Goal: Task Accomplishment & Management: Use online tool/utility

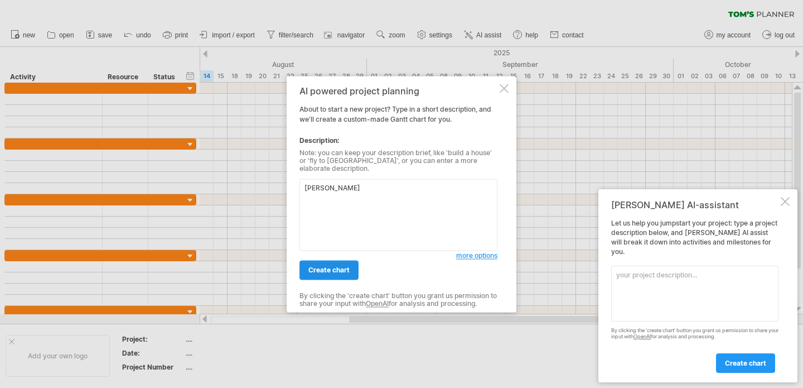
type textarea "蕙"
click at [328, 267] on span "create chart" at bounding box center [329, 270] width 41 height 8
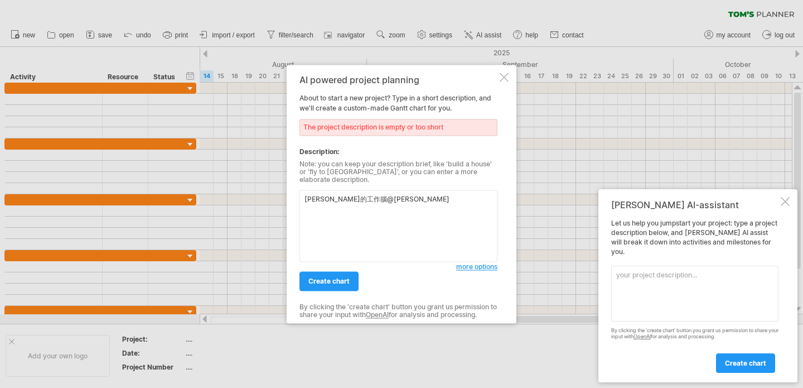
click at [352, 196] on textarea "盈萱的工作腦@蕙林" at bounding box center [399, 226] width 198 height 72
click at [348, 277] on span "create chart" at bounding box center [329, 281] width 41 height 8
click at [790, 206] on div "Tom's AI-assistant Let us help you jumpstart your project: type a project descr…" at bounding box center [698, 285] width 199 height 193
click at [423, 214] on textarea "盈萱的工作腦-蕙林" at bounding box center [399, 226] width 198 height 72
click at [349, 197] on textarea "盈萱的工作腦-蕙林" at bounding box center [399, 226] width 198 height 72
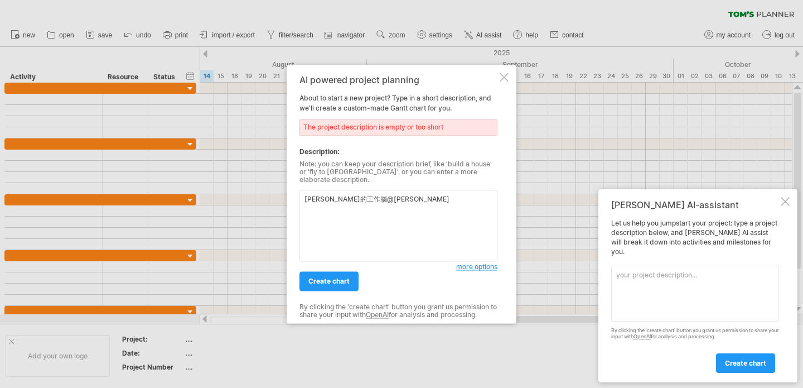
click at [381, 201] on textarea "盈萱的工作腦@蕙林" at bounding box center [399, 226] width 198 height 72
type textarea "盈萱的工作腦@蕙林診所，紀錄我的各項工作專案進度"
click at [325, 277] on span "create chart" at bounding box center [329, 281] width 41 height 8
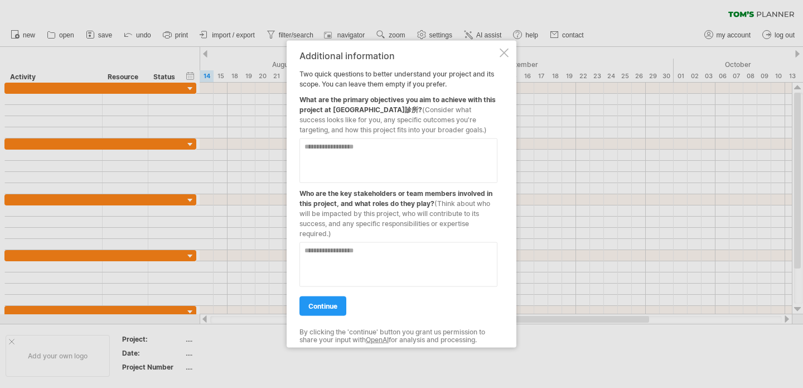
click at [303, 99] on div "What are the primary objectives you aim to achieve with this project at 蕙林診所? (…" at bounding box center [399, 112] width 198 height 46
drag, startPoint x: 301, startPoint y: 99, endPoint x: 366, endPoint y: 106, distance: 65.7
click at [366, 106] on div "What are the primary objectives you aim to achieve with this project at 蕙林診所? (…" at bounding box center [399, 112] width 198 height 46
drag, startPoint x: 384, startPoint y: 155, endPoint x: 392, endPoint y: 132, distance: 24.0
click at [384, 155] on textarea at bounding box center [399, 160] width 198 height 45
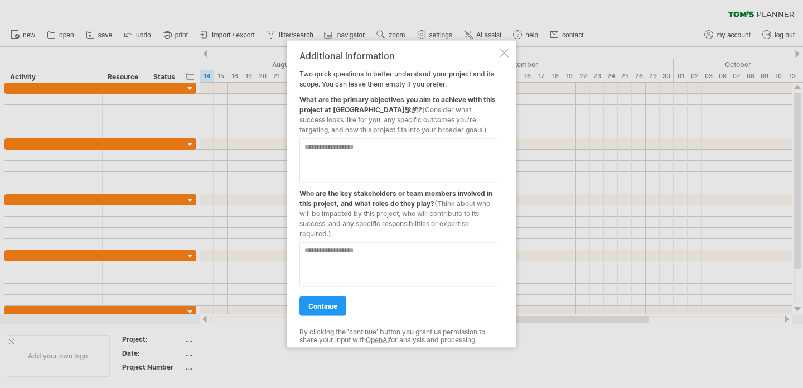
click at [380, 153] on textarea at bounding box center [399, 160] width 198 height 45
type textarea "*"
click at [424, 146] on textarea "**********" at bounding box center [399, 160] width 198 height 45
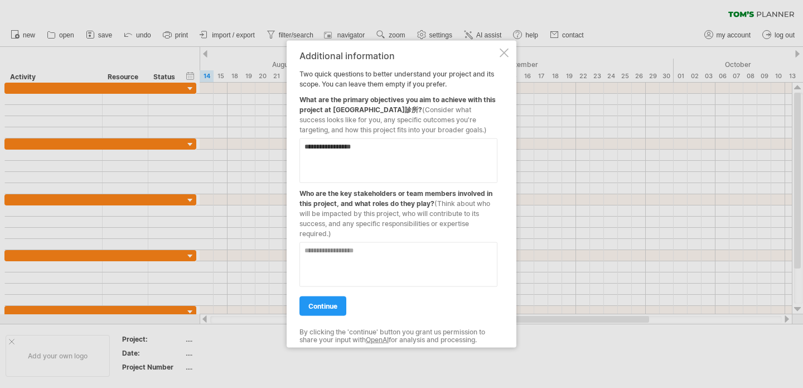
click at [344, 147] on textarea "**********" at bounding box center [399, 160] width 198 height 45
type textarea "**********"
click at [324, 261] on textarea at bounding box center [399, 264] width 198 height 45
type textarea "**********"
click at [330, 305] on span "continue" at bounding box center [323, 305] width 29 height 8
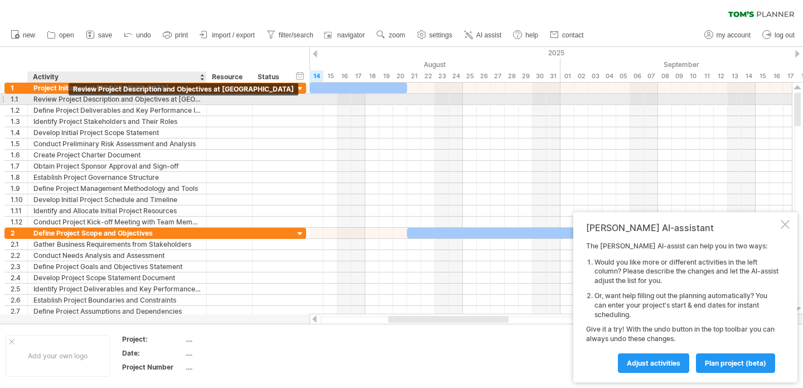
click at [69, 99] on div "Review Project Description and Objectives at 蕙林診所" at bounding box center [116, 99] width 167 height 11
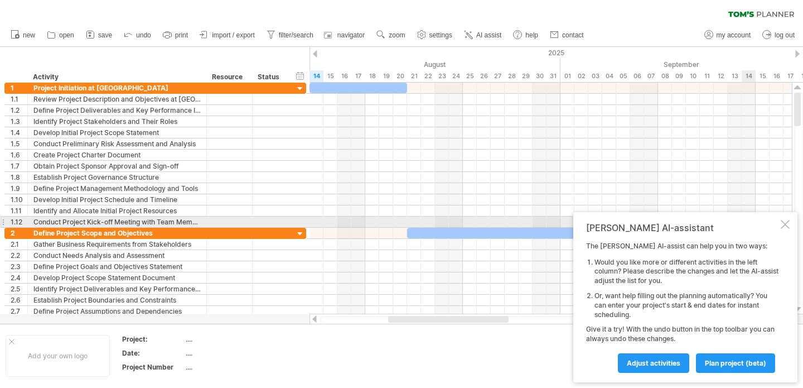
click at [786, 222] on div at bounding box center [785, 224] width 9 height 9
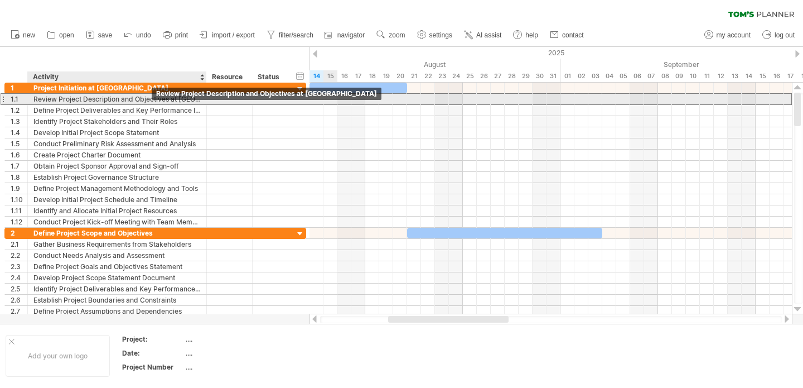
click at [149, 99] on div "Review Project Description and Objectives at 蕙林診所" at bounding box center [116, 99] width 167 height 11
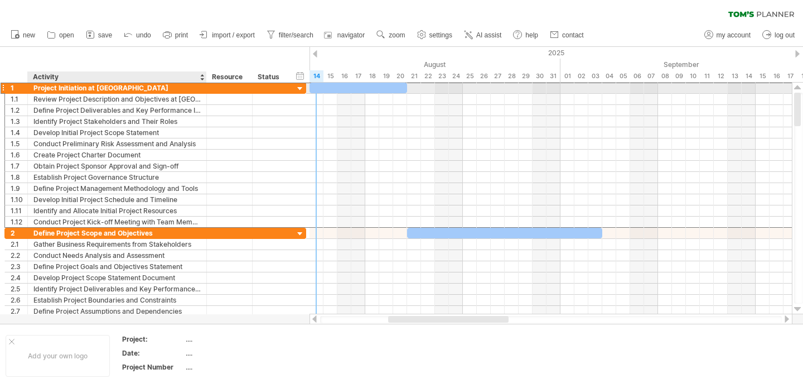
click at [68, 90] on div "Project Initiation at 蕙林診所" at bounding box center [116, 88] width 167 height 11
click at [111, 90] on input "**********" at bounding box center [116, 88] width 167 height 11
click at [127, 90] on input "**********" at bounding box center [116, 88] width 167 height 11
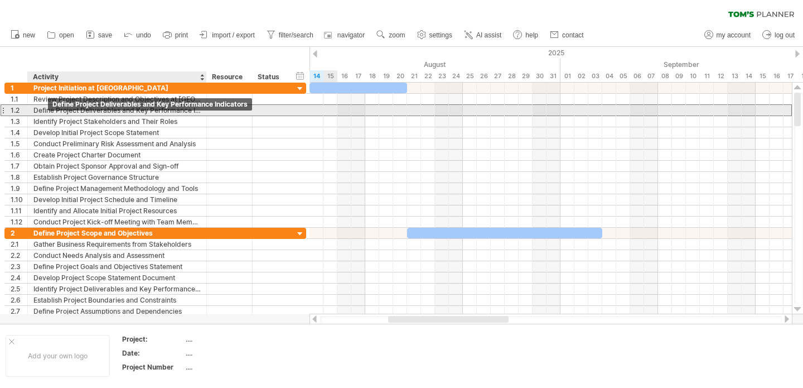
click at [49, 113] on div "Define Project Deliverables and Key Performance Indicators" at bounding box center [116, 110] width 167 height 11
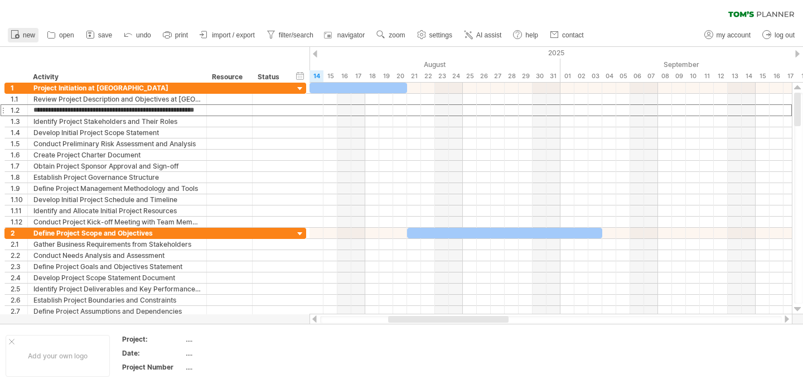
click at [19, 36] on icon at bounding box center [14, 33] width 11 height 11
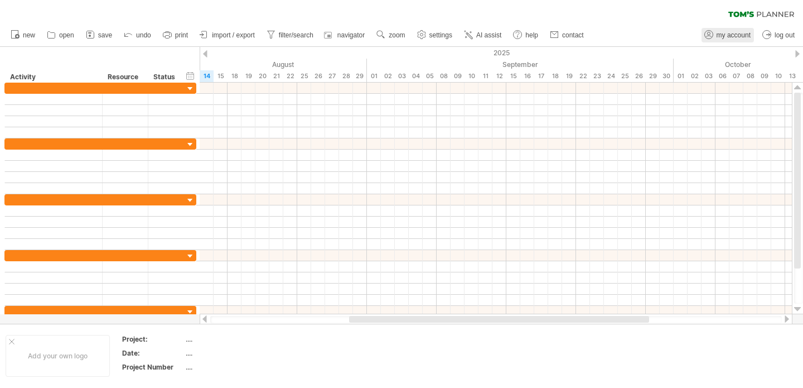
click at [725, 38] on span "my account" at bounding box center [734, 35] width 34 height 8
type input "**********"
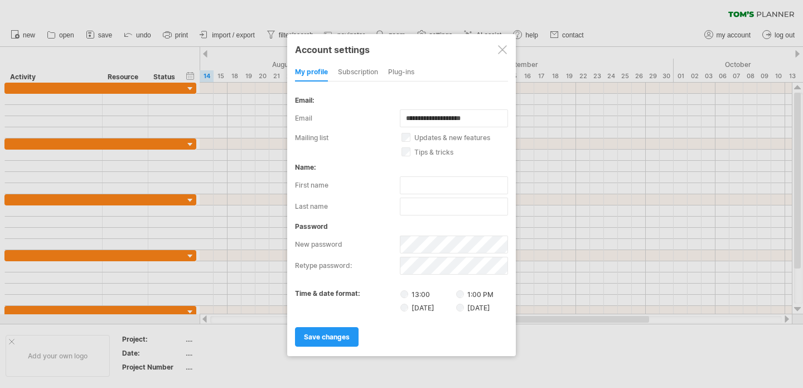
click at [503, 47] on div at bounding box center [502, 49] width 9 height 9
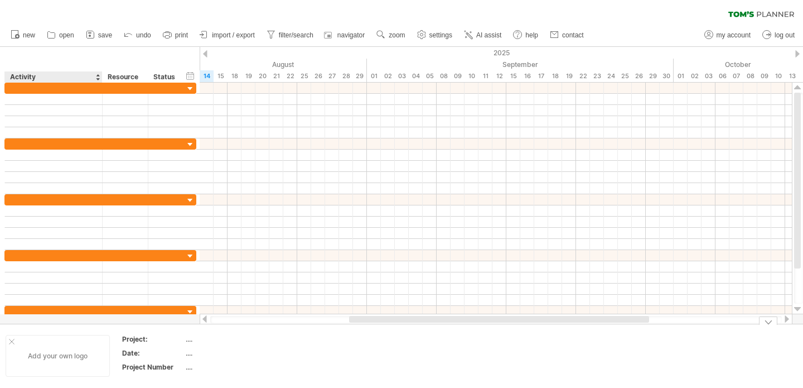
click at [50, 358] on div "Add your own logo" at bounding box center [58, 356] width 104 height 42
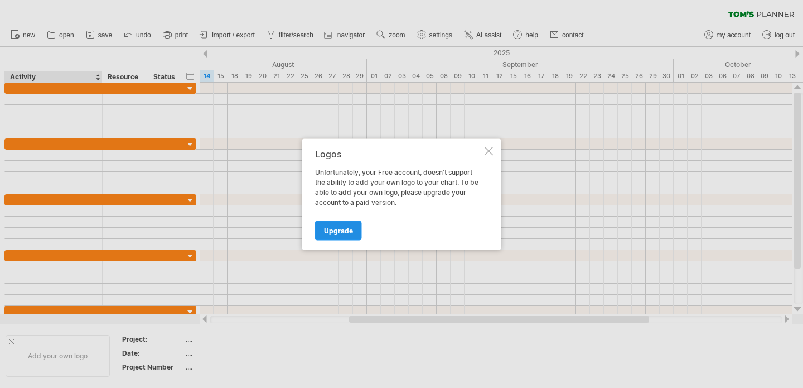
click at [330, 232] on span "Upgrade" at bounding box center [338, 230] width 29 height 8
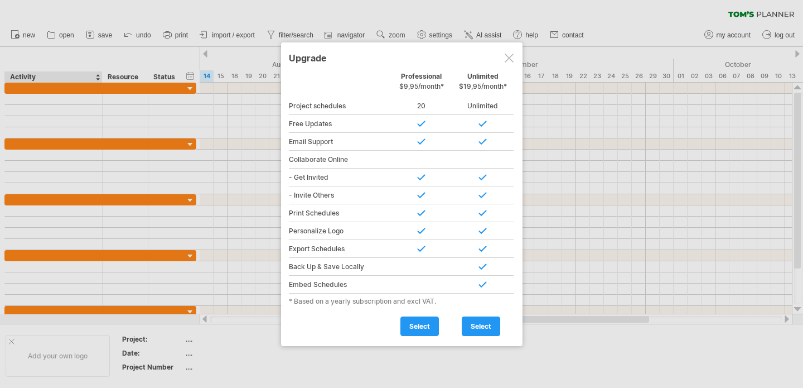
click at [509, 59] on div at bounding box center [509, 58] width 9 height 9
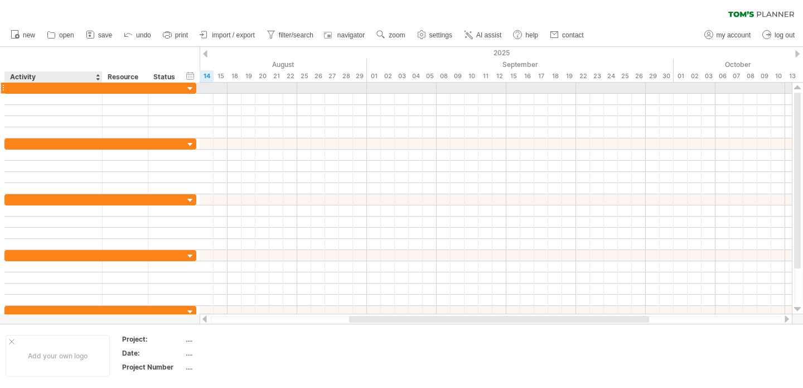
click at [38, 90] on div at bounding box center [54, 88] width 86 height 11
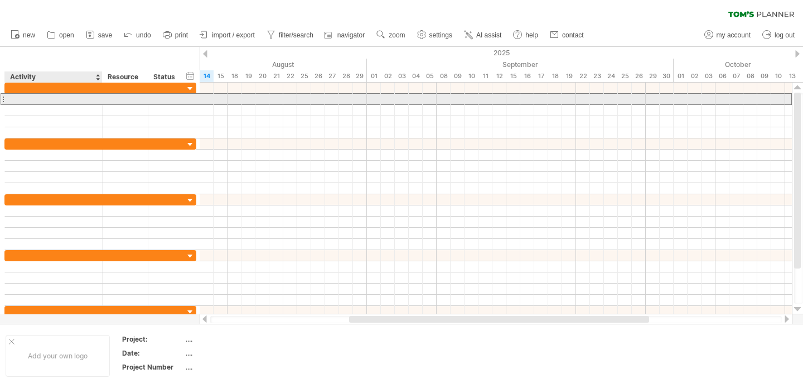
click at [29, 98] on div at bounding box center [54, 99] width 86 height 11
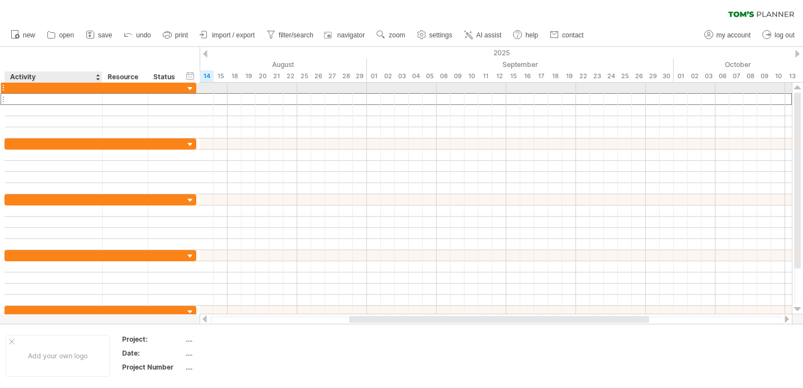
click at [25, 88] on div at bounding box center [54, 88] width 86 height 11
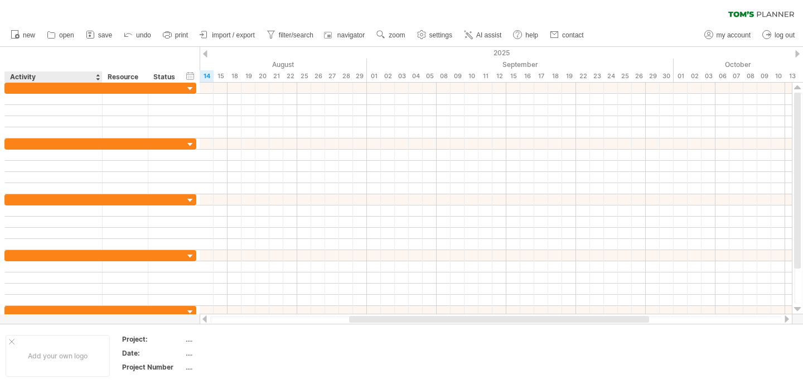
click at [25, 56] on div "hide start/end/duration show start/end/duration ******** Activity ******** Reso…" at bounding box center [100, 65] width 200 height 36
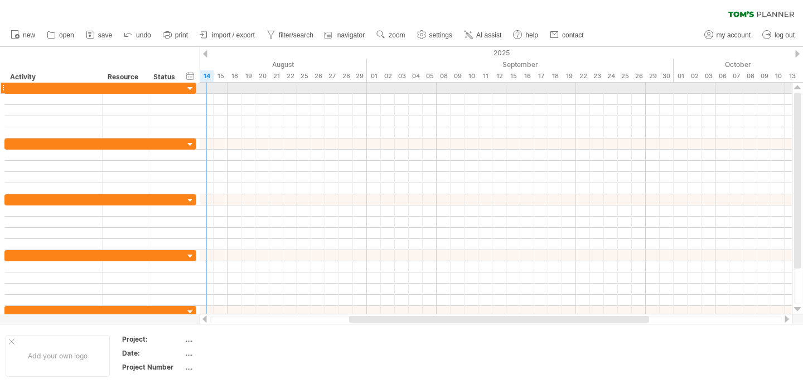
click at [189, 89] on div at bounding box center [190, 89] width 11 height 11
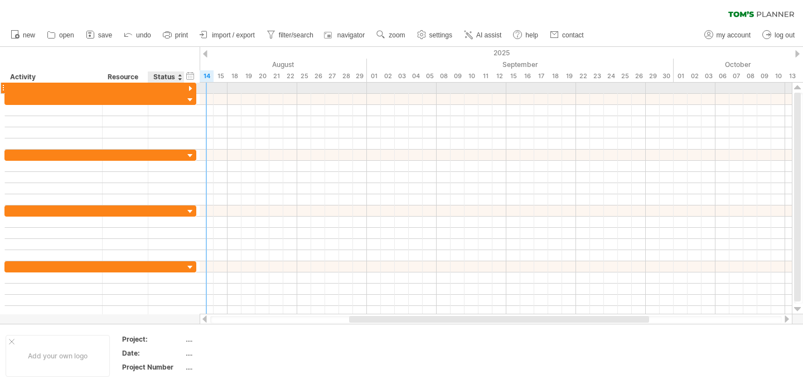
click at [191, 88] on div at bounding box center [190, 89] width 11 height 11
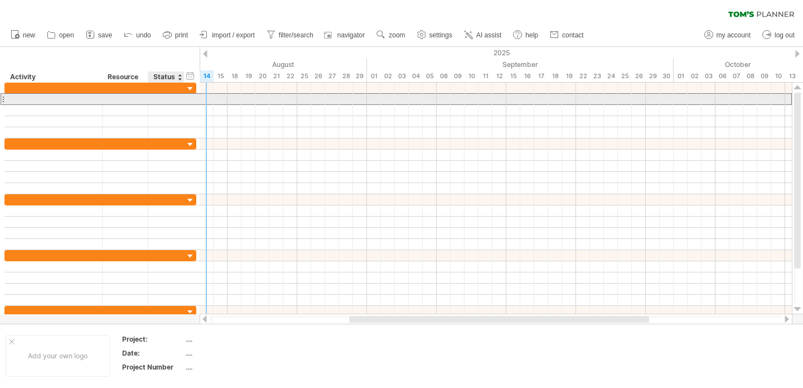
click at [179, 100] on div at bounding box center [166, 99] width 36 height 11
click at [46, 99] on div at bounding box center [54, 99] width 86 height 11
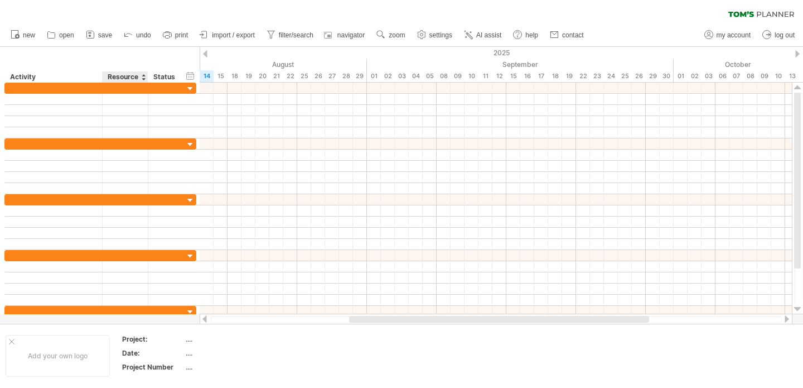
click at [119, 74] on div "Resource" at bounding box center [125, 76] width 34 height 11
click at [176, 76] on div "Status" at bounding box center [165, 76] width 25 height 11
click at [32, 78] on div "Activity" at bounding box center [53, 76] width 86 height 11
click at [192, 78] on div "hide start/end/duration show start/end/duration" at bounding box center [190, 76] width 11 height 12
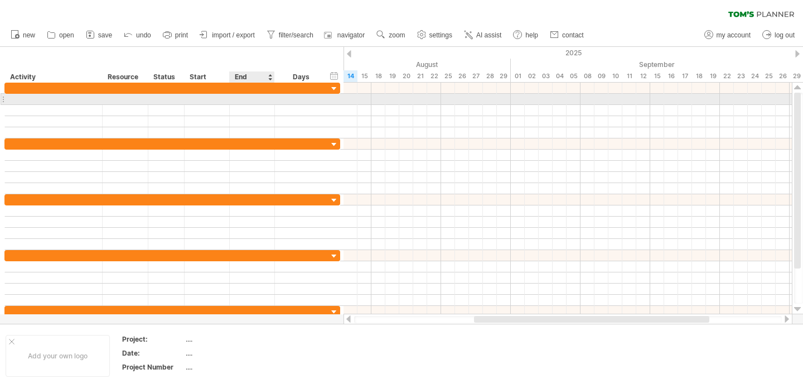
click at [253, 100] on div at bounding box center [252, 99] width 45 height 11
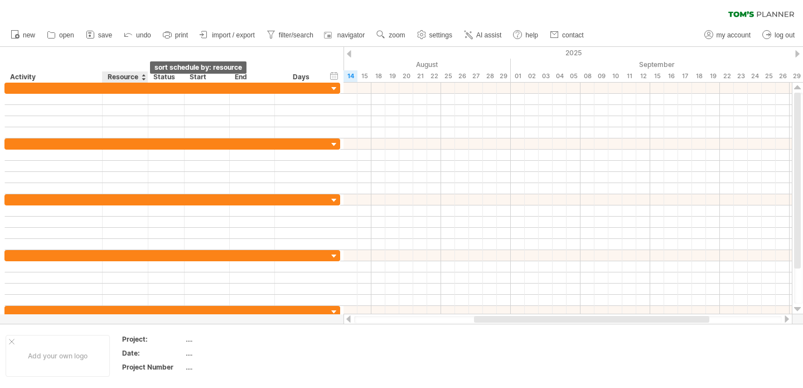
click at [143, 79] on div at bounding box center [143, 76] width 4 height 11
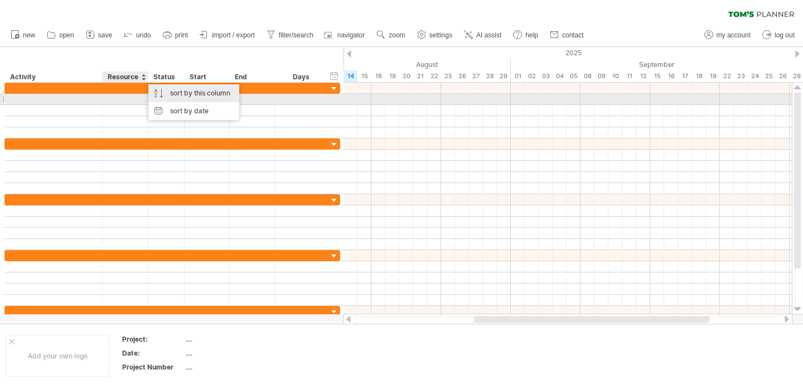
click at [203, 97] on div "sort by this column" at bounding box center [193, 93] width 91 height 18
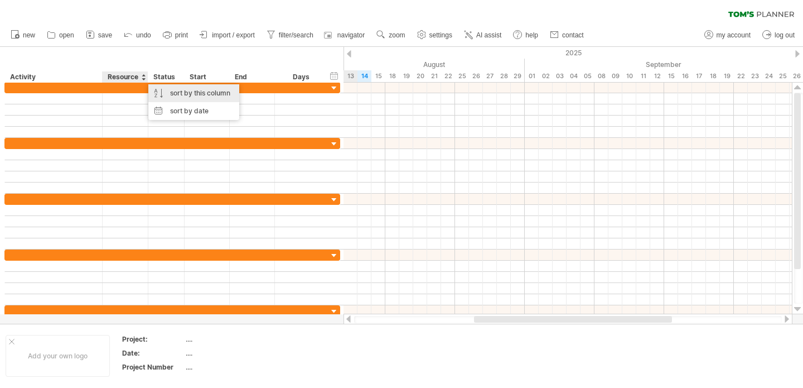
click at [200, 95] on div "sort by this column" at bounding box center [193, 93] width 91 height 18
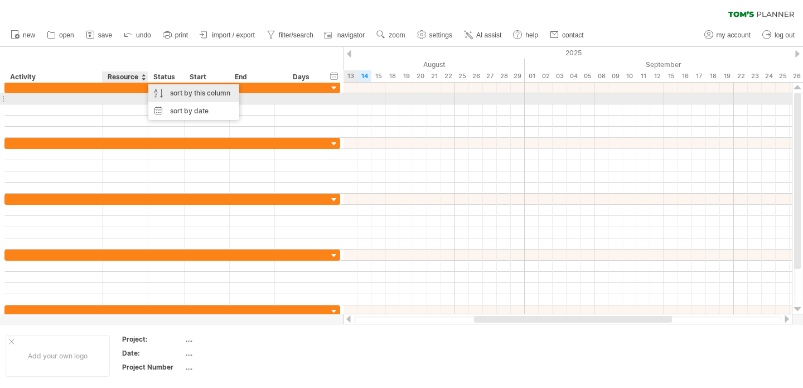
click at [153, 94] on div "sort by this column" at bounding box center [193, 93] width 91 height 18
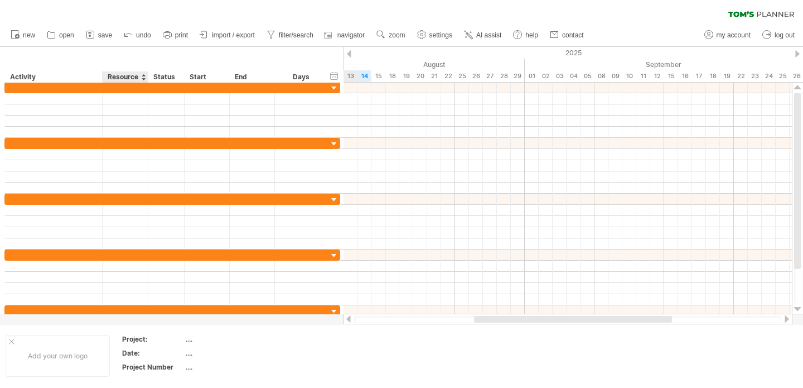
click at [81, 77] on div "Activity" at bounding box center [53, 76] width 86 height 11
click at [51, 78] on input "********" at bounding box center [53, 76] width 86 height 11
click at [143, 76] on div at bounding box center [143, 76] width 4 height 11
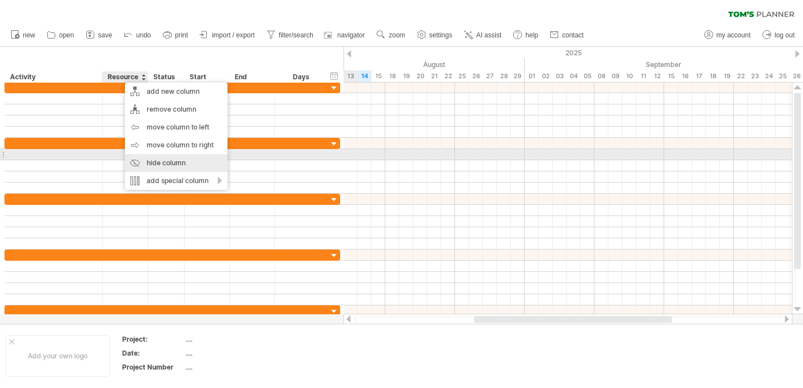
click at [162, 158] on div "hide column" at bounding box center [176, 163] width 103 height 18
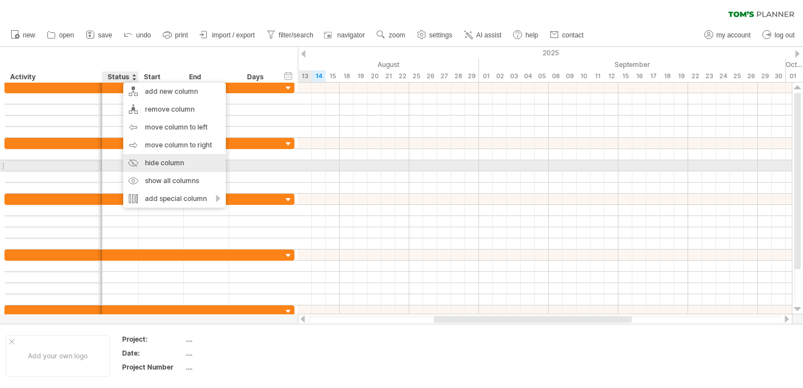
click at [159, 164] on div "hide column" at bounding box center [174, 163] width 103 height 18
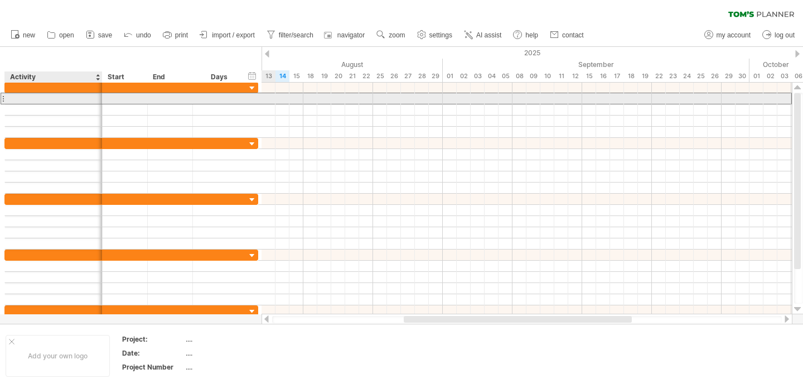
click at [26, 98] on div at bounding box center [54, 98] width 86 height 11
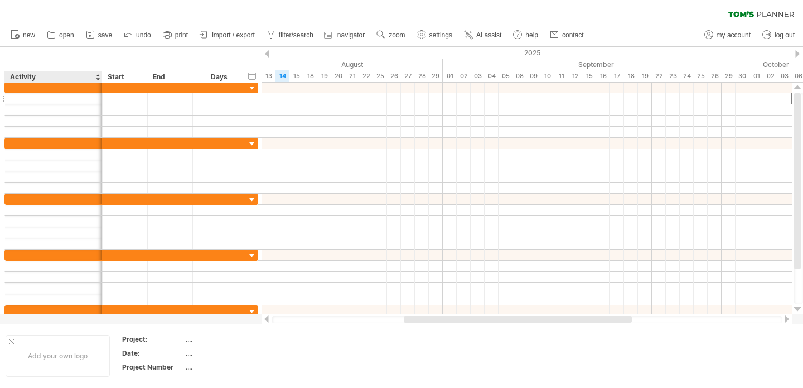
click at [82, 59] on div "hide start/end/duration show start/end/duration ******** Activity Start End Days" at bounding box center [131, 65] width 262 height 36
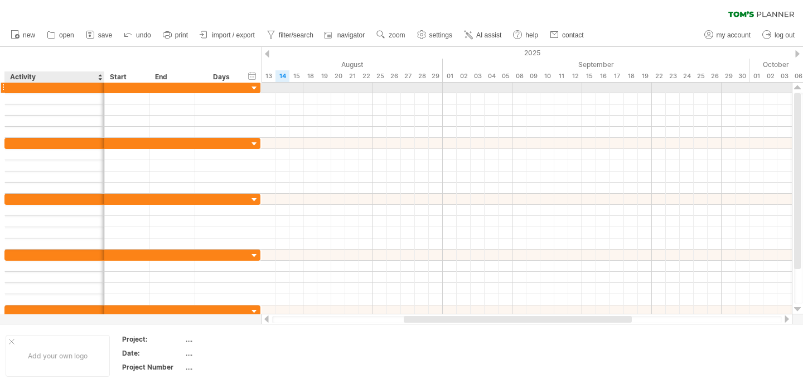
click at [104, 89] on div at bounding box center [103, 87] width 6 height 11
click at [57, 88] on div at bounding box center [55, 87] width 88 height 11
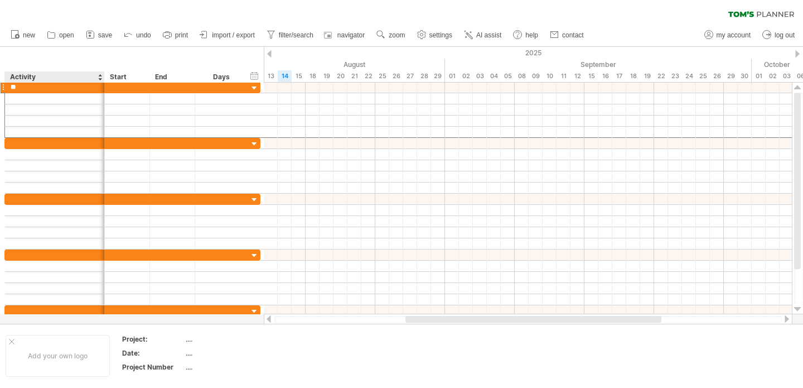
type input "*"
type input "******"
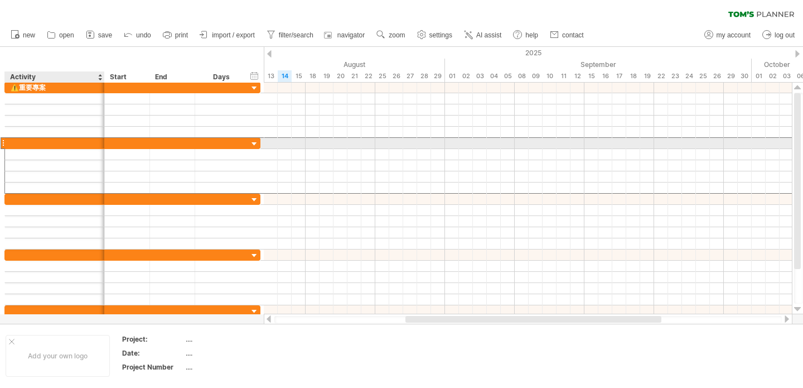
click at [51, 142] on div at bounding box center [55, 143] width 88 height 11
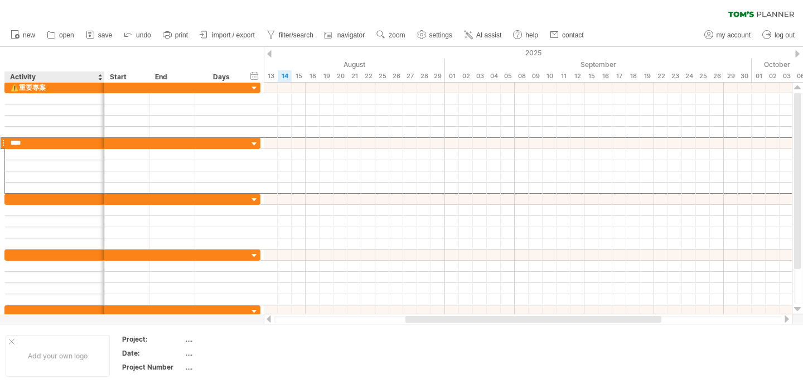
type input "****"
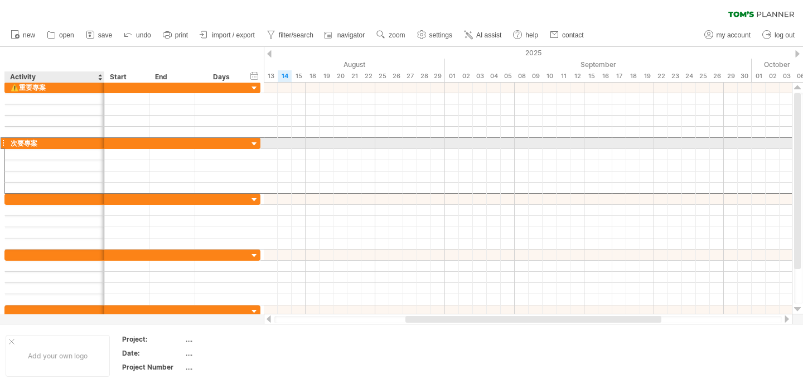
click at [32, 141] on div "次要專案" at bounding box center [55, 143] width 88 height 11
click at [22, 143] on input "****" at bounding box center [55, 143] width 88 height 11
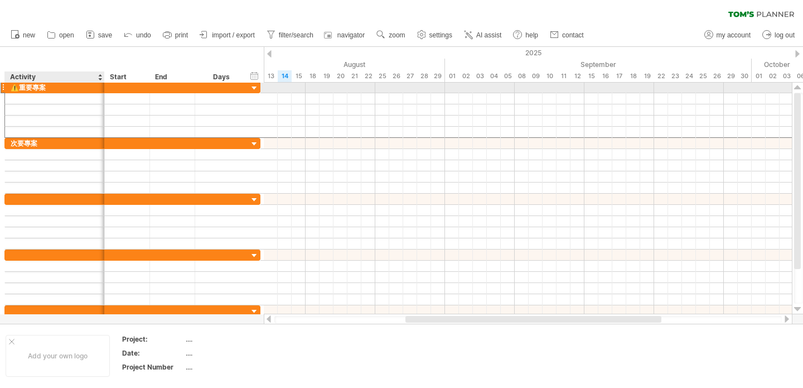
click at [33, 88] on div "⚠️重要專案" at bounding box center [55, 87] width 88 height 11
click at [64, 86] on input "*********" at bounding box center [55, 87] width 88 height 11
type input "******"
click at [3, 87] on div at bounding box center [3, 87] width 4 height 12
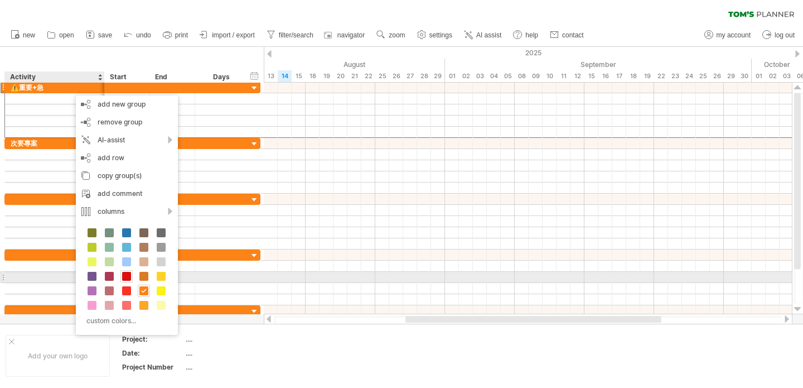
click at [129, 274] on span at bounding box center [126, 276] width 9 height 9
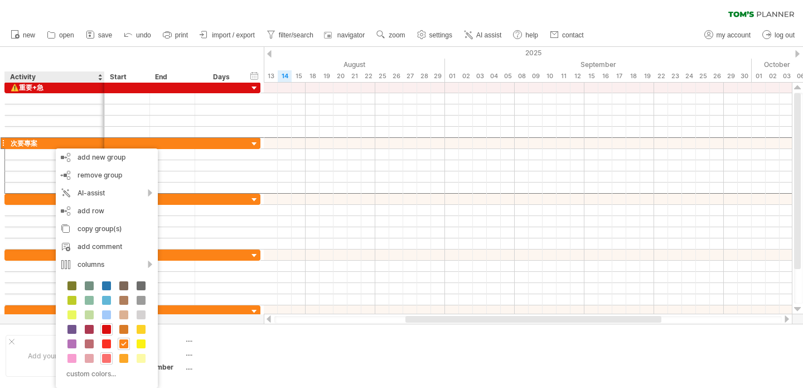
click at [108, 357] on span at bounding box center [106, 358] width 9 height 9
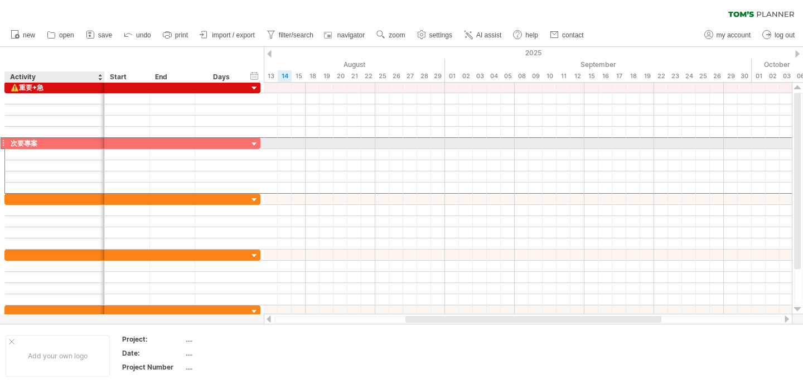
click at [46, 144] on div "次要專案" at bounding box center [55, 143] width 88 height 11
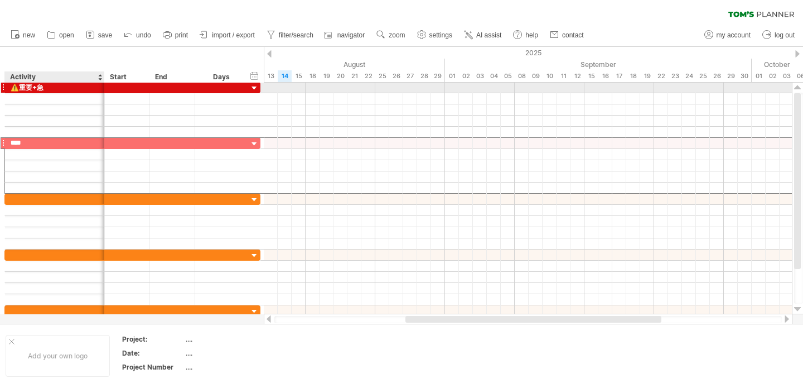
click at [17, 89] on div "⚠️重要+急" at bounding box center [55, 87] width 88 height 11
type input "****"
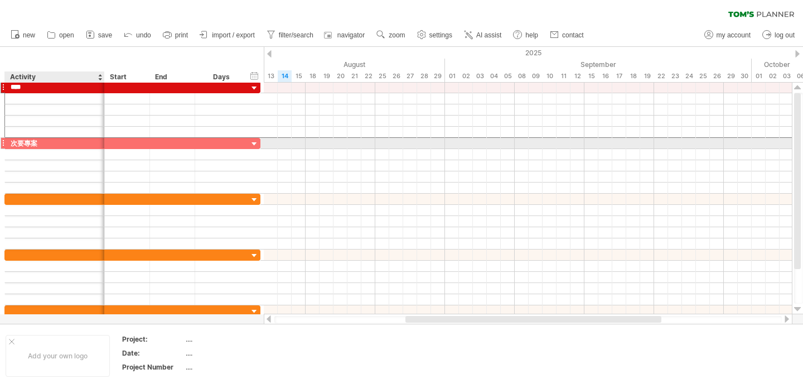
click at [35, 145] on div "次要專案" at bounding box center [55, 143] width 88 height 11
click at [0, 145] on div "**** 重要+急 **** 次要專案" at bounding box center [130, 199] width 261 height 234
type input "*****"
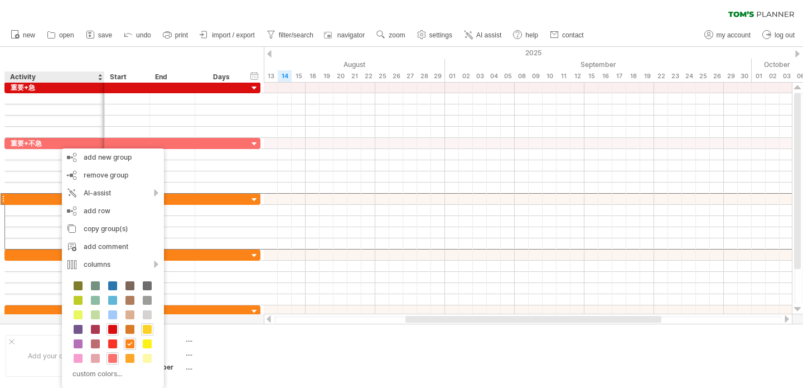
click at [143, 329] on span at bounding box center [147, 329] width 9 height 9
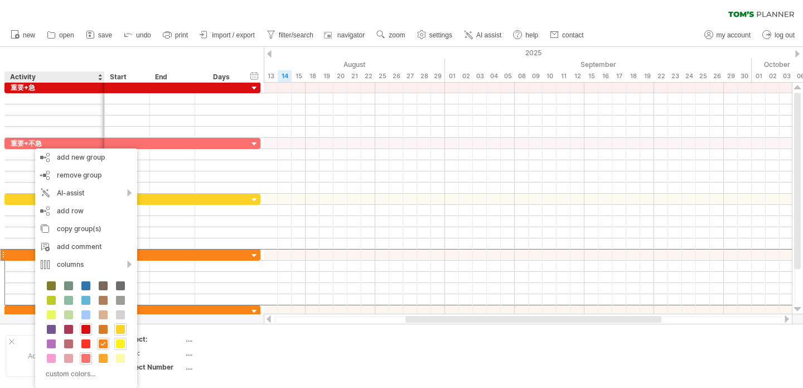
click at [119, 341] on span at bounding box center [120, 343] width 9 height 9
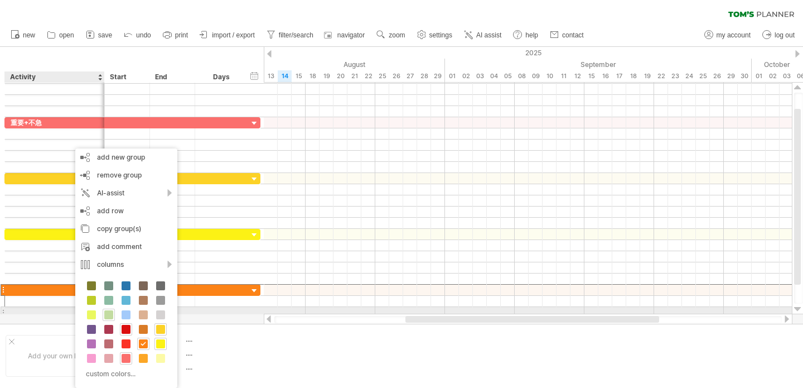
click at [107, 313] on span at bounding box center [108, 314] width 9 height 9
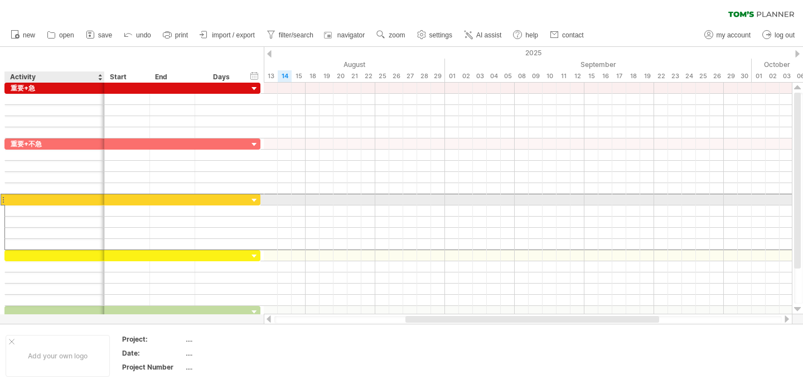
click at [42, 200] on div at bounding box center [55, 199] width 88 height 11
click at [55, 55] on div "hide start/end/duration show start/end/duration ******** Activity Start End Days" at bounding box center [132, 65] width 264 height 36
click at [44, 200] on div at bounding box center [55, 199] width 88 height 11
type input "*****"
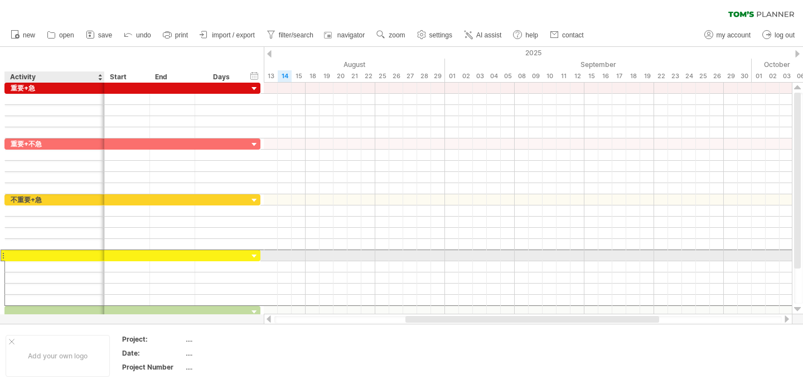
click at [54, 256] on div at bounding box center [55, 255] width 88 height 11
type input "*"
type input "**"
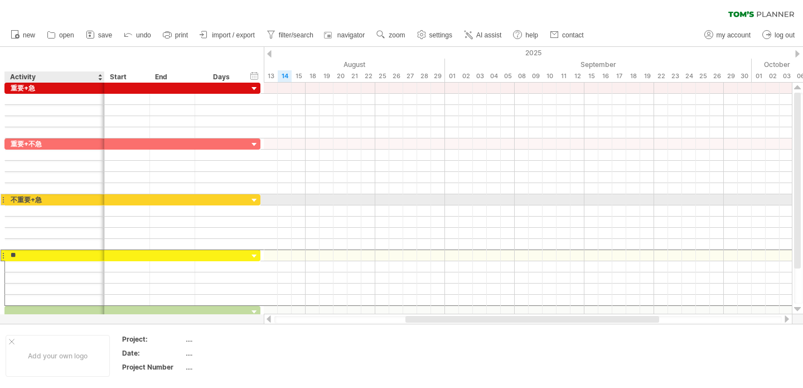
click at [16, 199] on div "不重要+急" at bounding box center [55, 199] width 88 height 11
type input "*****"
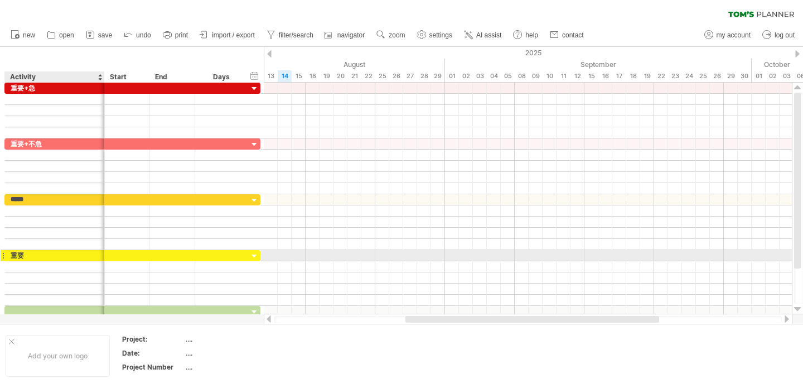
click at [26, 254] on div "重要" at bounding box center [55, 255] width 88 height 11
type input "*****"
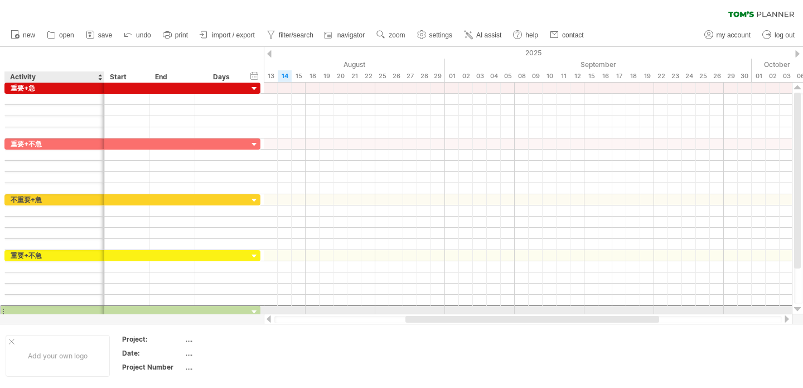
click at [53, 309] on div at bounding box center [55, 311] width 88 height 11
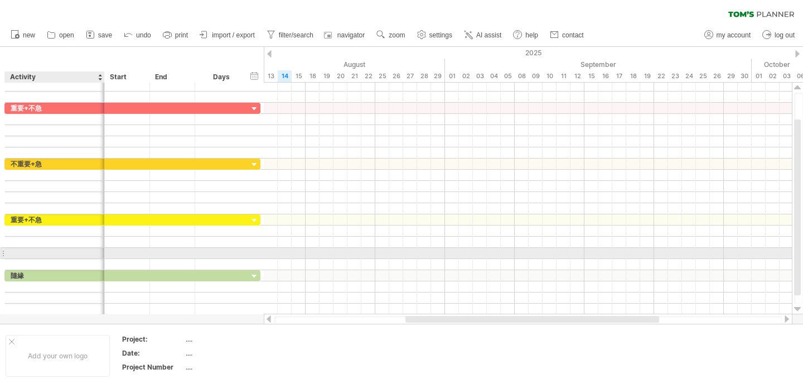
click at [73, 248] on div at bounding box center [55, 253] width 88 height 11
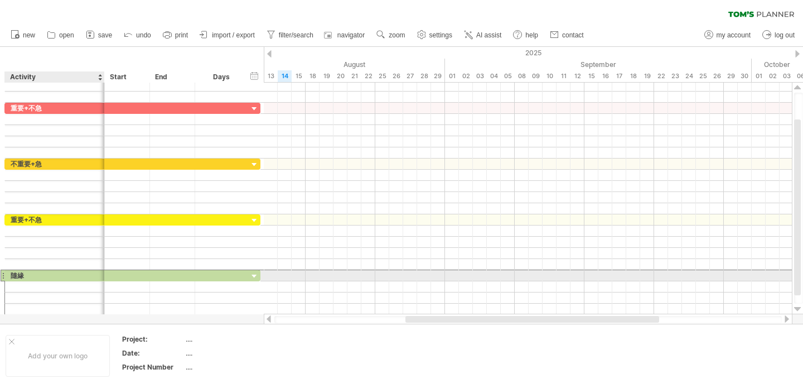
click at [50, 274] on div "隨緣" at bounding box center [55, 275] width 88 height 11
type input "*"
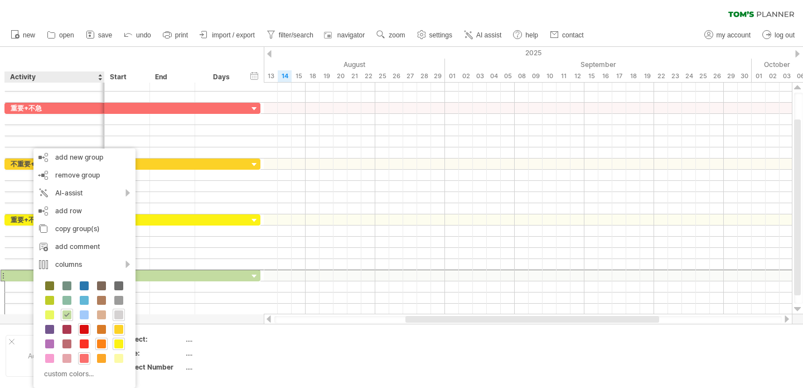
click at [121, 315] on span at bounding box center [118, 314] width 9 height 9
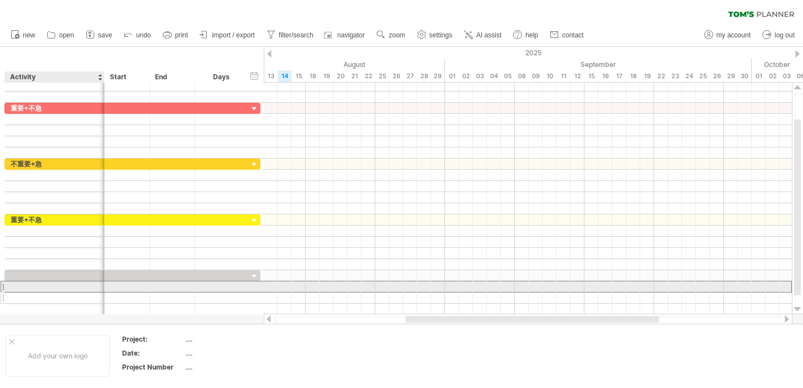
click at [75, 291] on div at bounding box center [55, 286] width 88 height 11
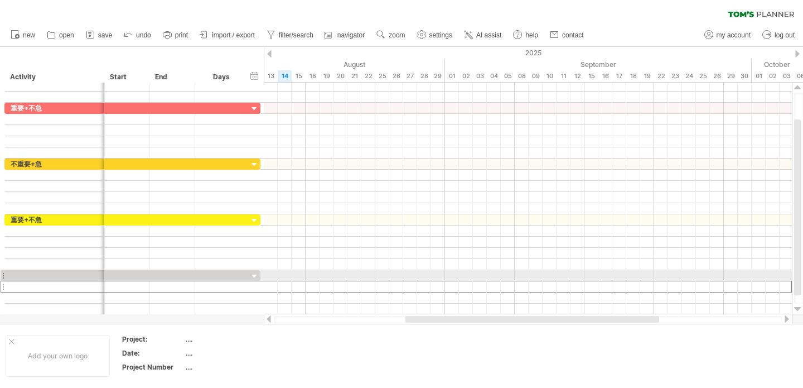
click at [3, 276] on div at bounding box center [3, 275] width 4 height 12
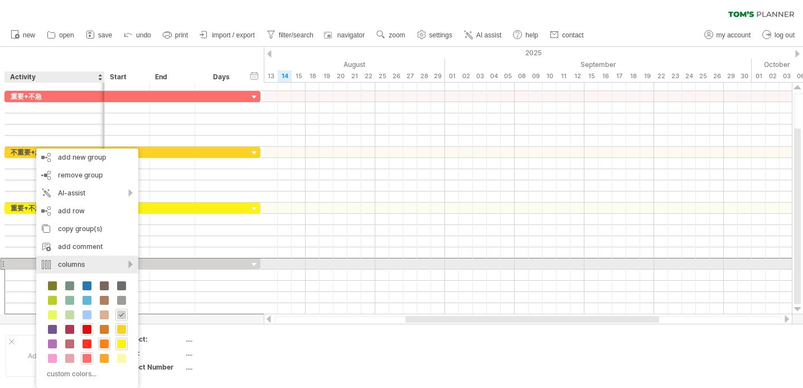
click at [127, 262] on div "columns" at bounding box center [87, 265] width 102 height 18
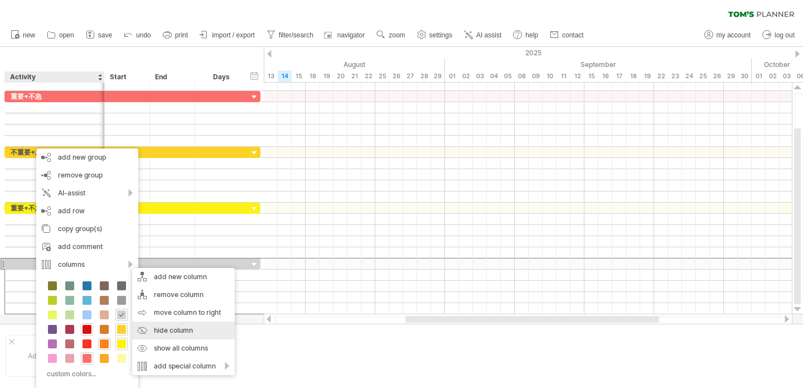
click at [178, 331] on div "hide column" at bounding box center [183, 330] width 103 height 18
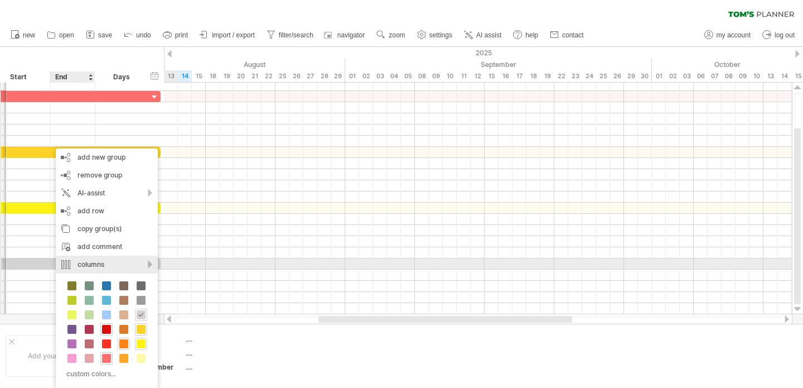
click at [135, 263] on div "columns" at bounding box center [107, 265] width 102 height 18
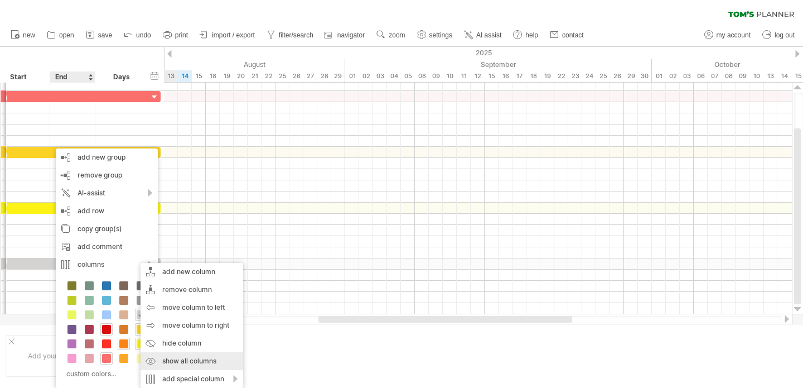
click at [200, 358] on div "show all columns" at bounding box center [192, 361] width 103 height 18
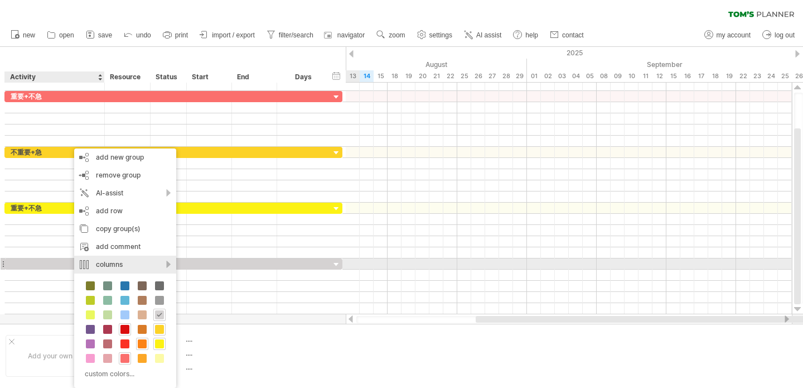
click at [153, 267] on div "columns" at bounding box center [125, 265] width 102 height 18
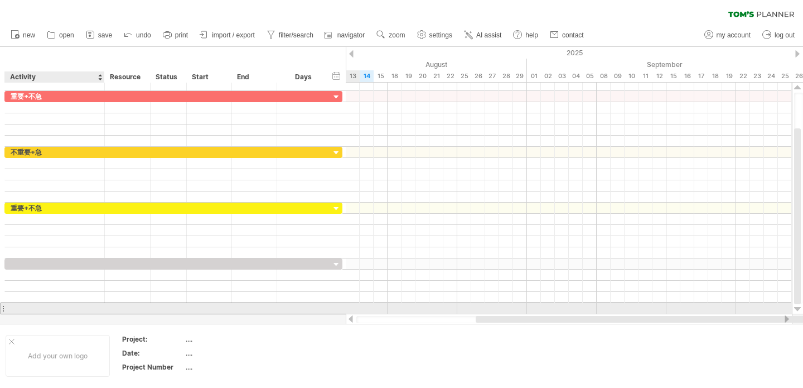
click at [28, 304] on div at bounding box center [55, 308] width 88 height 11
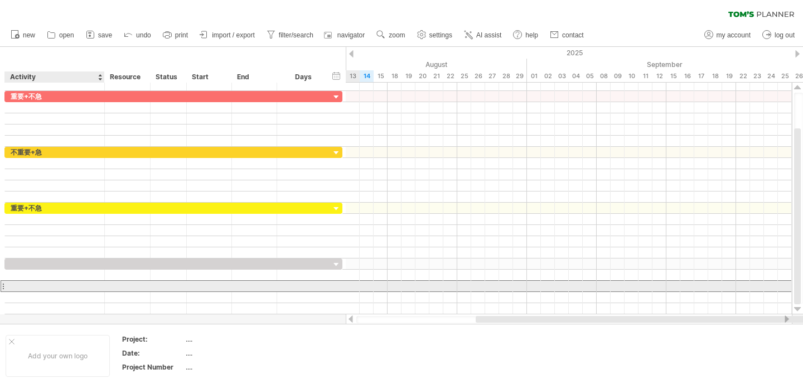
click at [75, 285] on div at bounding box center [55, 286] width 88 height 11
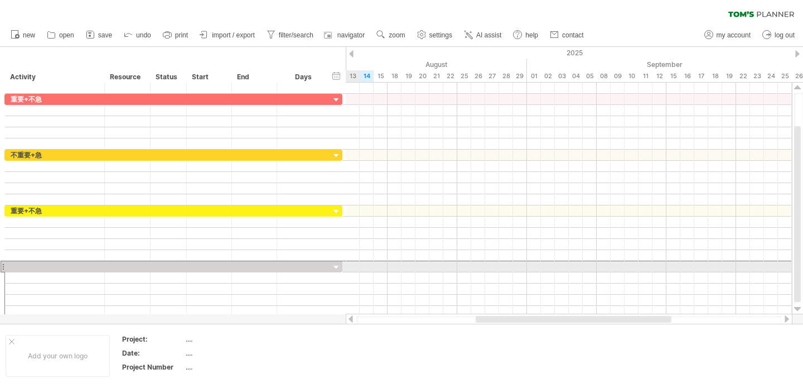
click at [4, 266] on div at bounding box center [3, 267] width 4 height 12
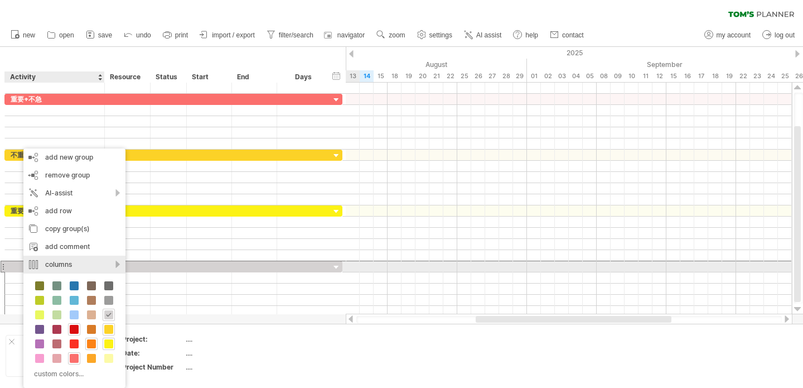
click at [112, 263] on div "columns" at bounding box center [74, 265] width 102 height 18
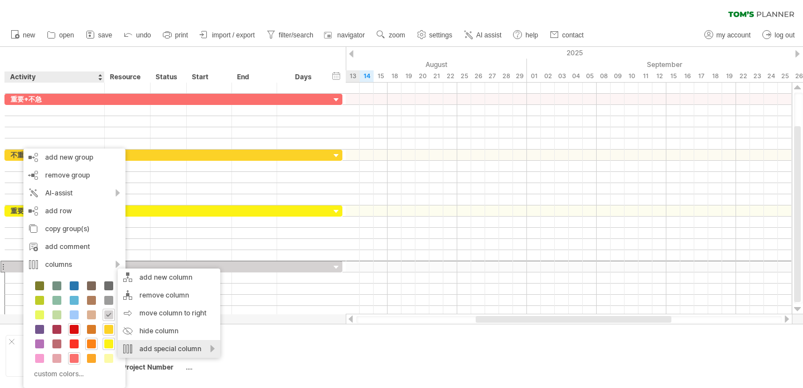
click at [204, 349] on div "add special column" at bounding box center [169, 349] width 103 height 18
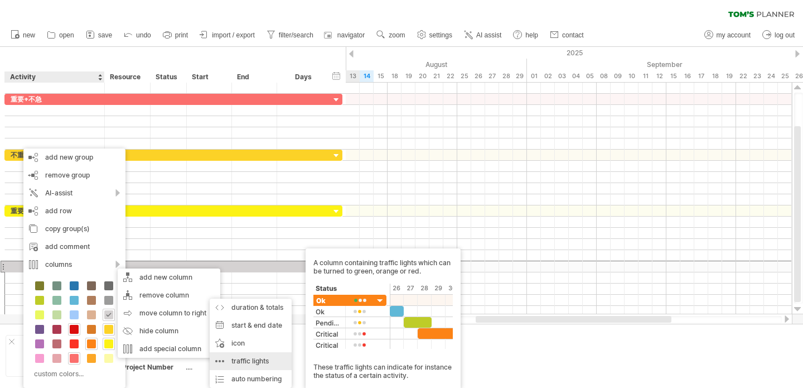
click at [256, 359] on div "traffic lights A column containing traffic lights which can be turned to green,…" at bounding box center [251, 361] width 82 height 18
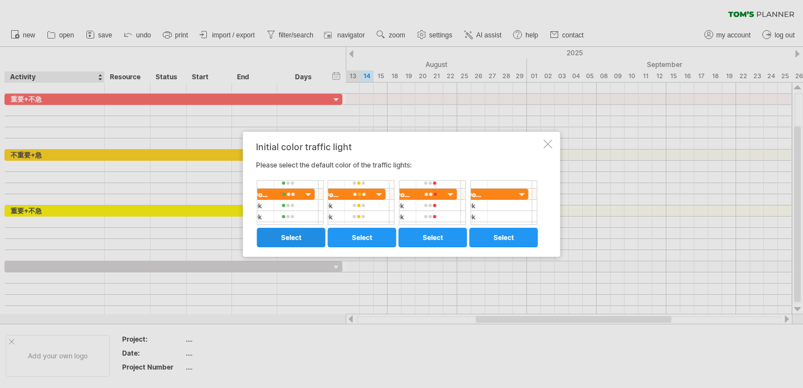
click at [308, 239] on link "select" at bounding box center [291, 238] width 69 height 20
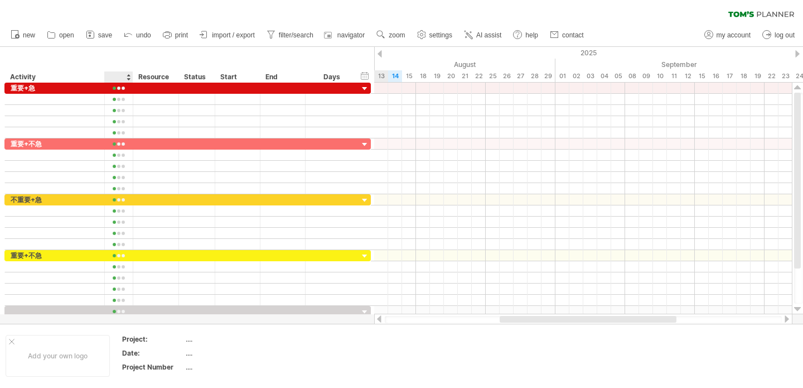
click at [127, 77] on div at bounding box center [128, 76] width 4 height 11
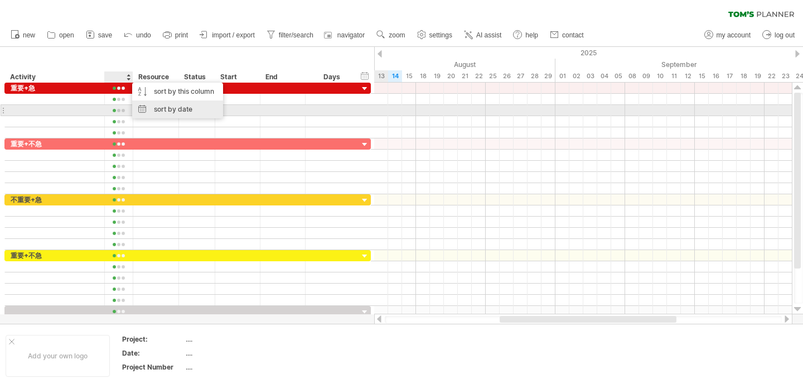
click at [161, 107] on div "sort by date" at bounding box center [177, 109] width 91 height 18
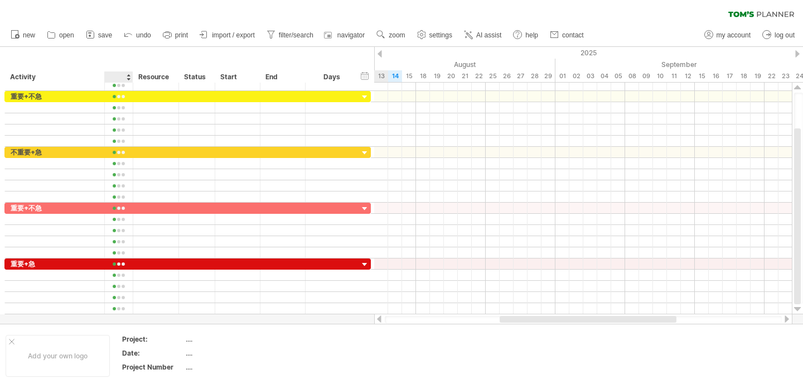
click at [127, 78] on div at bounding box center [128, 76] width 4 height 11
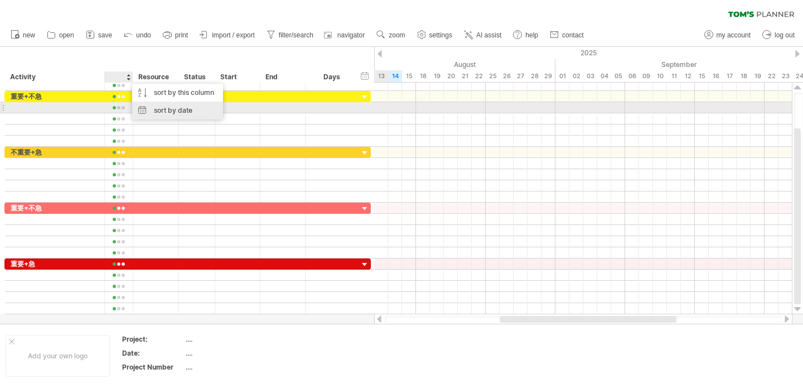
click at [167, 110] on div "sort by date" at bounding box center [177, 111] width 91 height 18
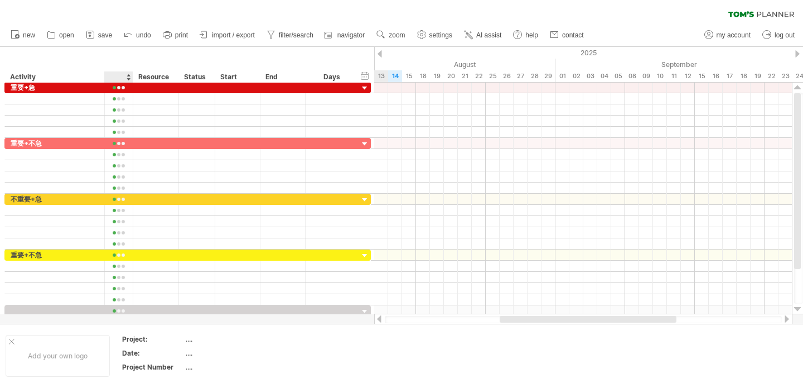
click at [126, 76] on div at bounding box center [118, 76] width 17 height 11
click at [129, 77] on div at bounding box center [128, 76] width 4 height 11
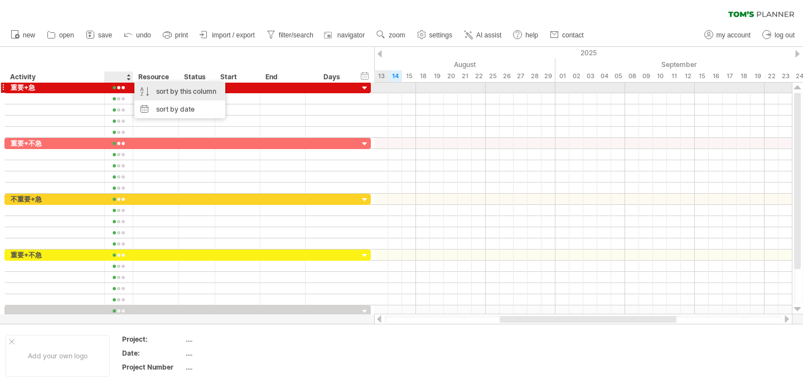
click at [176, 92] on div "sort by this column" at bounding box center [179, 92] width 91 height 18
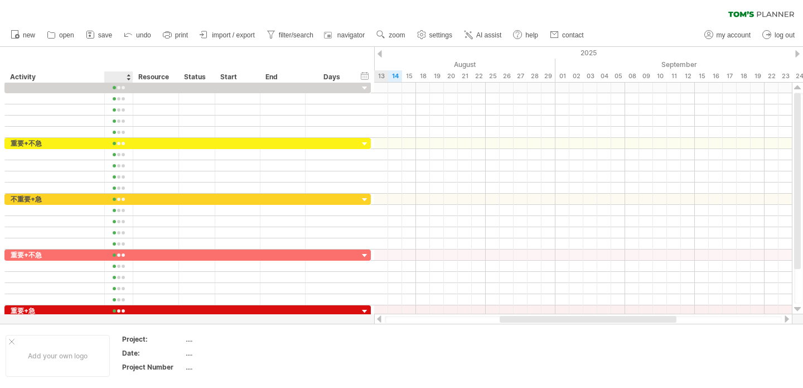
click at [117, 80] on div at bounding box center [118, 76] width 17 height 11
click at [126, 78] on div at bounding box center [118, 76] width 28 height 11
click at [129, 78] on div at bounding box center [128, 76] width 4 height 11
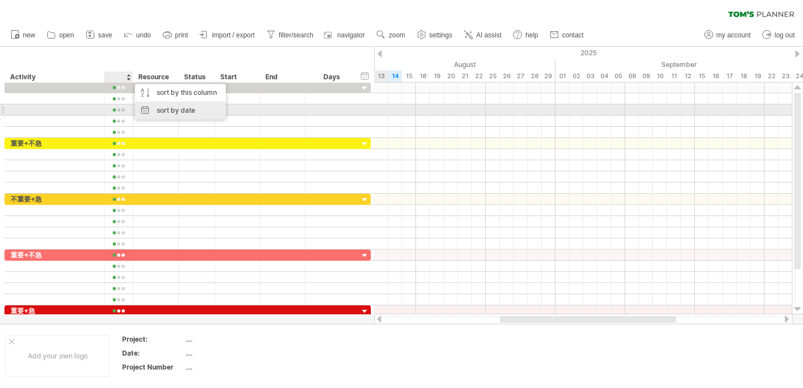
click at [162, 108] on div "sort by date" at bounding box center [180, 111] width 91 height 18
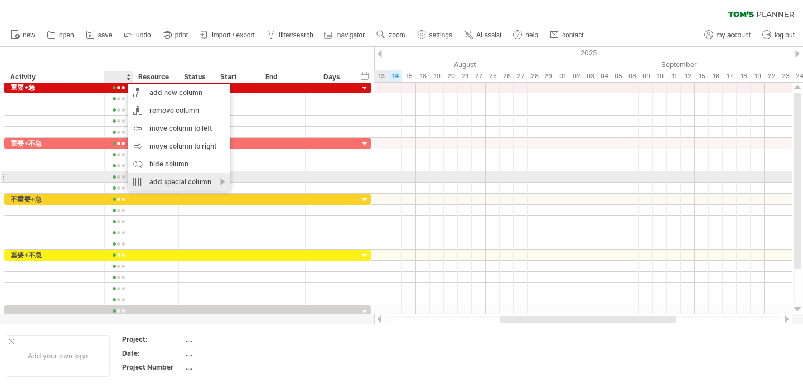
click at [222, 180] on div "add special column" at bounding box center [179, 182] width 103 height 18
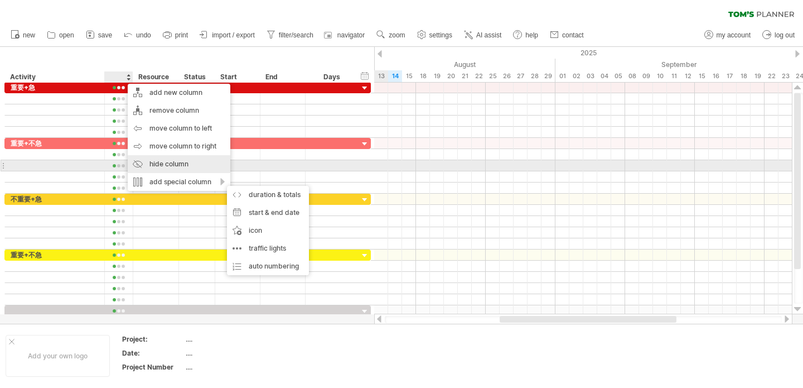
click at [184, 160] on div "hide column" at bounding box center [179, 164] width 103 height 18
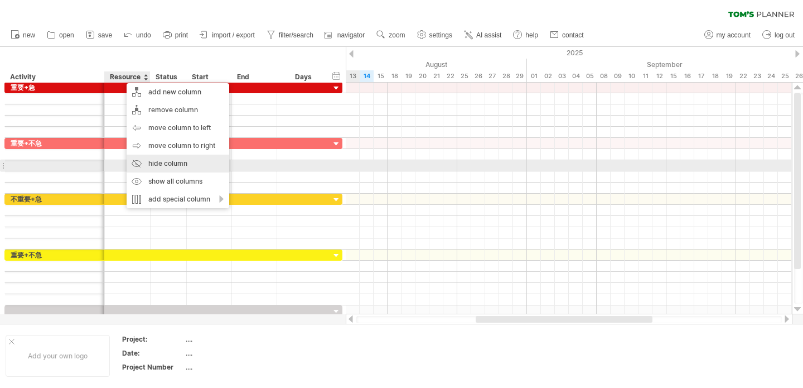
click at [161, 166] on div "hide column" at bounding box center [178, 164] width 103 height 18
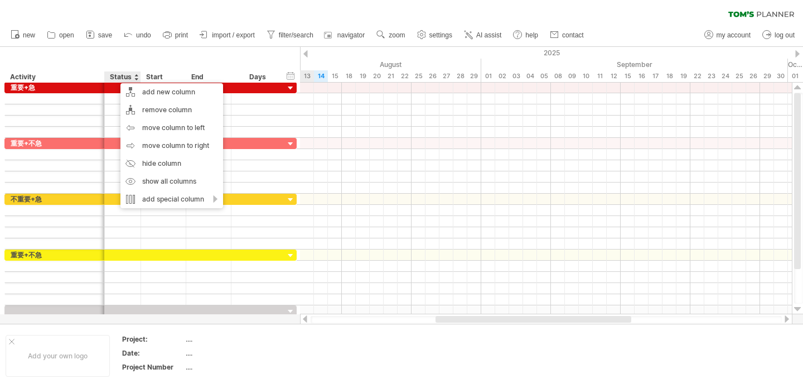
click at [104, 67] on div "hide start/end/duration show start/end/duration ******** Activity ****** Status…" at bounding box center [150, 65] width 300 height 36
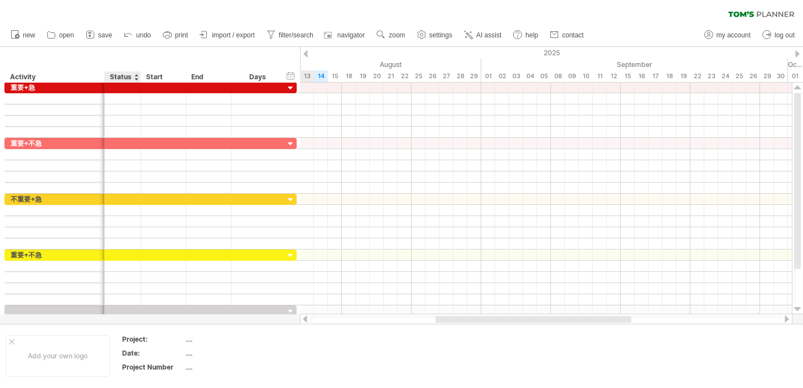
click at [134, 78] on div "Status" at bounding box center [122, 76] width 25 height 11
click at [120, 78] on input "******" at bounding box center [122, 76] width 25 height 11
click at [137, 78] on div at bounding box center [136, 76] width 4 height 11
click at [120, 76] on div "Status" at bounding box center [122, 76] width 25 height 11
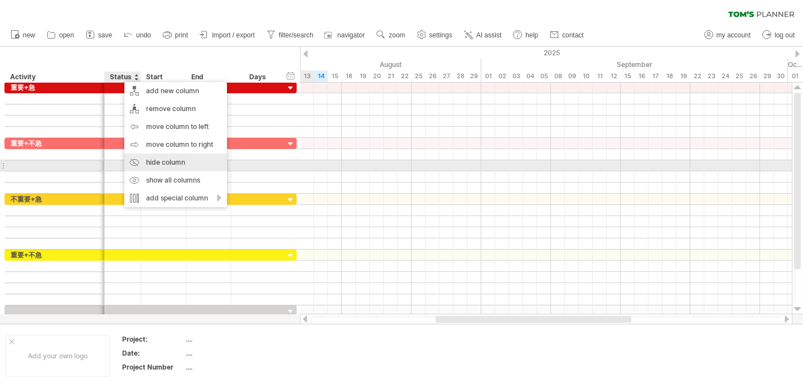
click at [166, 166] on div "hide column" at bounding box center [175, 162] width 103 height 18
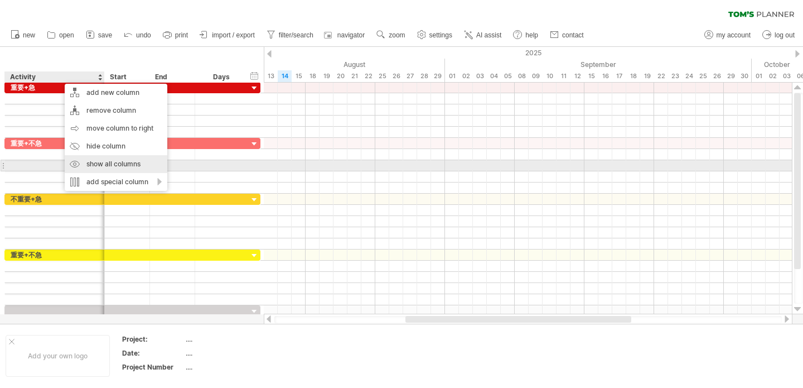
click at [116, 163] on div "show all columns" at bounding box center [116, 164] width 103 height 18
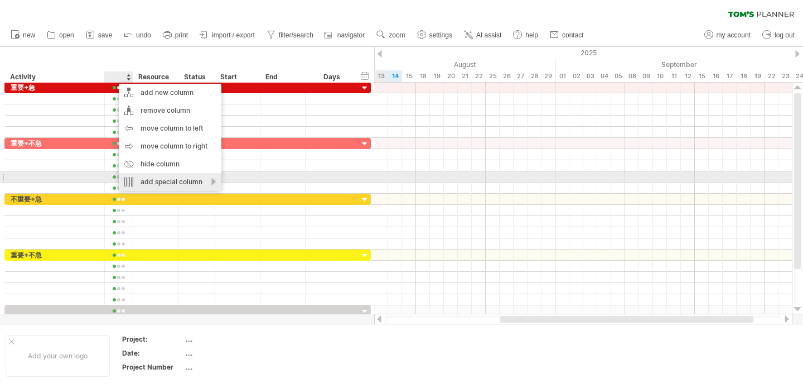
click at [175, 179] on div "add special column" at bounding box center [170, 182] width 103 height 18
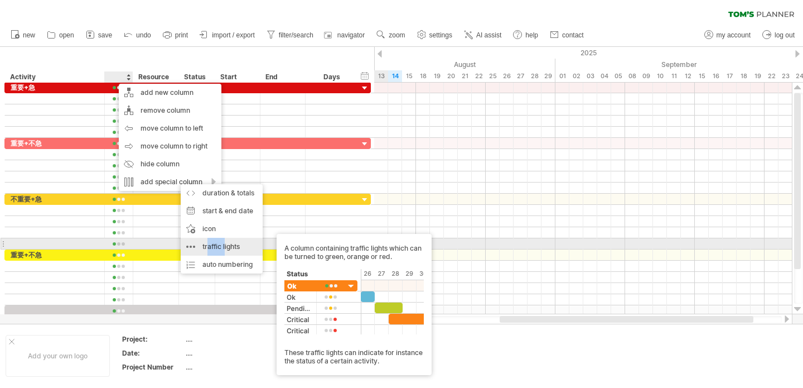
drag, startPoint x: 224, startPoint y: 247, endPoint x: 209, endPoint y: 246, distance: 15.6
click at [209, 246] on div "traffic lights A column containing traffic lights which can be turned to green,…" at bounding box center [222, 247] width 82 height 18
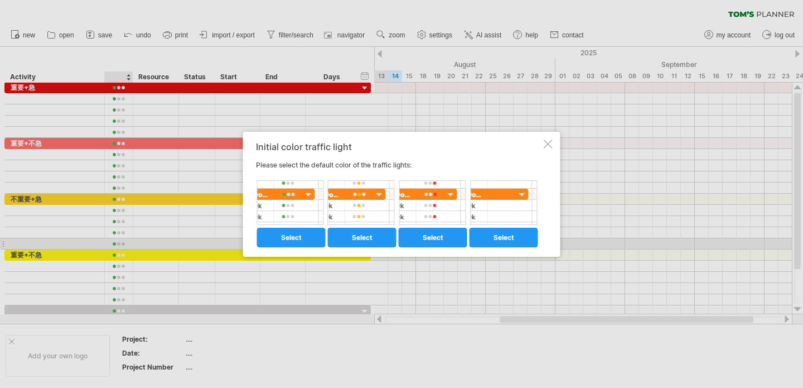
drag, startPoint x: 547, startPoint y: 139, endPoint x: 405, endPoint y: 139, distance: 142.8
click at [405, 139] on div "Initial color traffic light Please select the default color of the traffic ligh…" at bounding box center [401, 194] width 317 height 125
click at [350, 147] on div "Initial color traffic light" at bounding box center [399, 147] width 286 height 10
click at [547, 142] on div at bounding box center [548, 143] width 9 height 9
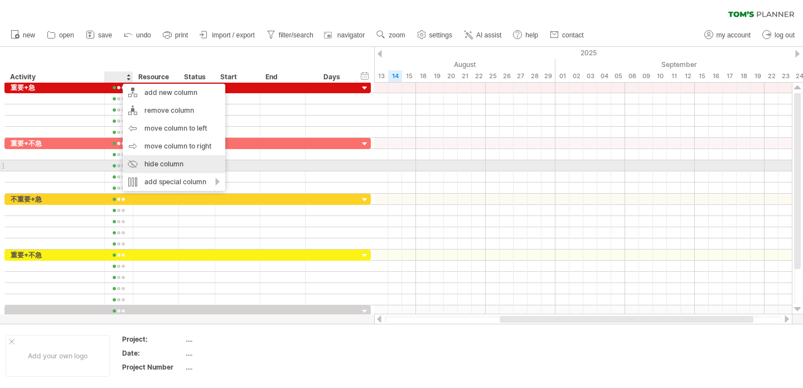
click at [179, 163] on div "hide column" at bounding box center [174, 164] width 103 height 18
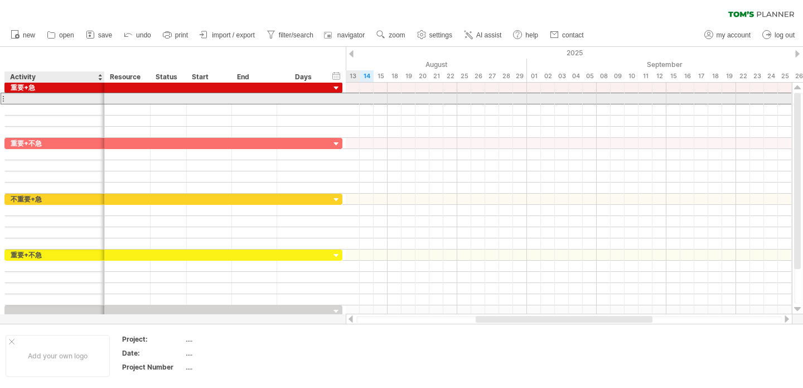
click at [52, 102] on div at bounding box center [55, 98] width 88 height 11
click at [129, 98] on div at bounding box center [127, 98] width 34 height 11
click at [176, 95] on div at bounding box center [168, 98] width 25 height 11
type input "***"
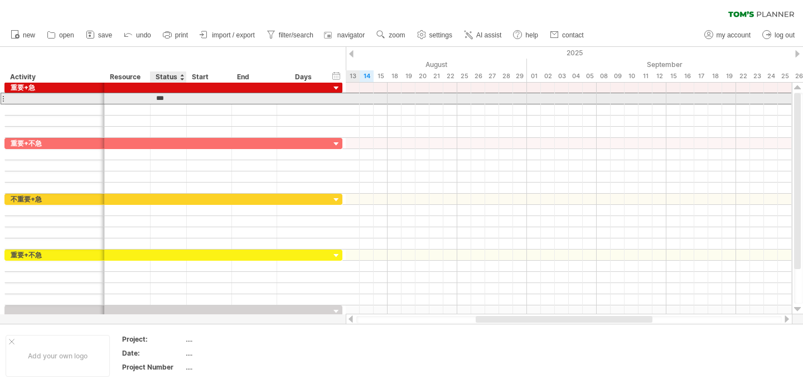
scroll to position [0, 0]
click at [129, 99] on div at bounding box center [127, 98] width 34 height 11
click at [172, 99] on div "處理中" at bounding box center [168, 98] width 25 height 11
click at [136, 99] on div at bounding box center [127, 98] width 34 height 11
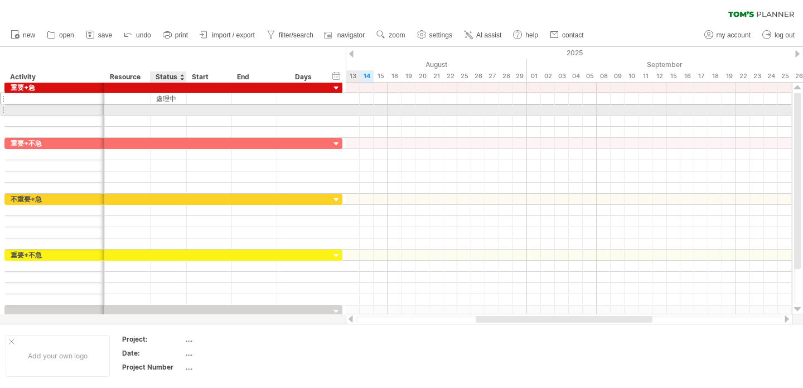
click at [156, 113] on div at bounding box center [168, 109] width 25 height 11
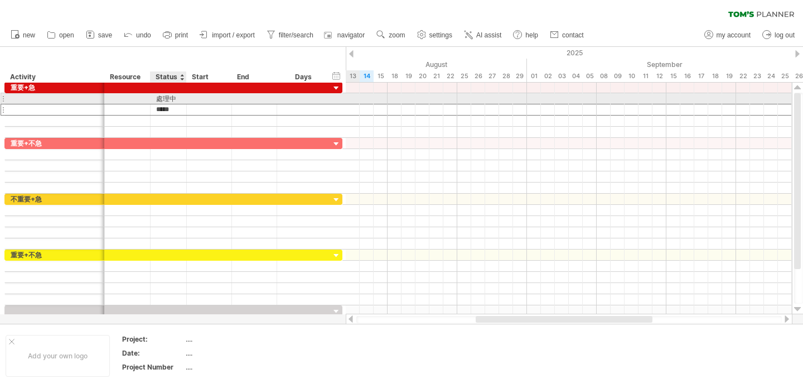
scroll to position [0, 9]
type input "***"
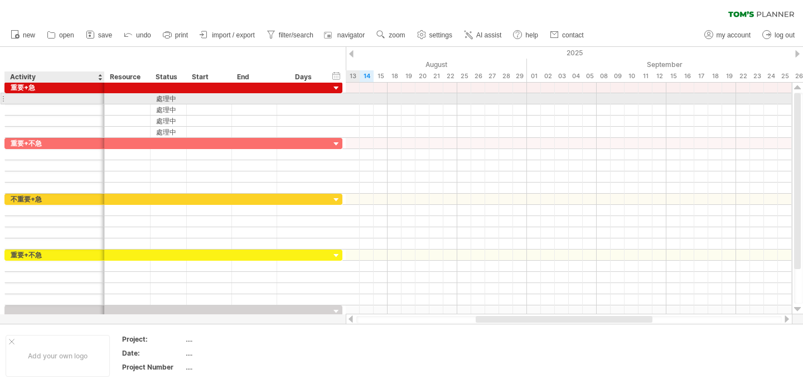
click at [46, 98] on div at bounding box center [55, 98] width 88 height 11
click at [132, 101] on div at bounding box center [127, 98] width 34 height 11
click at [54, 96] on div at bounding box center [55, 98] width 88 height 11
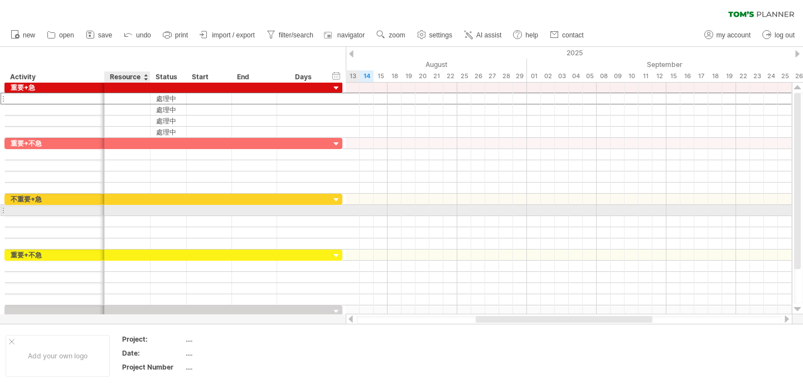
click at [115, 209] on div at bounding box center [127, 210] width 34 height 11
click at [86, 212] on div at bounding box center [55, 210] width 88 height 11
type input "*****"
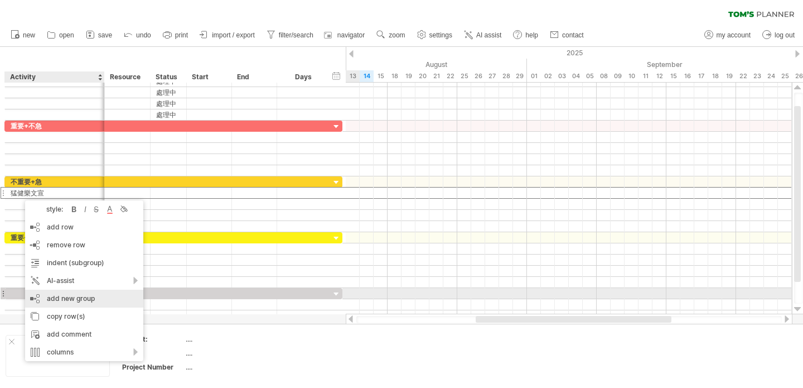
click at [94, 298] on div "add new group" at bounding box center [84, 299] width 118 height 18
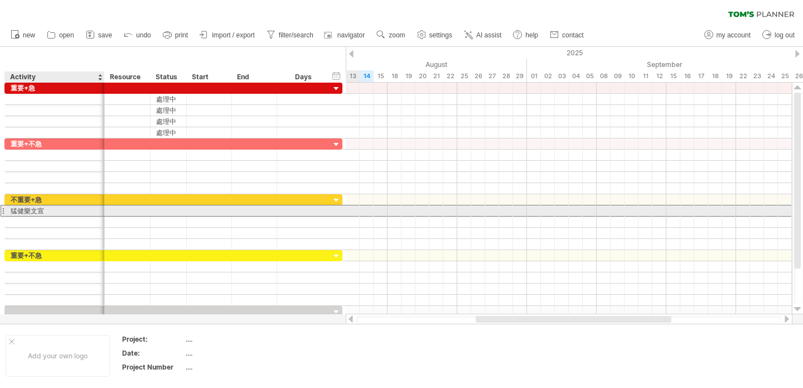
click at [38, 213] on div "猛健樂文宣" at bounding box center [55, 210] width 88 height 11
click at [68, 211] on input "*****" at bounding box center [55, 210] width 88 height 11
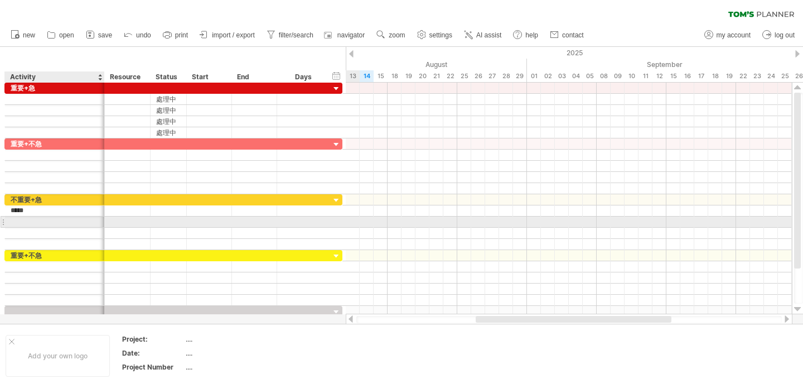
click at [61, 222] on div at bounding box center [55, 221] width 88 height 11
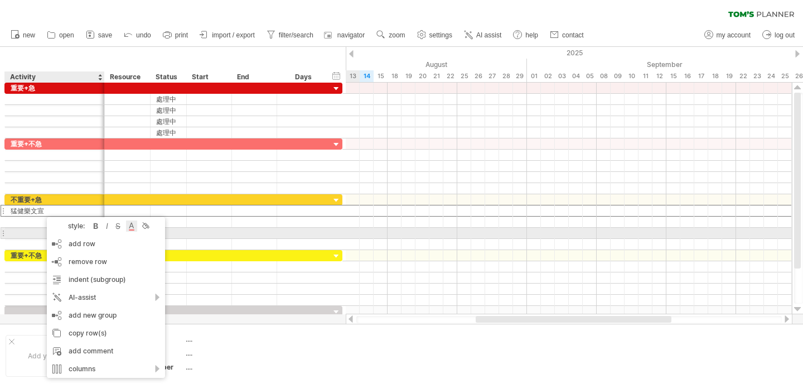
drag, startPoint x: 112, startPoint y: 244, endPoint x: 133, endPoint y: 228, distance: 27.5
click at [133, 228] on div "style: bold italic strikethrough text color background color add row Ctrl+Enter…" at bounding box center [106, 297] width 118 height 161
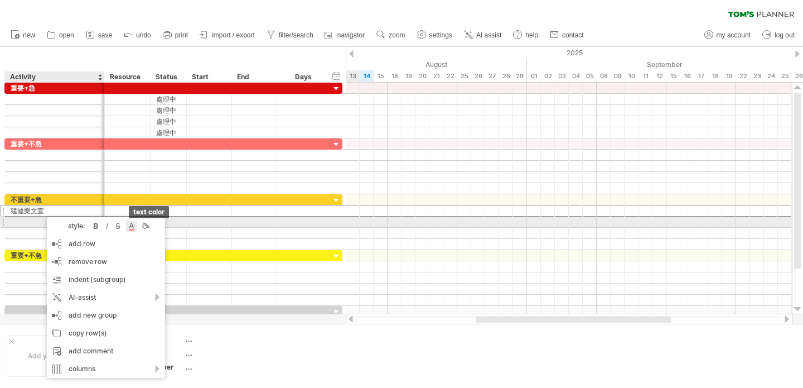
click at [132, 227] on div at bounding box center [131, 225] width 11 height 11
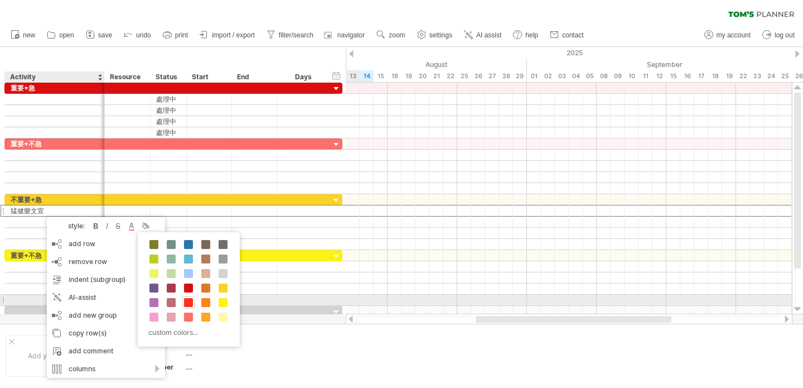
click at [191, 301] on span at bounding box center [188, 302] width 9 height 9
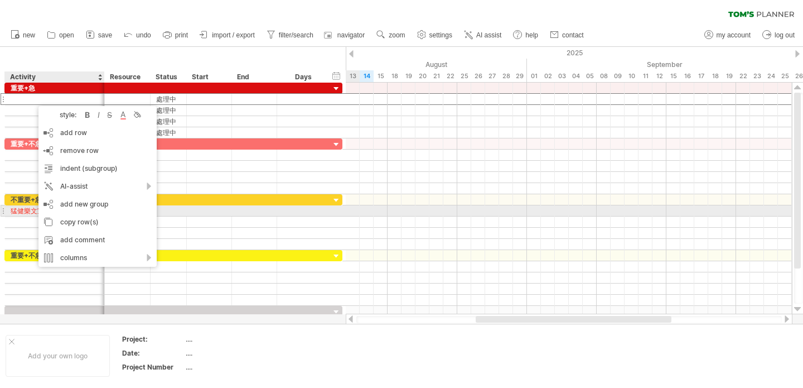
click at [16, 206] on div "猛健樂文宣" at bounding box center [55, 210] width 88 height 11
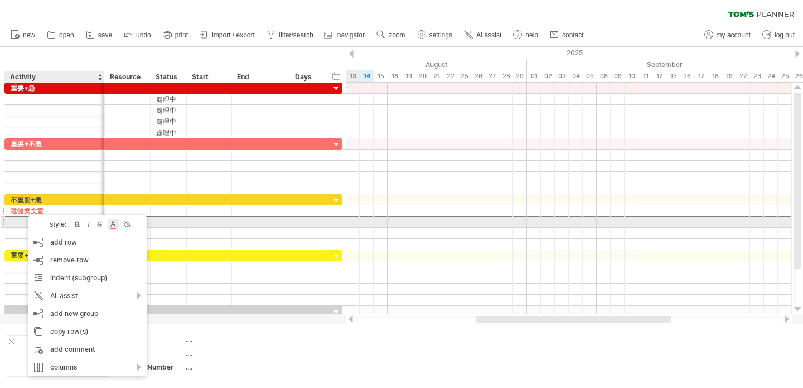
click at [111, 223] on div at bounding box center [113, 224] width 11 height 11
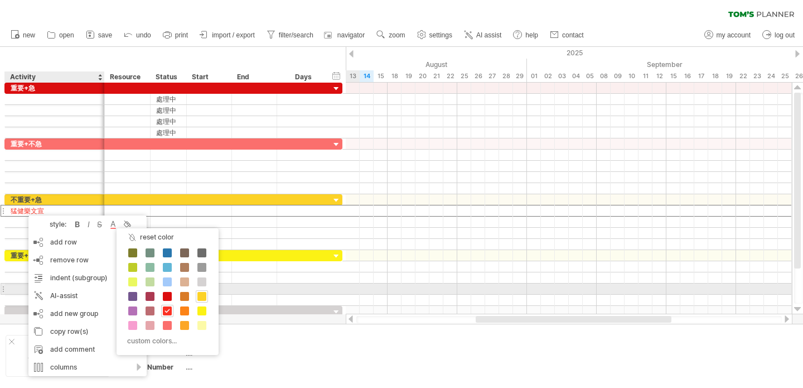
click at [202, 293] on span at bounding box center [202, 296] width 9 height 9
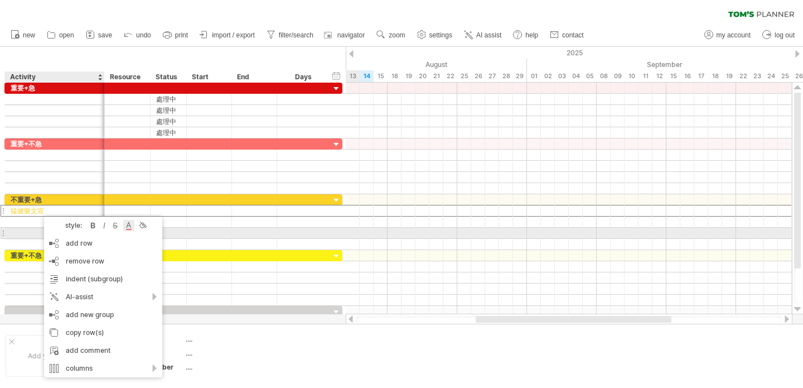
click at [126, 228] on div at bounding box center [128, 225] width 11 height 11
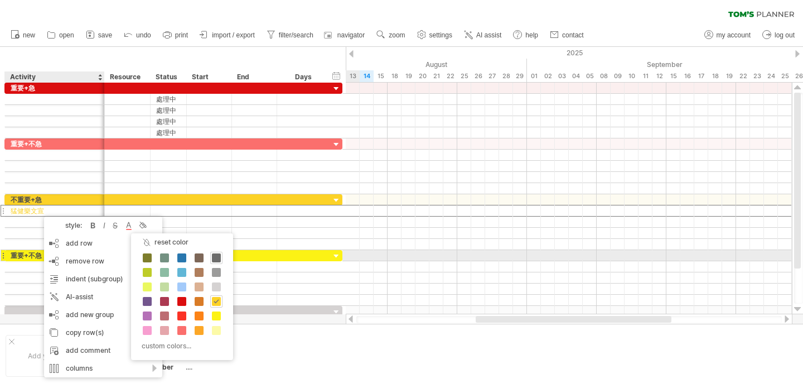
click at [219, 257] on span at bounding box center [216, 257] width 9 height 9
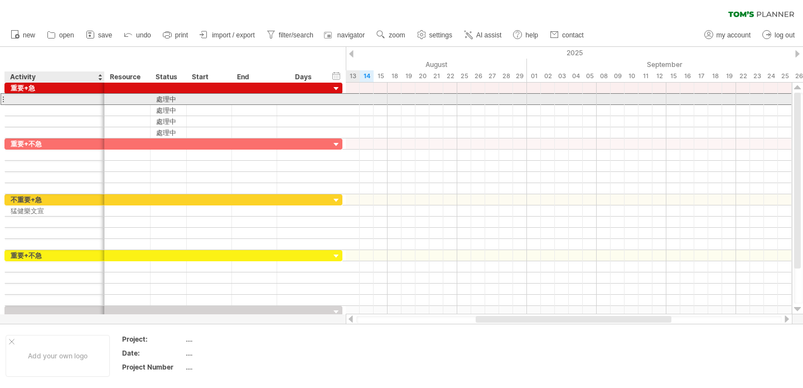
click at [28, 98] on div at bounding box center [55, 99] width 88 height 11
click at [27, 99] on input "text" at bounding box center [55, 99] width 88 height 11
click at [29, 98] on input "text" at bounding box center [55, 99] width 88 height 11
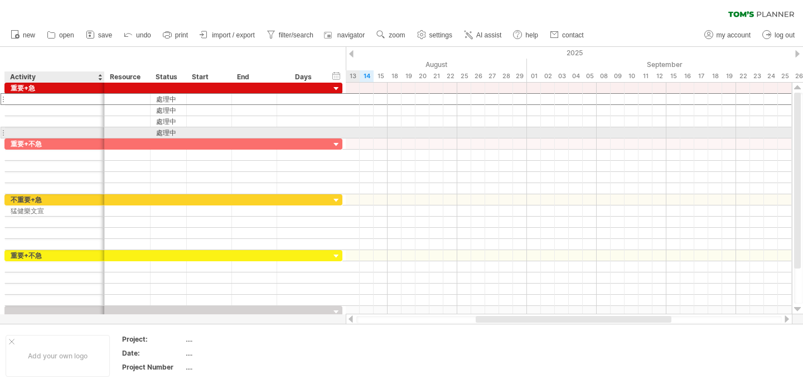
click at [28, 133] on div at bounding box center [55, 132] width 88 height 11
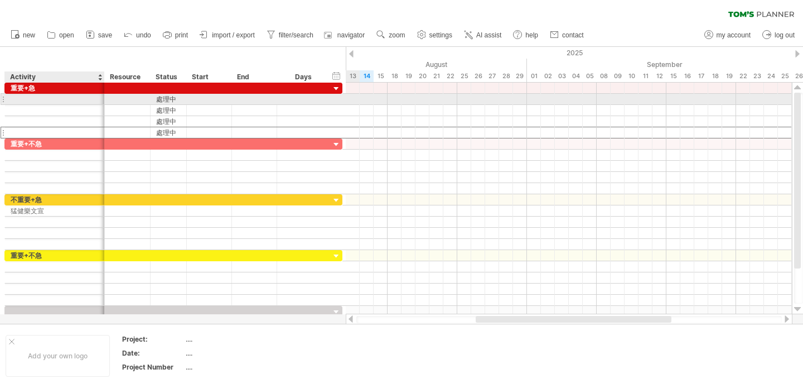
click at [35, 96] on div at bounding box center [55, 99] width 88 height 11
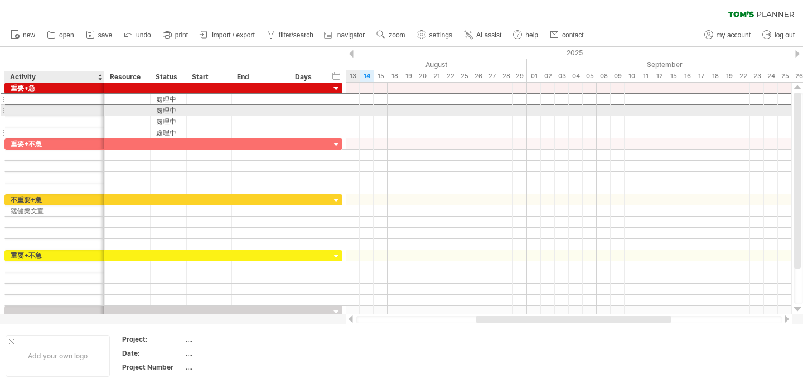
click at [33, 110] on div at bounding box center [55, 110] width 88 height 11
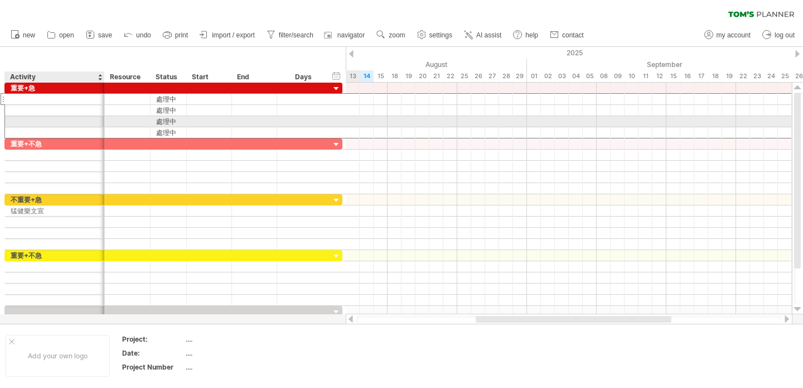
click at [33, 121] on div at bounding box center [55, 121] width 88 height 11
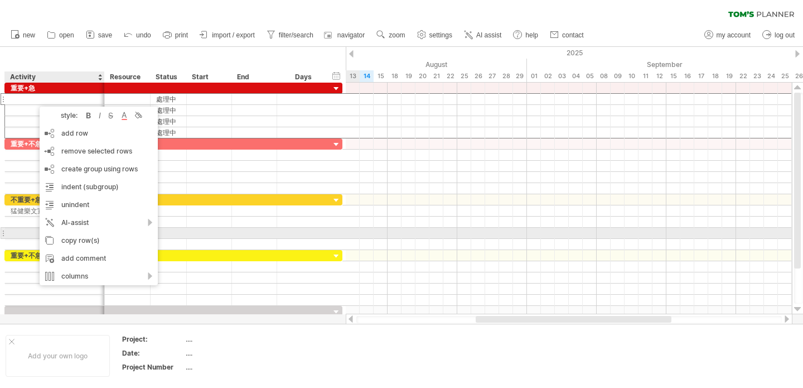
click at [10, 228] on div at bounding box center [55, 233] width 100 height 11
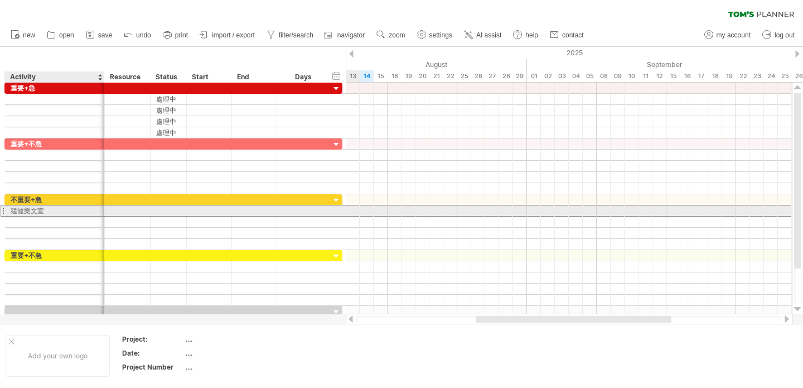
click at [35, 213] on div "猛健樂文宣" at bounding box center [55, 210] width 88 height 11
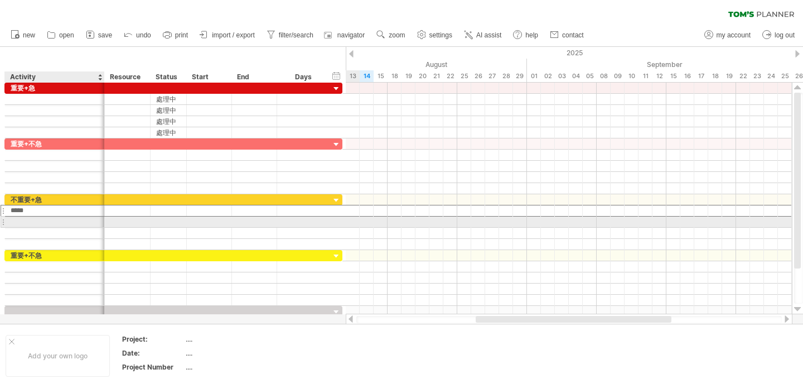
click at [69, 222] on div at bounding box center [55, 221] width 88 height 11
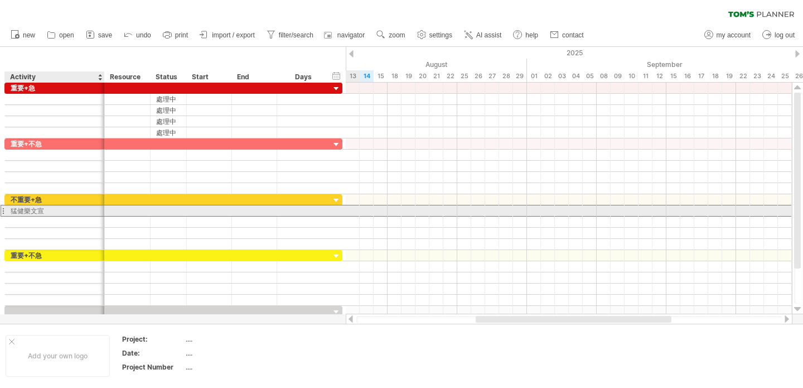
click at [49, 211] on div "猛健樂文宣" at bounding box center [55, 210] width 88 height 11
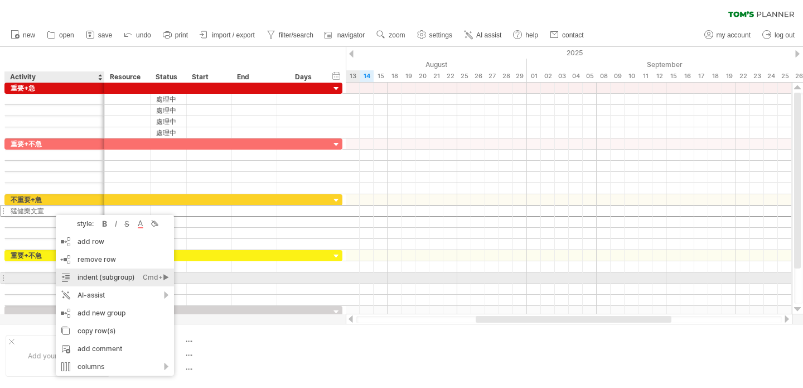
click at [165, 277] on div "Cmd+►" at bounding box center [156, 277] width 26 height 18
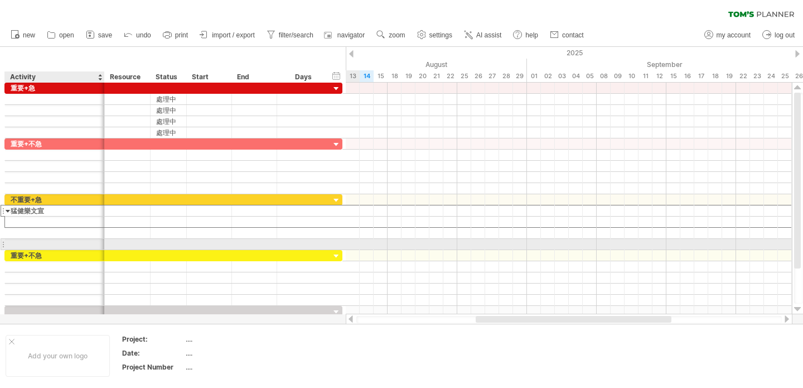
click at [62, 240] on div at bounding box center [55, 244] width 88 height 11
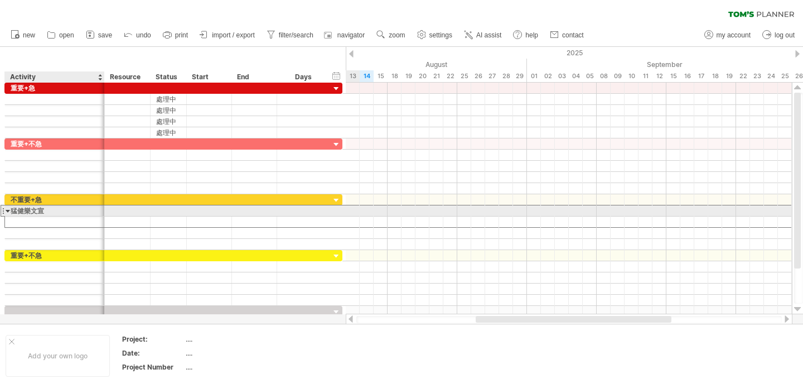
click at [56, 210] on div "猛健樂文宣" at bounding box center [55, 210] width 88 height 11
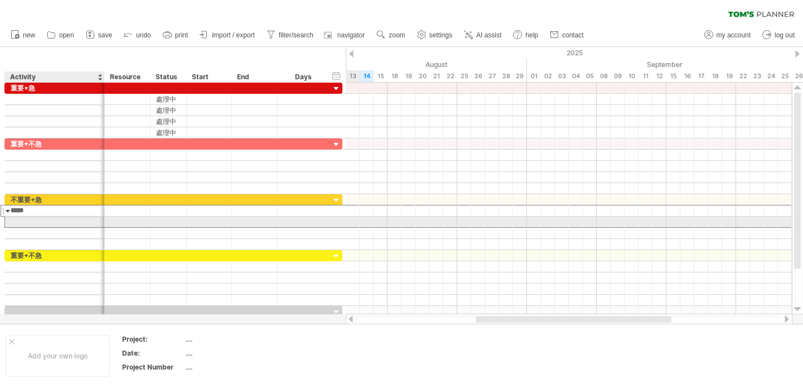
click at [60, 220] on div at bounding box center [55, 221] width 88 height 11
type input "*"
type input "****"
type input "*"
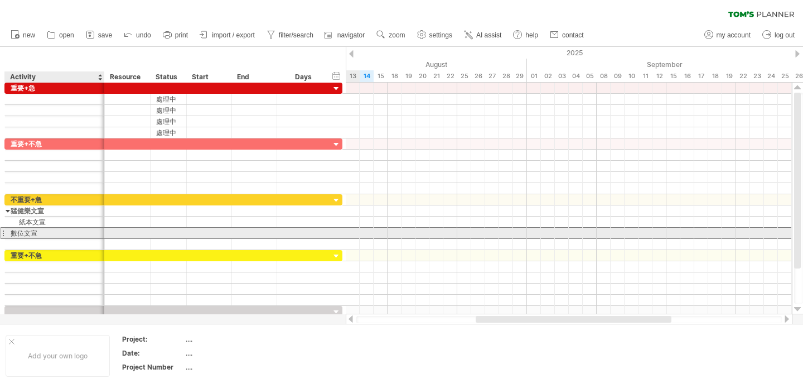
click at [42, 233] on div "數位文宣" at bounding box center [55, 233] width 88 height 11
type input "*"
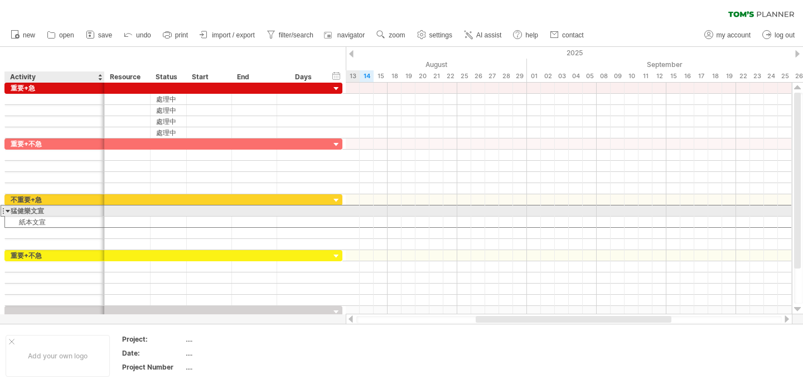
click at [52, 210] on div "猛健樂文宣" at bounding box center [55, 210] width 88 height 11
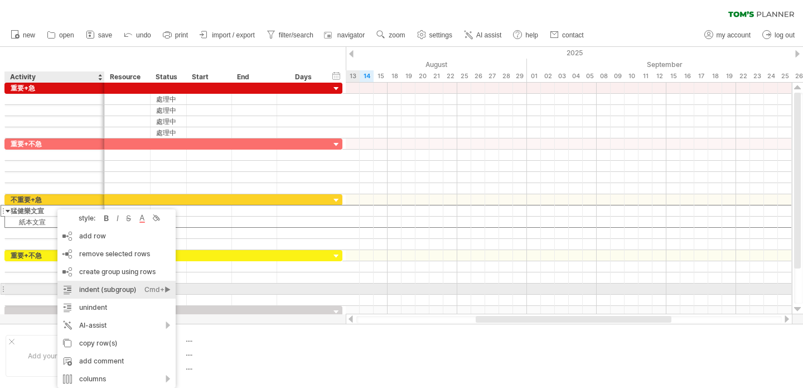
click at [169, 287] on div "Cmd+►" at bounding box center [158, 290] width 26 height 18
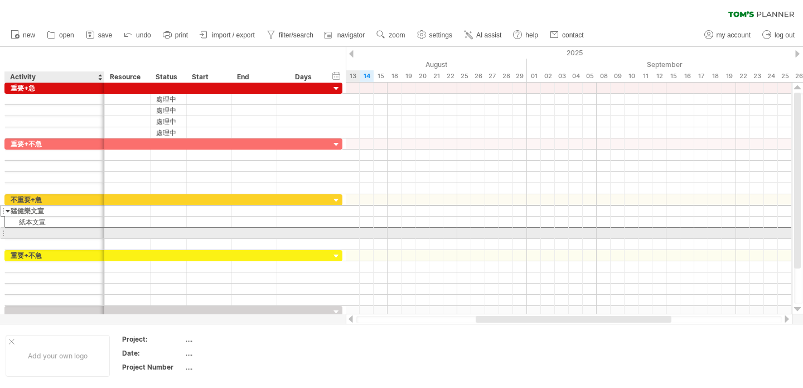
click at [75, 234] on div at bounding box center [55, 233] width 88 height 11
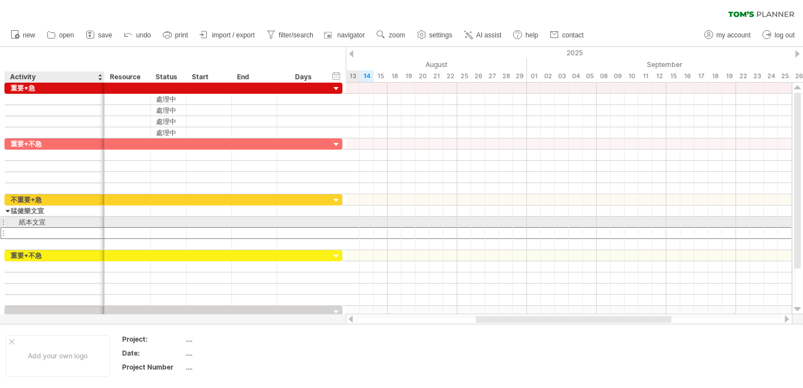
click at [74, 220] on div "紙本文宣" at bounding box center [55, 221] width 88 height 11
drag, startPoint x: 27, startPoint y: 222, endPoint x: 17, endPoint y: 222, distance: 10.6
click at [17, 222] on input "****" at bounding box center [55, 221] width 88 height 11
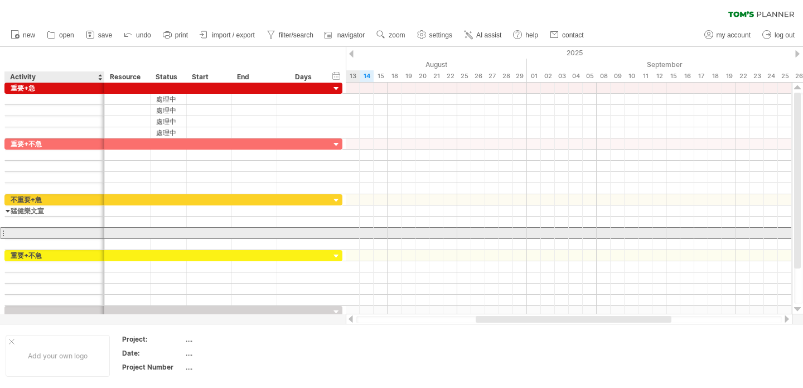
click at [35, 232] on div at bounding box center [55, 233] width 88 height 11
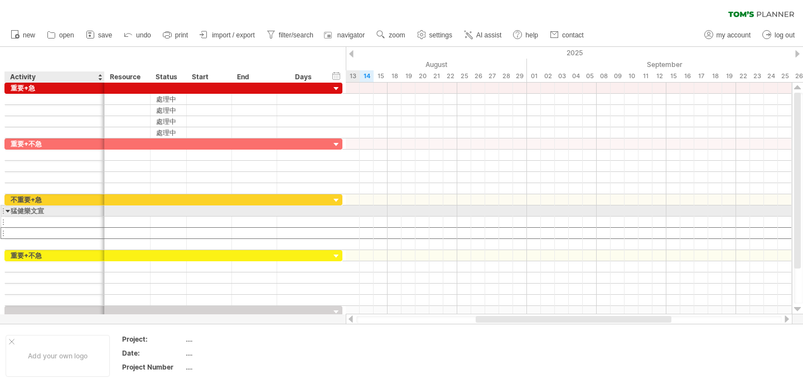
click at [32, 216] on div at bounding box center [55, 221] width 88 height 11
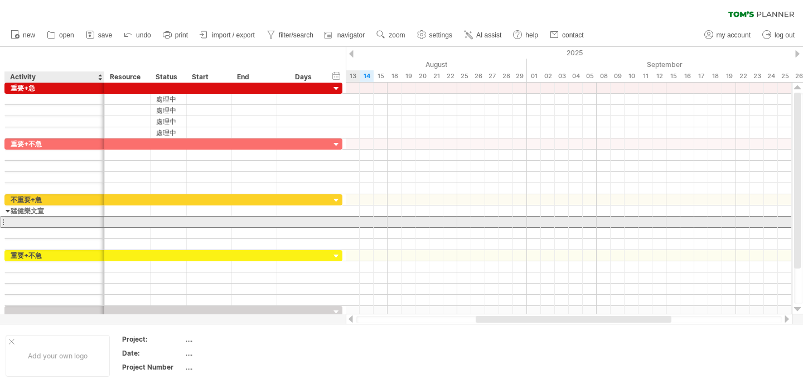
click at [30, 222] on input "text" at bounding box center [55, 221] width 88 height 11
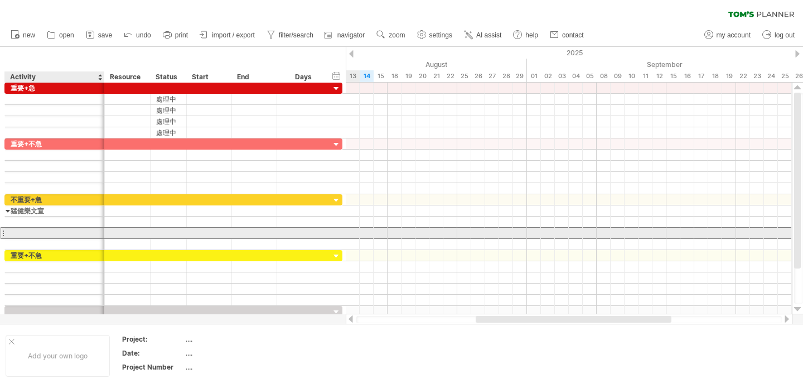
click at [27, 233] on div at bounding box center [55, 233] width 88 height 11
paste input "****"
type input "****"
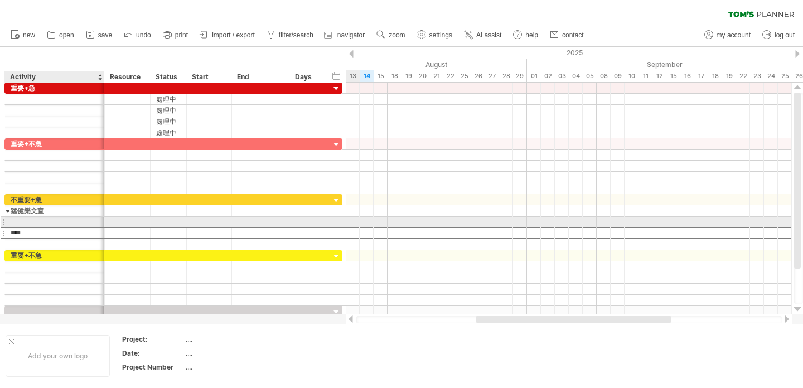
click at [28, 220] on div at bounding box center [55, 221] width 88 height 11
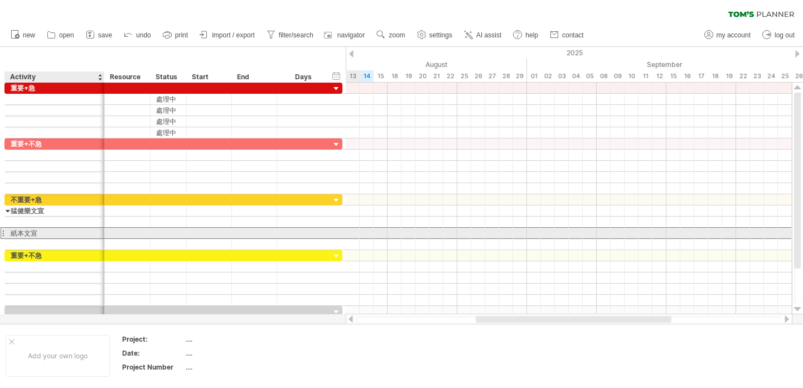
click at [49, 232] on div "紙本文宣" at bounding box center [55, 233] width 88 height 11
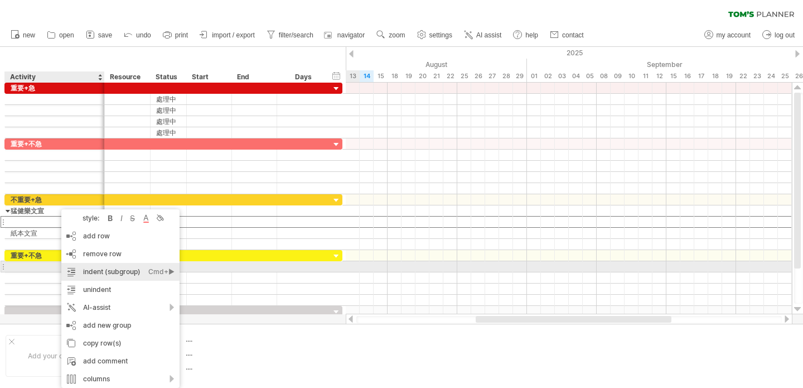
click at [170, 271] on div "Cmd+►" at bounding box center [161, 272] width 26 height 18
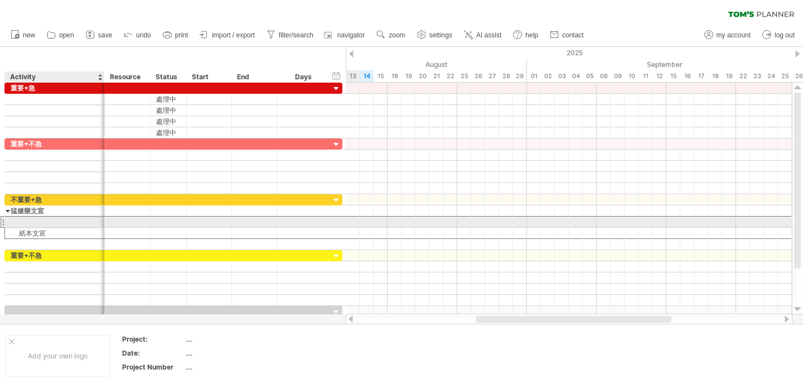
click at [58, 220] on div at bounding box center [55, 221] width 88 height 11
type input "*"
type input "****"
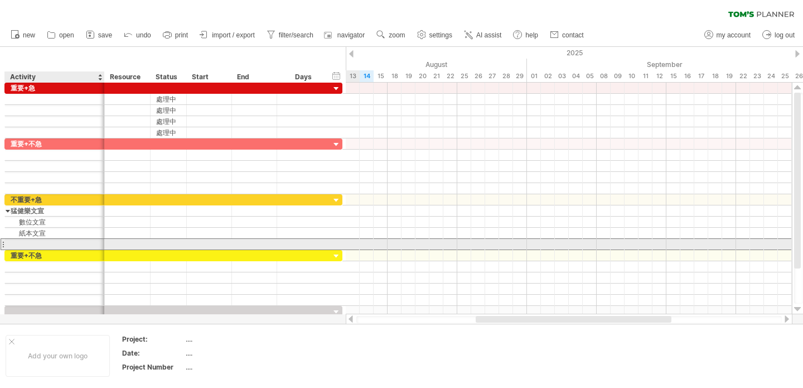
click at [65, 244] on div at bounding box center [55, 244] width 88 height 11
type input "****"
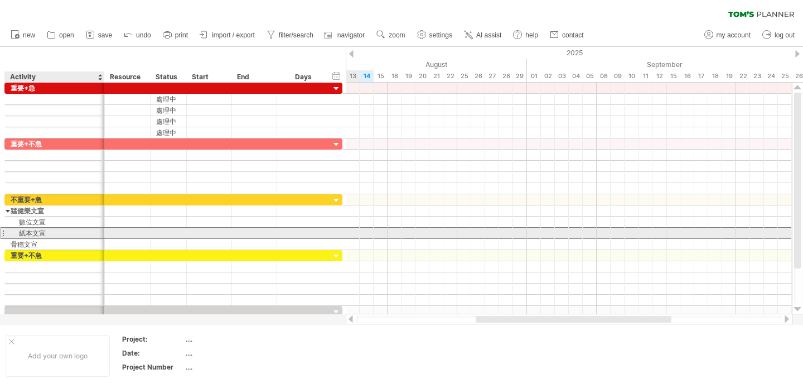
click at [50, 233] on div "紙本文宣" at bounding box center [55, 233] width 88 height 11
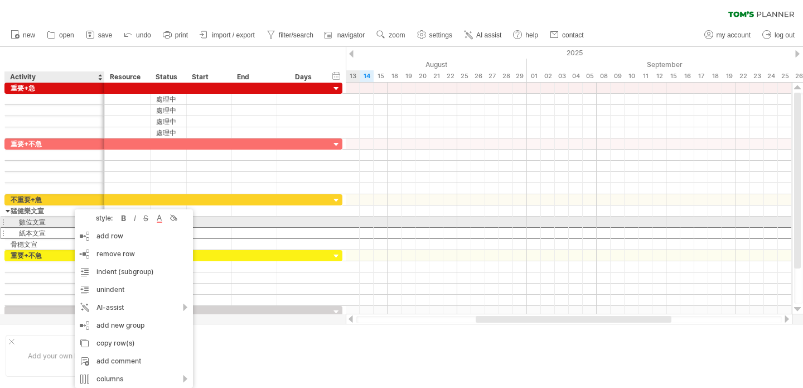
click at [54, 220] on div "數位文宣" at bounding box center [55, 221] width 88 height 11
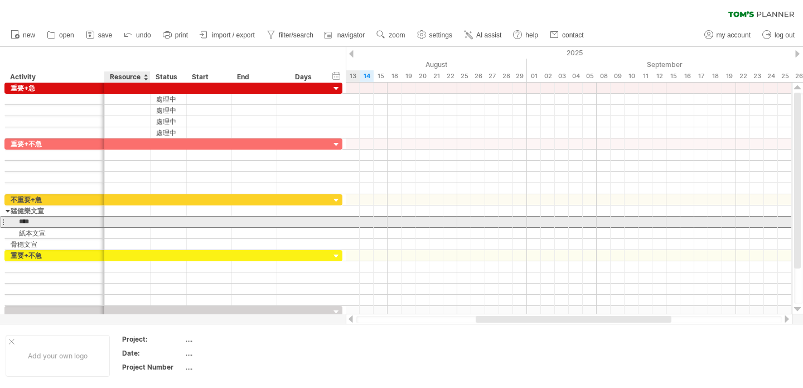
click at [121, 222] on div at bounding box center [127, 221] width 34 height 11
type input "*****"
type input "***"
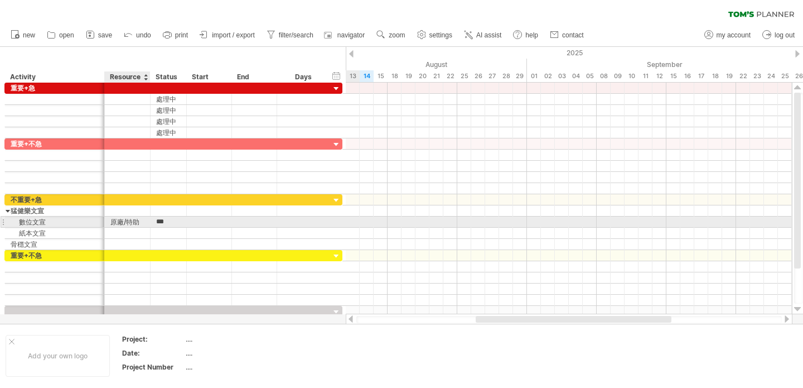
scroll to position [0, 0]
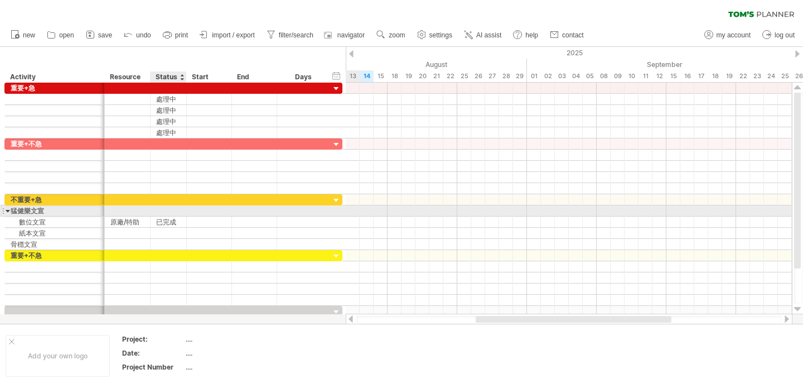
click at [170, 213] on div at bounding box center [168, 210] width 25 height 11
click at [138, 211] on div at bounding box center [127, 210] width 34 height 11
type input "*"
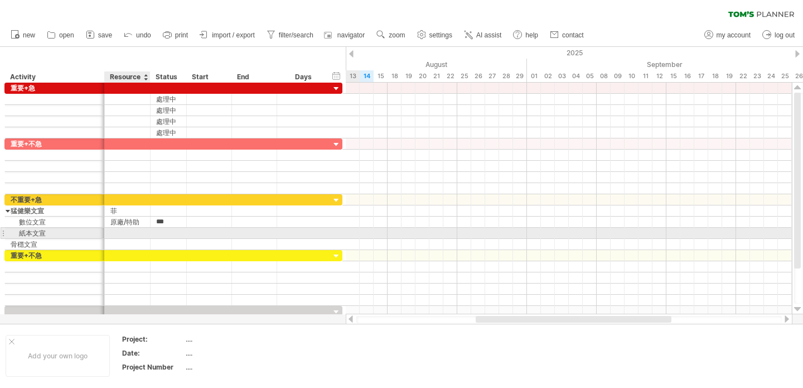
click at [118, 237] on div at bounding box center [127, 233] width 34 height 11
type input "***"
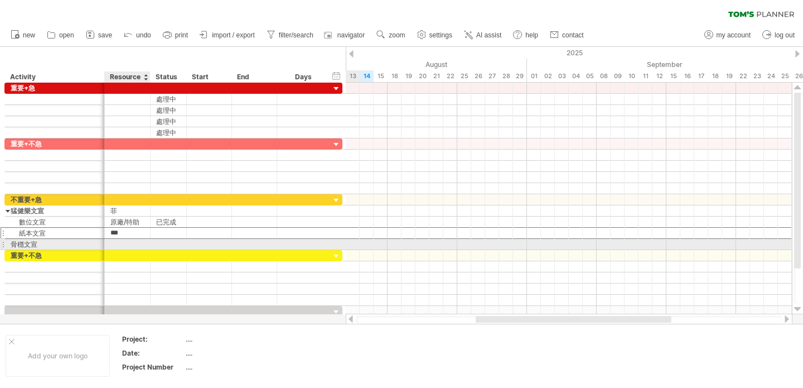
click at [121, 247] on div at bounding box center [127, 244] width 34 height 11
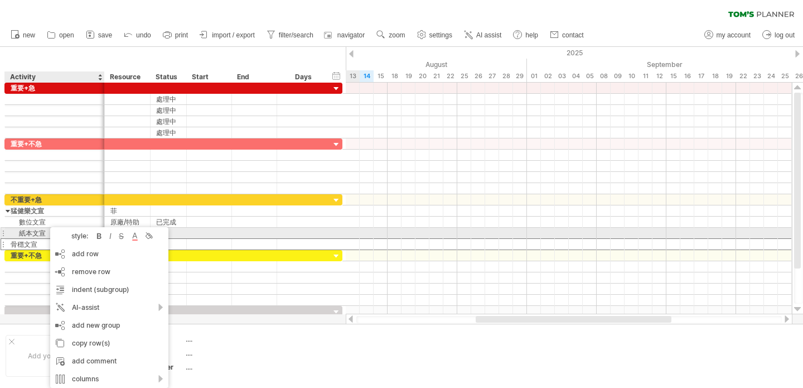
click at [35, 236] on div "紙本文宣" at bounding box center [55, 233] width 88 height 11
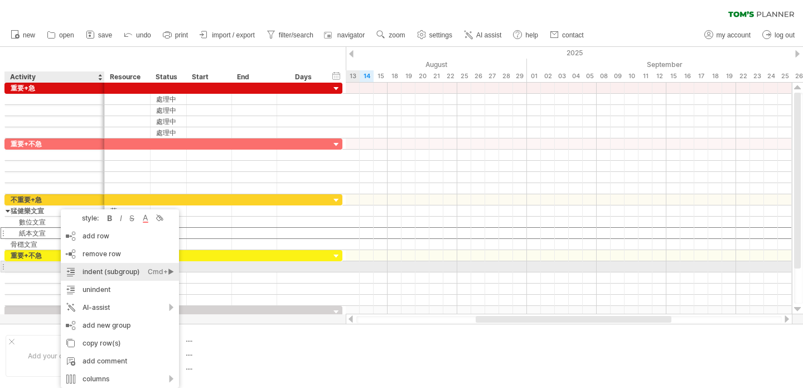
click at [170, 271] on div "Cmd+►" at bounding box center [161, 272] width 26 height 18
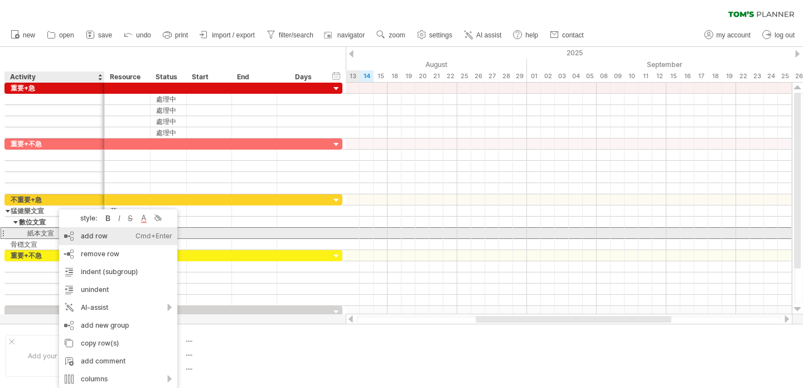
click at [113, 237] on div "add row Ctrl+Enter Cmd+Enter" at bounding box center [118, 236] width 118 height 18
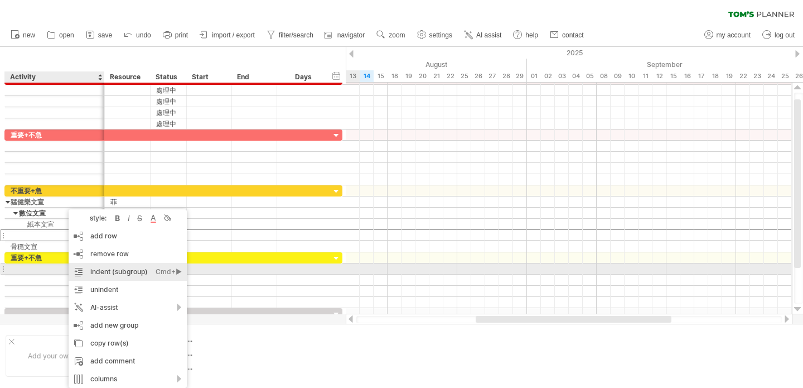
click at [179, 268] on div "Cmd+►" at bounding box center [169, 272] width 26 height 18
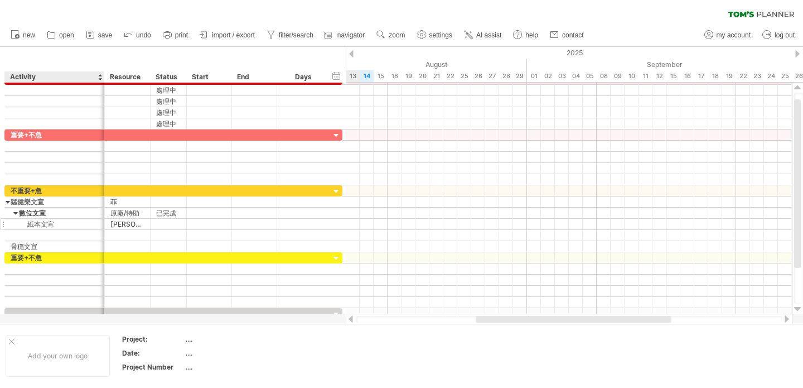
click at [49, 228] on div "紙本文宣" at bounding box center [55, 224] width 88 height 11
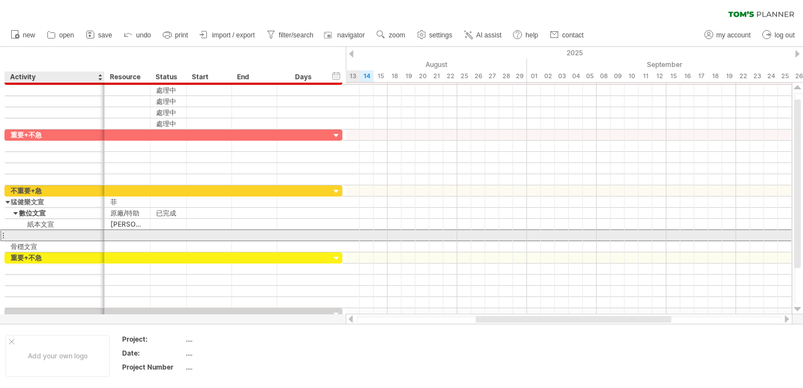
click at [49, 234] on div at bounding box center [55, 235] width 88 height 11
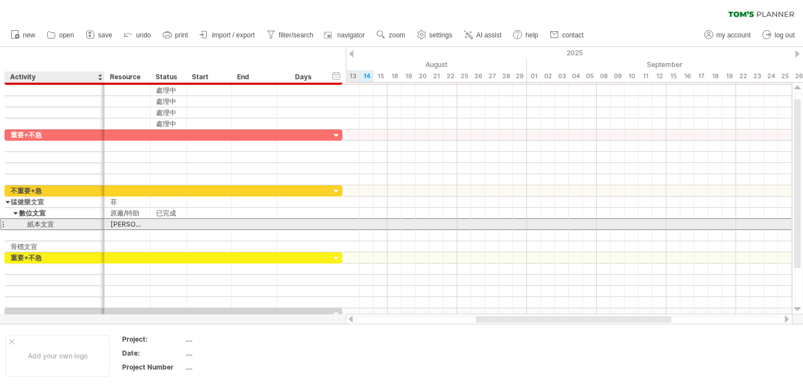
click at [60, 224] on div "紙本文宣" at bounding box center [55, 224] width 88 height 11
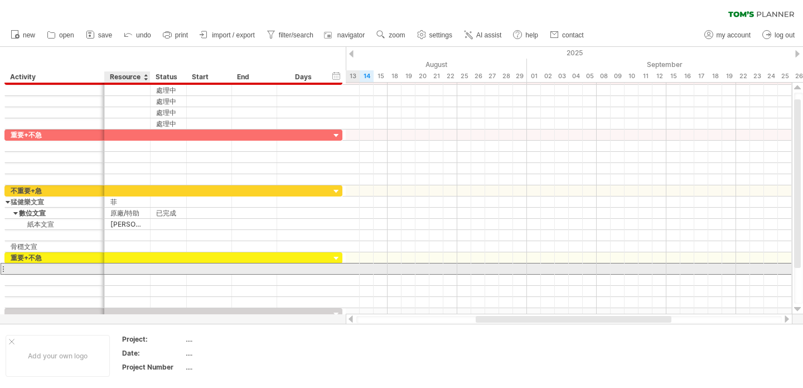
click at [151, 264] on div at bounding box center [169, 268] width 36 height 11
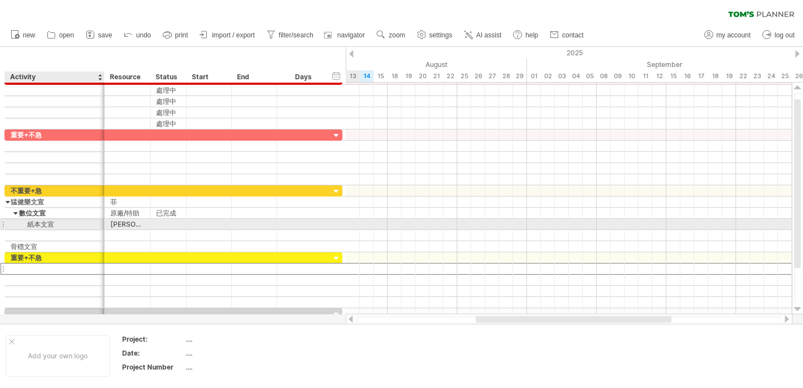
click at [54, 225] on div "紙本文宣" at bounding box center [55, 224] width 88 height 11
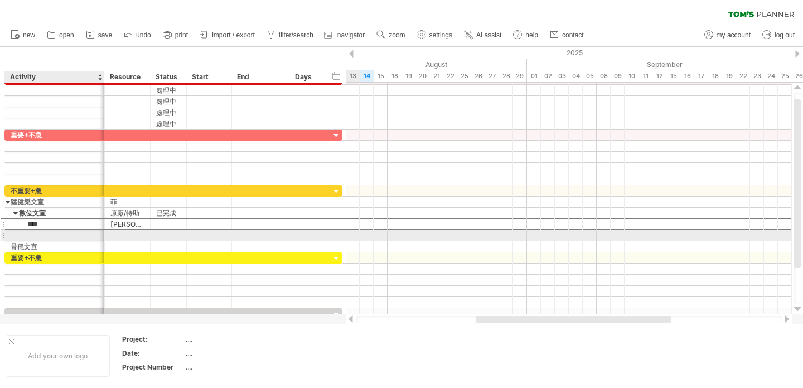
click at [77, 233] on div at bounding box center [55, 235] width 88 height 11
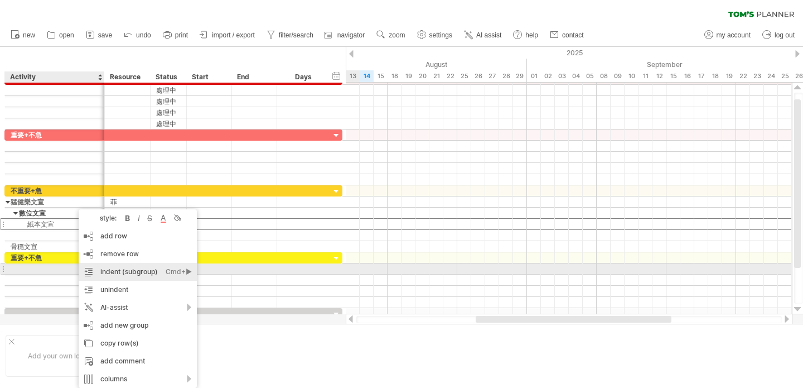
click at [189, 269] on div "Cmd+►" at bounding box center [179, 272] width 26 height 18
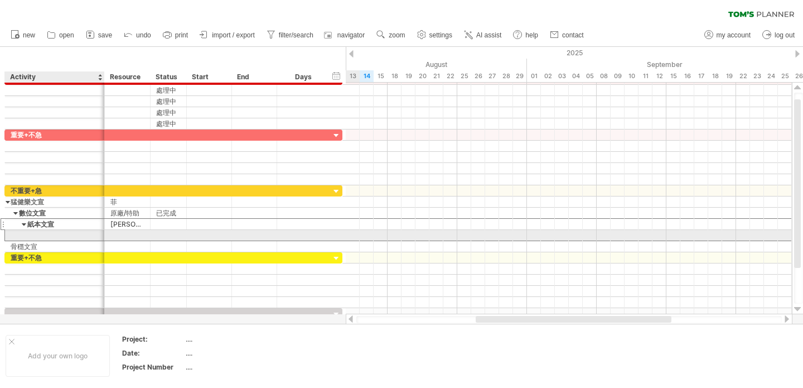
click at [77, 235] on div at bounding box center [55, 235] width 88 height 11
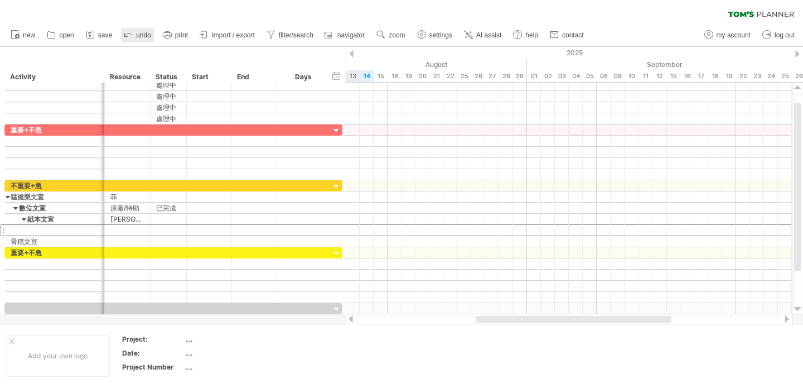
click at [131, 32] on icon at bounding box center [128, 33] width 11 height 11
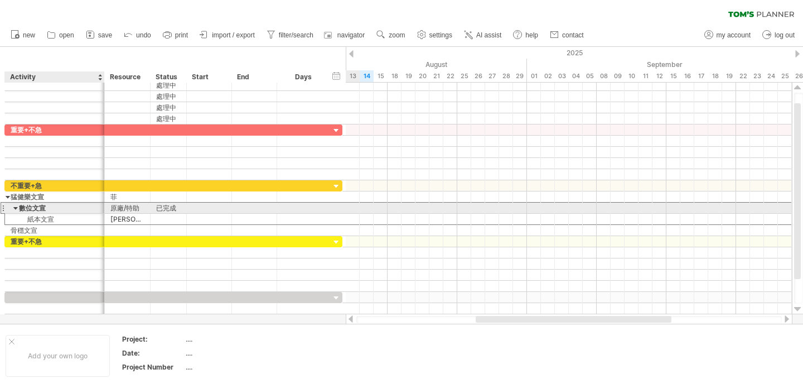
click at [66, 210] on div "數位文宣" at bounding box center [55, 208] width 88 height 11
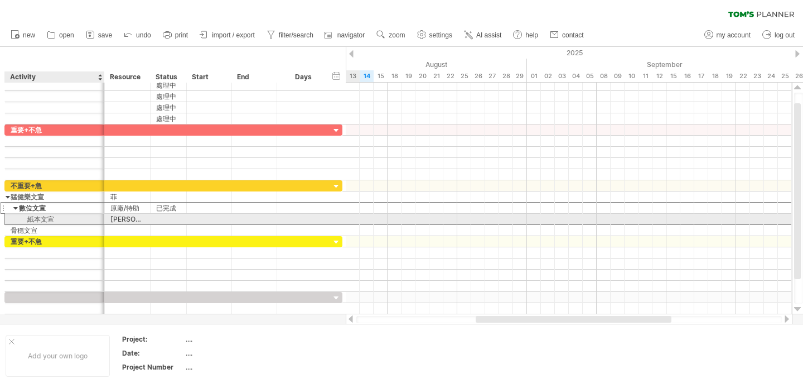
drag, startPoint x: 21, startPoint y: 218, endPoint x: 0, endPoint y: 234, distance: 26.7
click at [21, 218] on div "紙本文宣" at bounding box center [55, 219] width 88 height 11
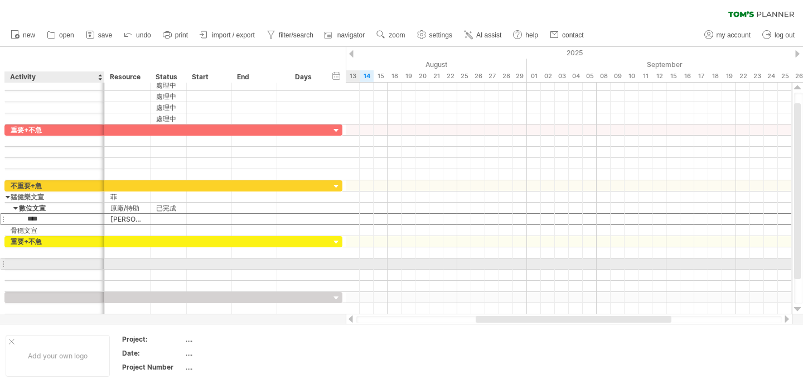
click at [67, 259] on div at bounding box center [55, 263] width 88 height 11
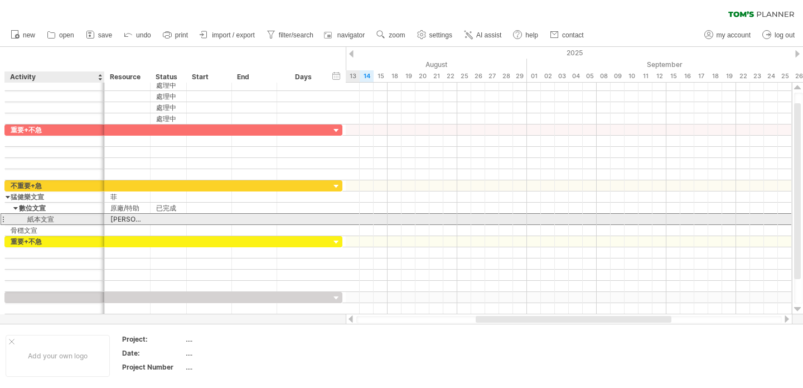
click at [43, 216] on div "紙本文宣" at bounding box center [55, 219] width 88 height 11
click at [54, 220] on input "****" at bounding box center [55, 219] width 88 height 11
type input "*"
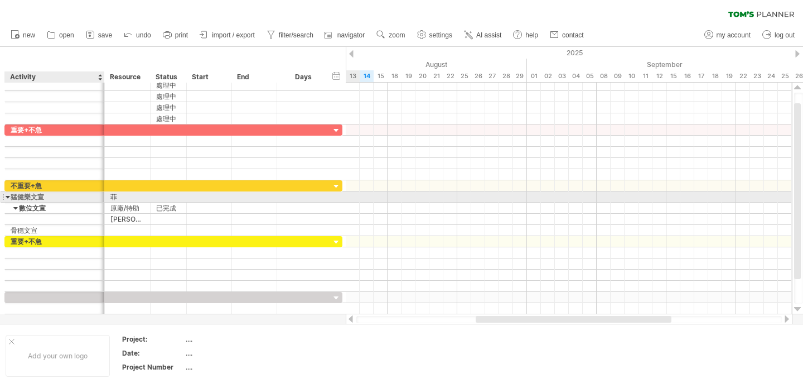
click at [31, 198] on div "猛健樂文宣" at bounding box center [55, 196] width 88 height 11
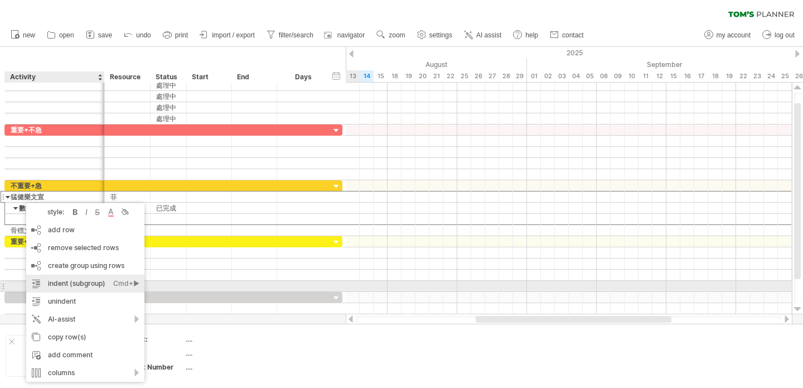
click at [134, 282] on div "Cmd+►" at bounding box center [126, 284] width 26 height 18
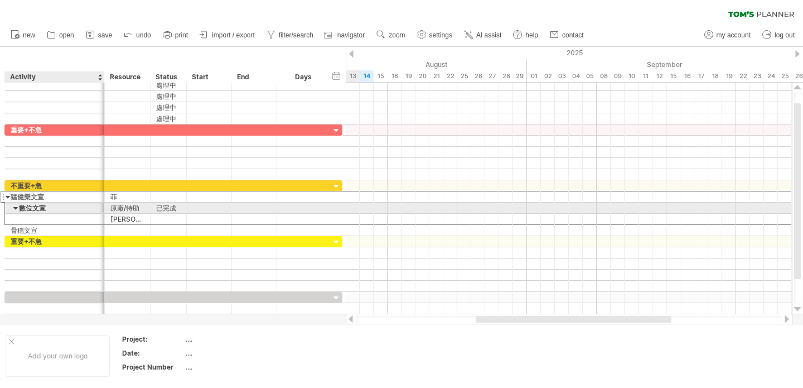
click at [18, 209] on div at bounding box center [15, 208] width 5 height 11
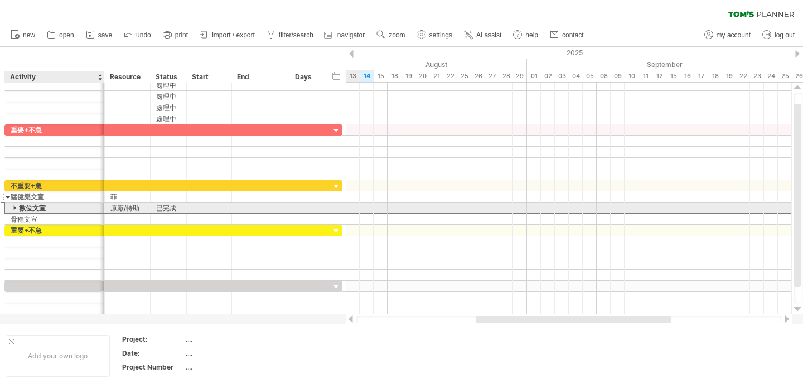
click at [15, 208] on div at bounding box center [15, 208] width 5 height 11
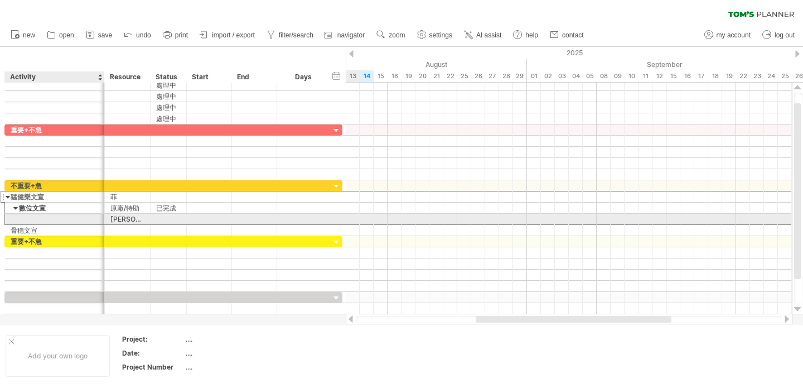
click at [20, 220] on div at bounding box center [55, 219] width 88 height 11
type input "****"
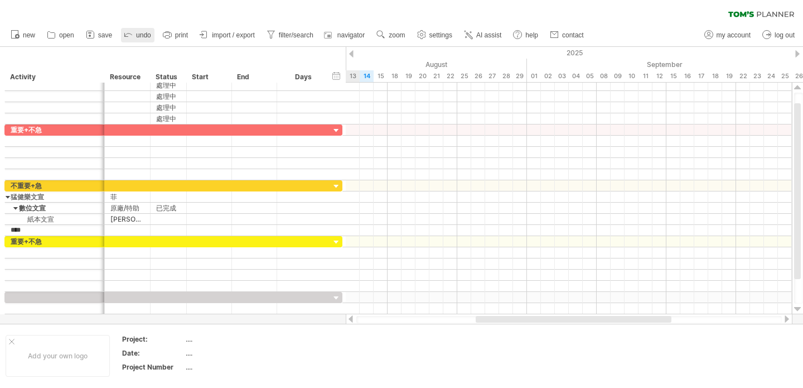
click at [137, 32] on span "undo" at bounding box center [143, 35] width 15 height 8
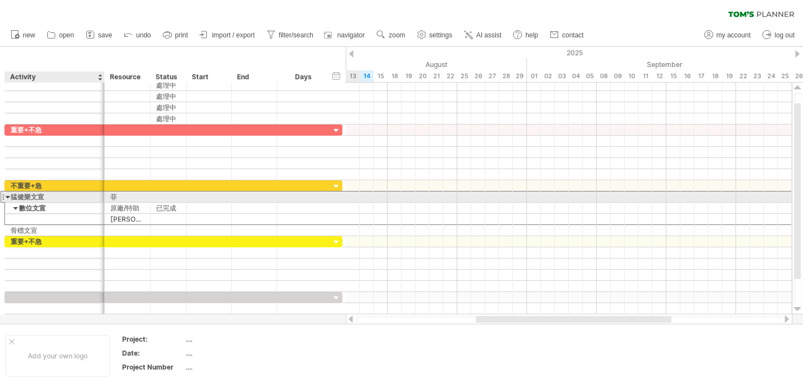
drag, startPoint x: 33, startPoint y: 197, endPoint x: 25, endPoint y: 198, distance: 7.8
click at [33, 197] on div "猛健樂文宣" at bounding box center [55, 196] width 88 height 11
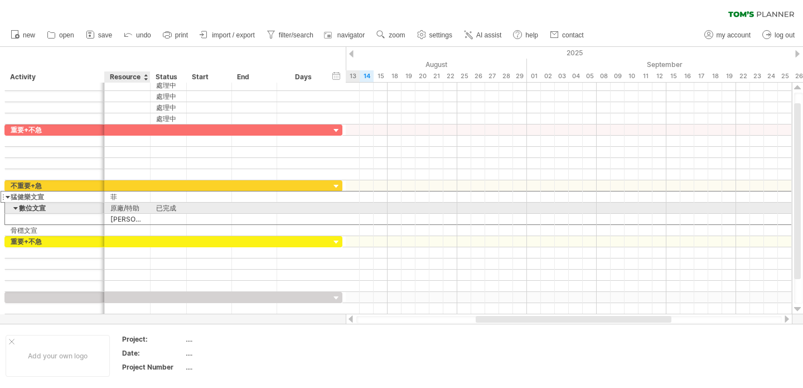
click at [114, 209] on div "原廠/特助" at bounding box center [127, 208] width 34 height 11
click at [134, 210] on input "*****" at bounding box center [127, 208] width 34 height 11
click at [140, 210] on input "*****" at bounding box center [127, 208] width 34 height 11
type input "*"
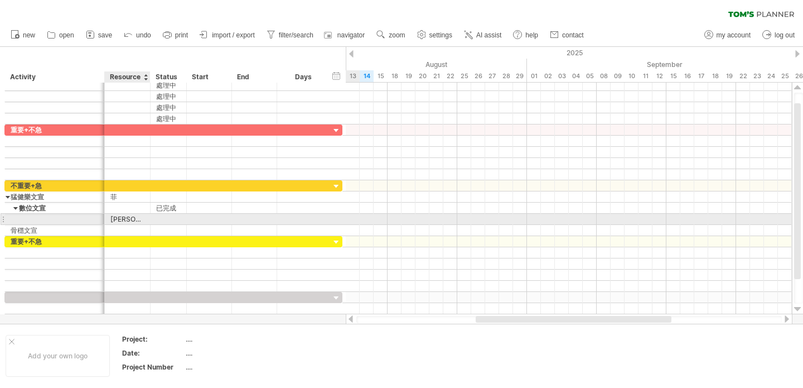
click at [140, 217] on div "菲/萱" at bounding box center [127, 219] width 34 height 11
type input "*"
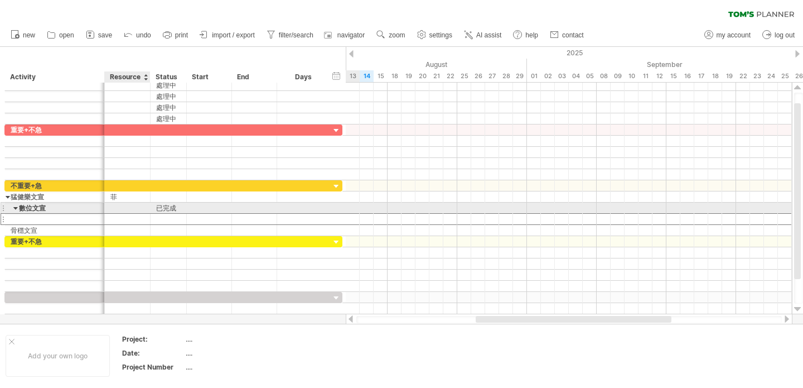
click at [133, 207] on div at bounding box center [127, 208] width 34 height 11
type input "*"
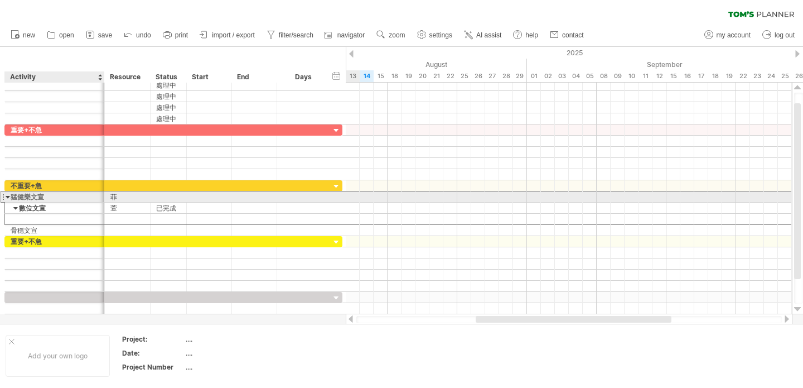
click at [22, 194] on div "猛健樂文宣" at bounding box center [55, 196] width 88 height 11
click at [6, 197] on div at bounding box center [8, 196] width 5 height 11
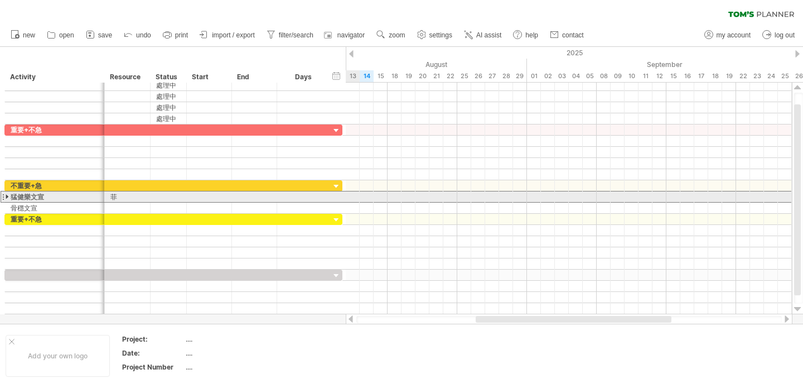
click at [7, 197] on div at bounding box center [8, 196] width 5 height 11
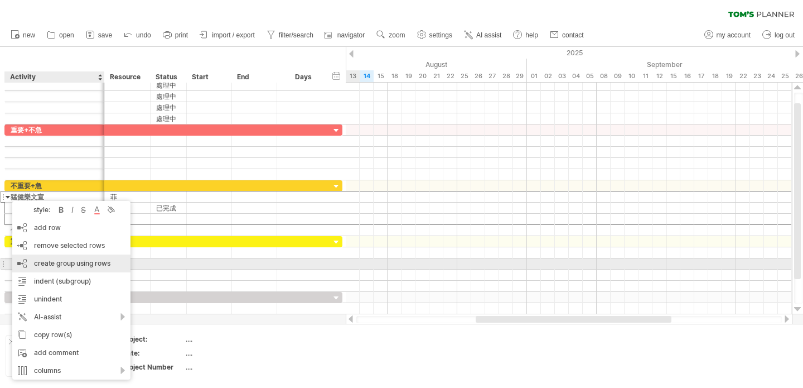
click at [117, 262] on div "create group using rows" at bounding box center [71, 263] width 118 height 18
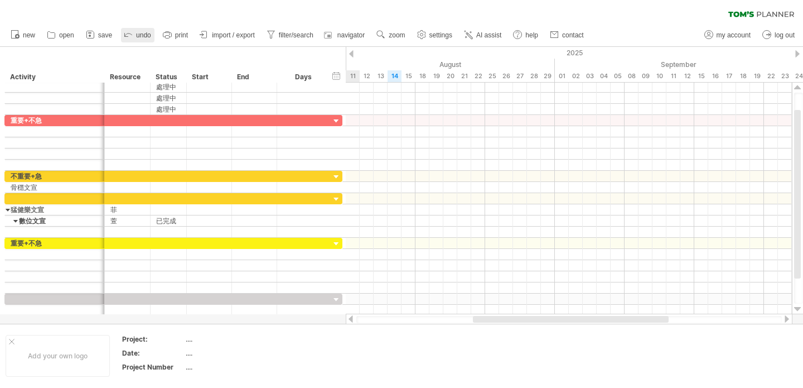
click at [132, 35] on icon at bounding box center [128, 34] width 7 height 3
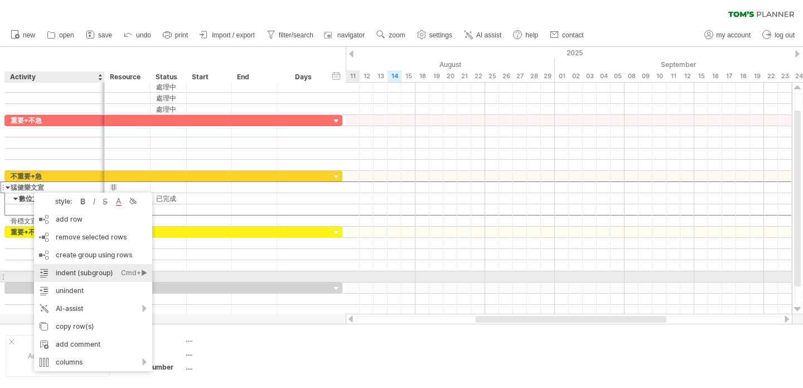
click at [142, 271] on div "Cmd+►" at bounding box center [134, 273] width 26 height 18
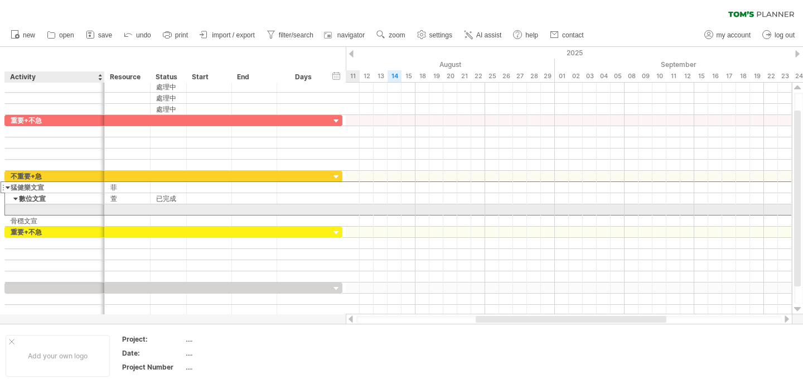
click at [11, 208] on div at bounding box center [55, 209] width 88 height 11
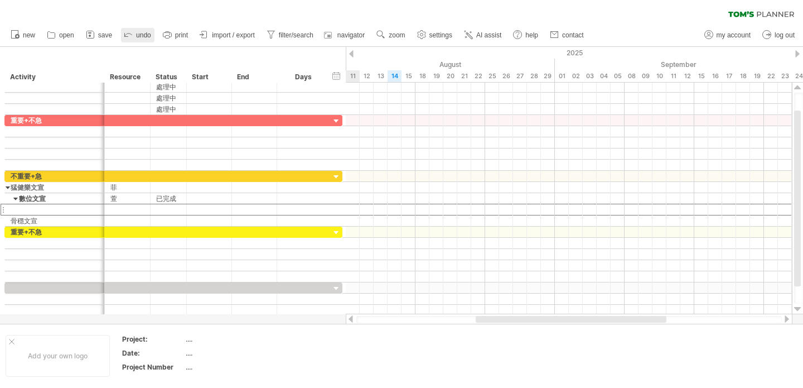
click at [137, 36] on span "undo" at bounding box center [143, 35] width 15 height 8
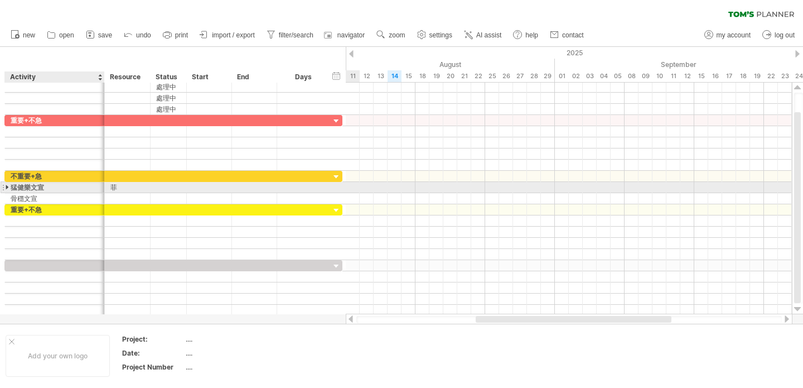
click at [8, 188] on div at bounding box center [8, 187] width 5 height 11
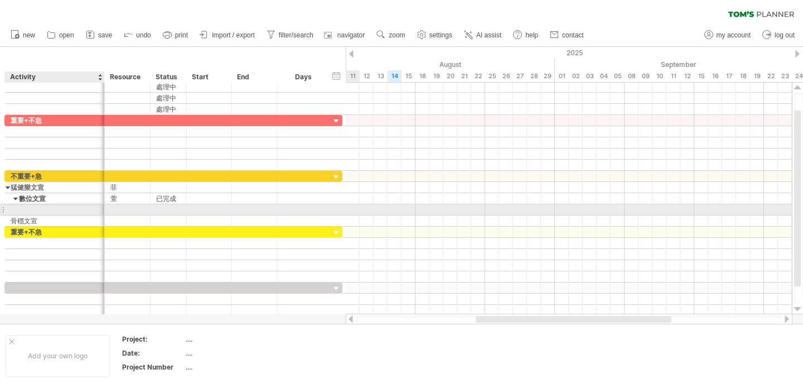
click at [8, 210] on div at bounding box center [55, 209] width 100 height 11
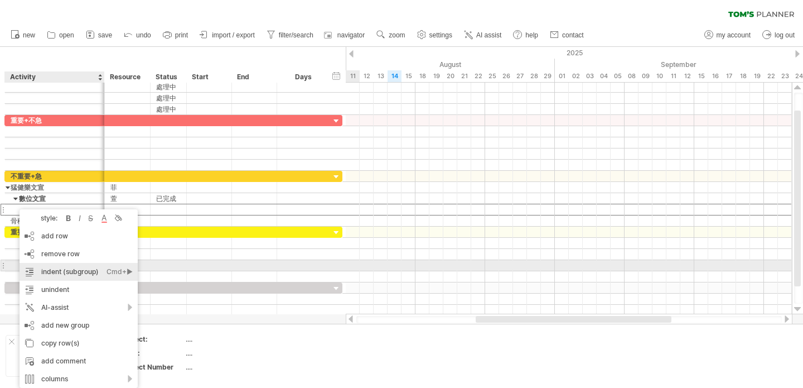
click at [127, 270] on div "Cmd+►" at bounding box center [120, 272] width 26 height 18
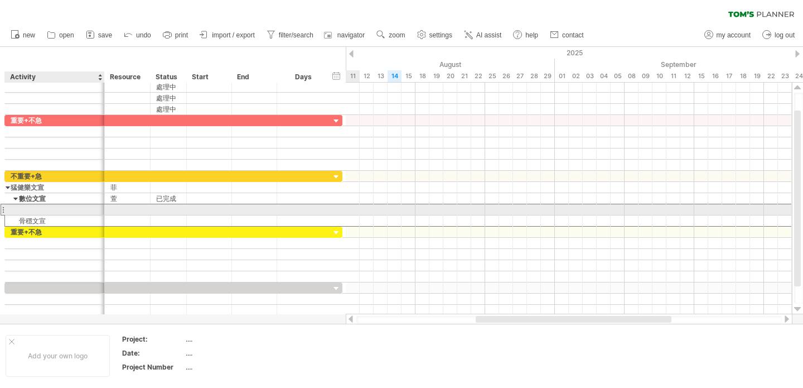
click at [13, 209] on div at bounding box center [55, 209] width 88 height 11
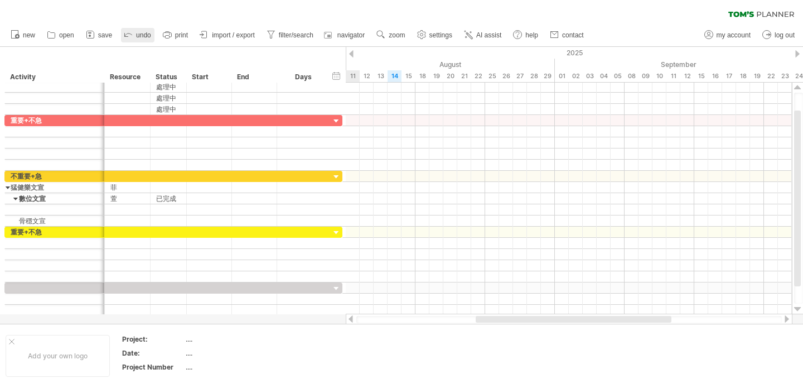
click at [135, 35] on link "undo" at bounding box center [137, 35] width 33 height 15
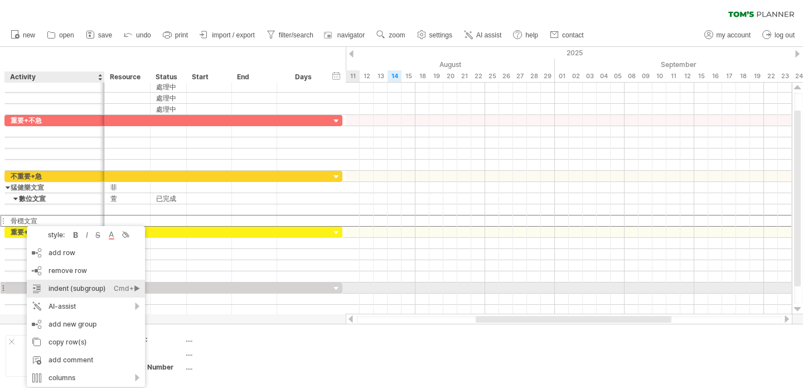
click at [139, 287] on div "Cmd+►" at bounding box center [127, 289] width 26 height 18
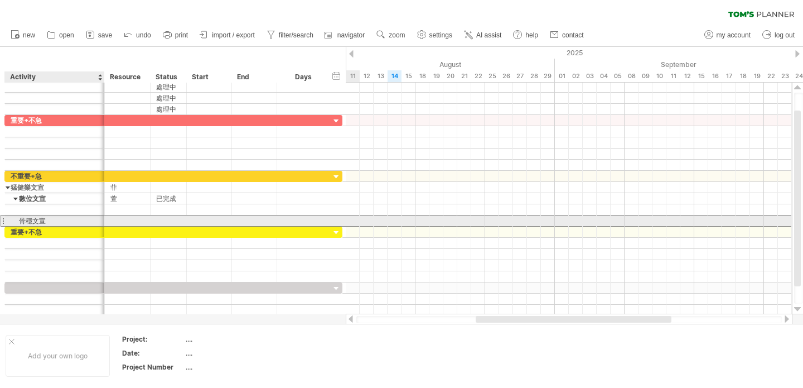
click at [16, 219] on div "骨穩文宣" at bounding box center [55, 220] width 88 height 11
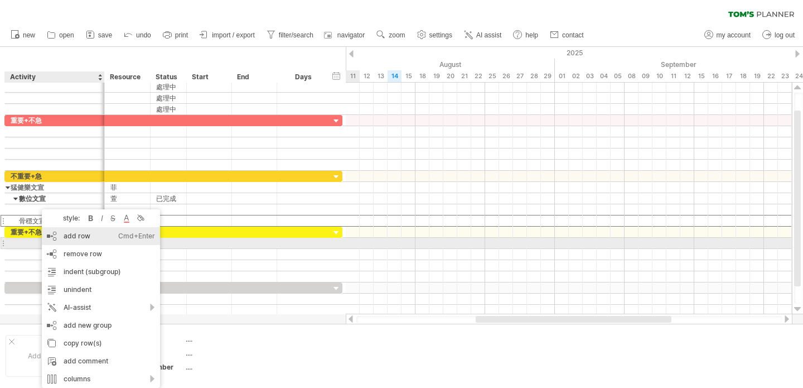
click at [119, 241] on div "Cmd+Enter" at bounding box center [136, 236] width 37 height 18
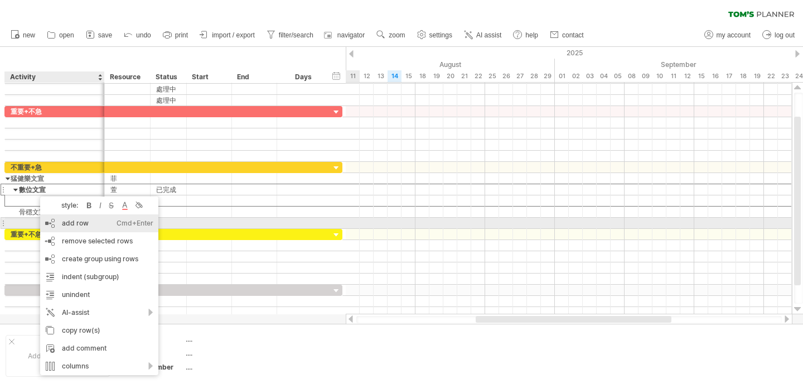
click at [78, 222] on div "add row Ctrl+Enter Cmd+Enter" at bounding box center [99, 223] width 118 height 18
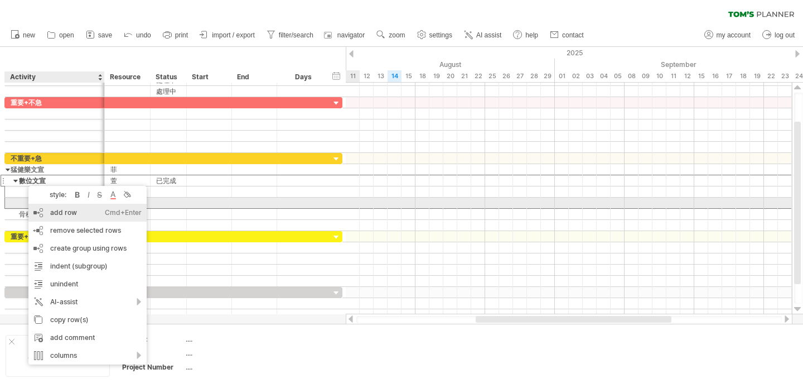
click at [54, 208] on div "add row Ctrl+Enter Cmd+Enter" at bounding box center [87, 213] width 118 height 18
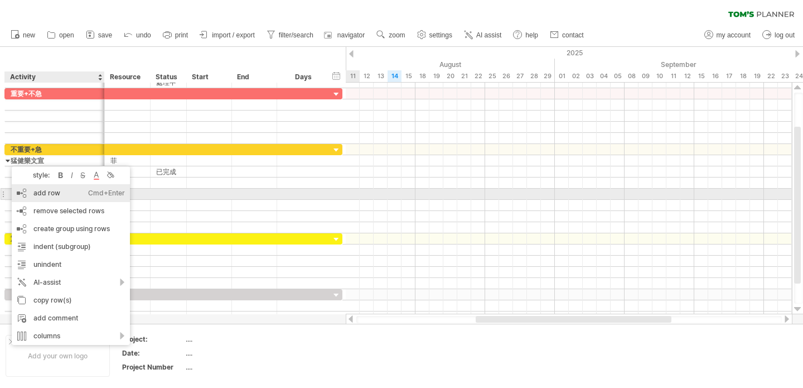
click at [37, 192] on div "add row Ctrl+Enter Cmd+Enter" at bounding box center [71, 193] width 118 height 18
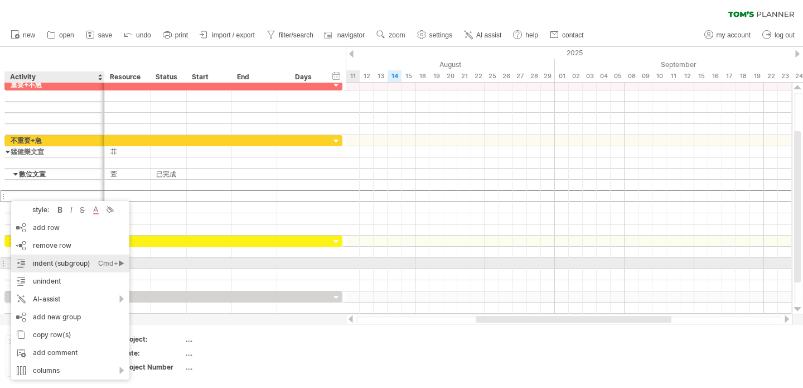
click at [118, 261] on div "Cmd+►" at bounding box center [111, 263] width 26 height 18
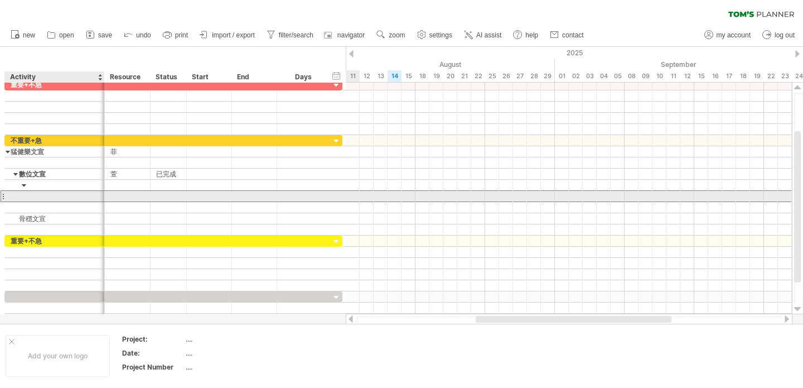
click at [42, 195] on div at bounding box center [55, 196] width 88 height 11
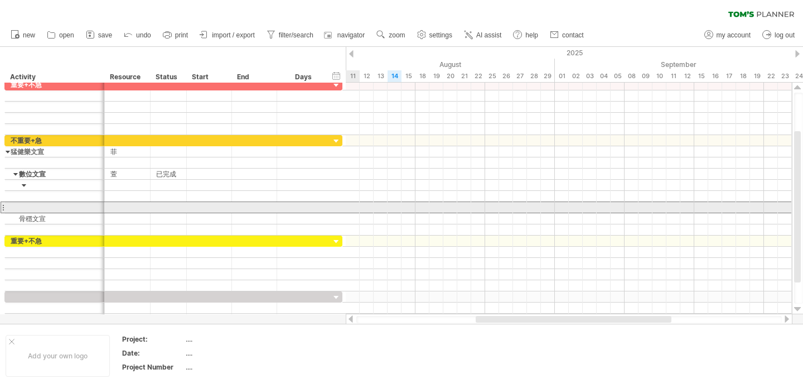
click at [6, 207] on div at bounding box center [55, 207] width 100 height 11
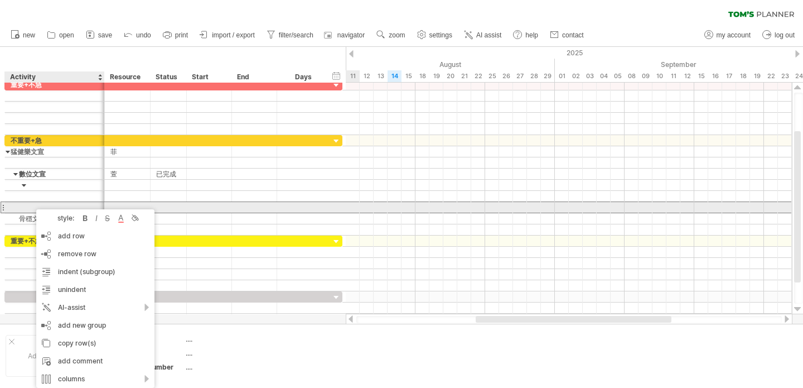
click at [14, 203] on div at bounding box center [55, 207] width 88 height 11
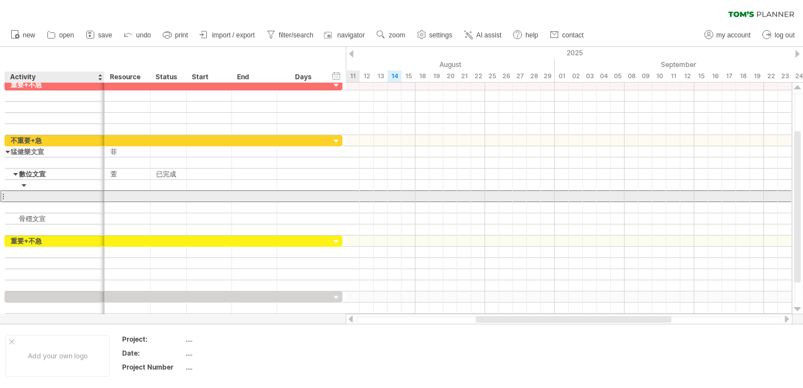
click at [30, 196] on div at bounding box center [55, 196] width 88 height 11
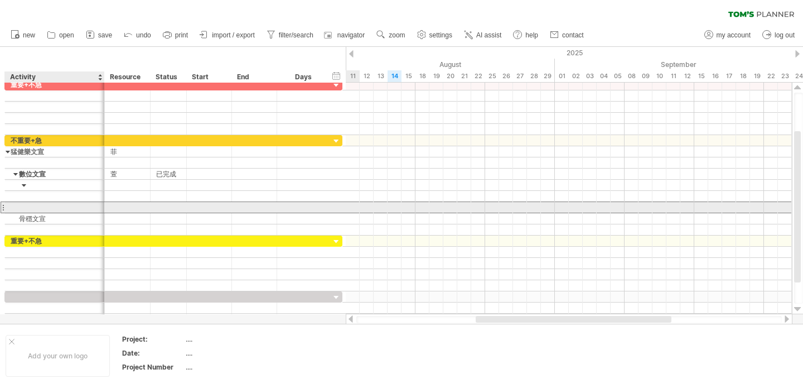
click at [26, 206] on div at bounding box center [55, 207] width 88 height 11
click at [3, 207] on div at bounding box center [3, 207] width 4 height 12
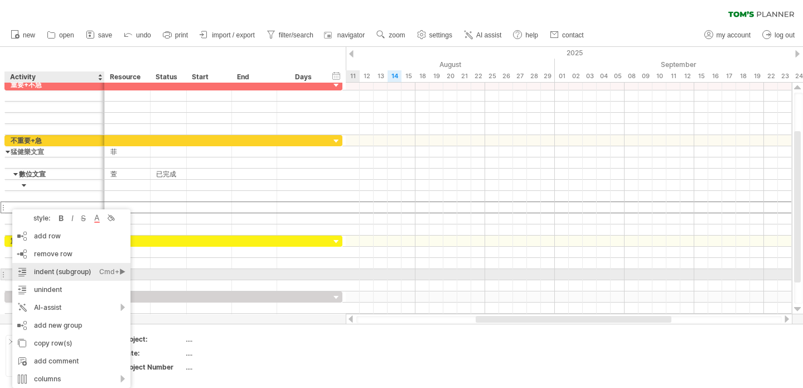
click at [121, 270] on div "Cmd+►" at bounding box center [112, 272] width 26 height 18
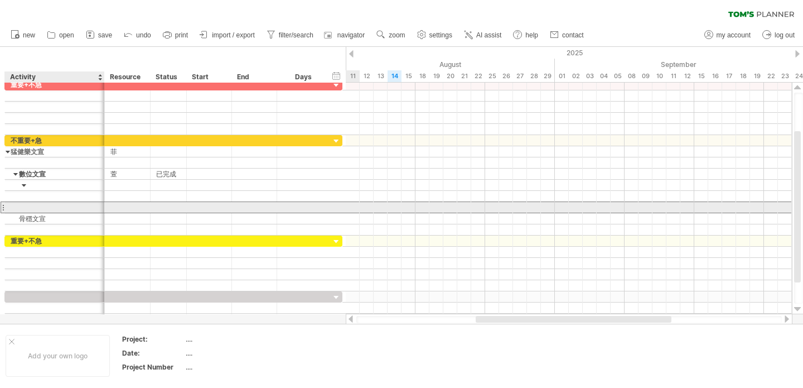
click at [11, 206] on div at bounding box center [55, 207] width 88 height 11
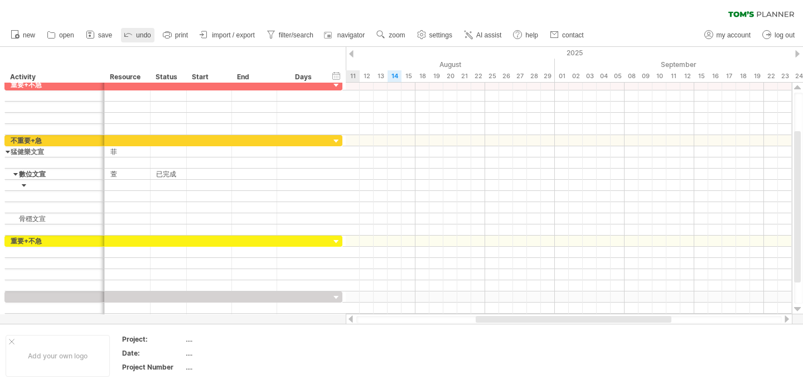
click at [136, 32] on link "undo" at bounding box center [137, 35] width 33 height 15
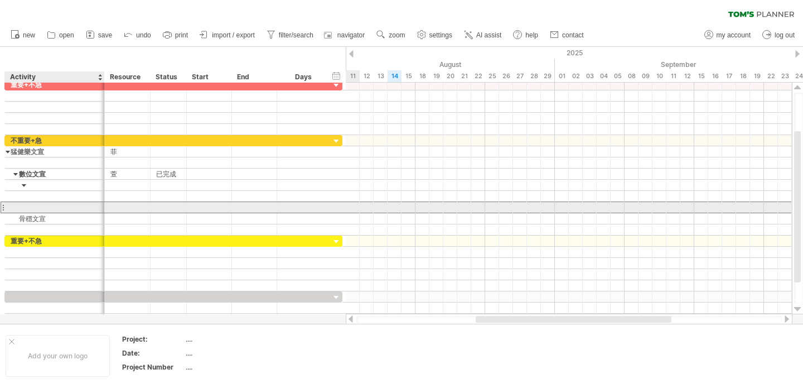
click at [15, 205] on div at bounding box center [55, 207] width 88 height 11
type input "****"
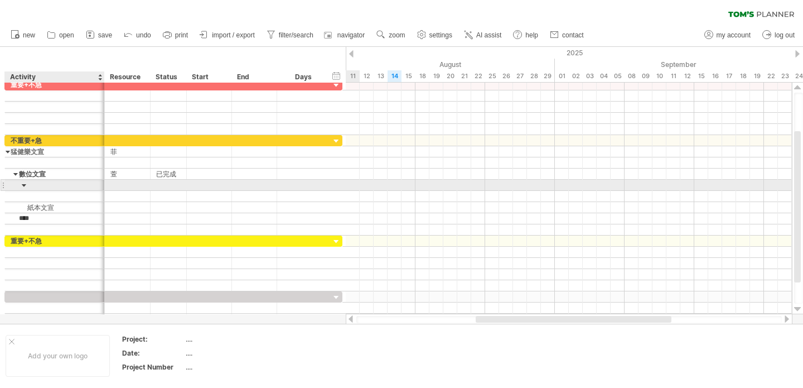
click at [34, 186] on div at bounding box center [55, 185] width 88 height 11
type input "****"
type input "**"
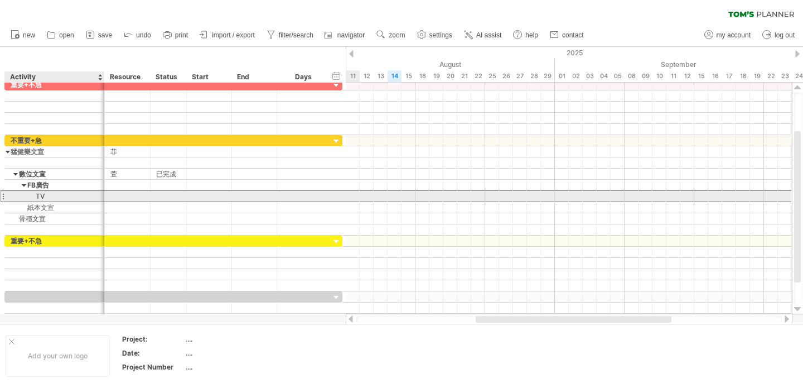
click at [28, 199] on div "TV" at bounding box center [55, 196] width 88 height 11
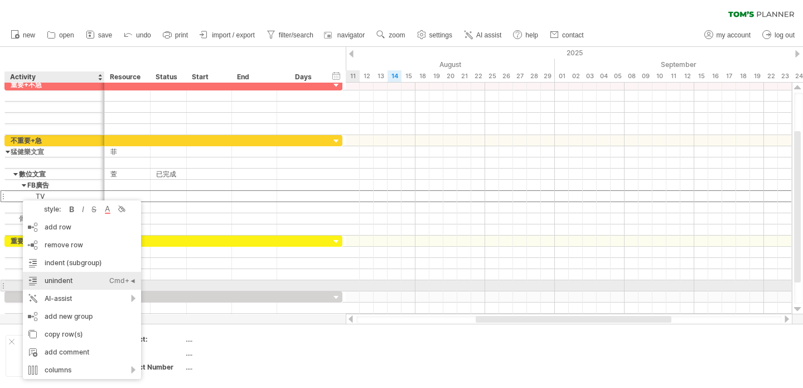
click at [129, 280] on div "Cmd+◄" at bounding box center [122, 281] width 27 height 18
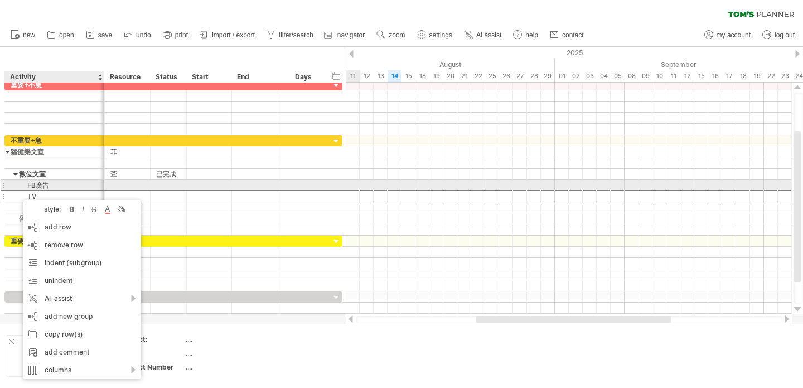
click at [30, 184] on div "FB廣告" at bounding box center [55, 185] width 88 height 11
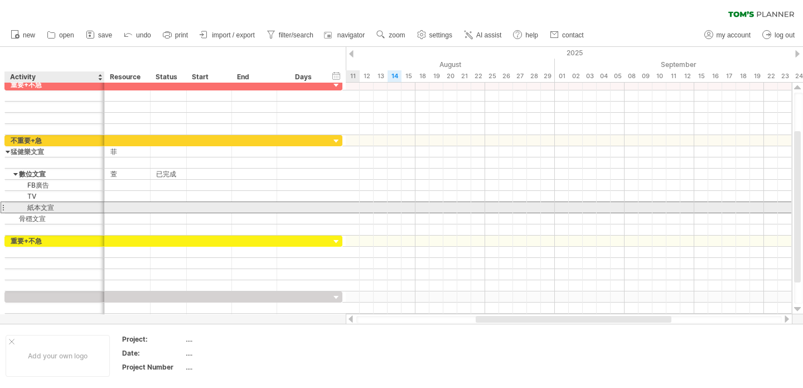
click at [22, 205] on div "紙本文宣" at bounding box center [55, 207] width 88 height 11
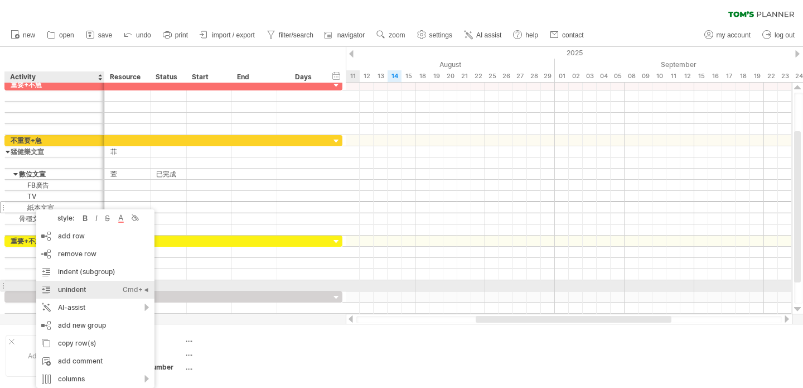
click at [112, 287] on div "unindent Ctrl+◄ Cmd+◄" at bounding box center [95, 290] width 118 height 18
click at [110, 288] on div "unindent Ctrl+◄ Cmd+◄" at bounding box center [95, 290] width 118 height 18
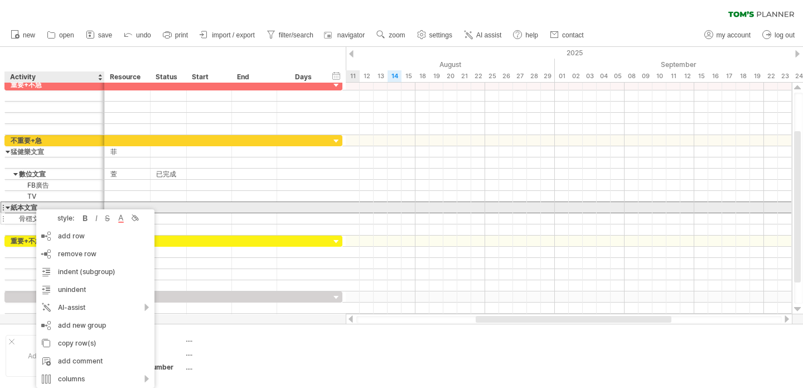
click at [228, 213] on div at bounding box center [209, 218] width 45 height 11
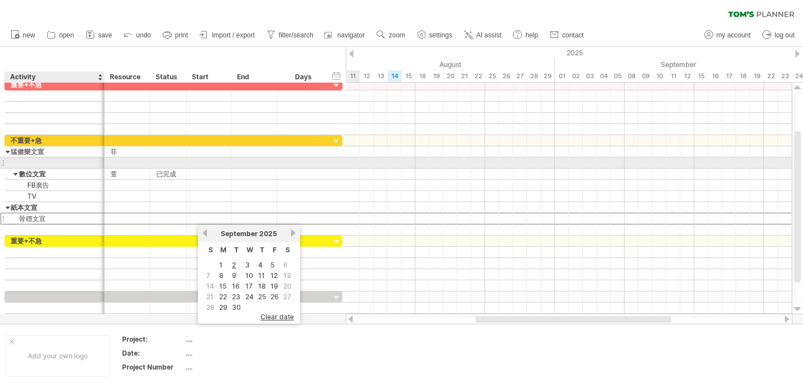
click at [40, 161] on div at bounding box center [55, 162] width 88 height 11
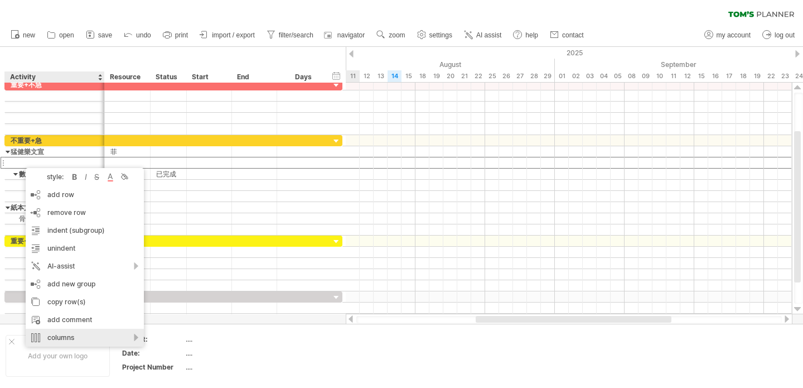
click at [136, 335] on div "columns" at bounding box center [85, 338] width 118 height 18
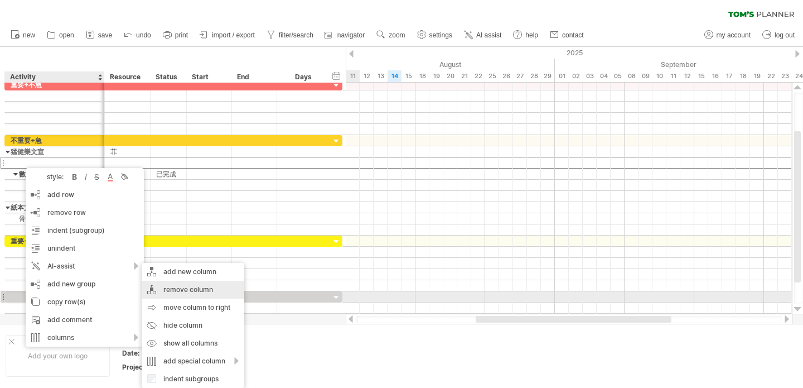
click at [176, 292] on div "remove column" at bounding box center [193, 290] width 103 height 18
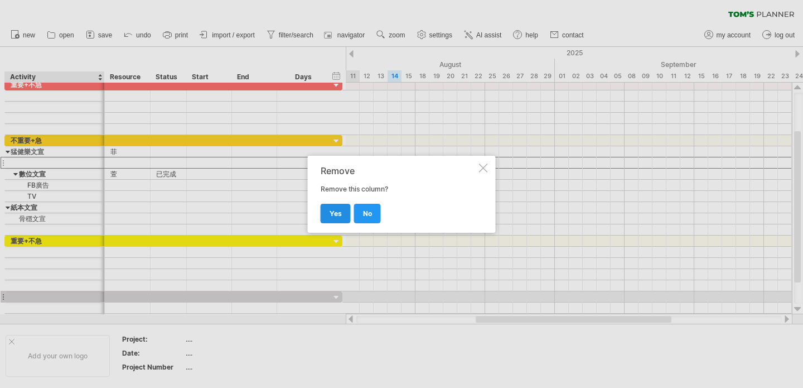
click at [339, 210] on span "yes" at bounding box center [336, 213] width 12 height 8
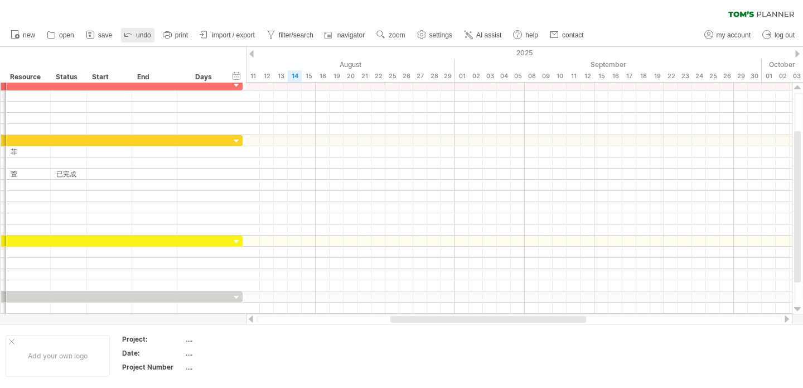
click at [141, 34] on span "undo" at bounding box center [143, 35] width 15 height 8
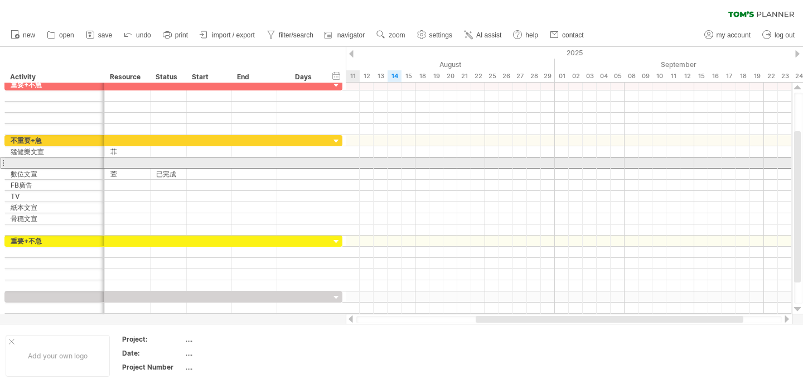
click at [3, 162] on div at bounding box center [3, 163] width 4 height 12
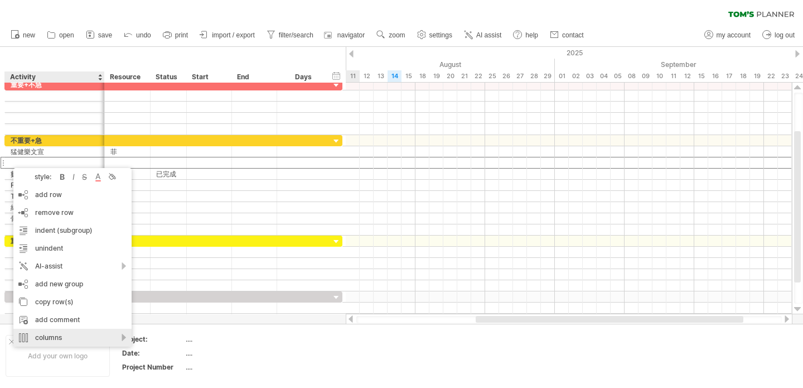
click at [126, 337] on div "columns" at bounding box center [72, 338] width 118 height 18
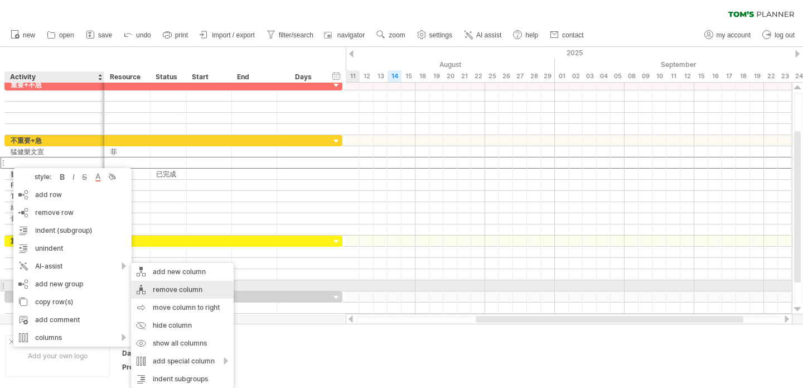
click at [175, 290] on div "remove column" at bounding box center [182, 290] width 103 height 18
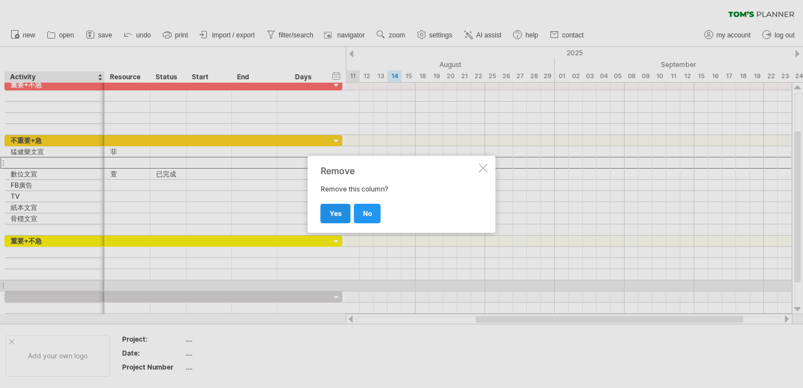
click at [336, 213] on span "yes" at bounding box center [336, 213] width 12 height 8
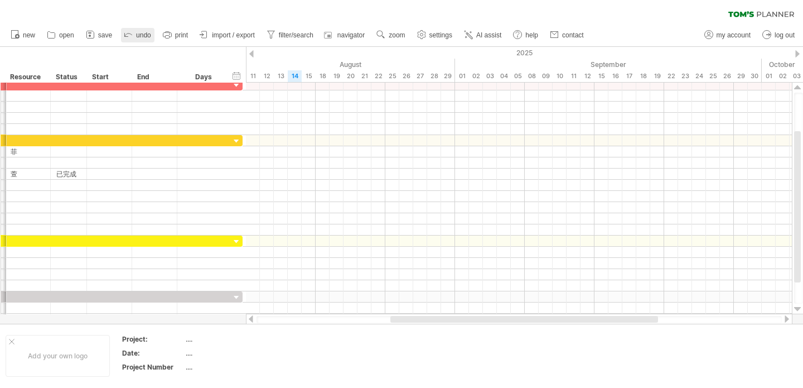
click at [137, 36] on span "undo" at bounding box center [143, 35] width 15 height 8
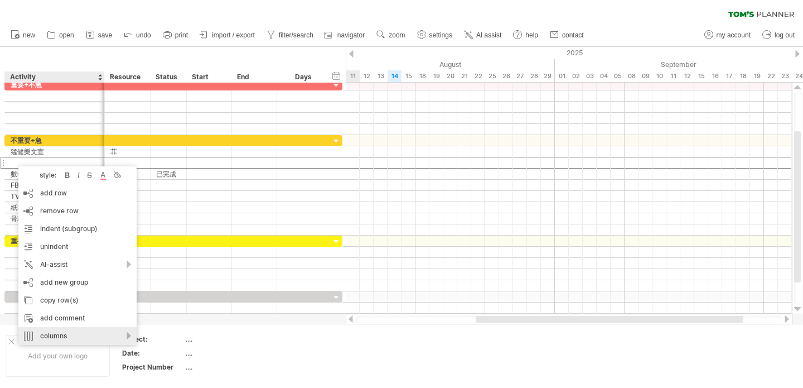
click at [125, 333] on div "columns" at bounding box center [77, 336] width 118 height 18
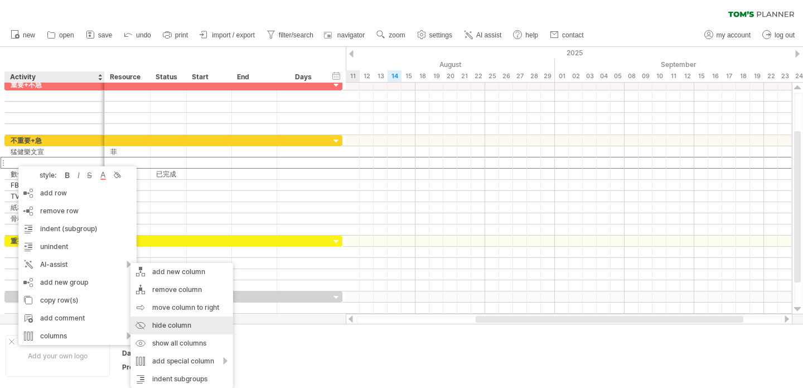
click at [165, 332] on div "hide column" at bounding box center [182, 325] width 103 height 18
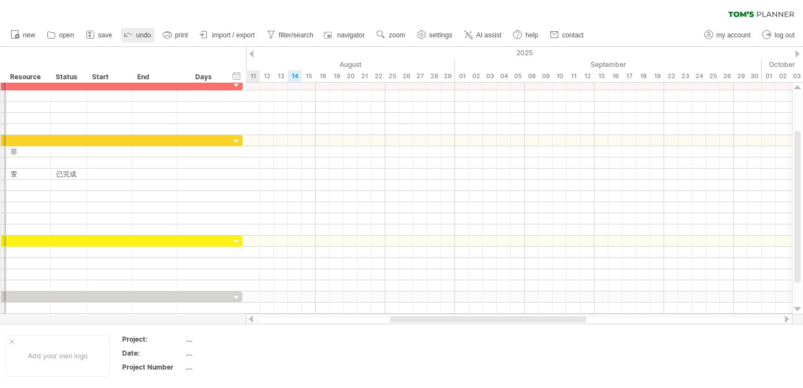
click at [141, 33] on span "undo" at bounding box center [143, 35] width 15 height 8
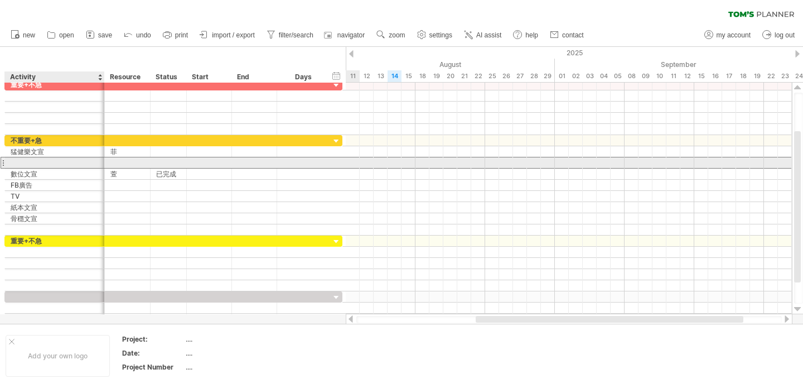
click at [50, 163] on div at bounding box center [55, 162] width 88 height 11
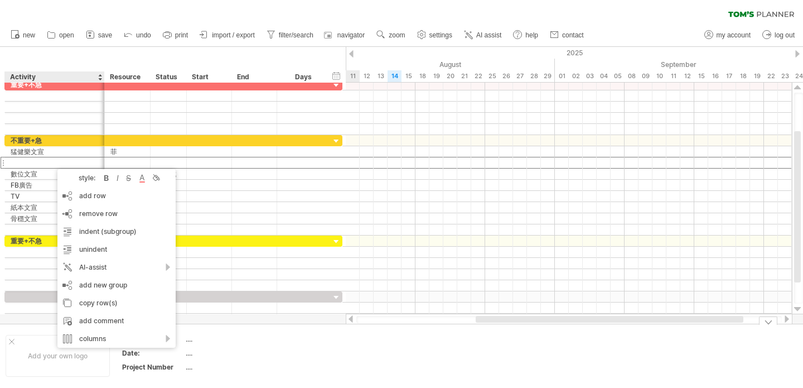
click at [243, 362] on table "Project: .... Date: .... Project Number ...." at bounding box center [201, 355] width 161 height 43
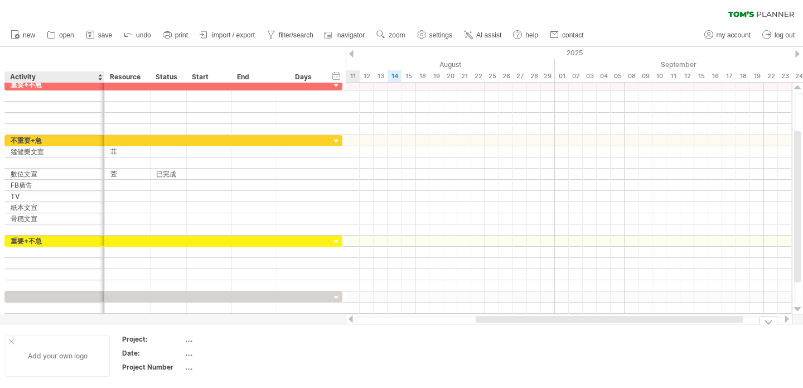
click at [85, 364] on div "Add your own logo" at bounding box center [58, 356] width 104 height 42
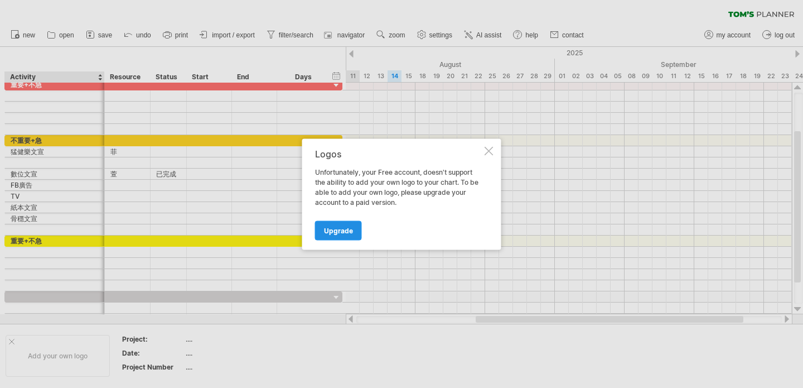
click at [334, 230] on span "Upgrade" at bounding box center [338, 230] width 29 height 8
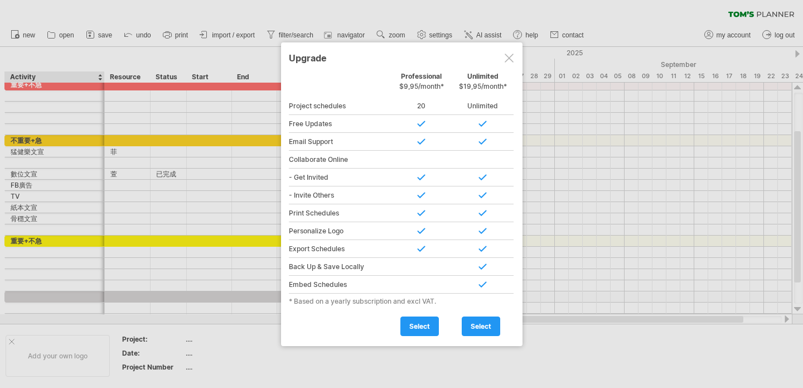
click at [509, 56] on div at bounding box center [509, 58] width 9 height 9
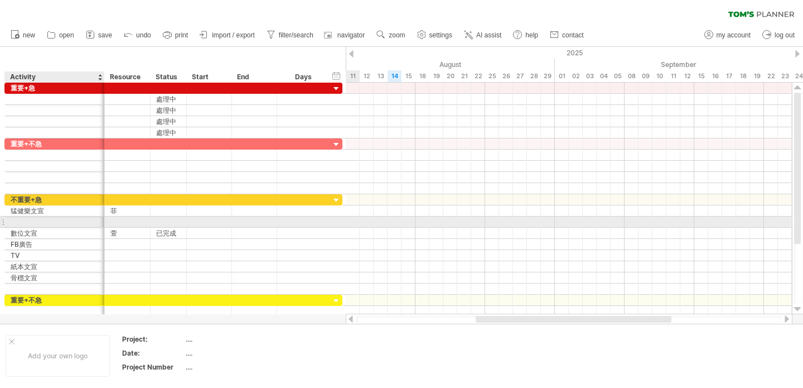
click at [28, 222] on div at bounding box center [55, 221] width 88 height 11
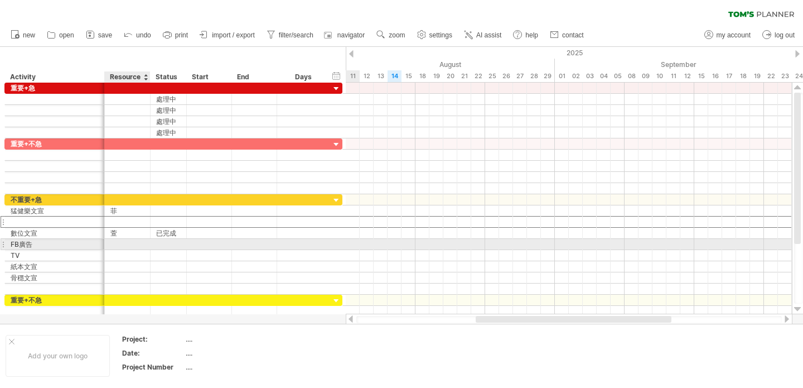
click at [189, 244] on div at bounding box center [209, 244] width 45 height 11
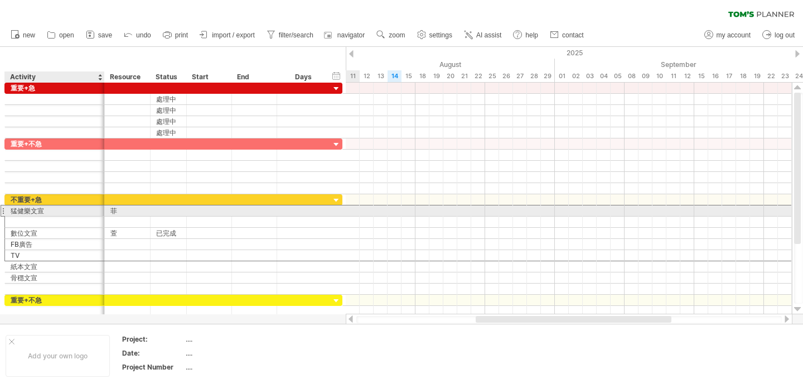
click at [21, 209] on div "猛健樂文宣" at bounding box center [55, 210] width 88 height 11
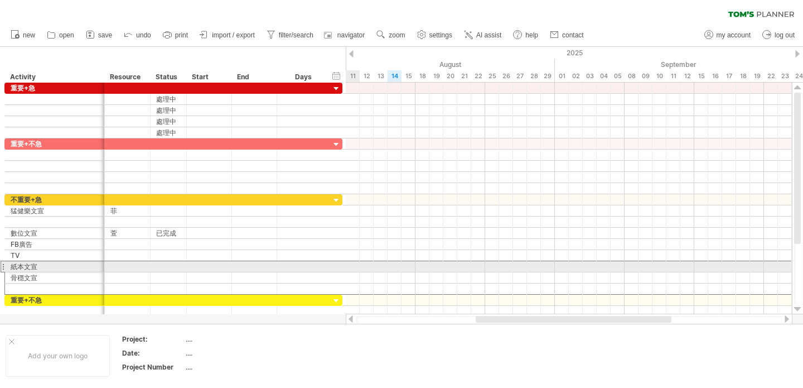
click at [3, 266] on div at bounding box center [3, 267] width 4 height 12
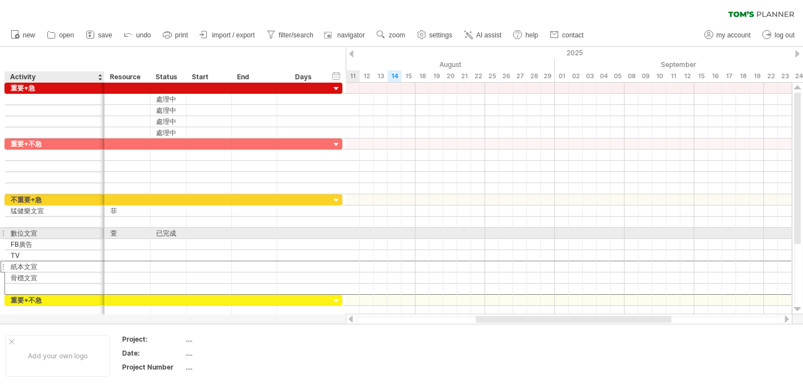
click at [14, 234] on div "數位文宣" at bounding box center [55, 233] width 88 height 11
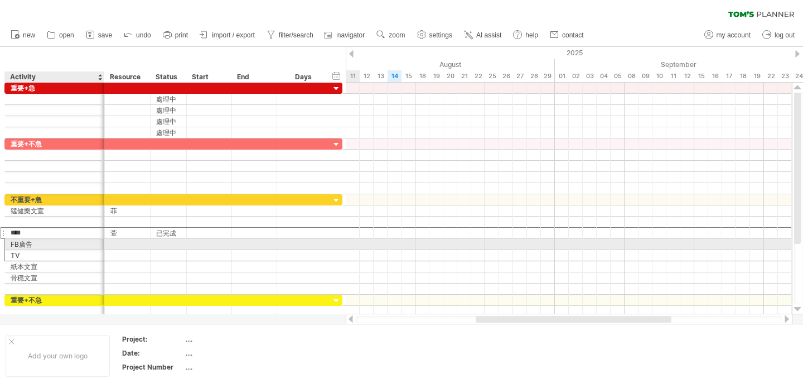
click at [18, 243] on div "FB廣告" at bounding box center [55, 244] width 88 height 11
click at [4, 244] on div at bounding box center [3, 244] width 4 height 12
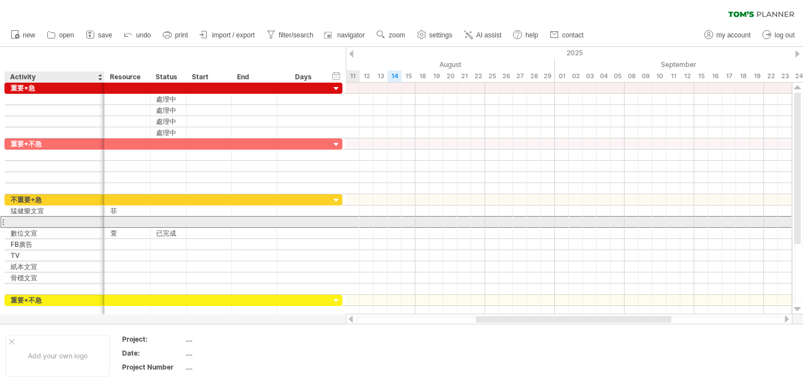
click at [8, 220] on div at bounding box center [55, 221] width 100 height 11
click at [4, 221] on div at bounding box center [3, 222] width 4 height 12
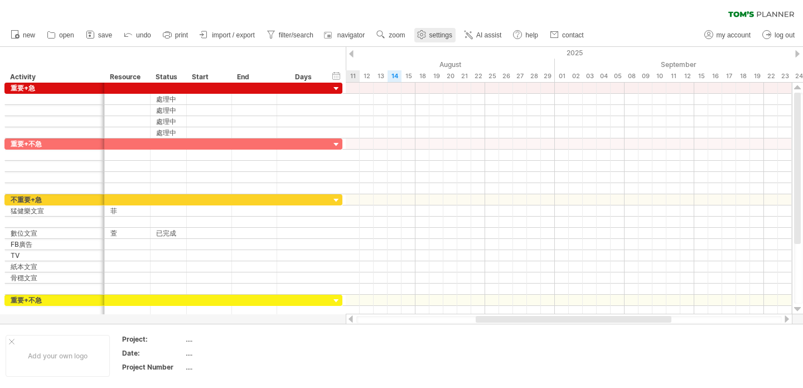
click at [444, 36] on span "settings" at bounding box center [441, 35] width 23 height 8
select select "*"
select select "**"
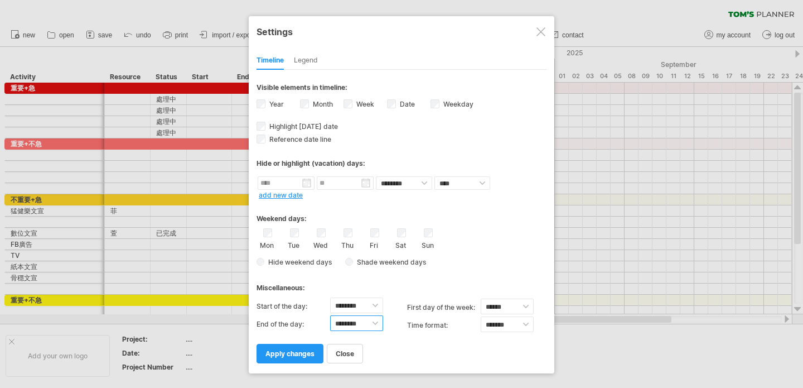
click at [369, 322] on select "******** ******** ******** ******** ******** ******** ******** ******** *******…" at bounding box center [356, 323] width 53 height 16
click at [540, 31] on div at bounding box center [541, 31] width 9 height 9
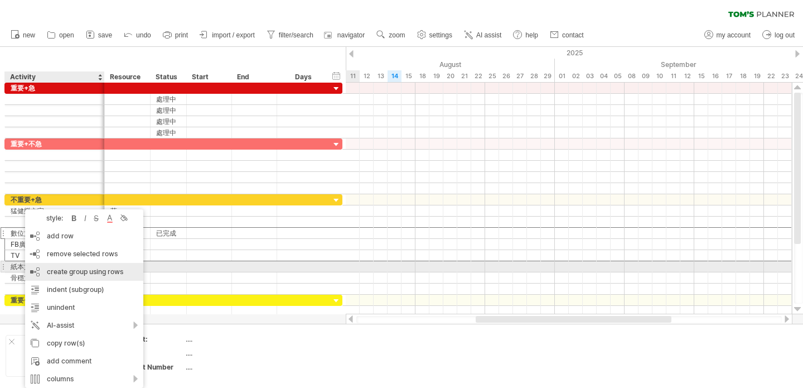
click at [117, 272] on div "create group using rows" at bounding box center [84, 272] width 118 height 18
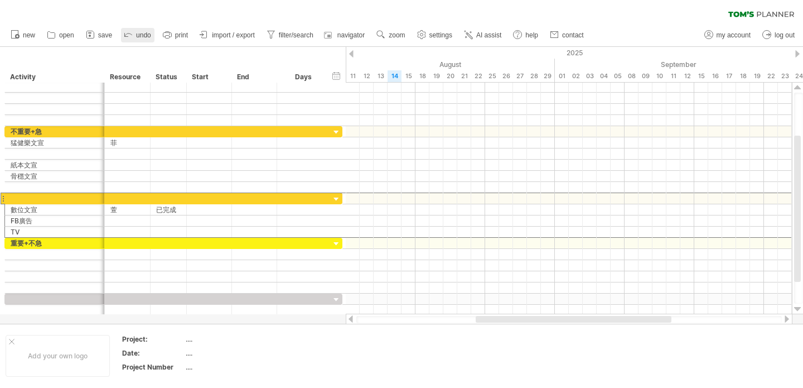
drag, startPoint x: 129, startPoint y: 32, endPoint x: 126, endPoint y: 40, distance: 8.3
click at [129, 32] on icon at bounding box center [128, 33] width 11 height 11
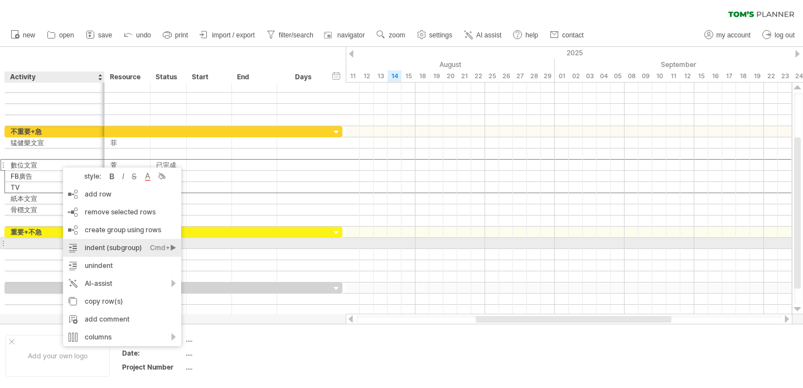
click at [142, 247] on div "indent (subgroup) Ctrl+► Cmd+►" at bounding box center [122, 248] width 118 height 18
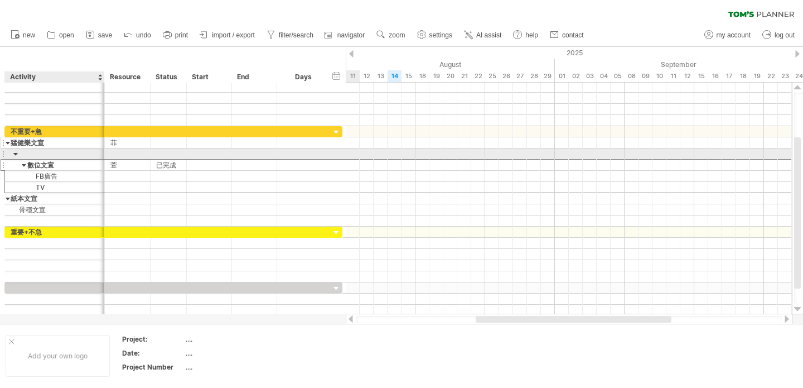
click at [15, 152] on div at bounding box center [15, 153] width 5 height 11
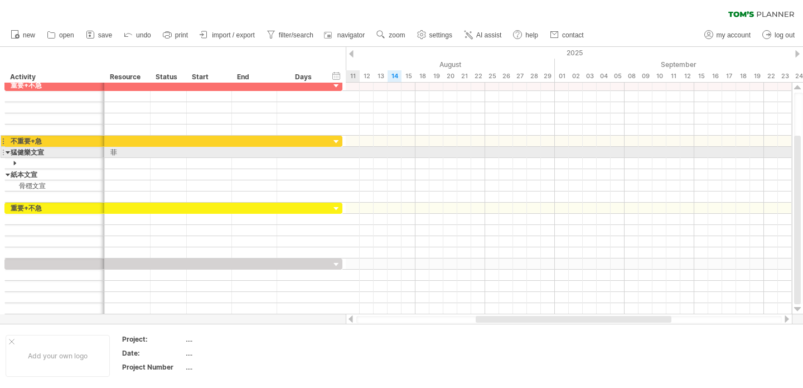
click at [7, 152] on div at bounding box center [8, 152] width 5 height 11
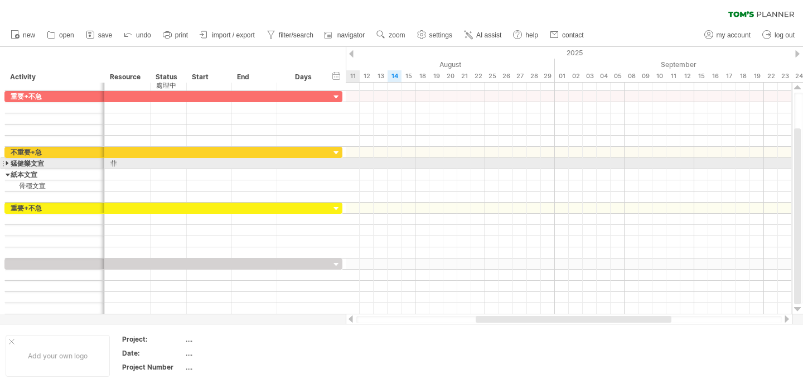
click at [6, 162] on div at bounding box center [8, 163] width 5 height 11
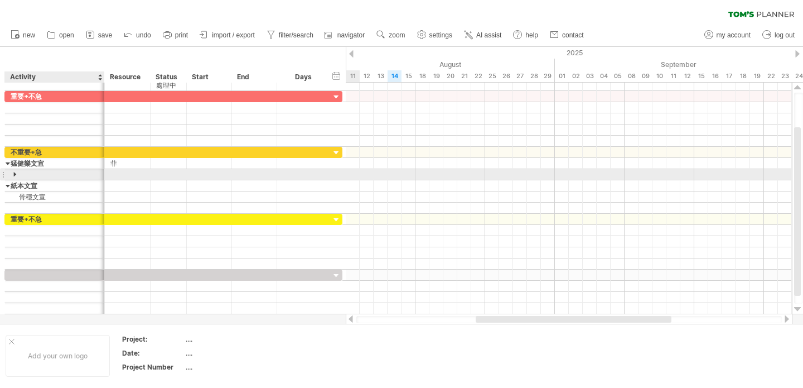
click at [16, 175] on div at bounding box center [15, 174] width 5 height 11
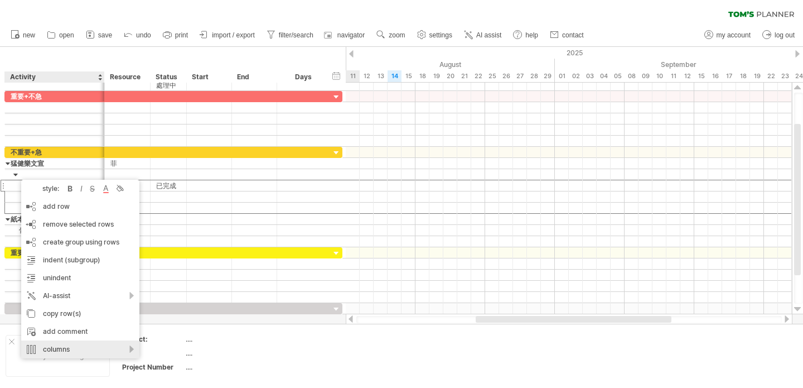
click at [128, 348] on div "columns" at bounding box center [80, 349] width 118 height 18
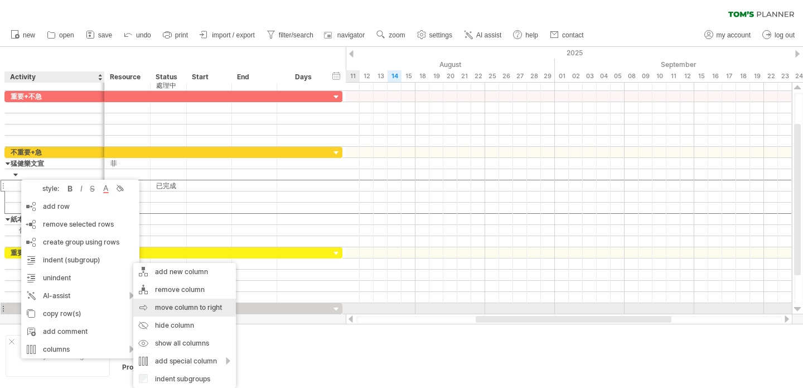
click at [203, 310] on div "move column to right" at bounding box center [184, 308] width 103 height 18
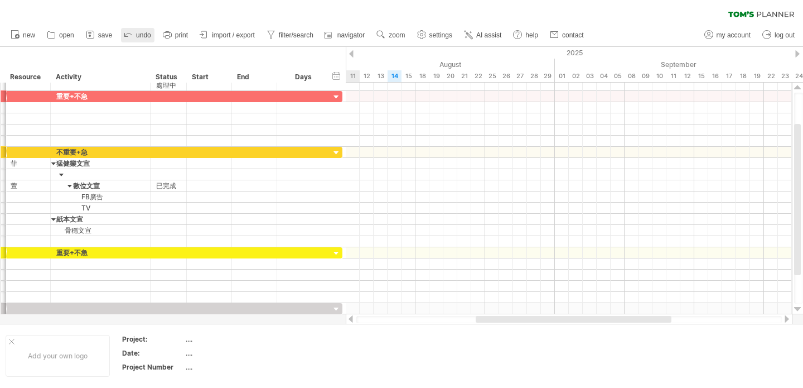
click at [134, 36] on link "undo" at bounding box center [137, 35] width 33 height 15
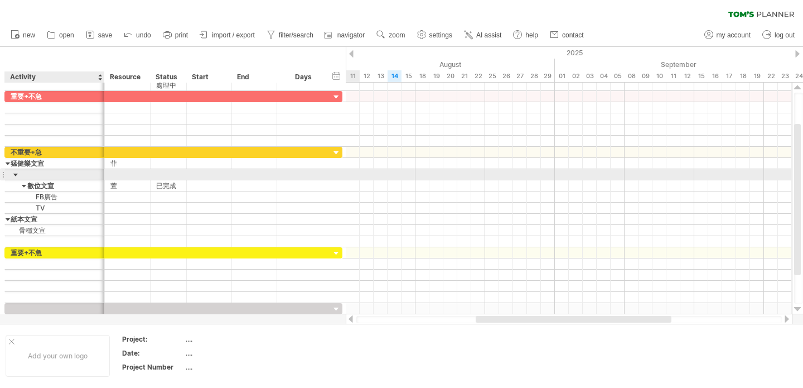
click at [16, 174] on div at bounding box center [15, 174] width 5 height 11
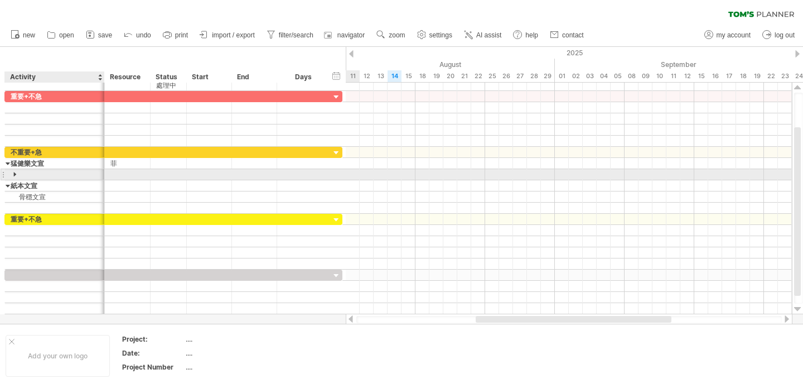
click at [15, 174] on div at bounding box center [15, 174] width 5 height 11
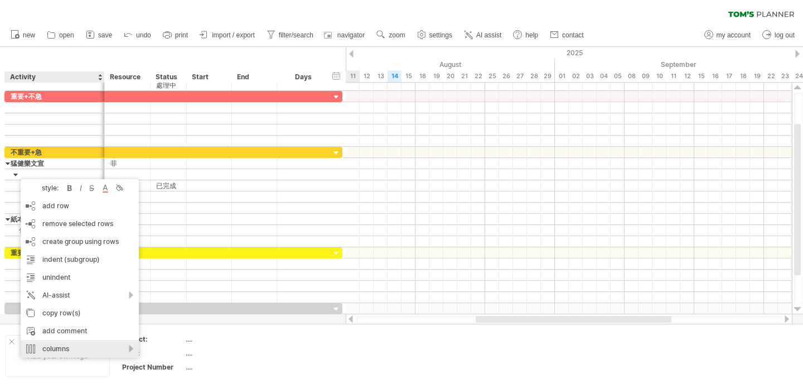
click at [134, 348] on div "columns" at bounding box center [80, 349] width 118 height 18
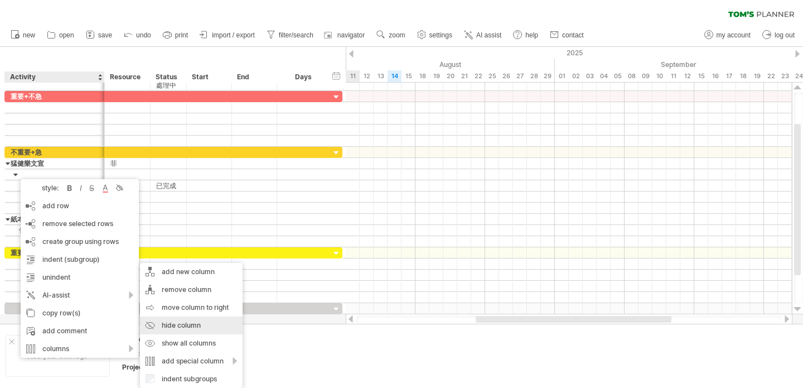
click at [170, 326] on div "hide column" at bounding box center [191, 325] width 103 height 18
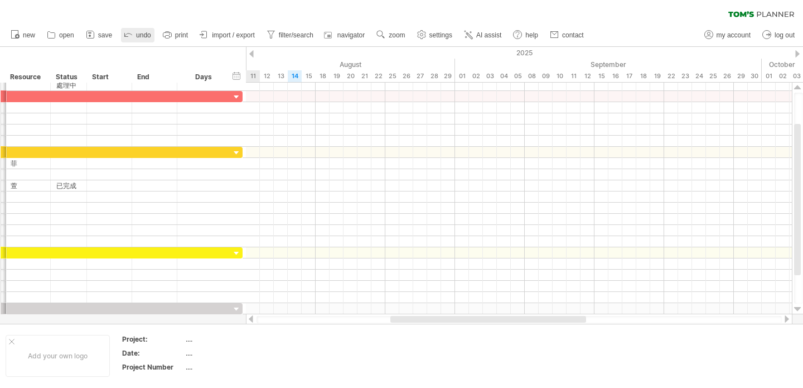
click at [138, 32] on span "undo" at bounding box center [143, 35] width 15 height 8
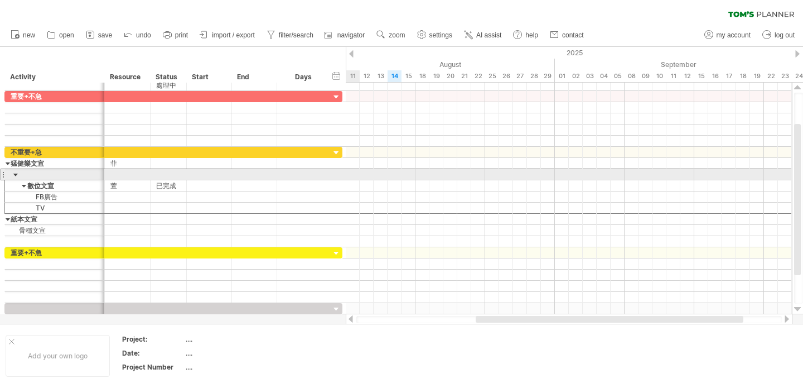
click at [3, 173] on div at bounding box center [3, 175] width 4 height 12
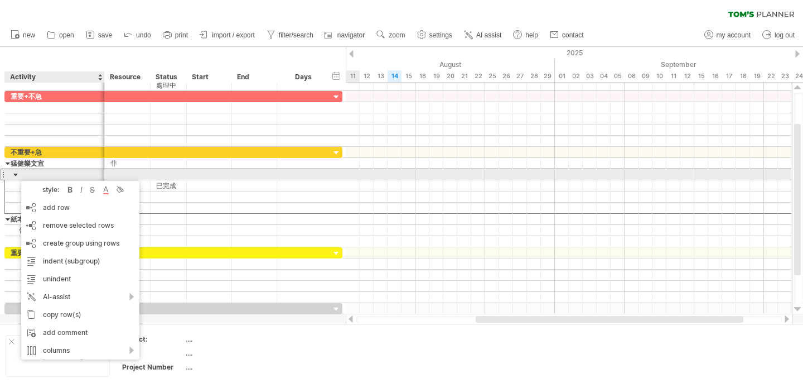
click at [11, 176] on div at bounding box center [55, 174] width 88 height 11
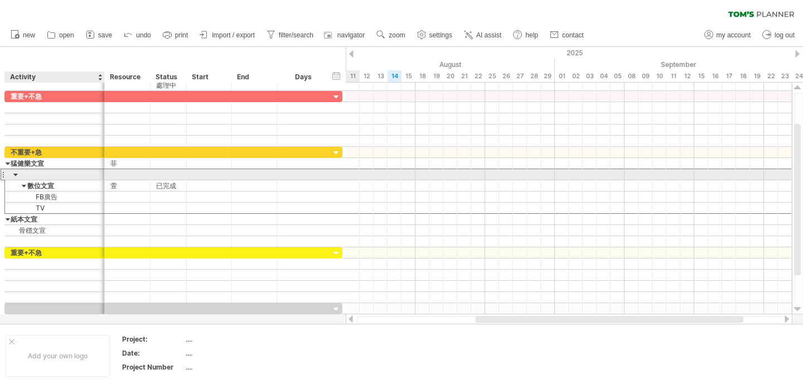
click at [30, 175] on input "text" at bounding box center [55, 174] width 88 height 11
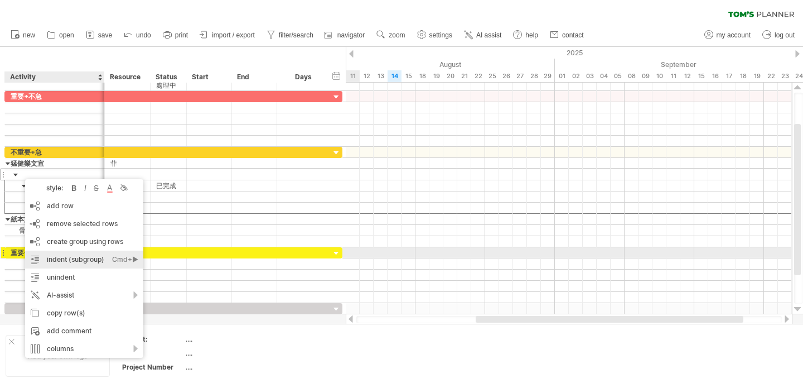
click at [98, 258] on div "indent (subgroup) Ctrl+► Cmd+►" at bounding box center [84, 260] width 118 height 18
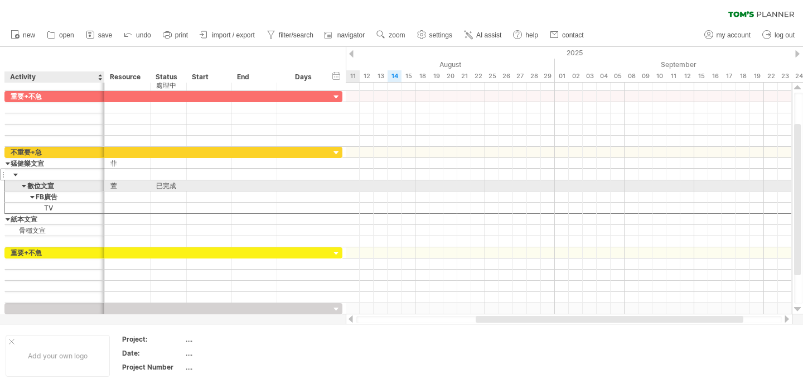
click at [24, 185] on div at bounding box center [24, 185] width 5 height 11
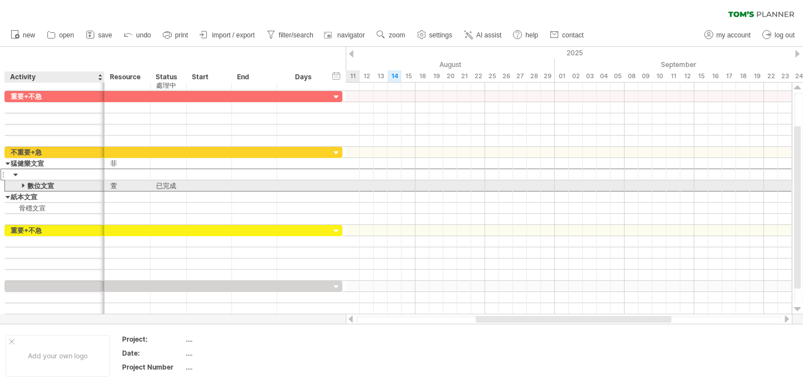
click at [24, 185] on div at bounding box center [24, 185] width 5 height 11
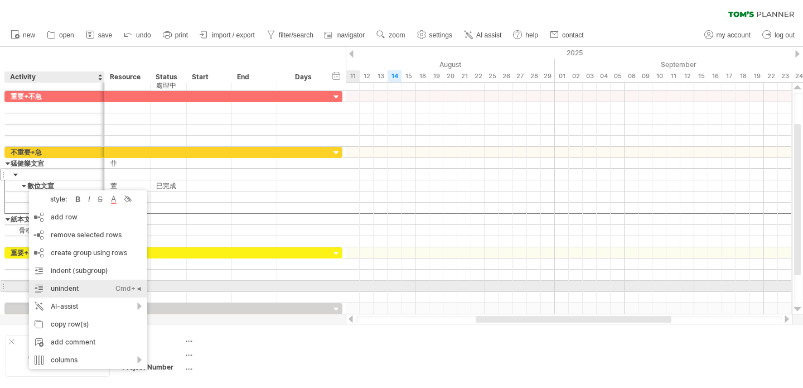
click at [113, 287] on div "unindent Ctrl+◄ Cmd+◄" at bounding box center [88, 289] width 118 height 18
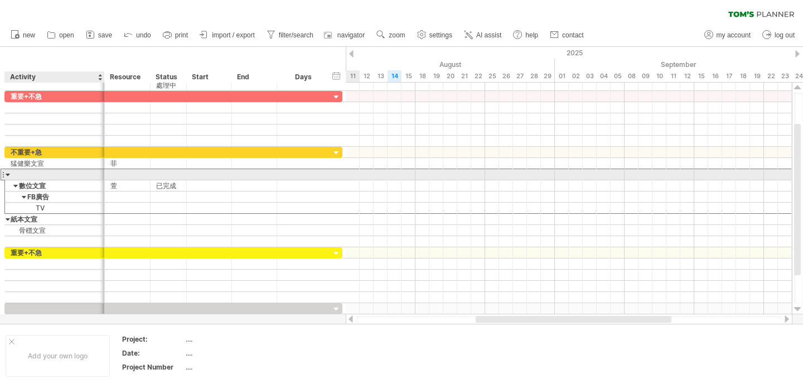
click at [7, 172] on div at bounding box center [8, 174] width 5 height 11
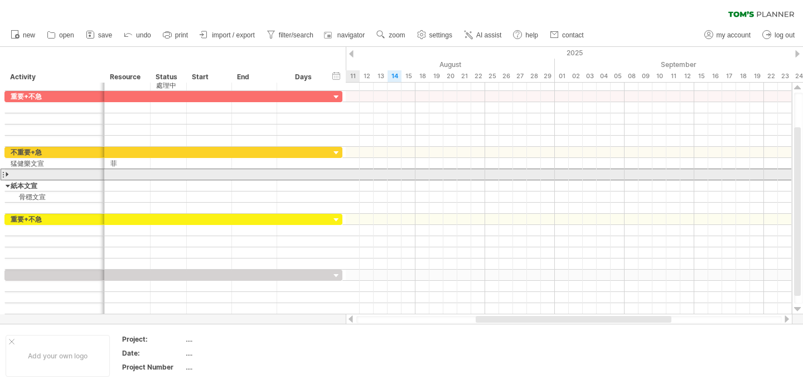
click at [8, 172] on div at bounding box center [8, 174] width 5 height 11
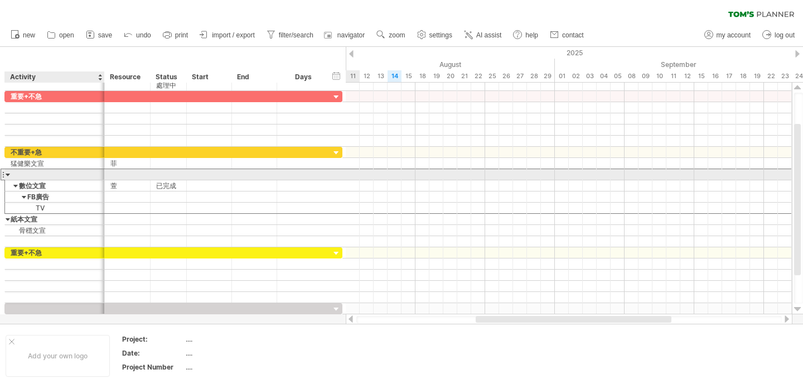
click at [29, 175] on div at bounding box center [55, 174] width 88 height 11
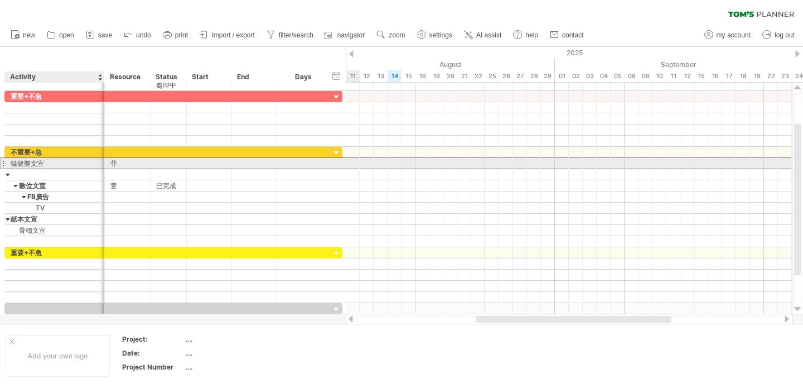
click at [8, 163] on div "***** 猛健樂文宣" at bounding box center [55, 163] width 100 height 11
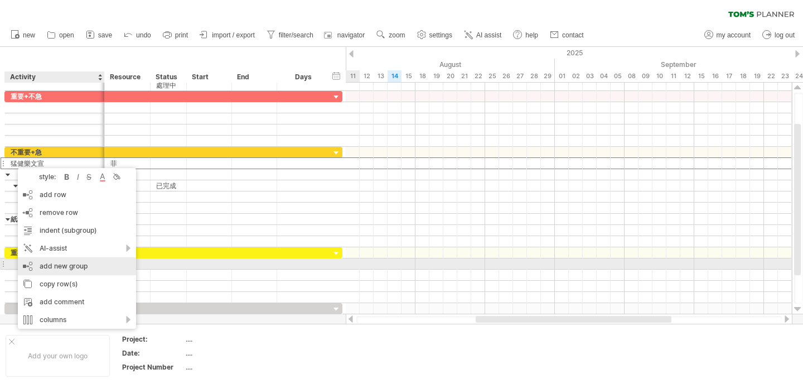
click at [88, 266] on div "add new group" at bounding box center [77, 266] width 118 height 18
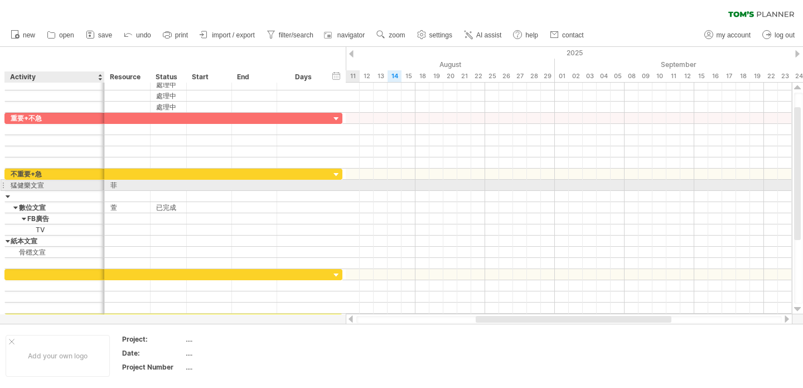
click at [30, 186] on div "猛健樂文宣" at bounding box center [55, 185] width 88 height 11
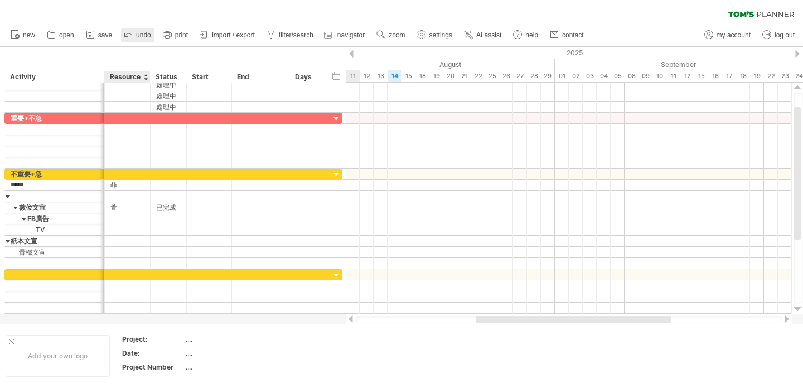
click at [136, 33] on link "undo" at bounding box center [137, 35] width 33 height 15
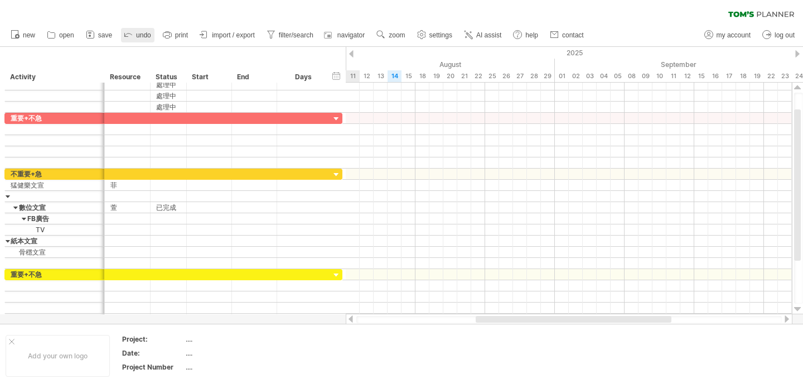
click at [136, 33] on link "undo" at bounding box center [137, 35] width 33 height 15
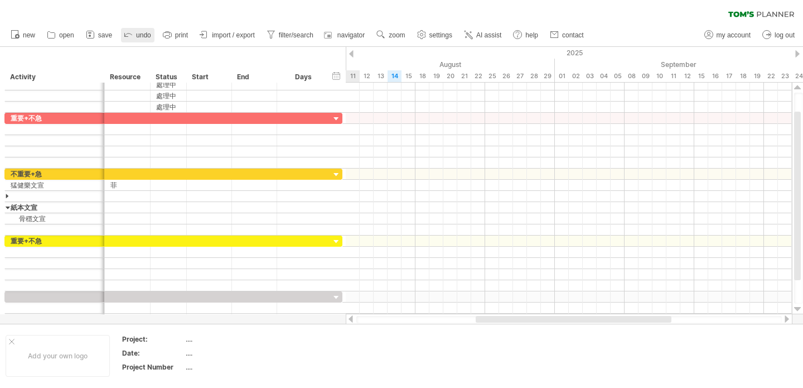
click at [136, 33] on link "undo" at bounding box center [137, 35] width 33 height 15
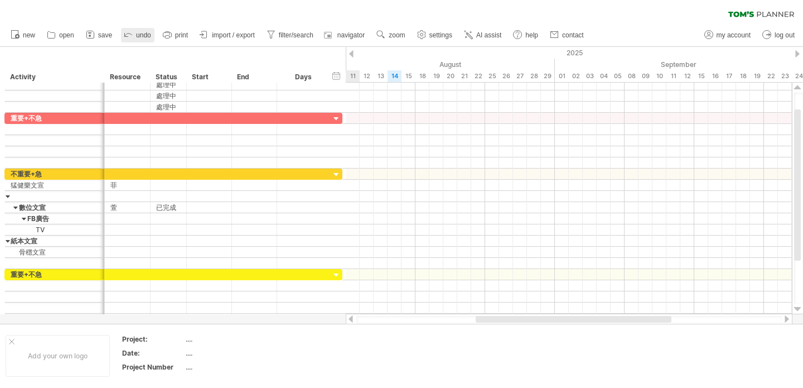
click at [136, 33] on link "undo" at bounding box center [137, 35] width 33 height 15
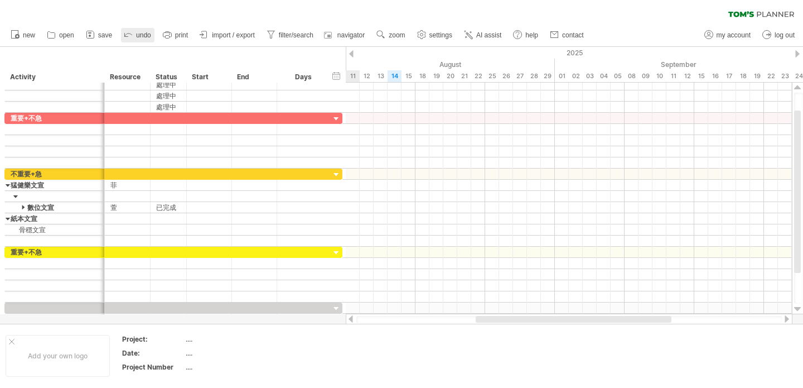
click at [136, 33] on link "undo" at bounding box center [137, 35] width 33 height 15
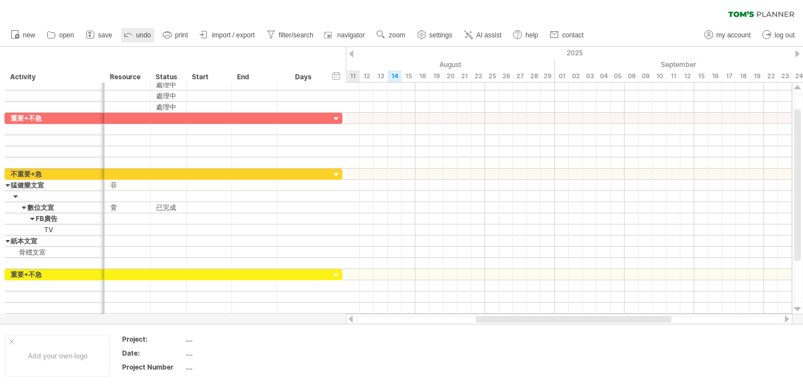
click at [136, 33] on link "undo" at bounding box center [137, 35] width 33 height 15
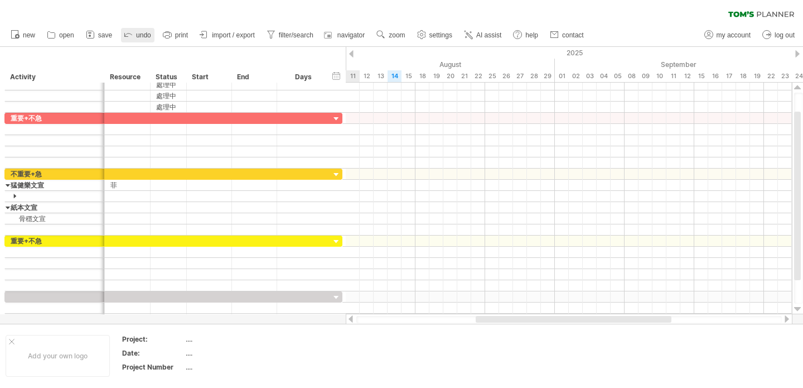
click at [136, 33] on link "undo" at bounding box center [137, 35] width 33 height 15
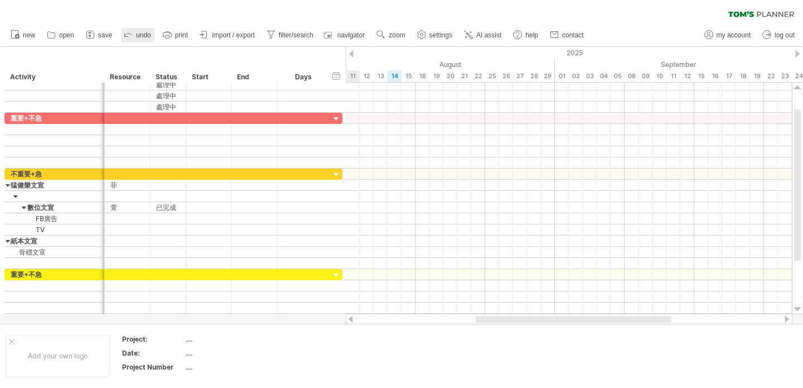
click at [136, 33] on link "undo" at bounding box center [137, 35] width 33 height 15
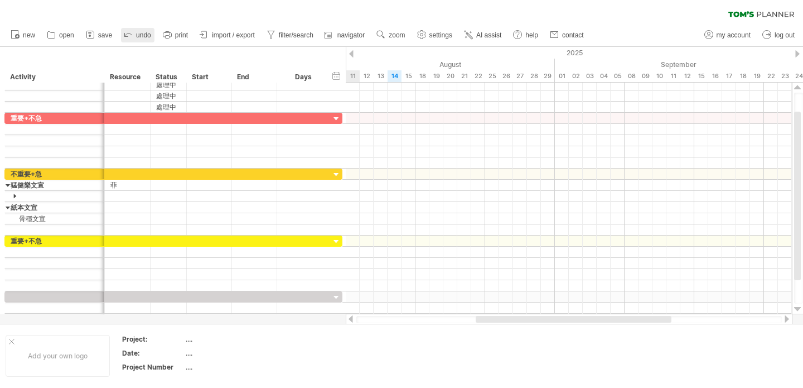
click at [136, 33] on link "undo" at bounding box center [137, 35] width 33 height 15
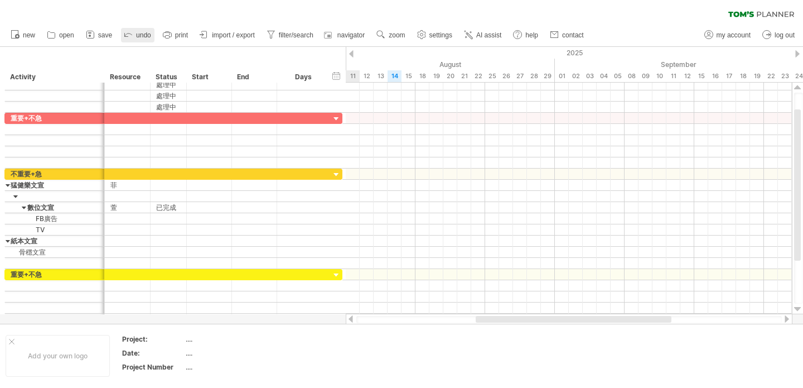
click at [136, 33] on link "undo" at bounding box center [137, 35] width 33 height 15
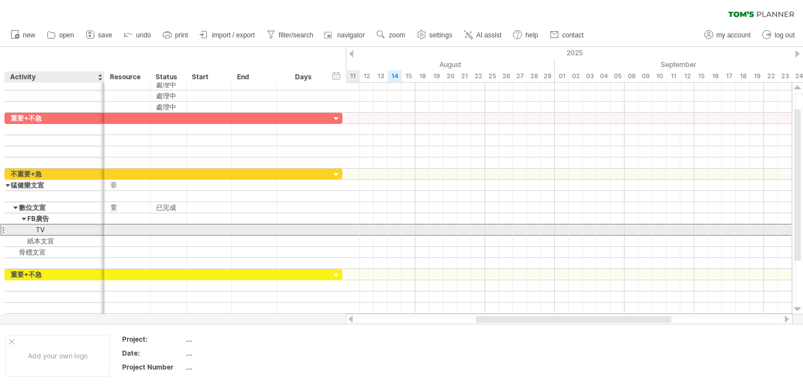
click at [32, 228] on div "TV" at bounding box center [55, 229] width 88 height 11
click at [4, 229] on div at bounding box center [3, 230] width 4 height 12
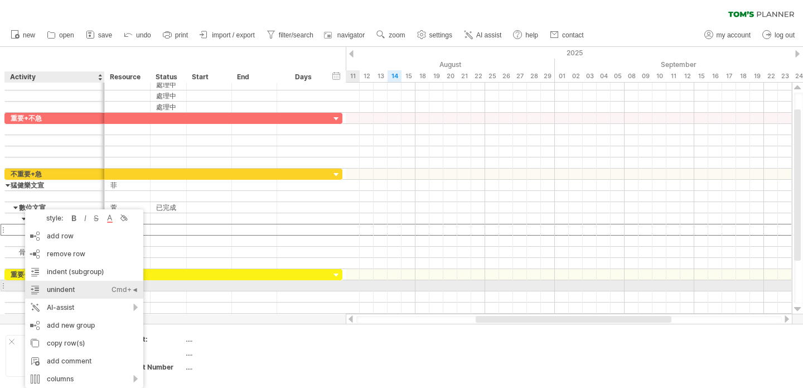
click at [109, 286] on div "unindent Ctrl+◄ Cmd+◄" at bounding box center [84, 290] width 118 height 18
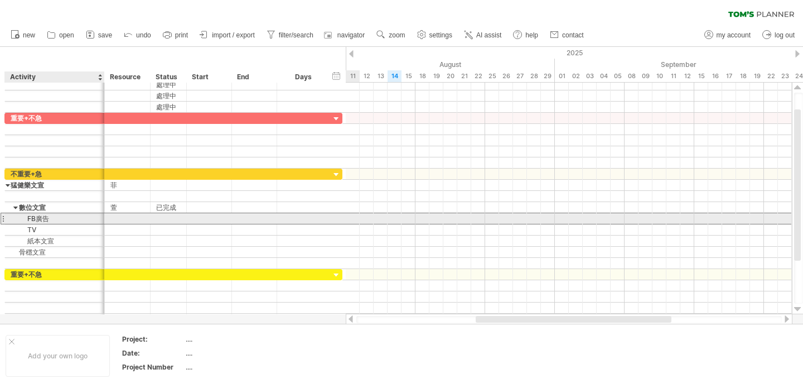
click at [14, 223] on div "FB廣告" at bounding box center [55, 218] width 88 height 11
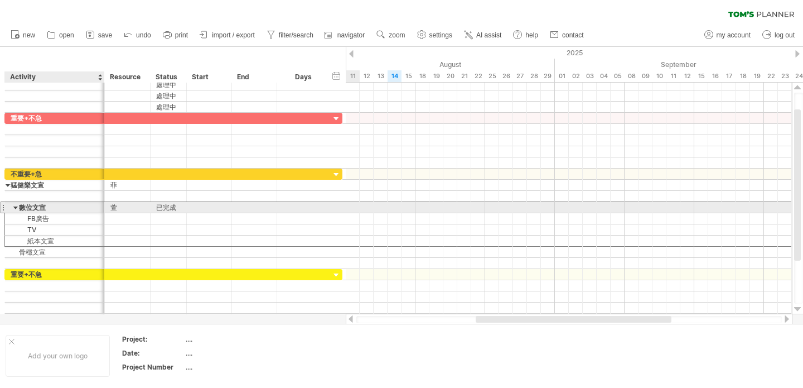
click at [8, 203] on div "**** 數位文宣" at bounding box center [55, 207] width 100 height 11
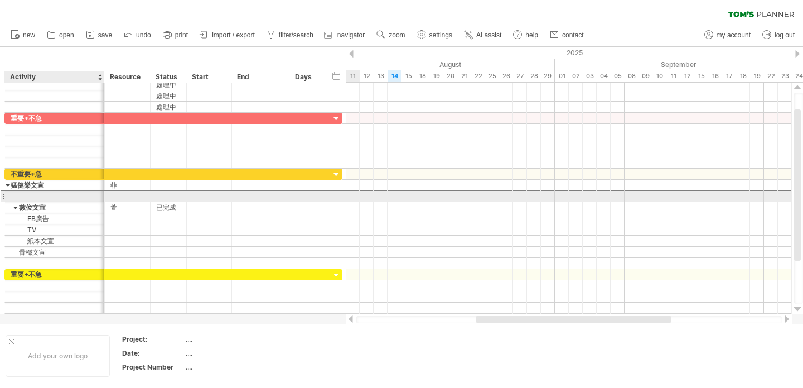
click at [11, 191] on div at bounding box center [55, 196] width 88 height 11
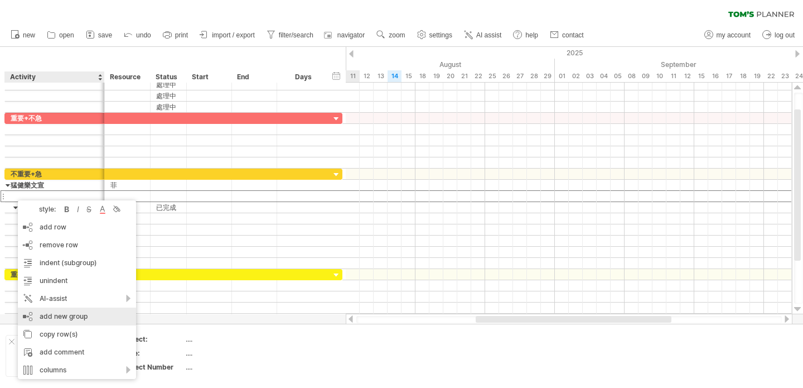
click at [95, 316] on div "add new group" at bounding box center [77, 316] width 118 height 18
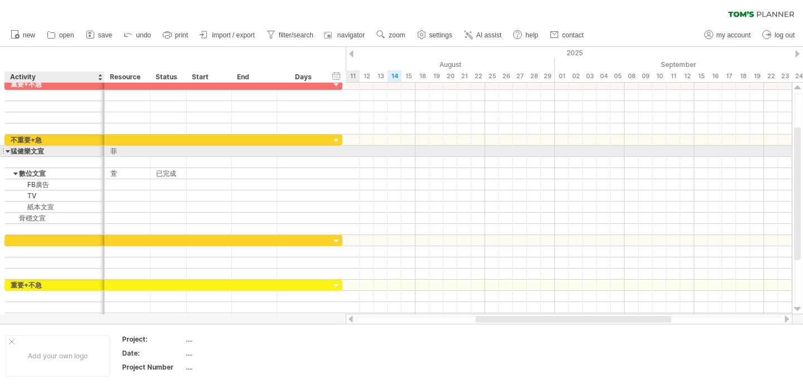
click at [8, 152] on div at bounding box center [8, 151] width 5 height 11
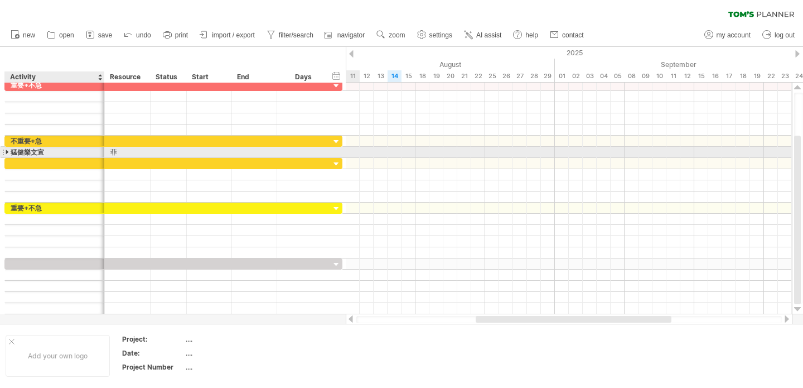
click at [8, 152] on div at bounding box center [8, 152] width 5 height 11
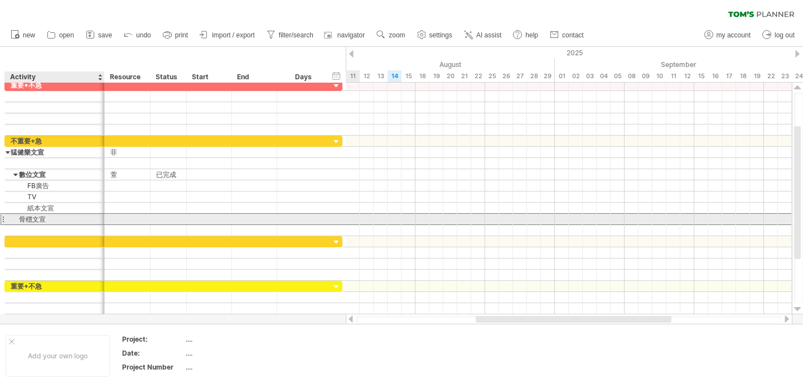
click at [26, 216] on div "骨穩文宣" at bounding box center [55, 219] width 88 height 11
click at [46, 221] on input "****" at bounding box center [55, 219] width 88 height 11
type input "*"
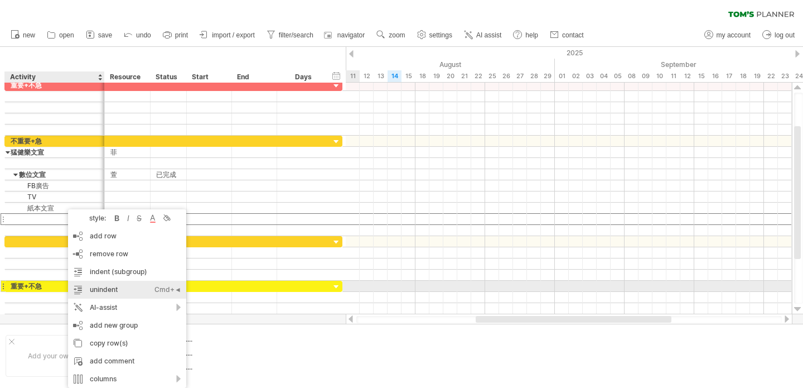
click at [139, 288] on div "unindent Ctrl+◄ Cmd+◄" at bounding box center [127, 290] width 118 height 18
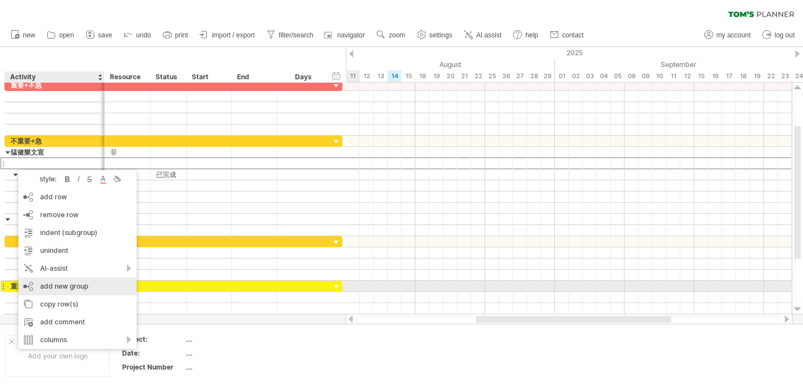
click at [107, 283] on div "add new group" at bounding box center [77, 286] width 118 height 18
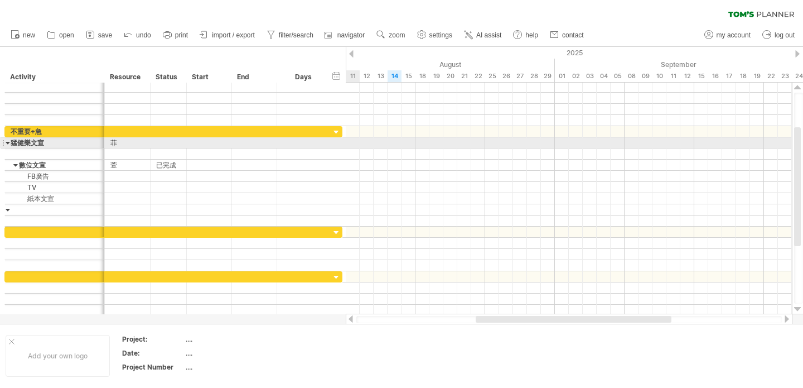
click at [7, 142] on div at bounding box center [8, 142] width 5 height 11
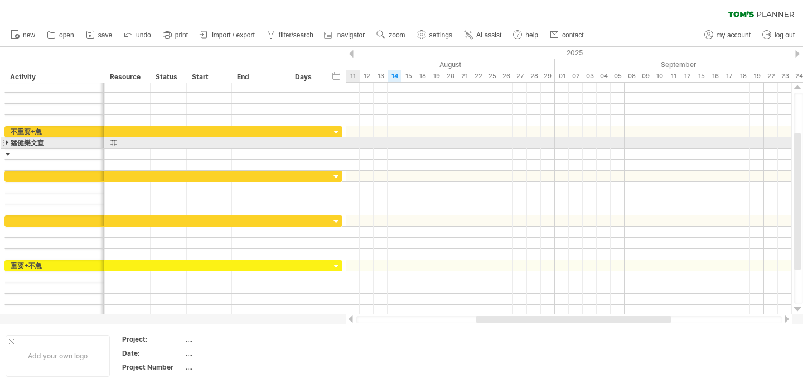
click at [7, 142] on div at bounding box center [8, 142] width 5 height 11
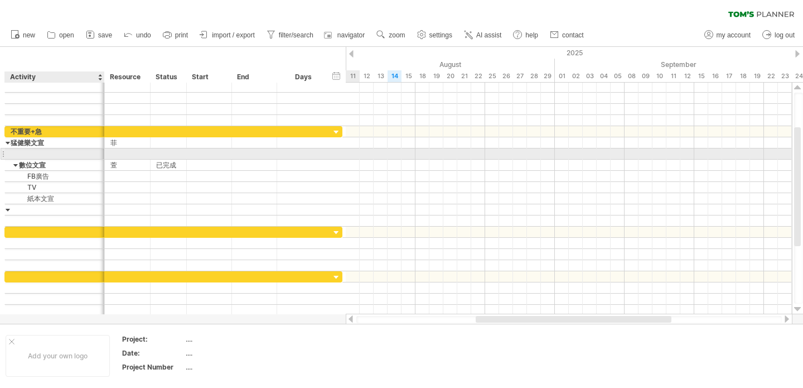
click at [22, 151] on div at bounding box center [55, 153] width 88 height 11
type input "****"
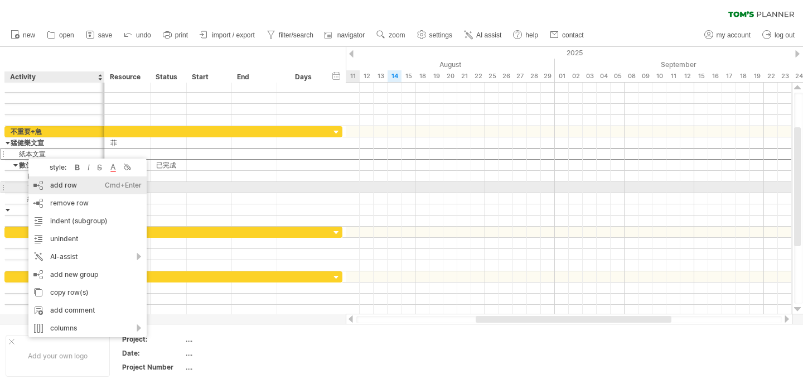
click at [82, 185] on div "add row Ctrl+Enter Cmd+Enter" at bounding box center [87, 185] width 118 height 18
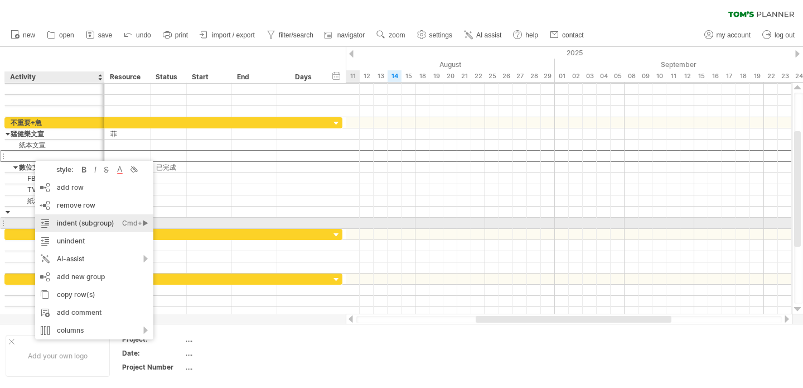
click at [118, 224] on div "indent (subgroup) Ctrl+► Cmd+►" at bounding box center [94, 223] width 118 height 18
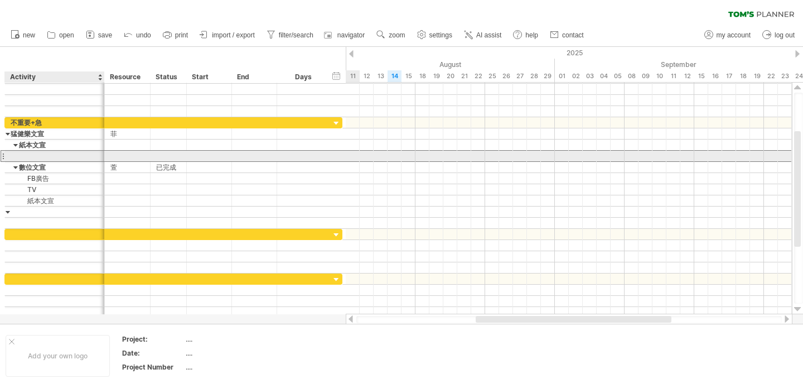
click at [43, 156] on div at bounding box center [55, 156] width 88 height 11
type input "****"
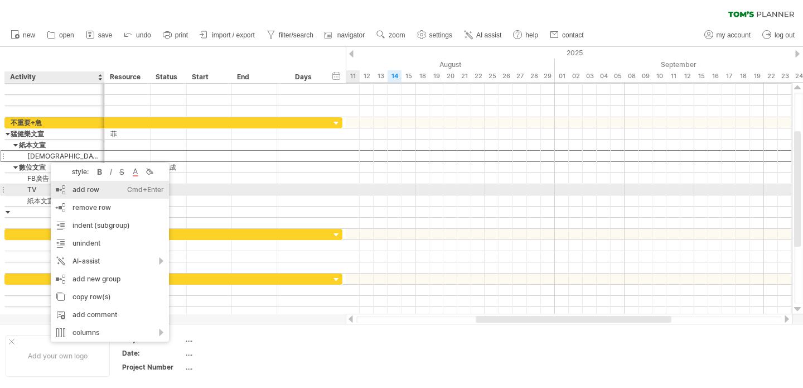
click at [93, 188] on div "add row Ctrl+Enter Cmd+Enter" at bounding box center [110, 190] width 118 height 18
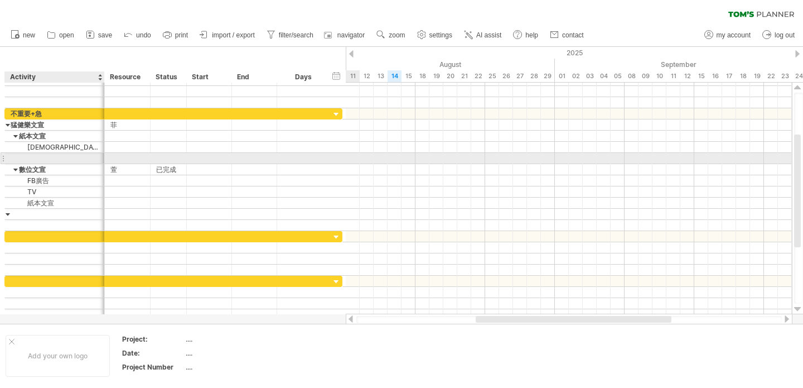
click at [46, 157] on input "text" at bounding box center [55, 158] width 88 height 11
type input "*"
type input "***"
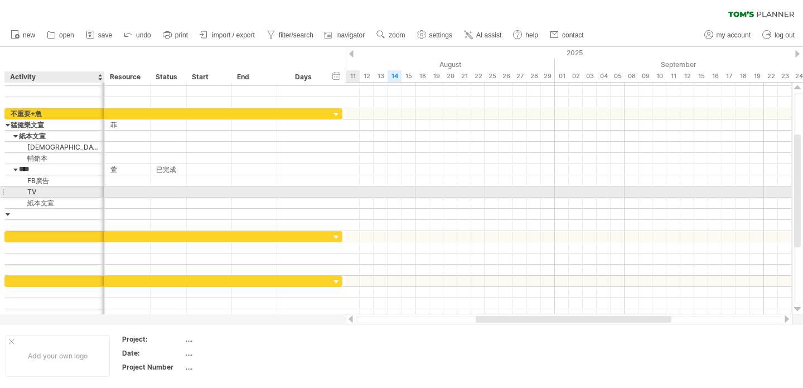
click at [38, 192] on div "TV" at bounding box center [55, 191] width 88 height 11
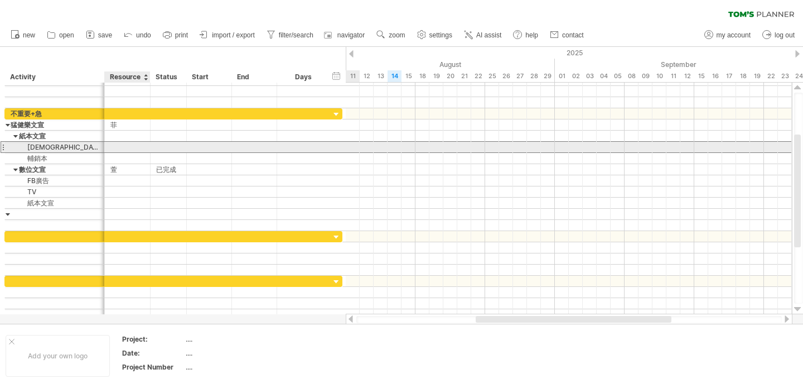
click at [118, 145] on div at bounding box center [127, 147] width 34 height 11
type input "*"
type input "*****"
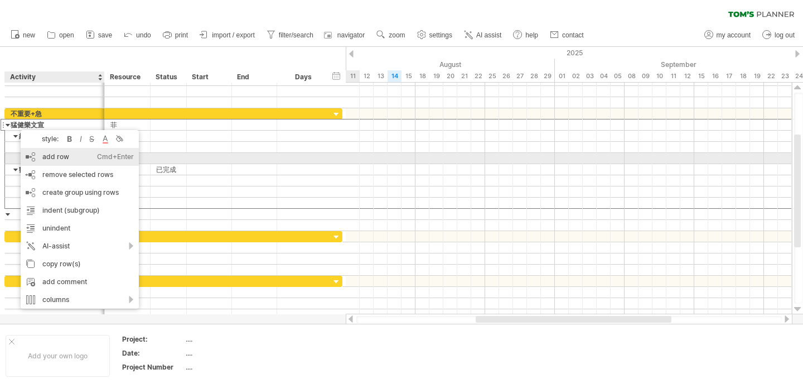
click at [49, 154] on div "add row Ctrl+Enter Cmd+Enter" at bounding box center [80, 157] width 118 height 18
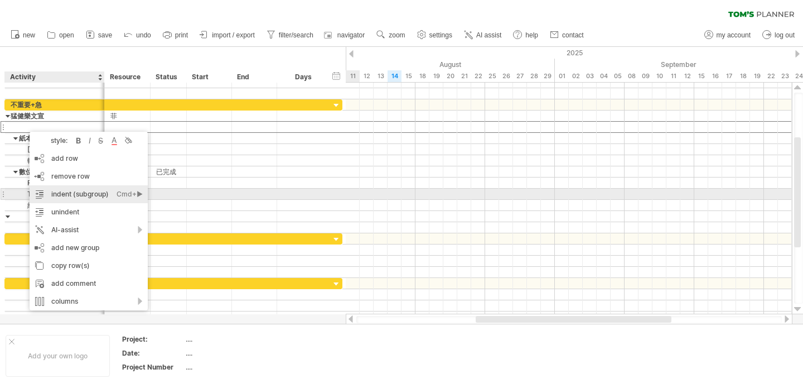
click at [97, 191] on div "indent (subgroup) Ctrl+► Cmd+►" at bounding box center [89, 194] width 118 height 18
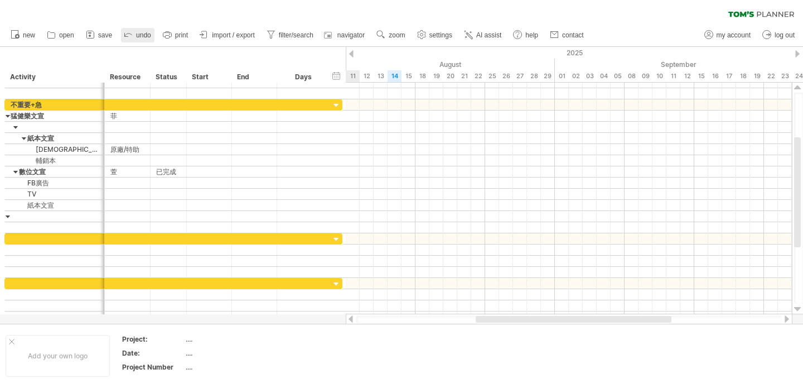
click at [124, 35] on icon at bounding box center [128, 33] width 11 height 11
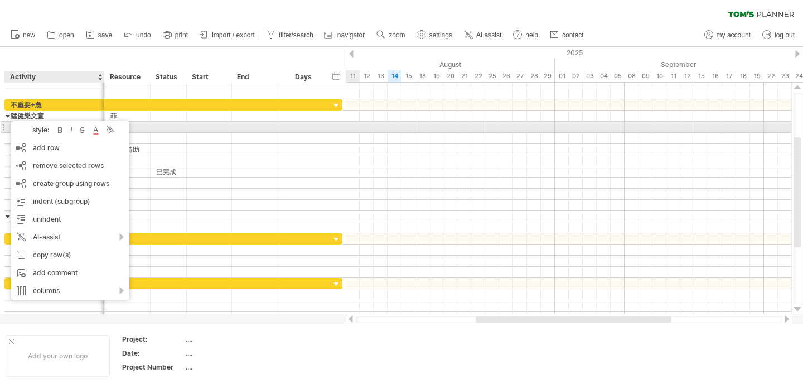
click at [7, 128] on div at bounding box center [55, 127] width 100 height 11
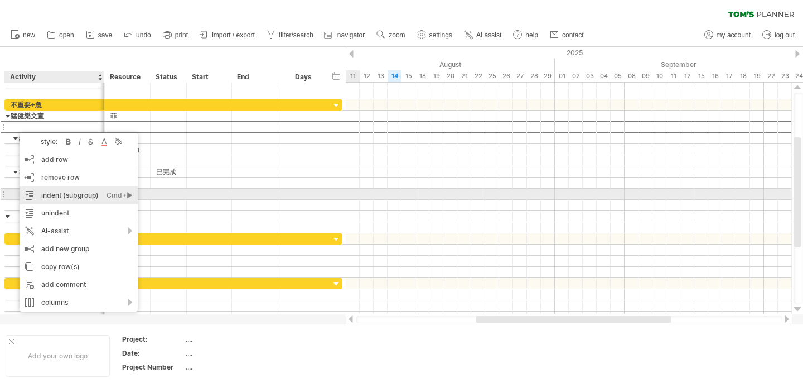
click at [71, 197] on div "indent (subgroup) Ctrl+► Cmd+►" at bounding box center [79, 195] width 118 height 18
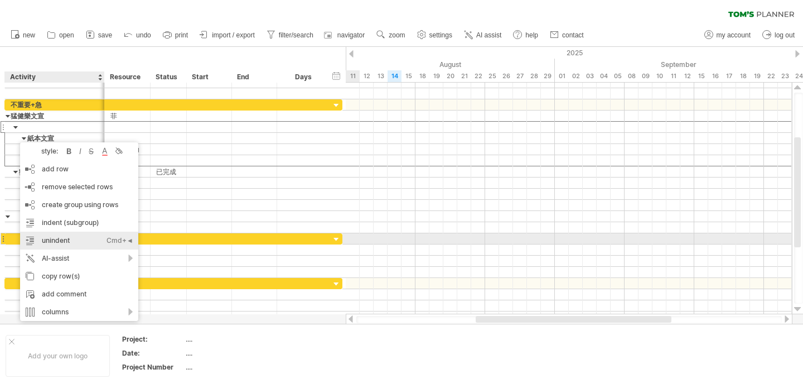
click at [61, 237] on div "unindent Ctrl+◄ Cmd+◄" at bounding box center [79, 241] width 118 height 18
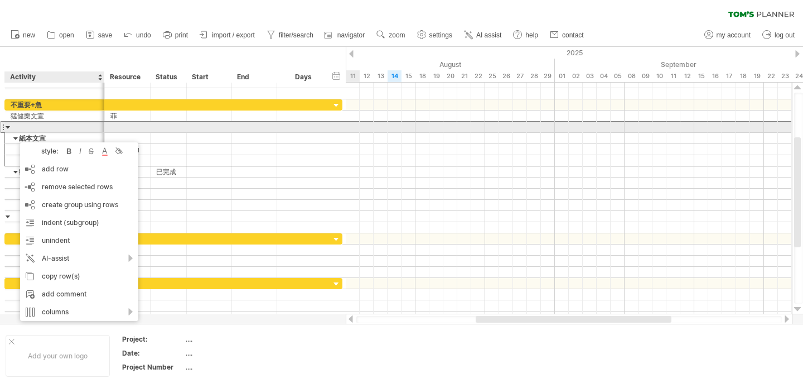
click at [20, 129] on div at bounding box center [55, 127] width 88 height 11
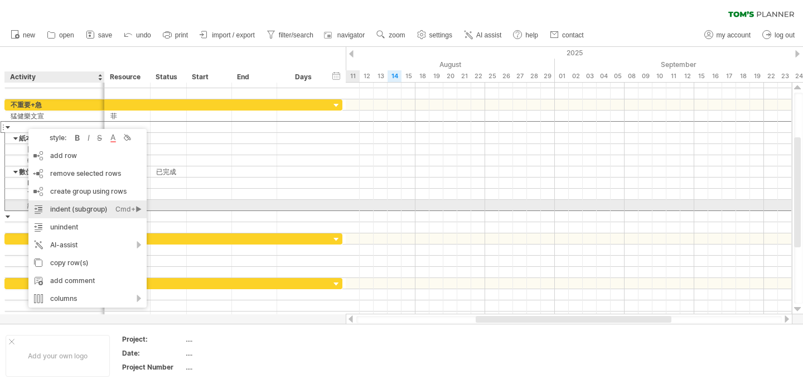
click at [99, 209] on div "indent (subgroup) Ctrl+► Cmd+►" at bounding box center [87, 209] width 118 height 18
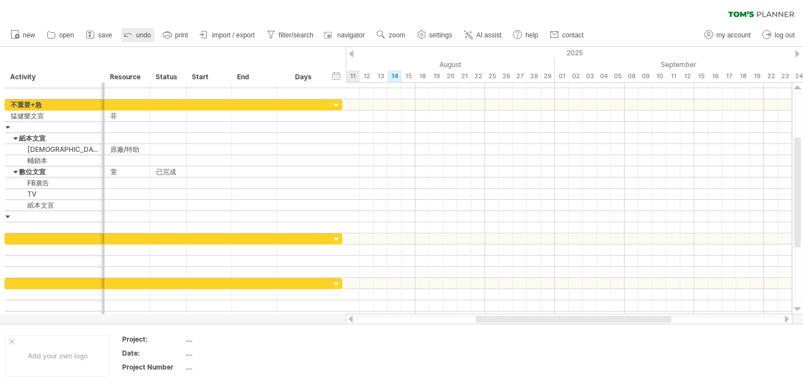
click at [141, 36] on span "undo" at bounding box center [143, 35] width 15 height 8
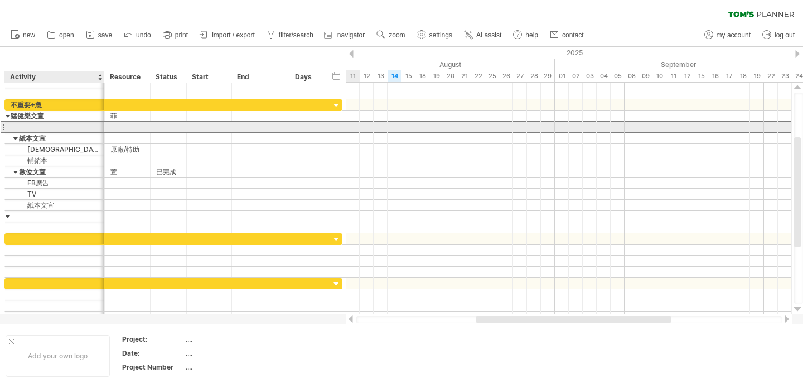
click at [21, 126] on div at bounding box center [55, 127] width 88 height 11
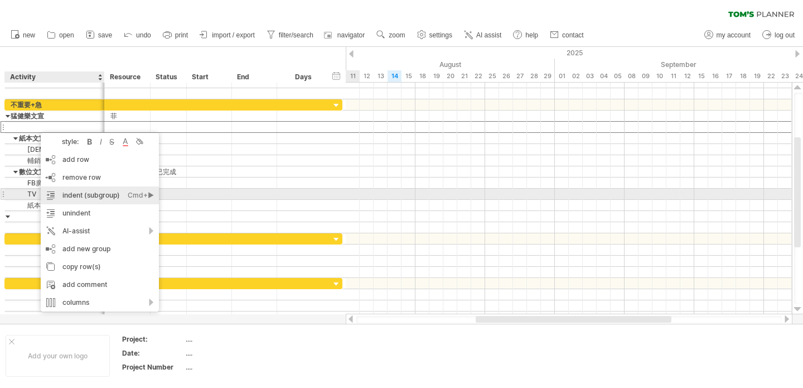
click at [100, 196] on div "indent (subgroup) Ctrl+► Cmd+►" at bounding box center [100, 195] width 118 height 18
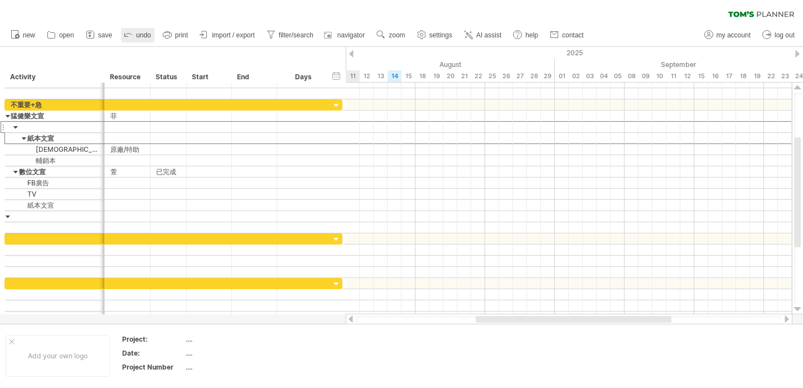
click at [136, 36] on link "undo" at bounding box center [137, 35] width 33 height 15
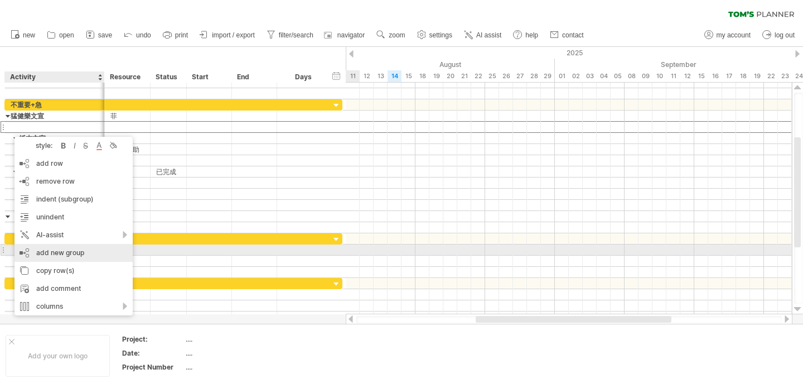
click at [70, 253] on div "add new group" at bounding box center [74, 253] width 118 height 18
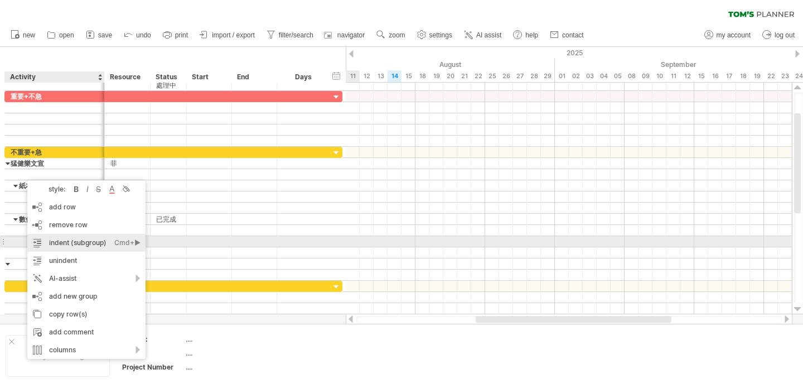
click at [88, 243] on div "indent (subgroup) Ctrl+► Cmd+►" at bounding box center [86, 243] width 118 height 18
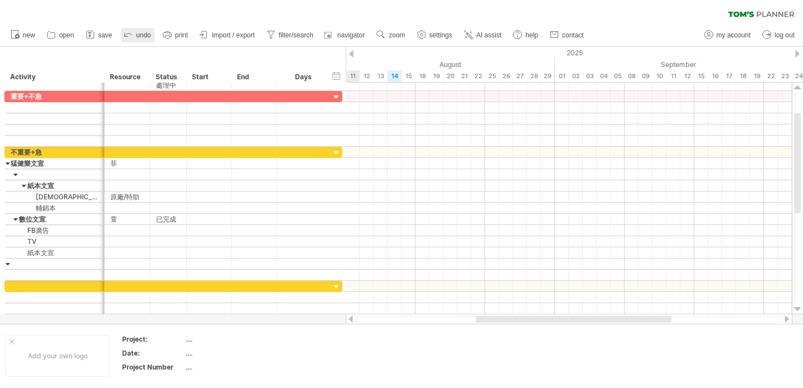
click at [133, 38] on icon at bounding box center [128, 33] width 11 height 11
click at [134, 36] on icon at bounding box center [128, 33] width 11 height 11
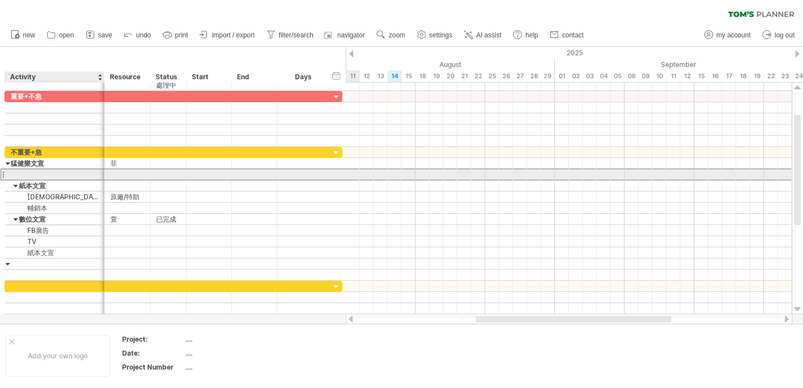
click at [27, 172] on div at bounding box center [55, 174] width 88 height 11
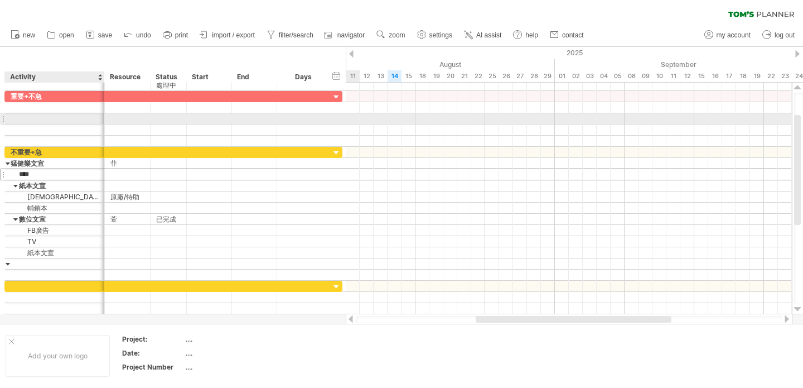
type input "***"
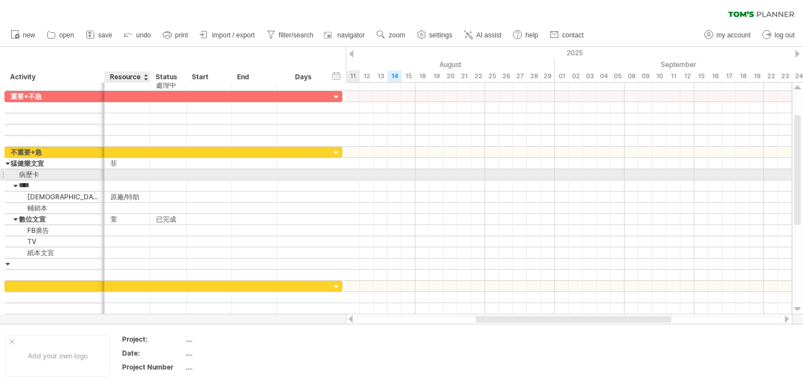
click at [129, 176] on div at bounding box center [127, 174] width 34 height 11
type input "**"
type input "*****"
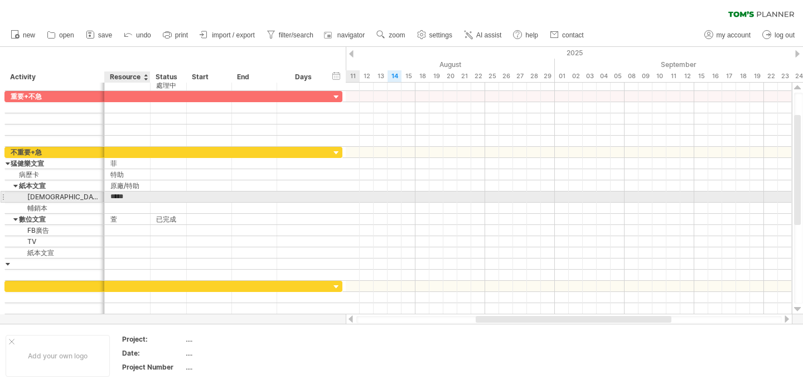
click at [135, 201] on input "*****" at bounding box center [127, 196] width 34 height 11
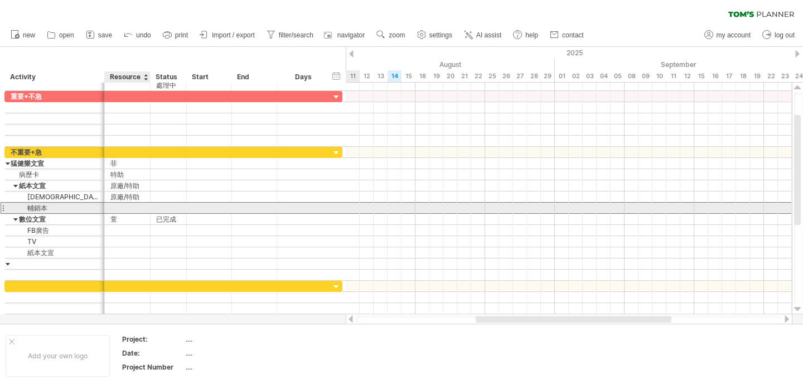
click at [131, 209] on div at bounding box center [127, 208] width 34 height 11
type input "*****"
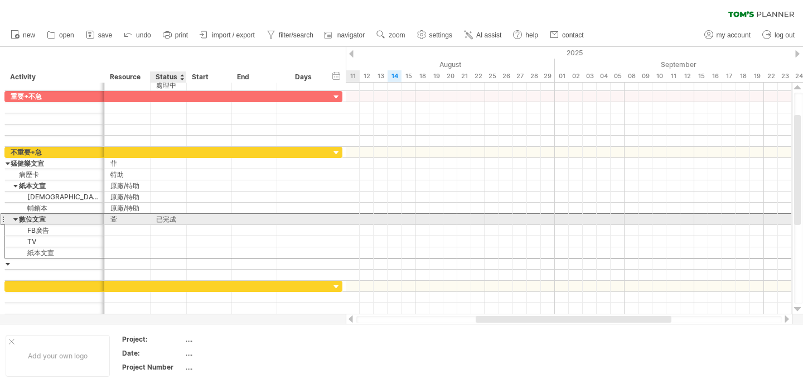
click at [166, 221] on div "已完成" at bounding box center [168, 219] width 25 height 11
drag, startPoint x: 157, startPoint y: 219, endPoint x: 176, endPoint y: 219, distance: 19.0
click at [176, 219] on input "***" at bounding box center [168, 219] width 25 height 11
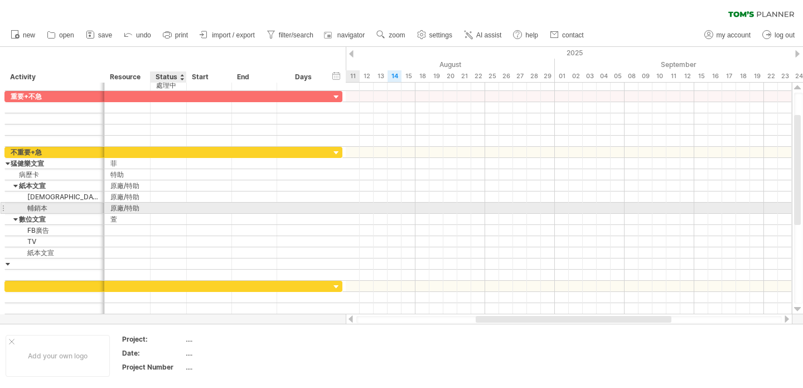
click at [171, 208] on div at bounding box center [168, 208] width 25 height 11
paste input "***"
type input "***"
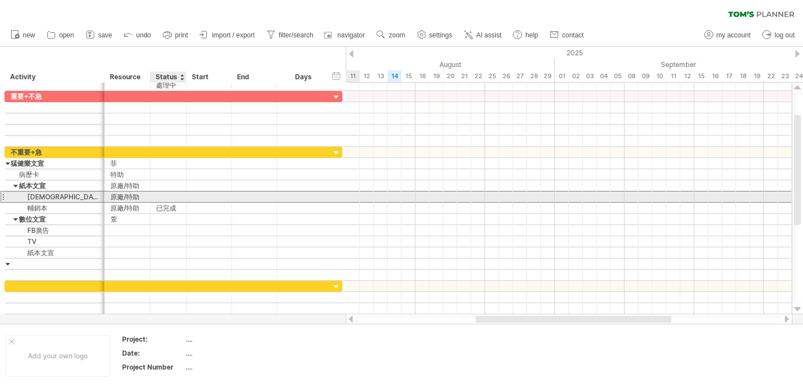
click at [162, 195] on div at bounding box center [168, 196] width 25 height 11
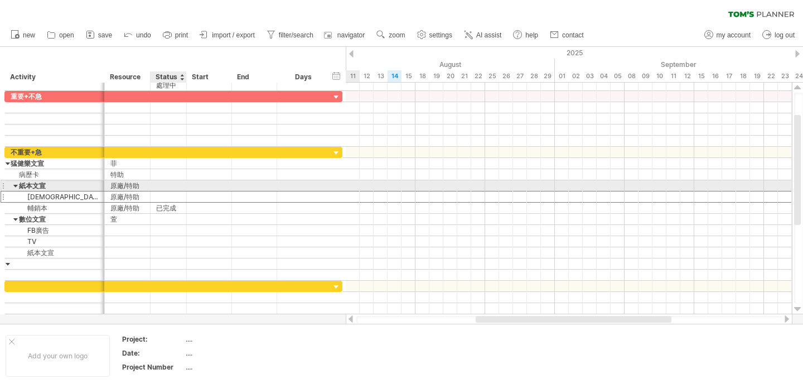
paste input "***"
type input "***"
click at [177, 185] on div at bounding box center [168, 185] width 25 height 11
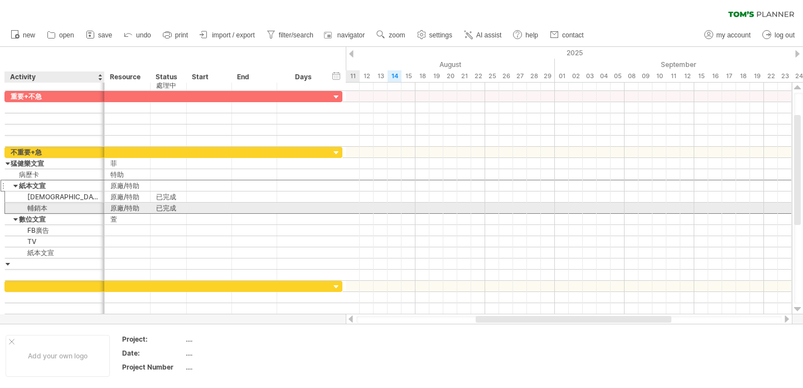
click at [50, 208] on div "輔銷本" at bounding box center [55, 208] width 88 height 11
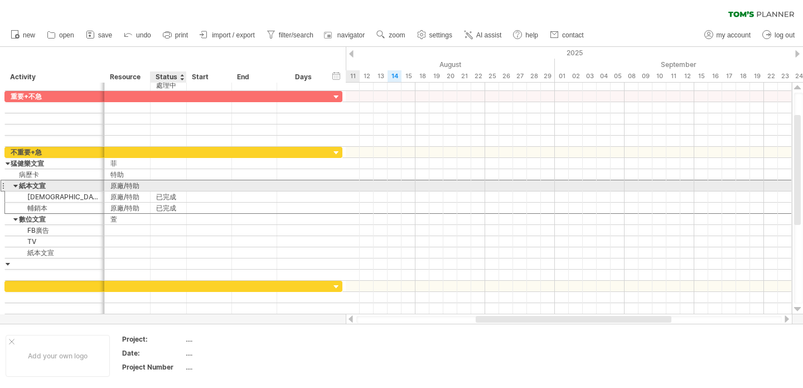
click at [170, 185] on div at bounding box center [168, 185] width 25 height 11
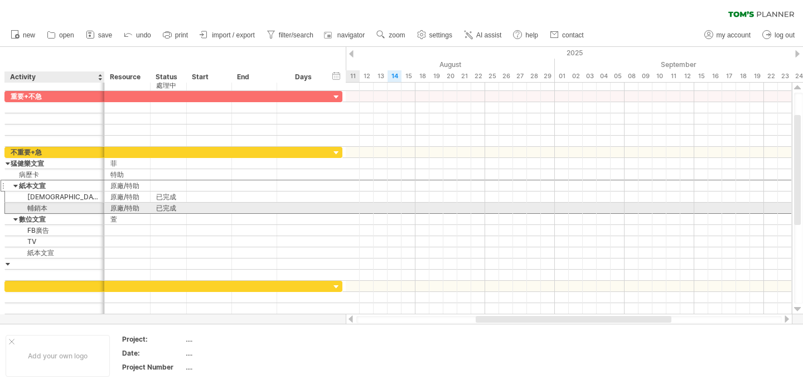
click at [70, 209] on div "輔銷本" at bounding box center [55, 208] width 88 height 11
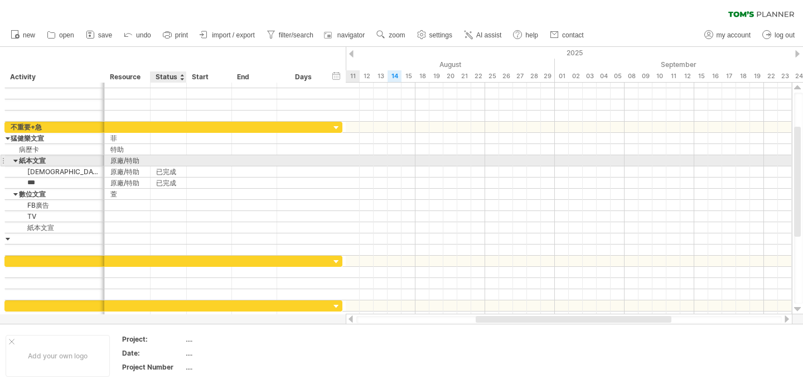
click at [169, 158] on div at bounding box center [168, 160] width 25 height 11
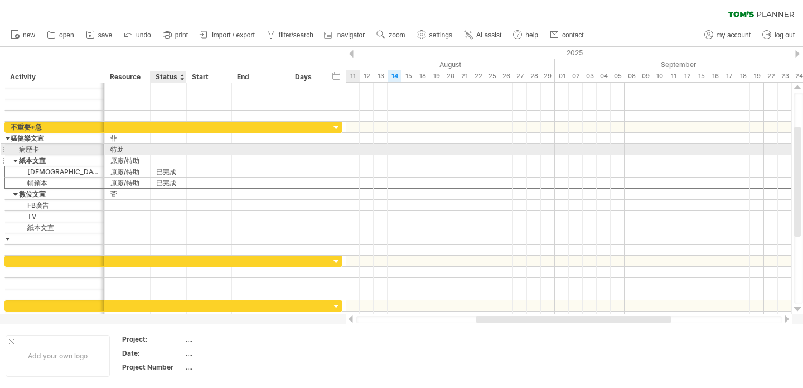
paste input "***"
type input "***"
click at [173, 148] on div at bounding box center [168, 149] width 25 height 11
type input "*"
type input "***"
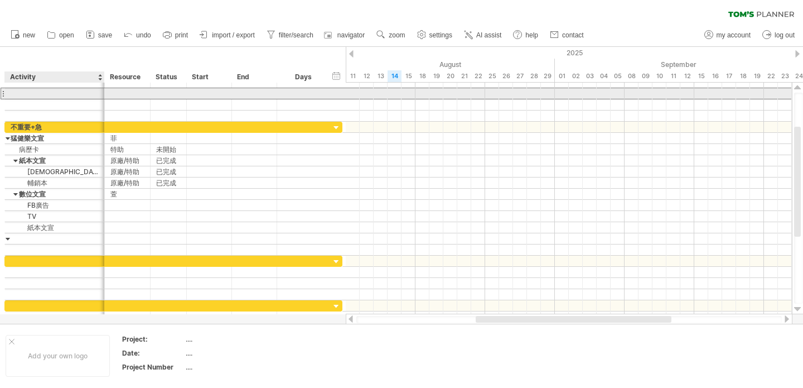
click at [206, 94] on div at bounding box center [209, 93] width 45 height 11
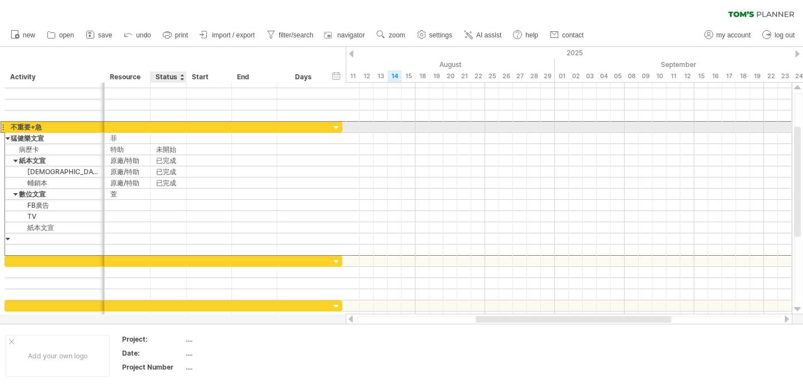
click at [161, 127] on div at bounding box center [168, 127] width 25 height 11
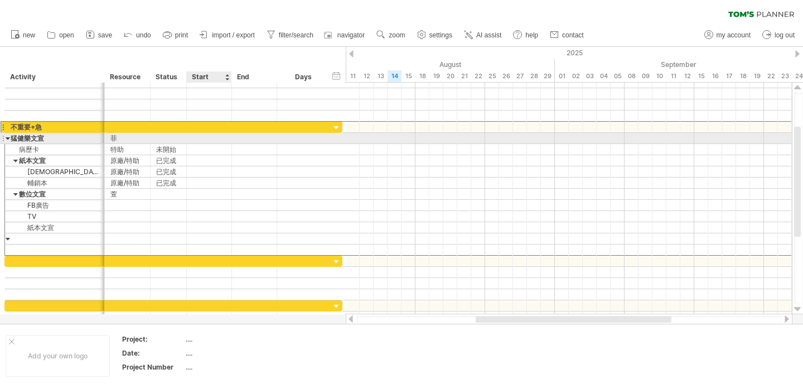
click at [204, 137] on div at bounding box center [209, 138] width 45 height 11
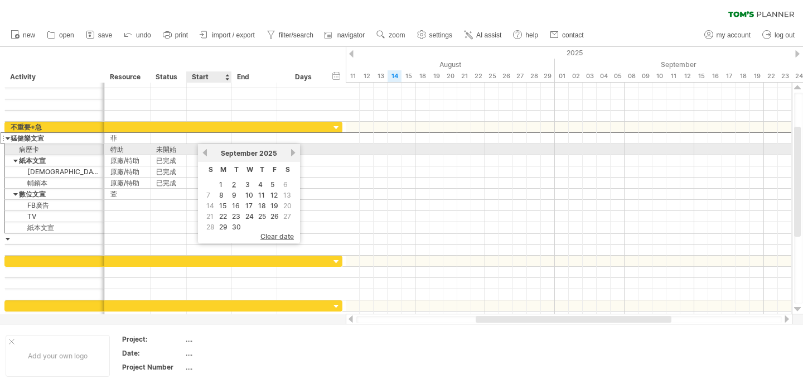
click at [205, 152] on link "previous" at bounding box center [205, 152] width 8 height 8
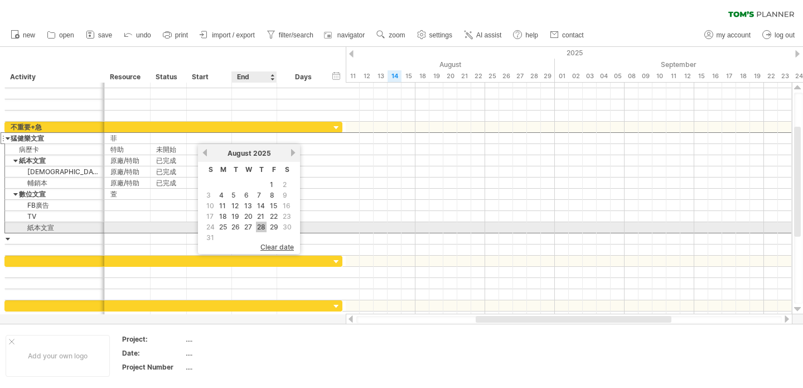
click at [261, 226] on link "28" at bounding box center [261, 227] width 11 height 11
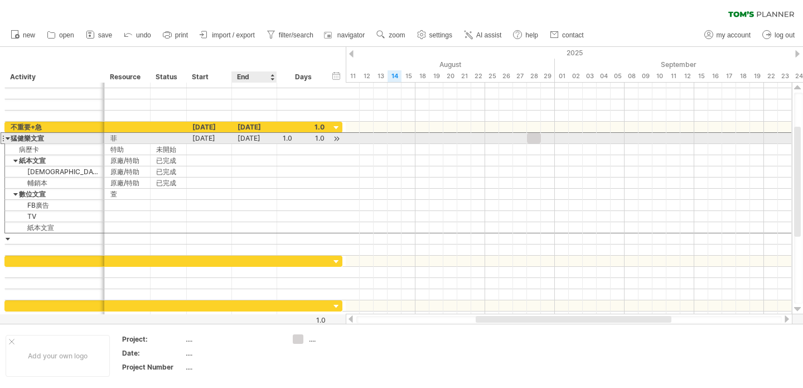
click at [259, 136] on div "28-08-25" at bounding box center [254, 138] width 45 height 11
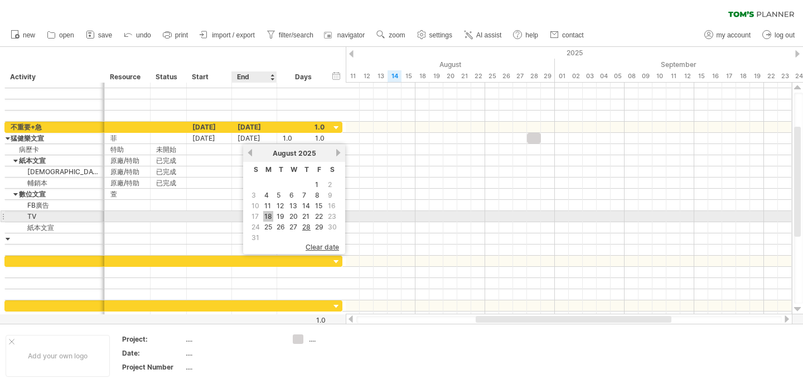
click at [267, 213] on link "18" at bounding box center [268, 216] width 10 height 11
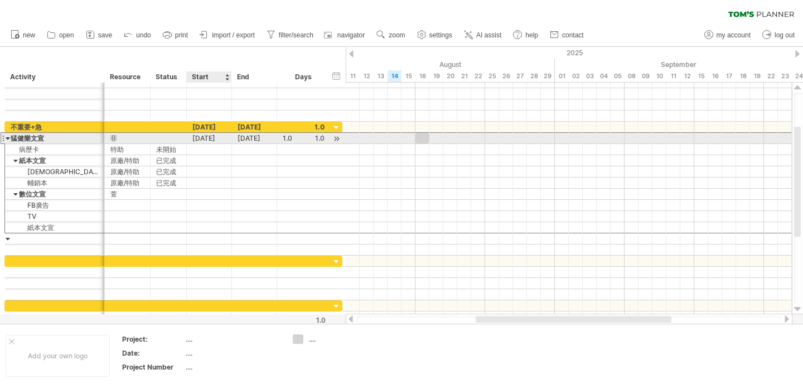
click at [219, 139] on div "[DATE]" at bounding box center [209, 138] width 45 height 11
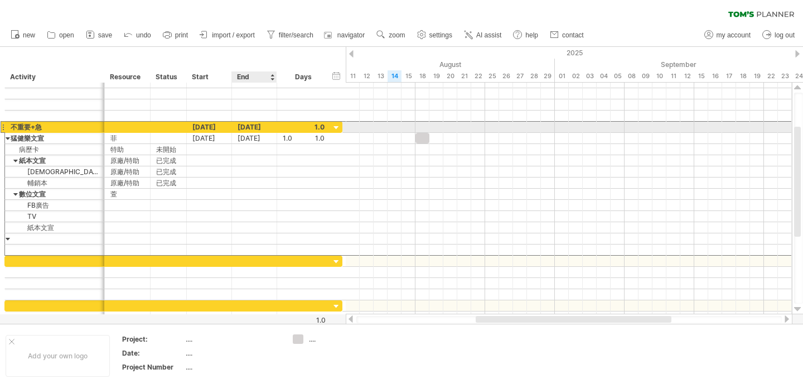
click at [257, 124] on div "[DATE]" at bounding box center [254, 127] width 45 height 11
click at [212, 126] on div "[DATE]" at bounding box center [209, 127] width 45 height 11
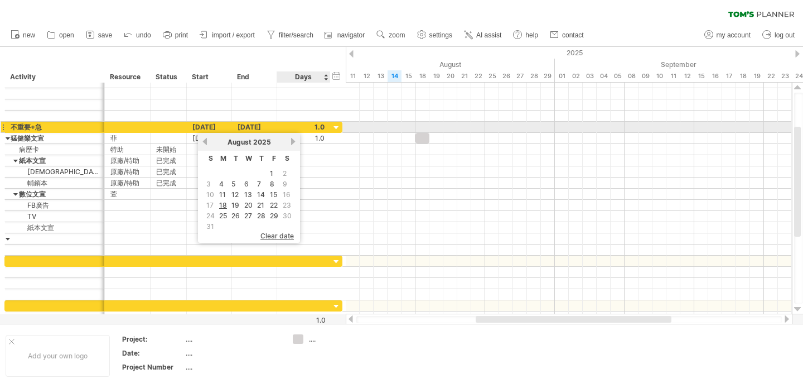
click at [335, 126] on div at bounding box center [336, 128] width 11 height 11
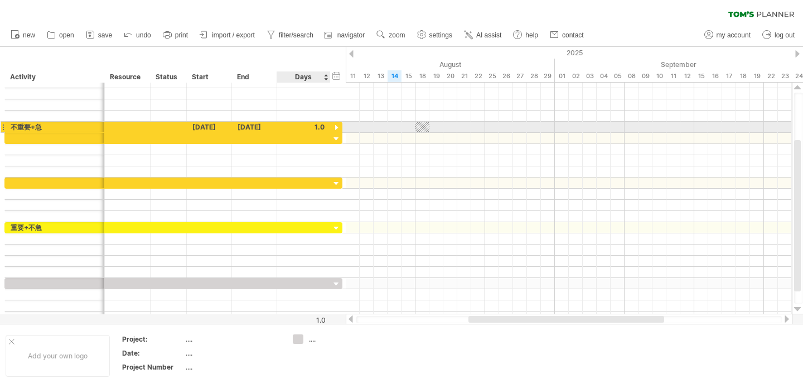
click at [335, 126] on div at bounding box center [336, 128] width 11 height 11
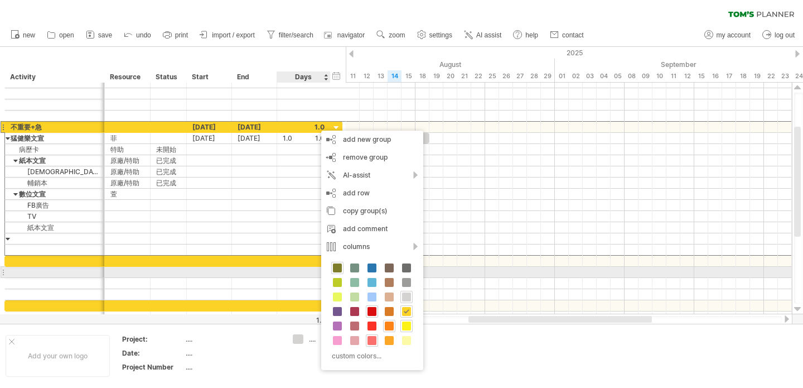
click at [335, 269] on span at bounding box center [337, 267] width 9 height 9
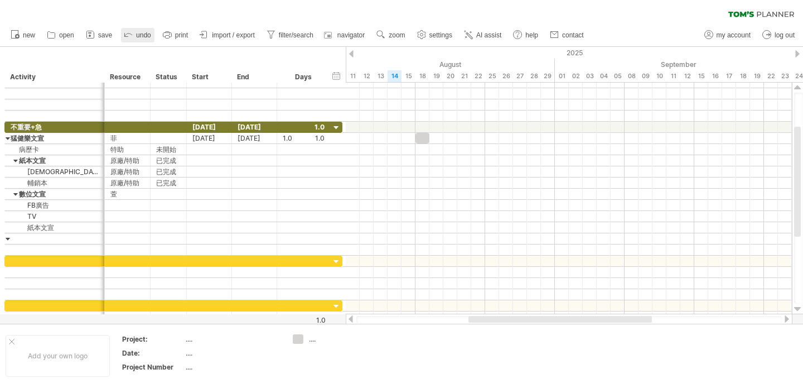
click at [129, 32] on icon at bounding box center [128, 33] width 11 height 11
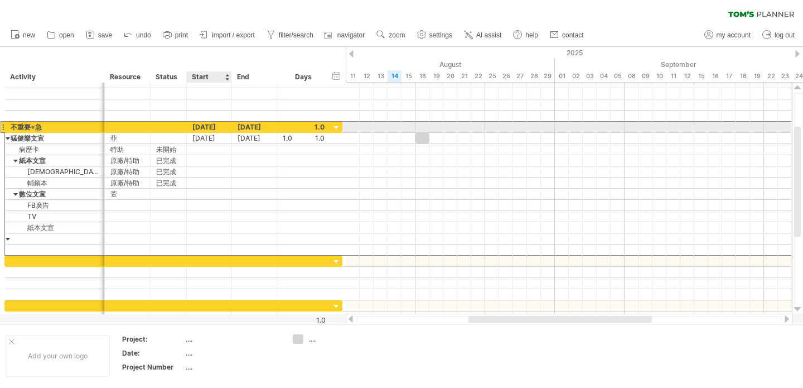
click at [206, 127] on div "[DATE]" at bounding box center [209, 127] width 45 height 11
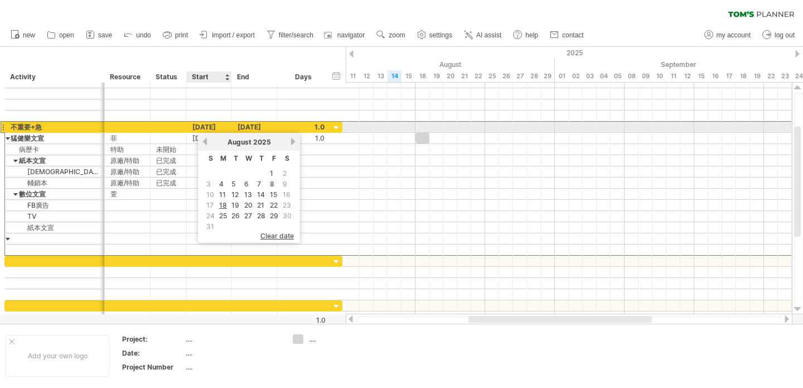
click at [197, 127] on div "[DATE]" at bounding box center [209, 127] width 45 height 11
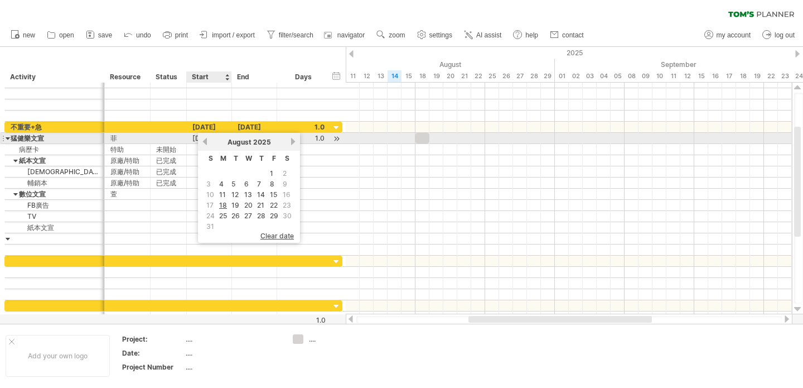
click at [205, 138] on link "previous" at bounding box center [205, 141] width 8 height 8
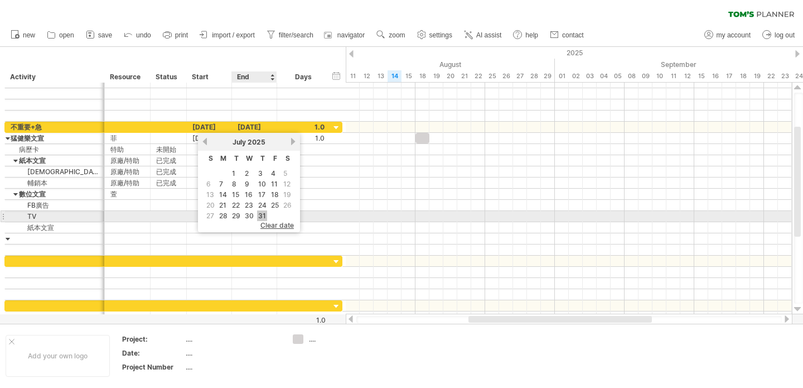
click at [257, 214] on link "31" at bounding box center [262, 215] width 10 height 11
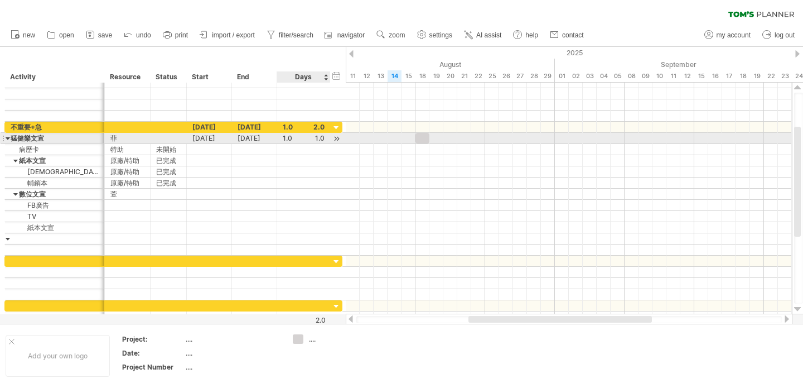
click at [336, 138] on div at bounding box center [336, 139] width 11 height 12
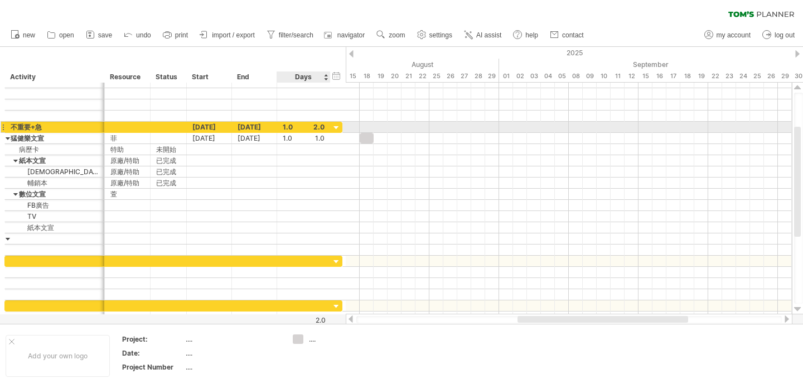
click at [336, 126] on div at bounding box center [336, 128] width 11 height 11
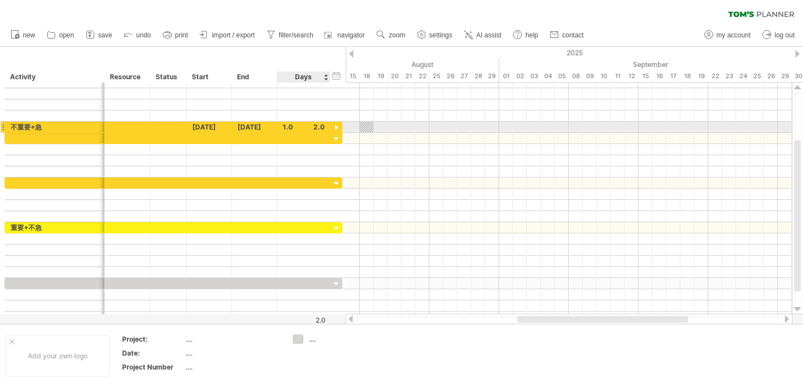
click at [336, 126] on div at bounding box center [336, 128] width 11 height 11
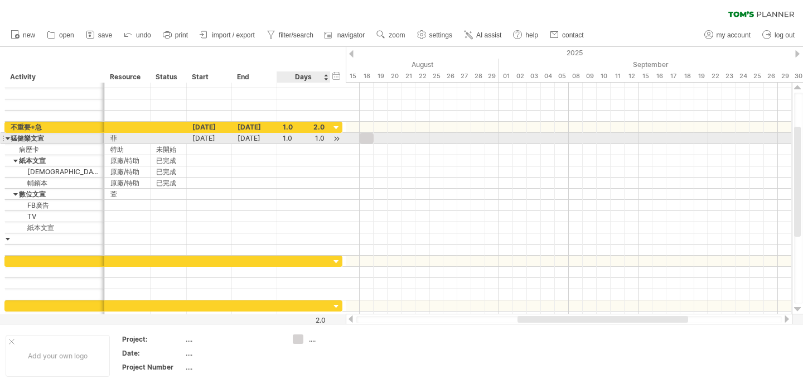
click at [336, 138] on div at bounding box center [336, 139] width 11 height 12
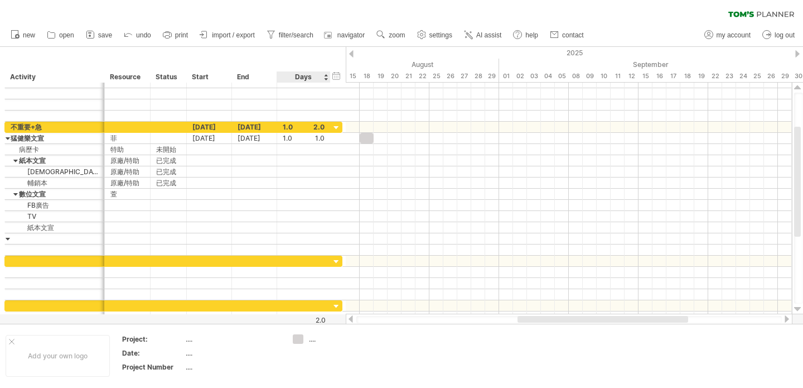
click at [322, 78] on div "Days" at bounding box center [303, 76] width 53 height 11
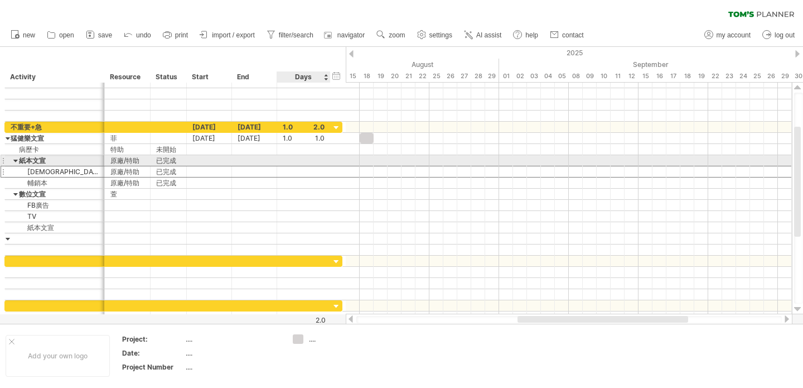
click at [284, 166] on div at bounding box center [304, 171] width 42 height 11
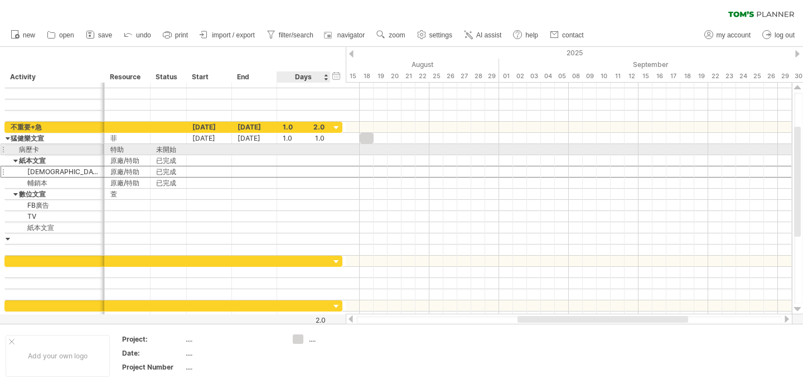
click at [278, 151] on div at bounding box center [304, 149] width 54 height 11
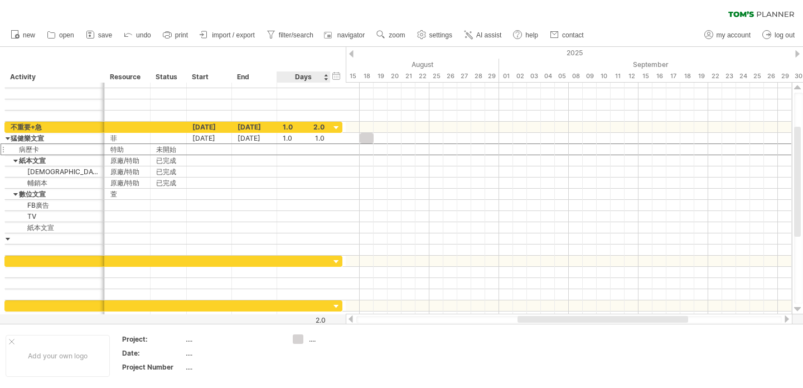
click at [325, 79] on div "Days" at bounding box center [303, 76] width 53 height 11
drag, startPoint x: 304, startPoint y: 79, endPoint x: 298, endPoint y: 79, distance: 6.1
click at [304, 79] on div "Days" at bounding box center [303, 76] width 53 height 11
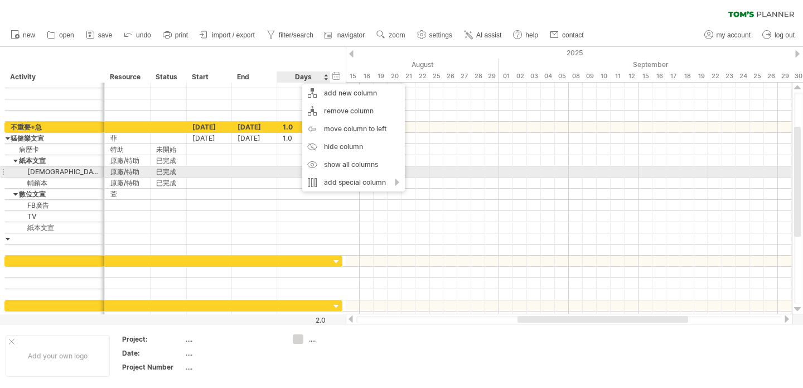
click at [273, 176] on div at bounding box center [254, 171] width 45 height 11
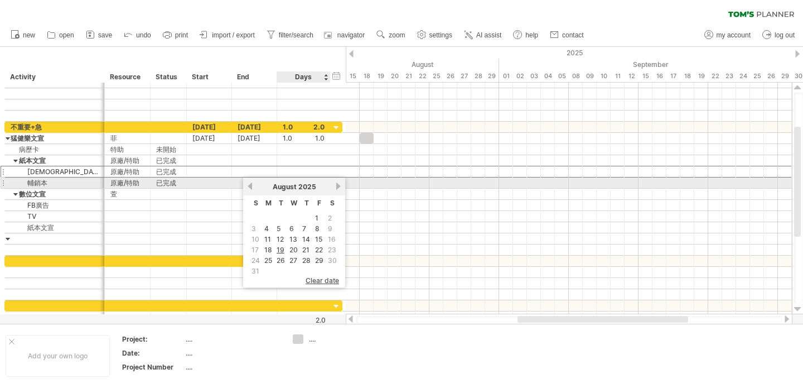
click at [287, 179] on div "previous next August 2025" at bounding box center [294, 186] width 102 height 18
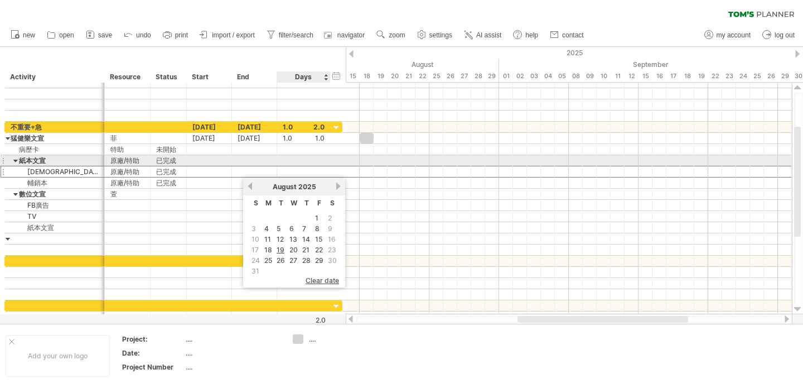
click at [337, 159] on div "**** 紙本文宣 ***** 原廠/特助 *** 已完成" at bounding box center [173, 160] width 338 height 11
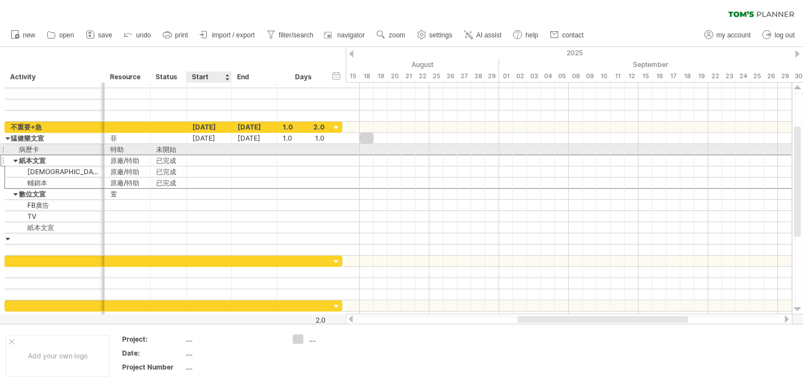
click at [217, 148] on div at bounding box center [209, 149] width 45 height 11
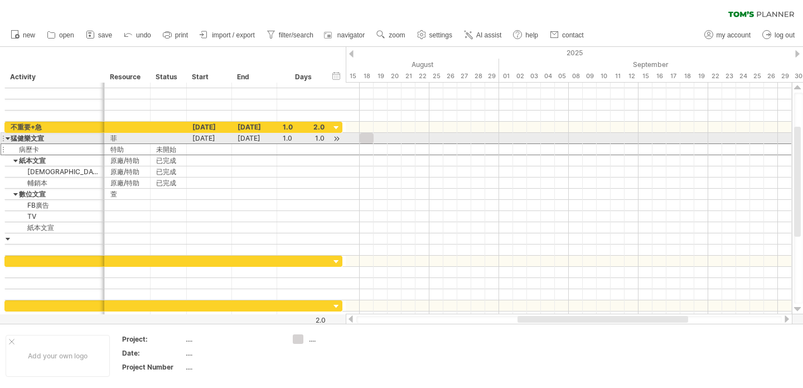
click at [7, 139] on div at bounding box center [8, 138] width 5 height 11
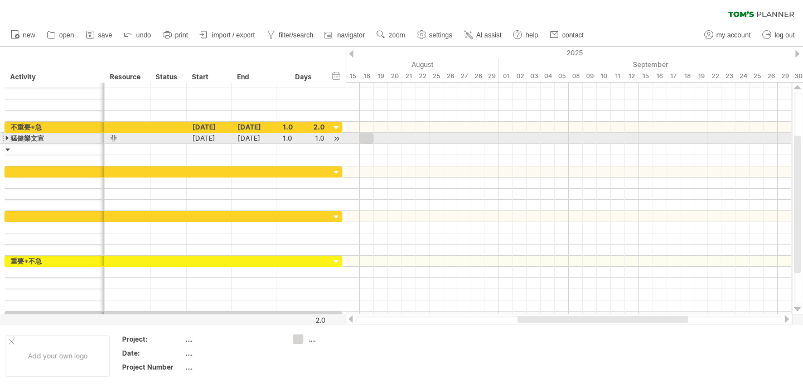
click at [7, 139] on div at bounding box center [8, 138] width 5 height 11
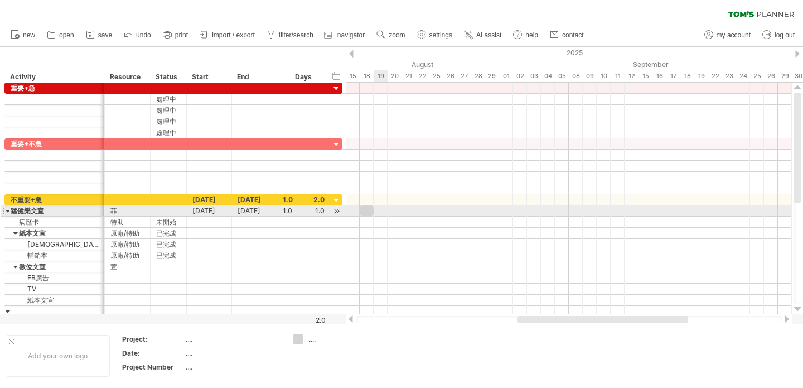
click at [378, 211] on div at bounding box center [569, 210] width 446 height 11
click at [435, 209] on div at bounding box center [569, 210] width 446 height 11
click at [228, 211] on div "[DATE]" at bounding box center [209, 210] width 45 height 11
click at [319, 212] on div "1.0" at bounding box center [304, 210] width 42 height 11
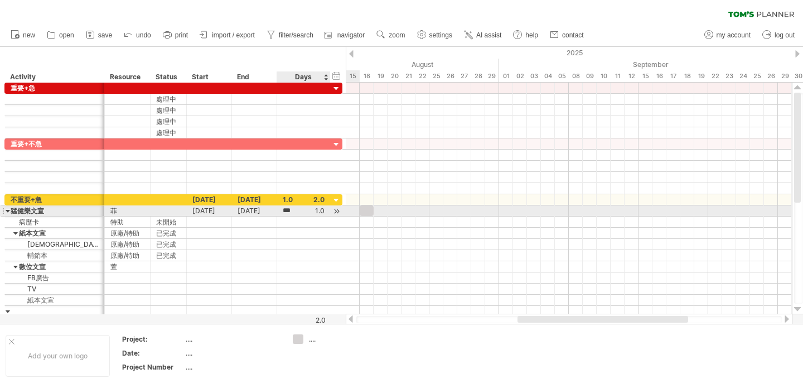
click at [338, 211] on div at bounding box center [336, 211] width 11 height 12
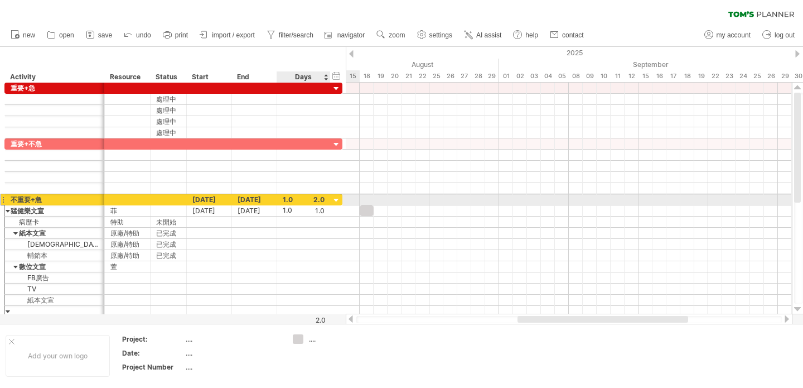
click at [287, 199] on div "1.0" at bounding box center [304, 199] width 42 height 11
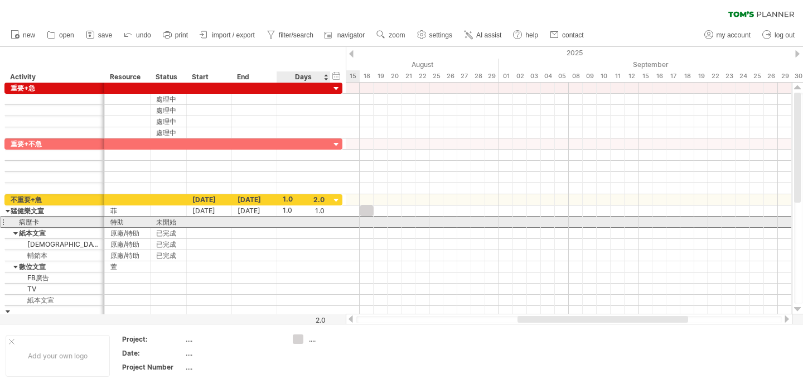
click at [281, 225] on div at bounding box center [304, 221] width 54 height 11
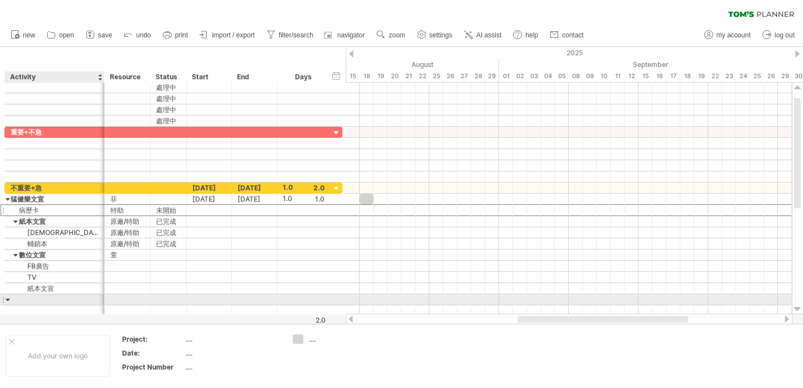
click at [22, 299] on div at bounding box center [55, 299] width 88 height 11
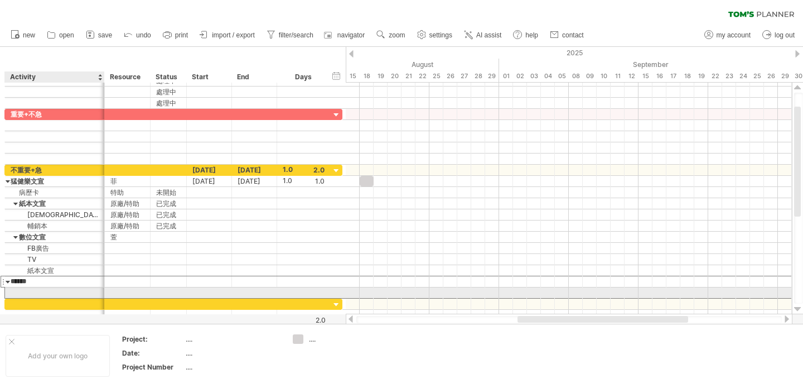
type input "****"
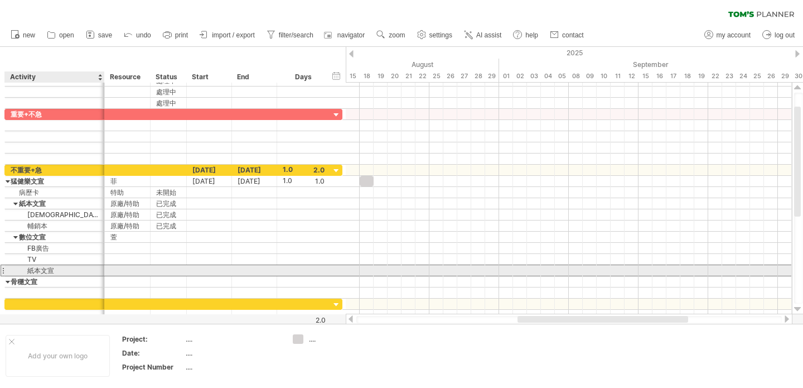
click at [60, 274] on div "紙本文宣" at bounding box center [55, 270] width 88 height 11
type input "*"
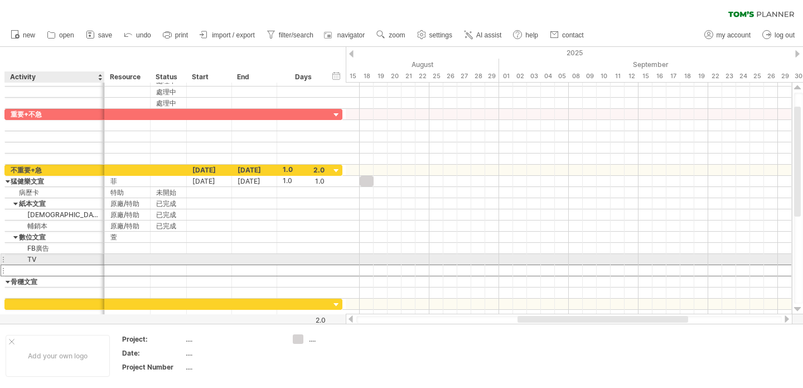
click at [58, 260] on div "TV" at bounding box center [55, 259] width 88 height 11
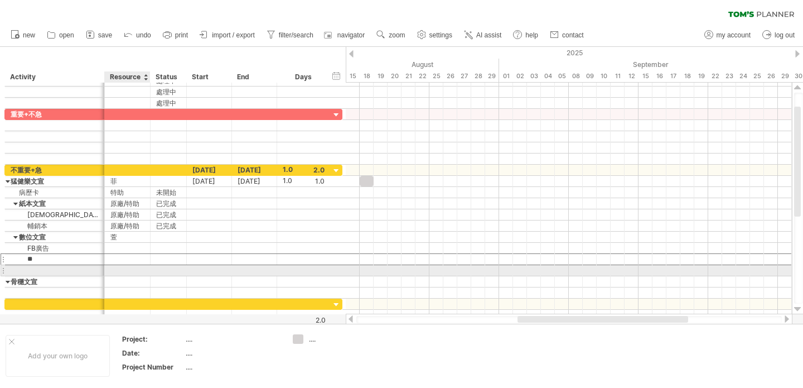
click at [146, 272] on div at bounding box center [149, 270] width 6 height 11
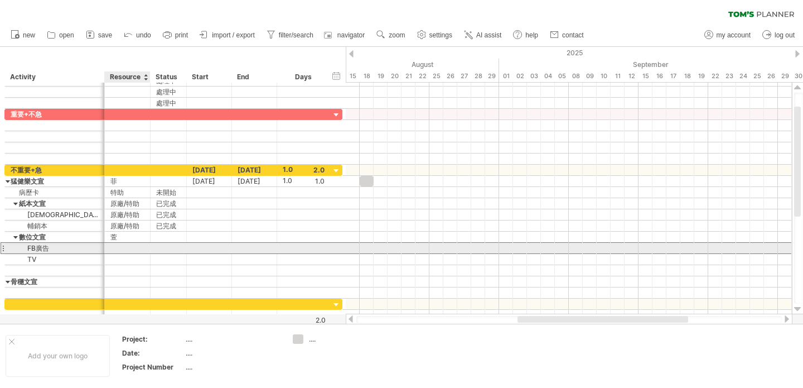
click at [130, 253] on div at bounding box center [127, 248] width 34 height 11
type input "*"
click at [66, 248] on div "FB廣告" at bounding box center [55, 248] width 88 height 11
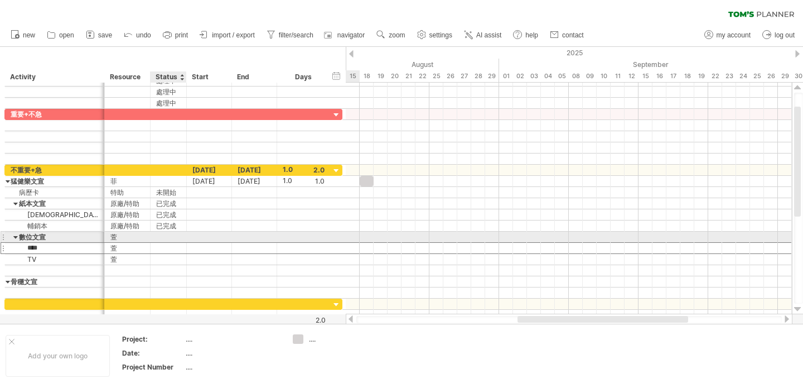
click at [160, 238] on div at bounding box center [168, 237] width 25 height 11
type input "***"
type input "*"
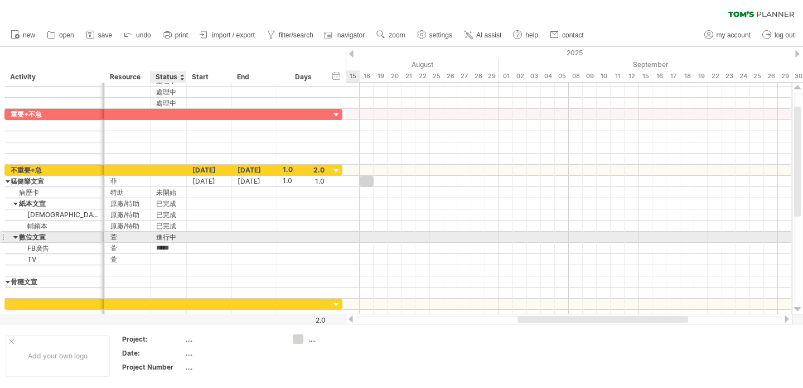
scroll to position [0, 9]
type input "***"
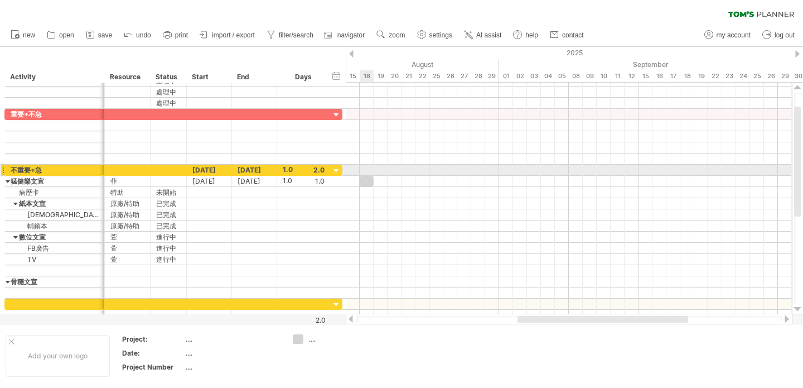
click at [368, 171] on div at bounding box center [569, 170] width 446 height 11
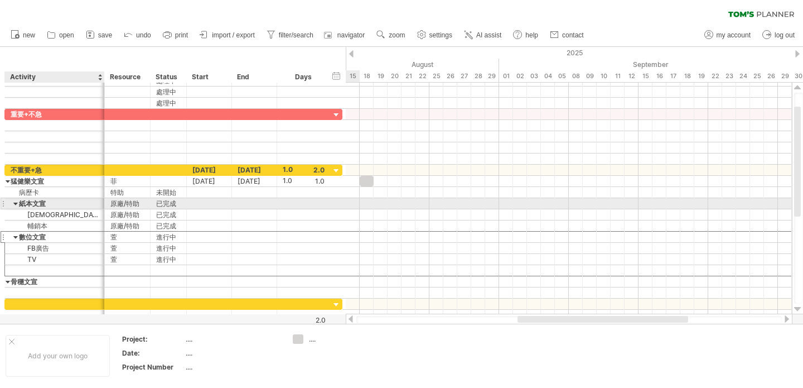
click at [36, 199] on div "紙本文宣" at bounding box center [55, 203] width 88 height 11
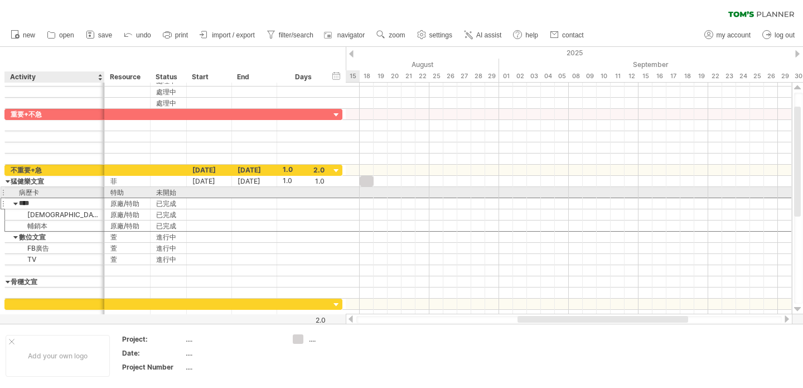
click at [40, 191] on div "病歷卡" at bounding box center [55, 192] width 88 height 11
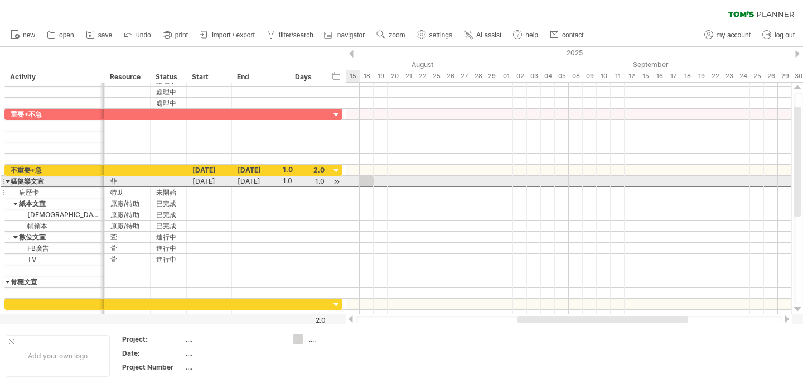
click at [6, 181] on div at bounding box center [8, 181] width 5 height 11
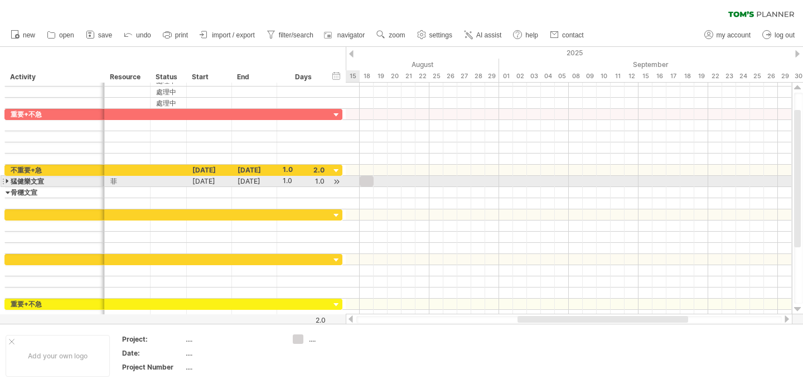
click at [6, 180] on div at bounding box center [8, 181] width 5 height 11
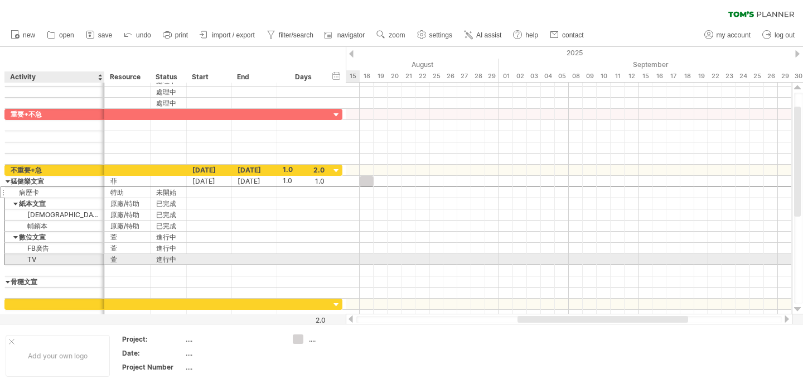
click at [42, 259] on div "TV" at bounding box center [55, 259] width 88 height 11
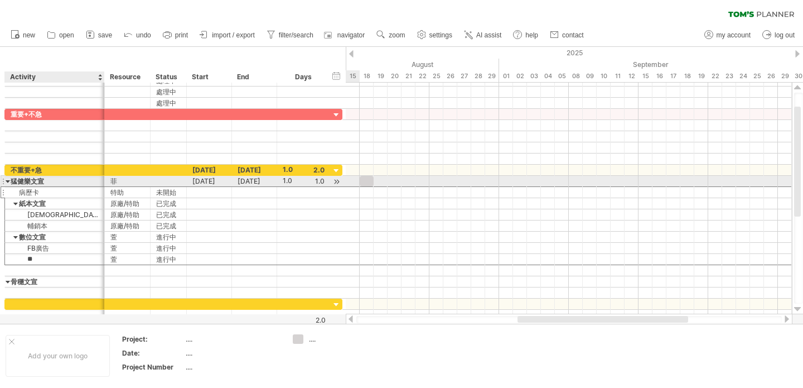
click at [36, 181] on div "猛健樂文宣" at bounding box center [55, 181] width 88 height 11
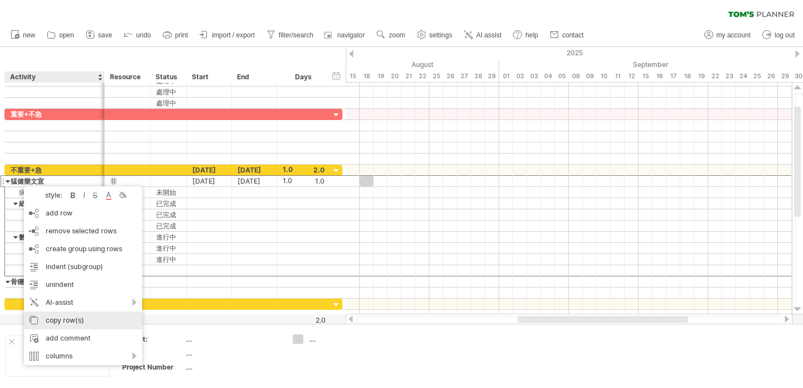
click at [85, 319] on div "copy row(s)" at bounding box center [83, 320] width 118 height 18
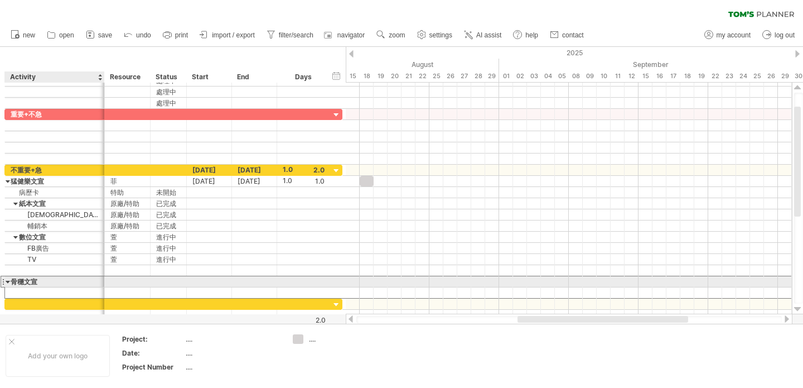
click at [17, 281] on div "骨穩文宣" at bounding box center [55, 281] width 88 height 11
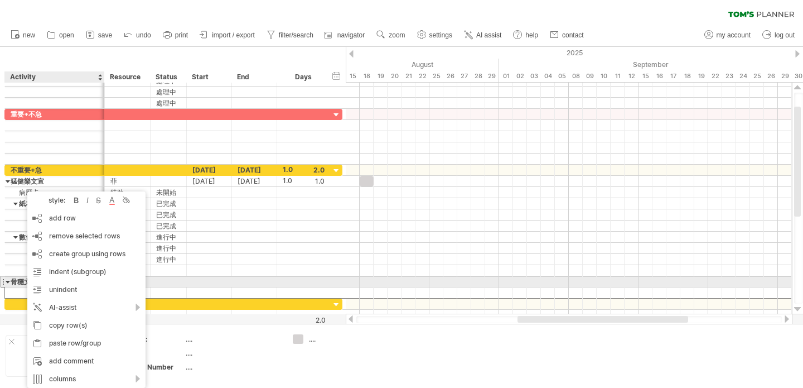
click at [7, 282] on div at bounding box center [8, 281] width 5 height 11
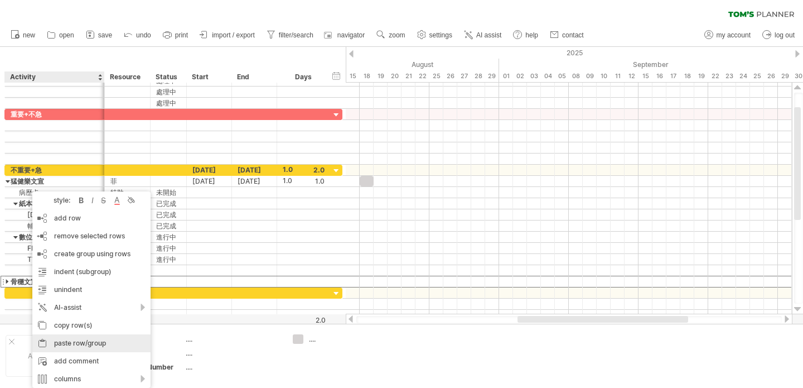
click at [89, 343] on div "paste row/group" at bounding box center [91, 343] width 118 height 18
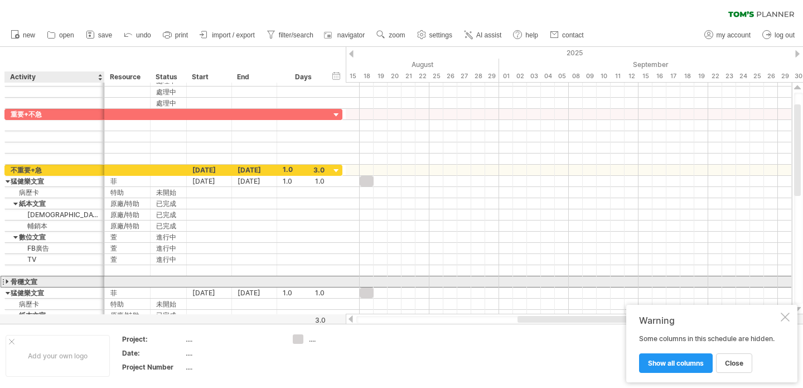
click at [37, 282] on div "骨穩文宣" at bounding box center [55, 281] width 88 height 11
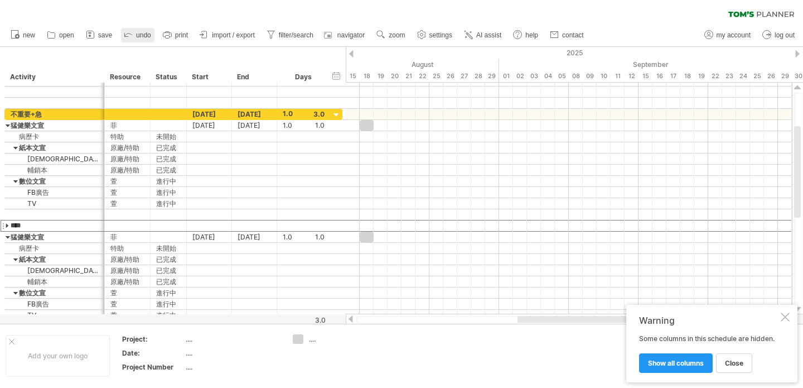
click at [141, 35] on span "undo" at bounding box center [143, 35] width 15 height 8
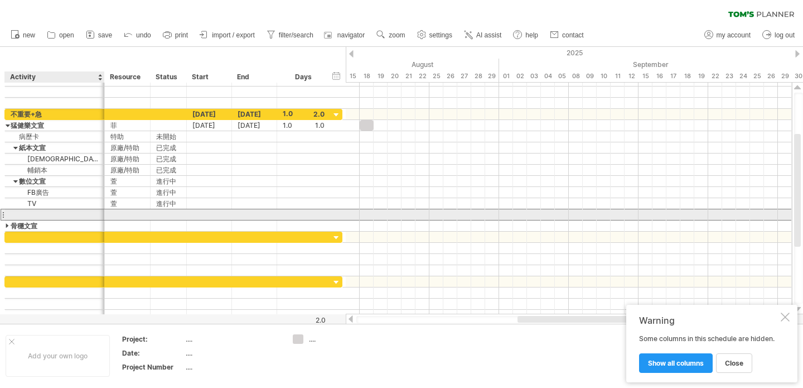
click at [27, 216] on div at bounding box center [55, 214] width 88 height 11
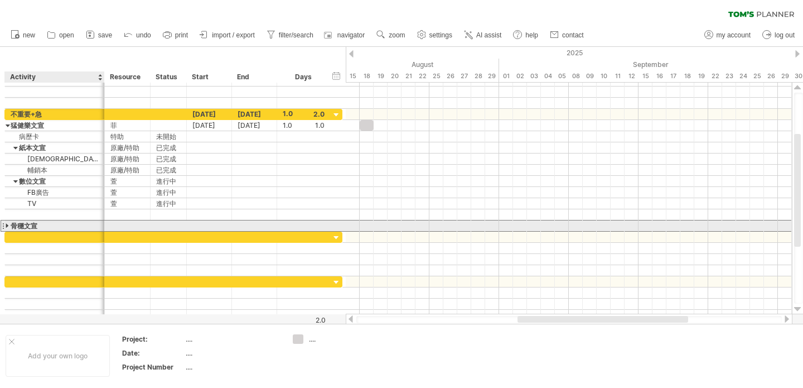
click at [22, 224] on div "骨穩文宣" at bounding box center [55, 225] width 88 height 11
click at [38, 227] on input "****" at bounding box center [55, 225] width 88 height 11
type input "*"
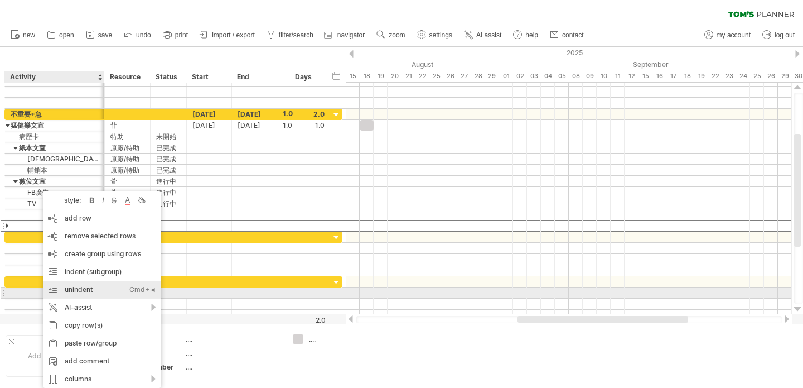
click at [99, 290] on div "unindent Ctrl+◄ Cmd+◄" at bounding box center [102, 290] width 118 height 18
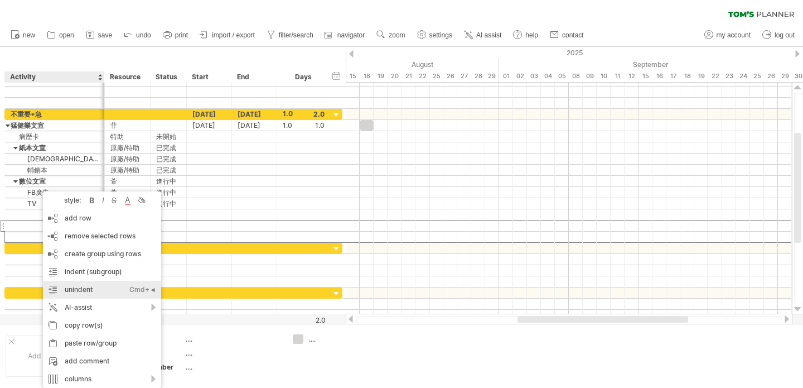
click at [99, 290] on div "unindent Ctrl+◄ Cmd+◄" at bounding box center [102, 290] width 118 height 18
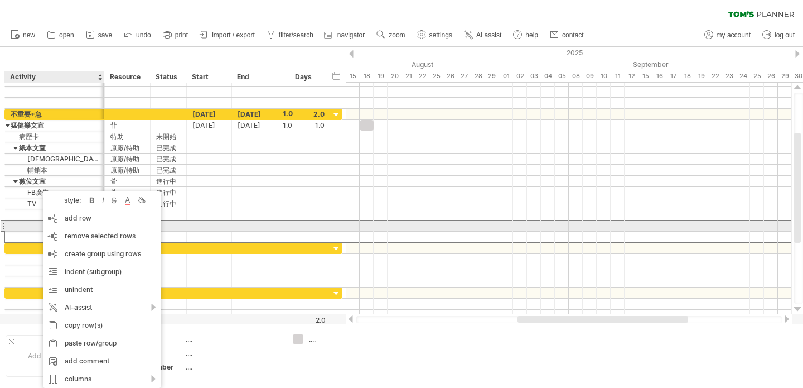
click at [5, 226] on div at bounding box center [55, 225] width 100 height 11
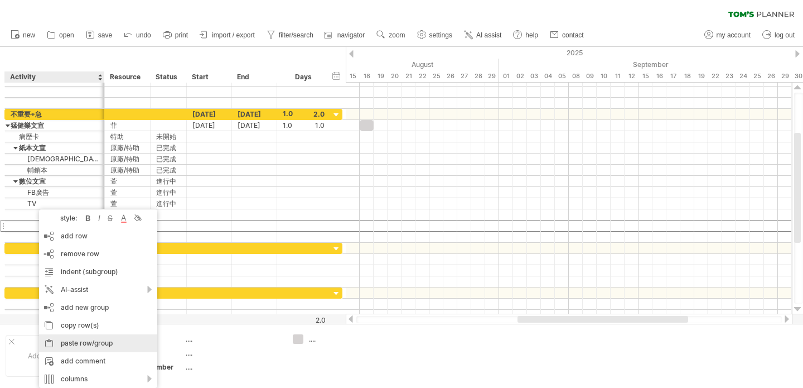
click at [81, 340] on div "paste row/group" at bounding box center [98, 343] width 118 height 18
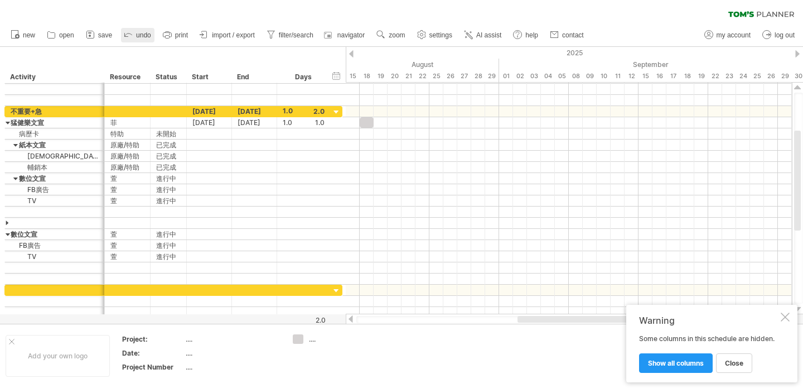
click at [136, 36] on link "undo" at bounding box center [137, 35] width 33 height 15
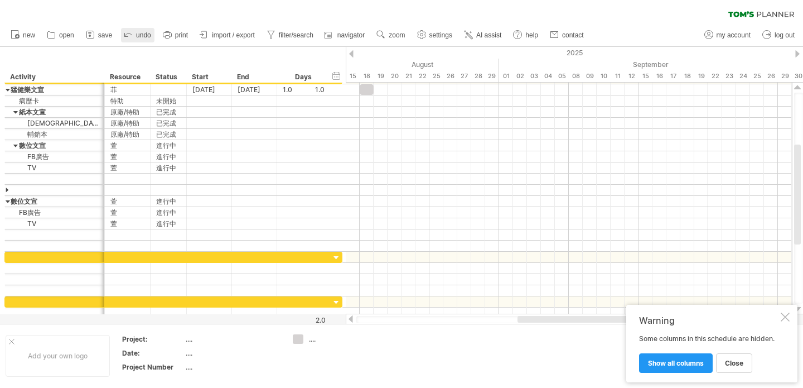
click at [132, 35] on icon at bounding box center [128, 34] width 7 height 3
click at [136, 35] on link "undo" at bounding box center [137, 35] width 33 height 15
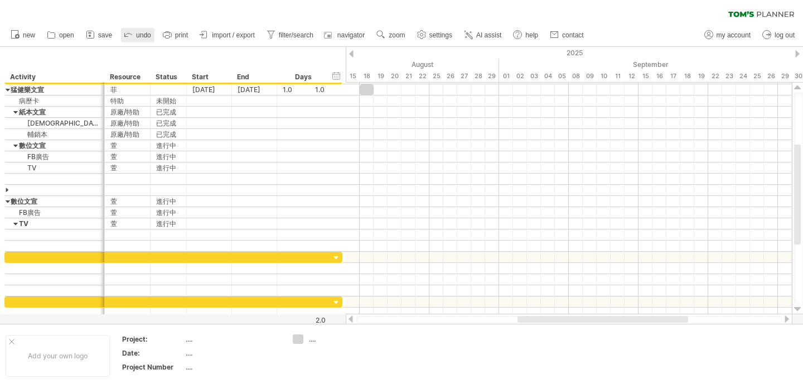
click at [142, 36] on span "undo" at bounding box center [143, 35] width 15 height 8
click at [139, 36] on span "undo" at bounding box center [143, 35] width 15 height 8
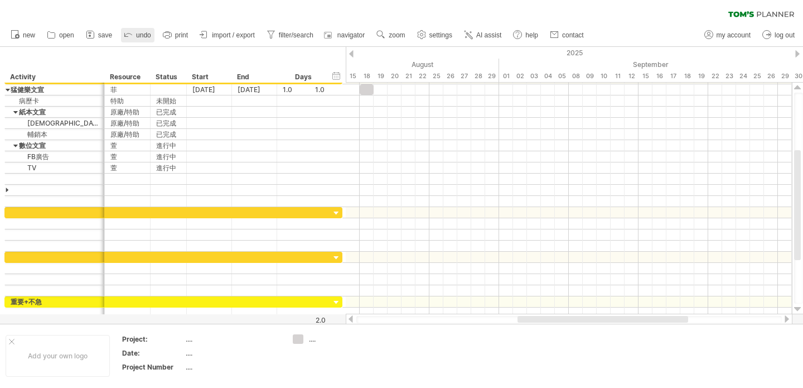
click at [139, 36] on span "undo" at bounding box center [143, 35] width 15 height 8
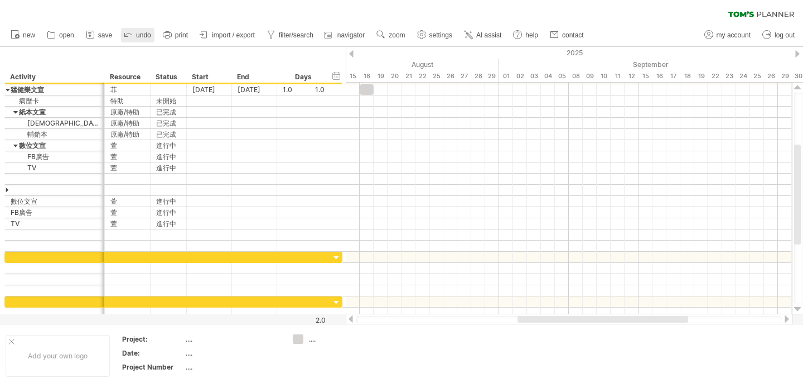
click at [139, 36] on span "undo" at bounding box center [143, 35] width 15 height 8
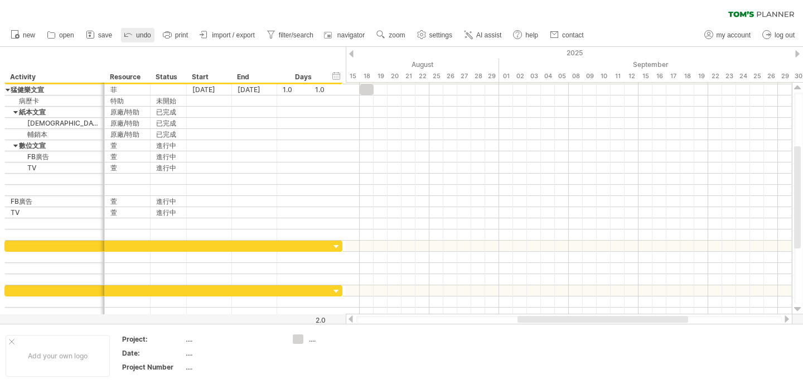
click at [139, 36] on span "undo" at bounding box center [143, 35] width 15 height 8
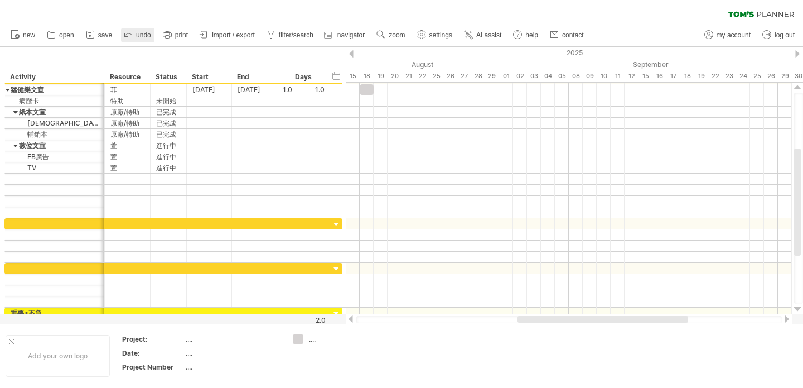
click at [139, 36] on span "undo" at bounding box center [143, 35] width 15 height 8
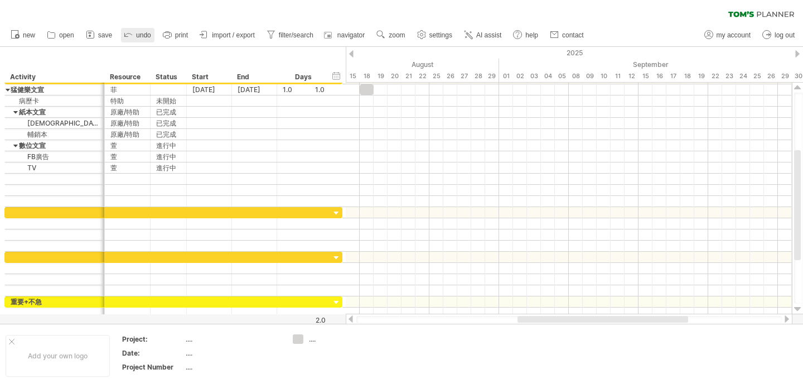
click at [139, 36] on span "undo" at bounding box center [143, 35] width 15 height 8
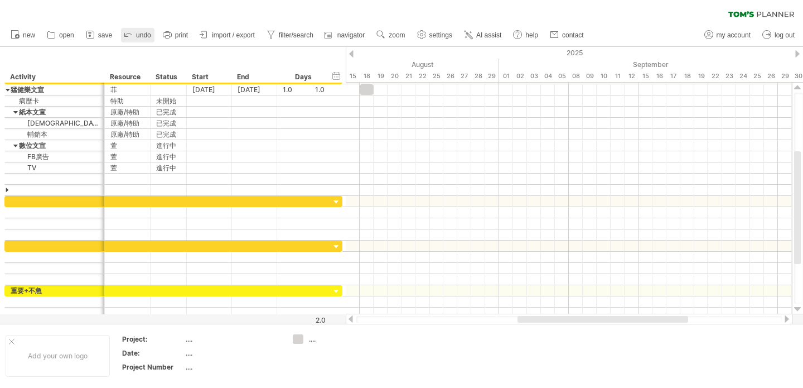
click at [138, 35] on span "undo" at bounding box center [143, 35] width 15 height 8
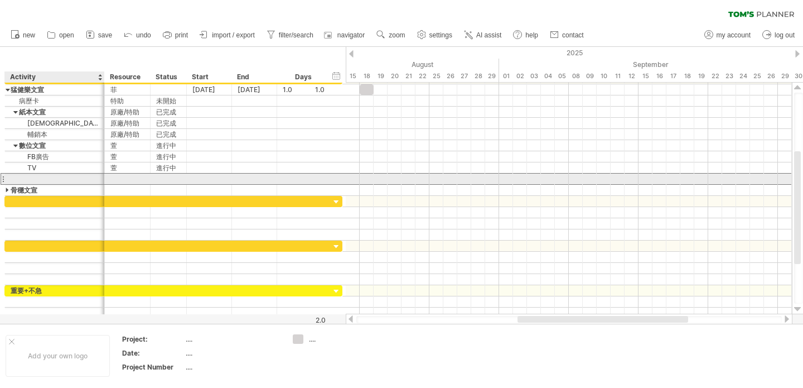
click at [25, 177] on div at bounding box center [55, 179] width 88 height 11
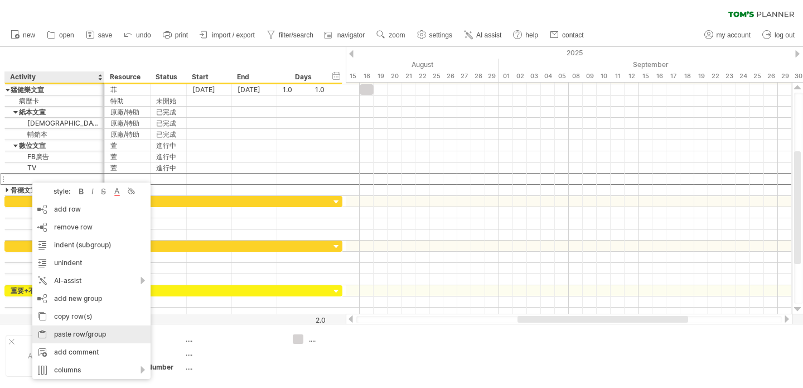
click at [100, 335] on div "paste row/group" at bounding box center [91, 334] width 118 height 18
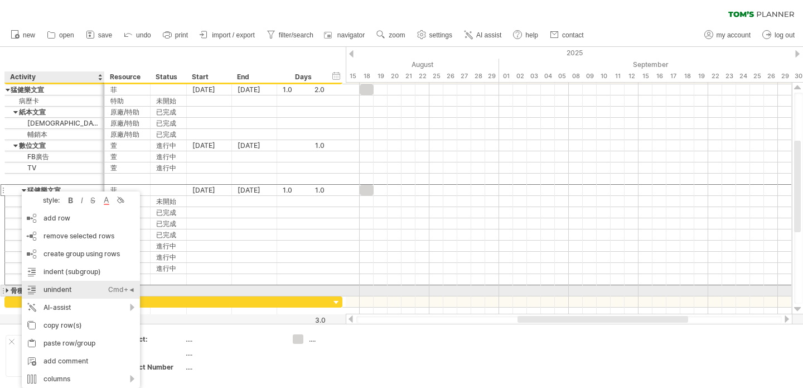
click at [81, 286] on div "unindent Ctrl+◄ Cmd+◄" at bounding box center [81, 290] width 118 height 18
click at [80, 286] on div "unindent Ctrl+◄ Cmd+◄" at bounding box center [81, 290] width 118 height 18
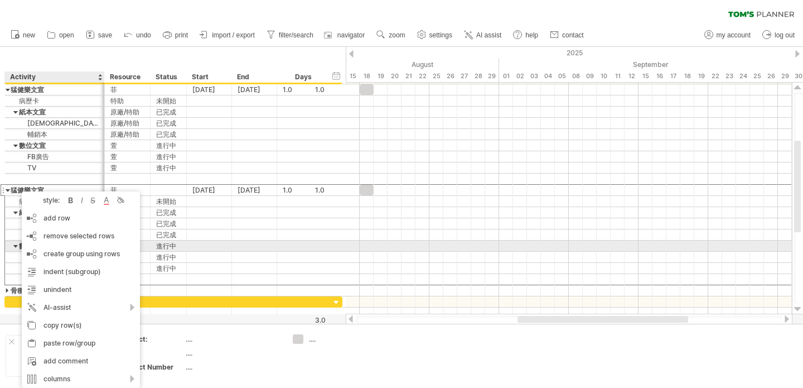
click at [227, 247] on div at bounding box center [209, 245] width 45 height 11
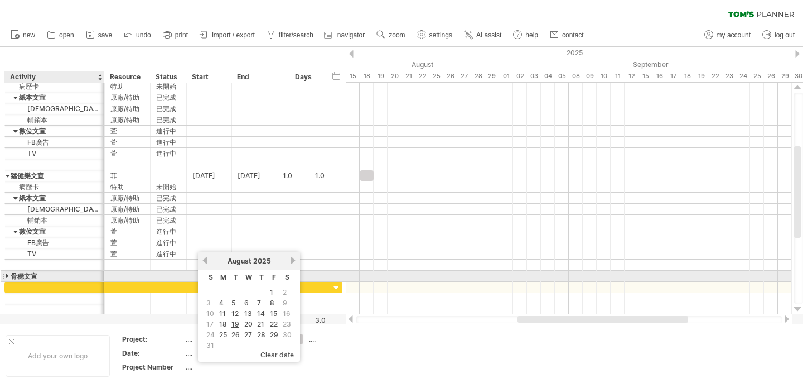
click at [23, 276] on div "骨穩文宣" at bounding box center [55, 276] width 88 height 11
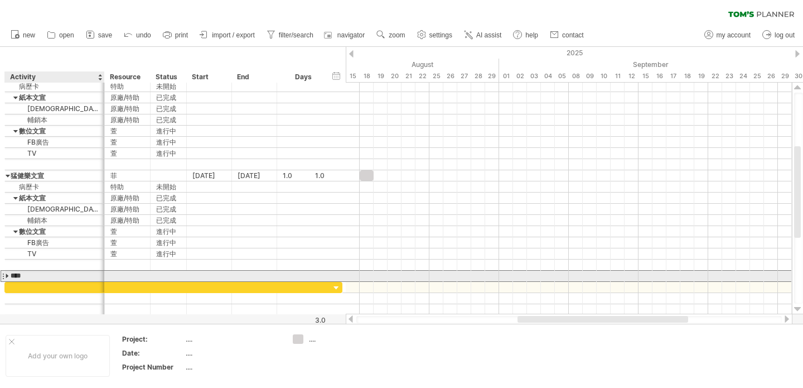
click at [39, 276] on input "****" at bounding box center [55, 276] width 88 height 11
click at [23, 277] on input "****" at bounding box center [55, 276] width 88 height 11
type input "**"
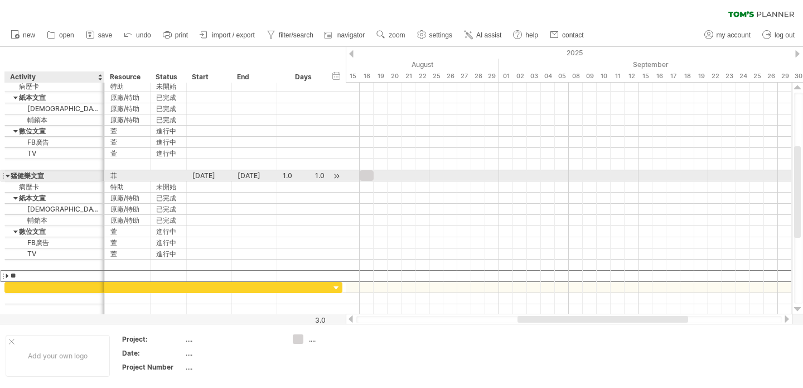
click at [32, 175] on div "猛健樂文宣" at bounding box center [55, 175] width 88 height 11
type input "****"
click at [125, 175] on div "菲" at bounding box center [127, 175] width 34 height 11
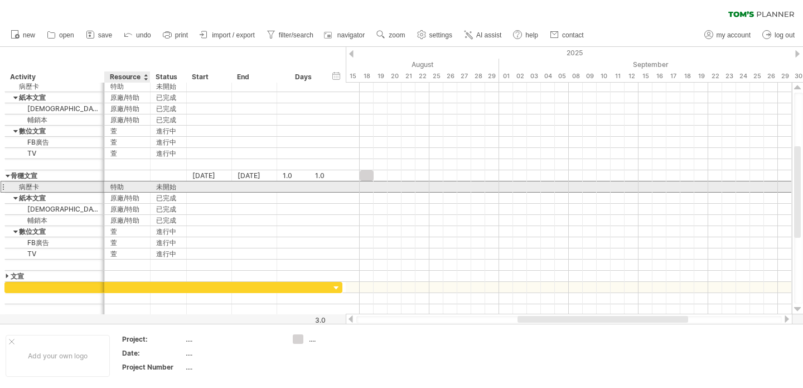
click at [129, 186] on div "特助" at bounding box center [127, 186] width 34 height 11
click at [41, 187] on div "病歷卡" at bounding box center [55, 186] width 88 height 11
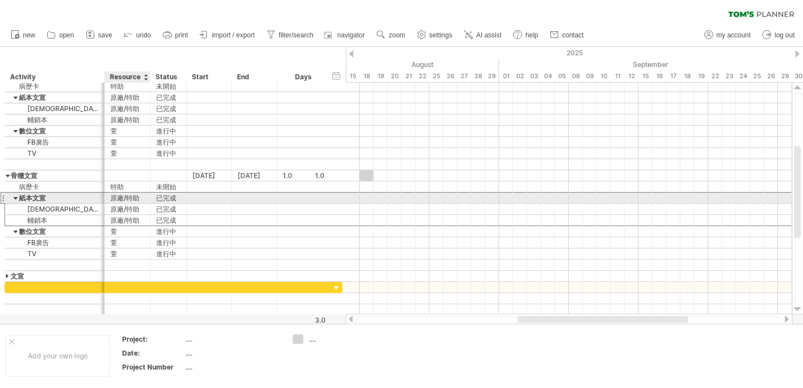
click at [136, 198] on div "原廠/特助" at bounding box center [127, 197] width 34 height 11
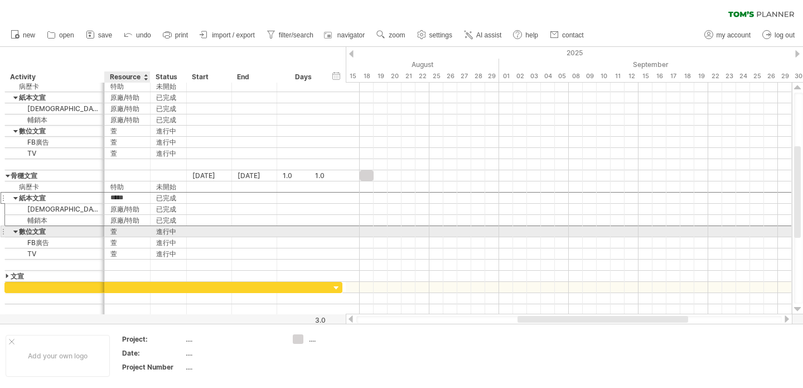
click at [131, 236] on div "萱" at bounding box center [127, 231] width 34 height 11
click at [162, 233] on div "進行中" at bounding box center [168, 231] width 25 height 11
click at [174, 232] on input "***" at bounding box center [168, 231] width 25 height 11
type input "*"
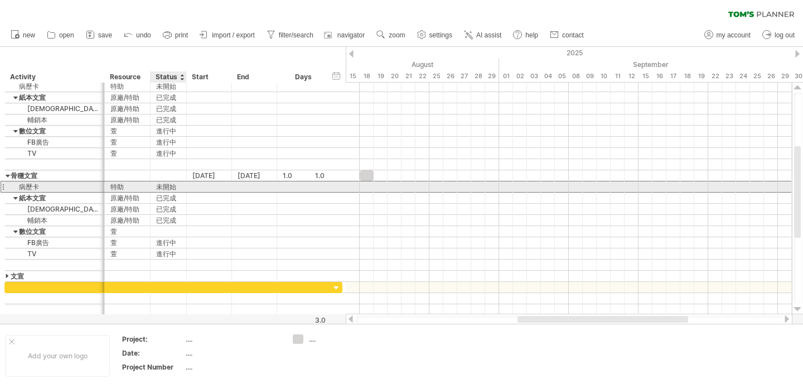
drag, startPoint x: 174, startPoint y: 187, endPoint x: 159, endPoint y: 187, distance: 15.1
click at [159, 187] on div "未開始" at bounding box center [168, 186] width 25 height 11
drag, startPoint x: 157, startPoint y: 187, endPoint x: 181, endPoint y: 186, distance: 24.6
click at [181, 186] on div "*** 未開始" at bounding box center [169, 186] width 36 height 11
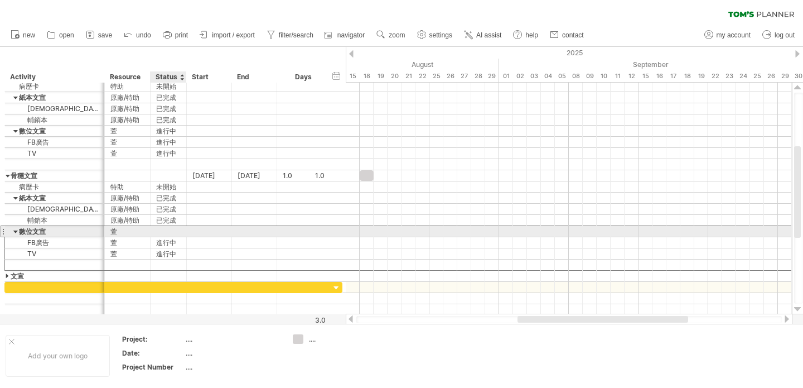
click at [165, 232] on div at bounding box center [168, 231] width 25 height 11
paste input "***"
type input "***"
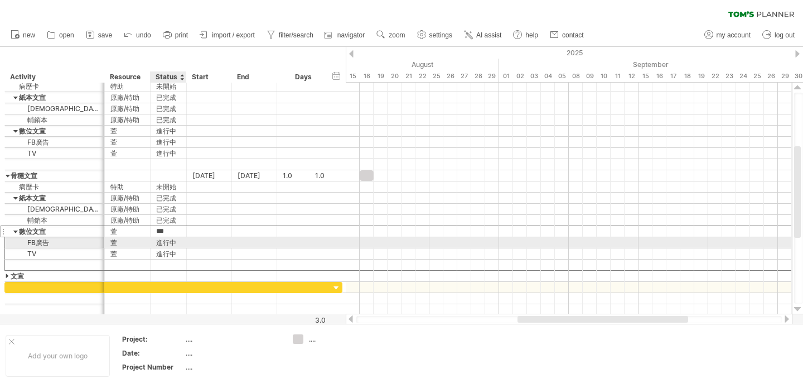
click at [165, 241] on div "進行中" at bounding box center [168, 242] width 25 height 11
drag, startPoint x: 167, startPoint y: 242, endPoint x: 155, endPoint y: 243, distance: 12.4
click at [155, 243] on div "*** 進行中" at bounding box center [169, 242] width 36 height 11
paste input "text"
type input "***"
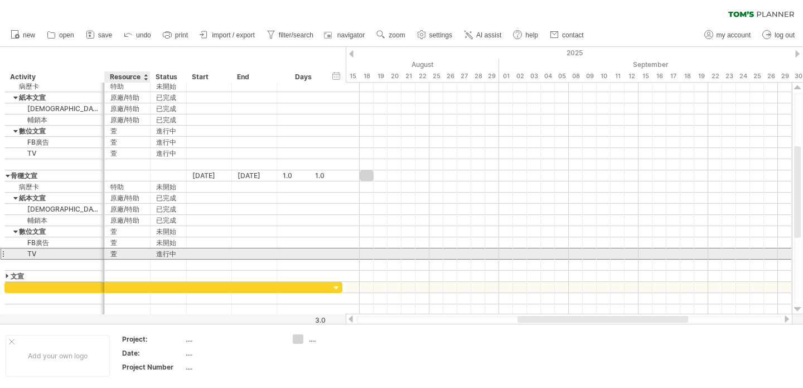
drag, startPoint x: 179, startPoint y: 253, endPoint x: 161, endPoint y: 254, distance: 17.9
click at [149, 254] on div "** TV * 萱 *** 進行中" at bounding box center [173, 254] width 338 height 12
drag, startPoint x: 173, startPoint y: 253, endPoint x: 166, endPoint y: 253, distance: 6.7
click at [167, 253] on div "進行中" at bounding box center [168, 253] width 25 height 11
click at [175, 253] on input "***" at bounding box center [168, 253] width 25 height 11
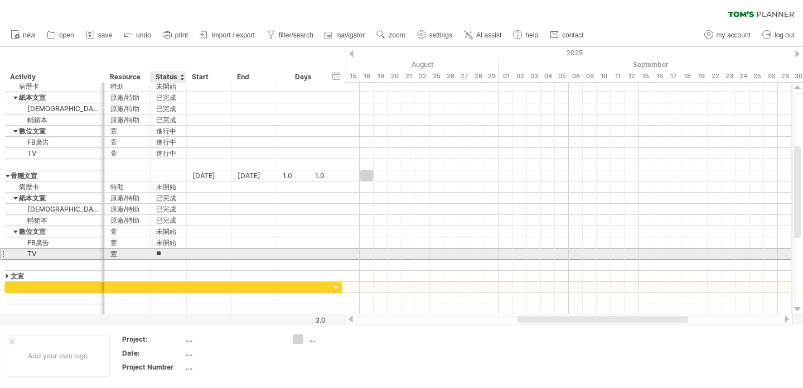
type input "*"
paste input "***"
type input "***"
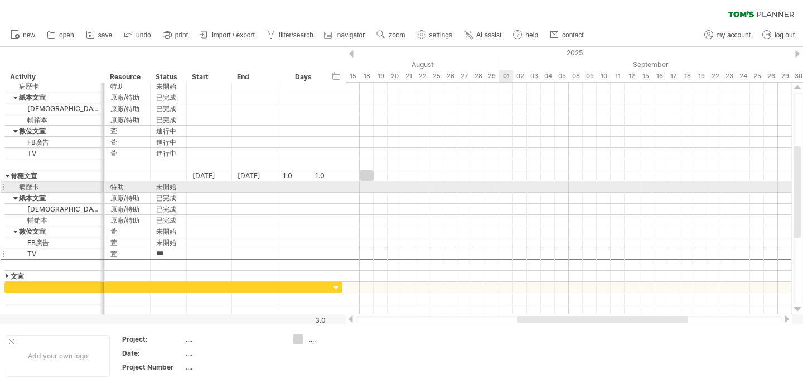
click at [509, 189] on div at bounding box center [569, 186] width 446 height 11
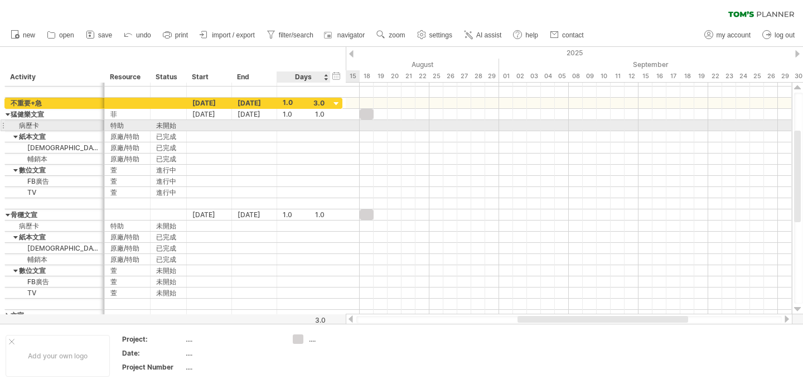
click at [295, 124] on div at bounding box center [304, 125] width 42 height 11
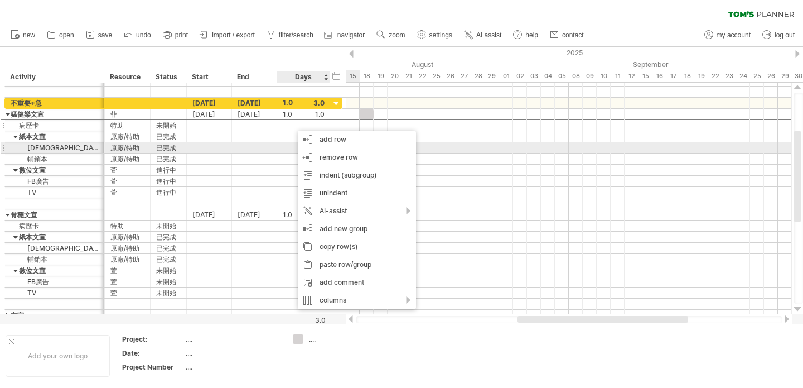
click at [261, 152] on div at bounding box center [254, 147] width 45 height 11
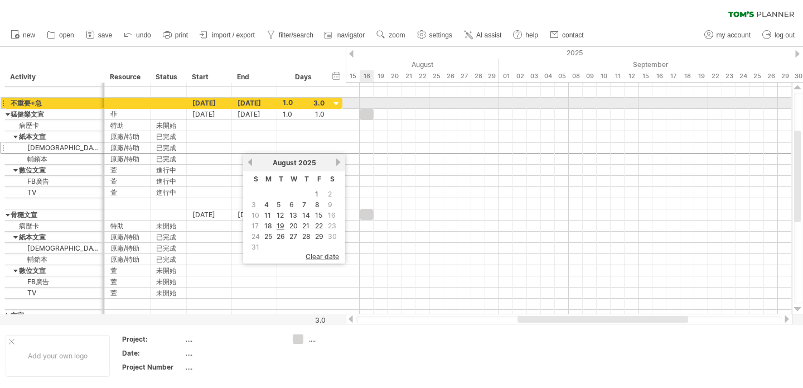
click at [363, 102] on div at bounding box center [569, 103] width 446 height 11
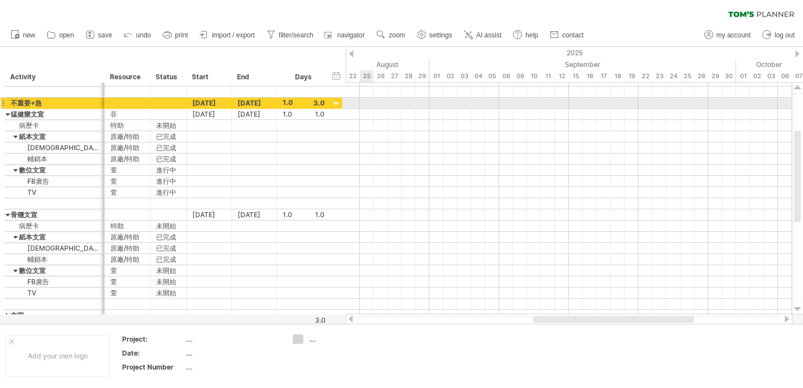
click at [367, 102] on div at bounding box center [569, 103] width 446 height 11
click at [389, 102] on div at bounding box center [569, 103] width 446 height 11
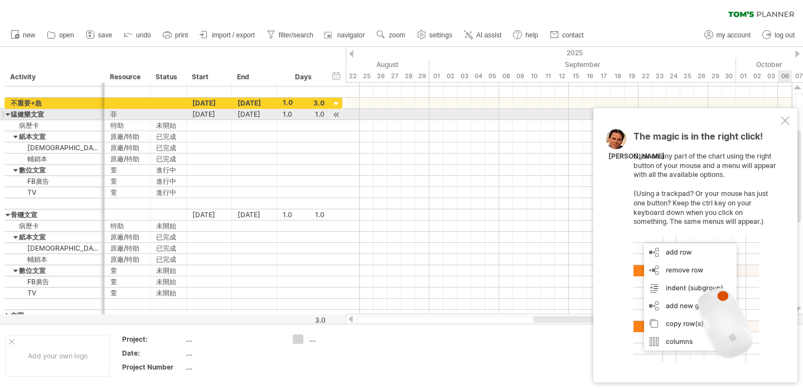
click at [786, 118] on div at bounding box center [785, 120] width 9 height 9
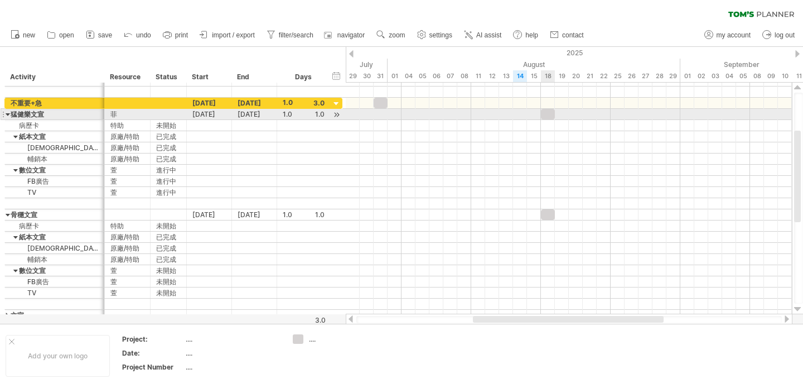
click at [548, 113] on div at bounding box center [548, 114] width 14 height 11
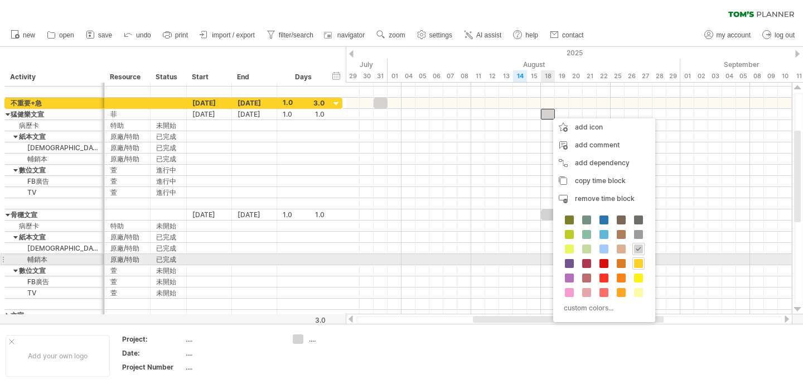
click at [639, 263] on span at bounding box center [638, 263] width 9 height 9
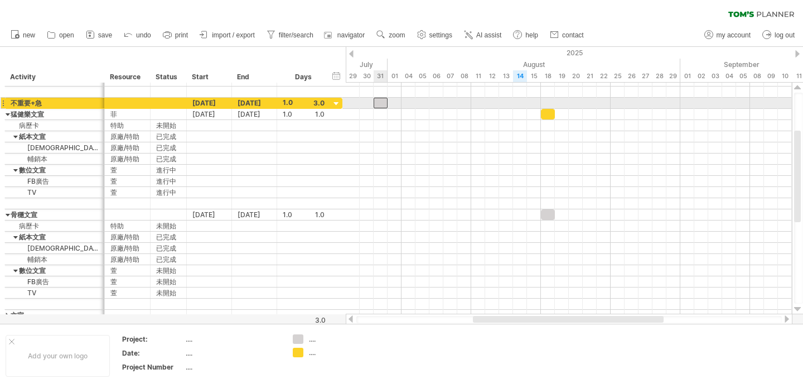
click at [380, 102] on div at bounding box center [381, 103] width 14 height 11
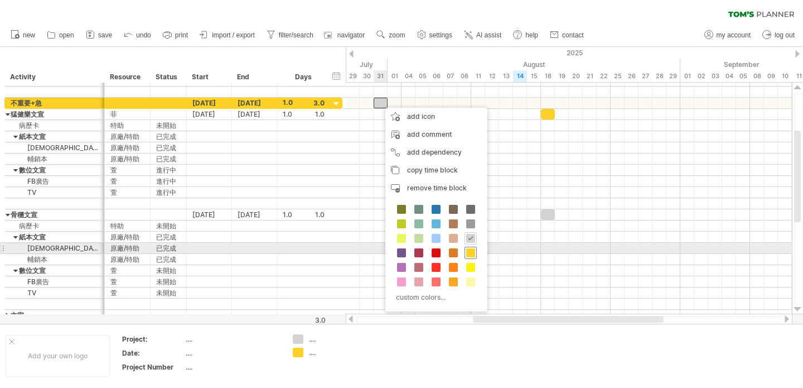
click at [473, 251] on span at bounding box center [470, 252] width 9 height 9
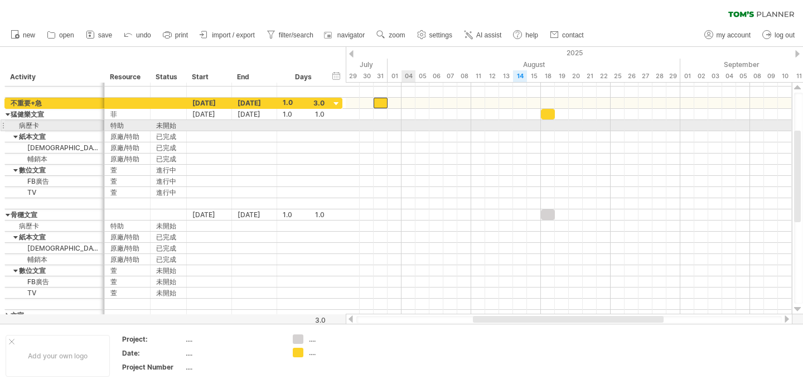
click at [411, 124] on div at bounding box center [569, 125] width 446 height 11
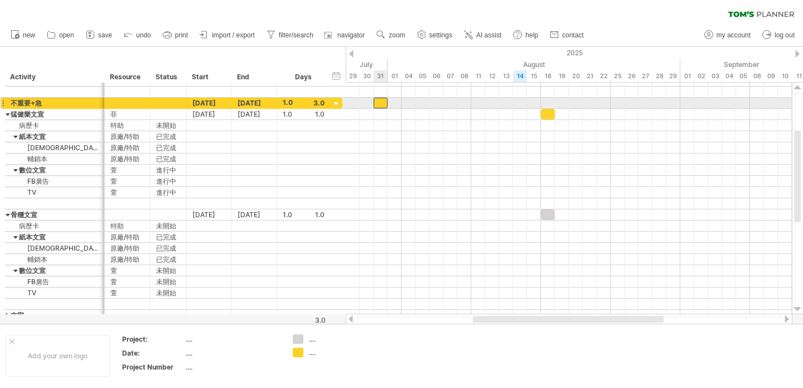
click at [384, 101] on div at bounding box center [381, 103] width 14 height 11
click at [209, 103] on div "[DATE]" at bounding box center [209, 103] width 45 height 11
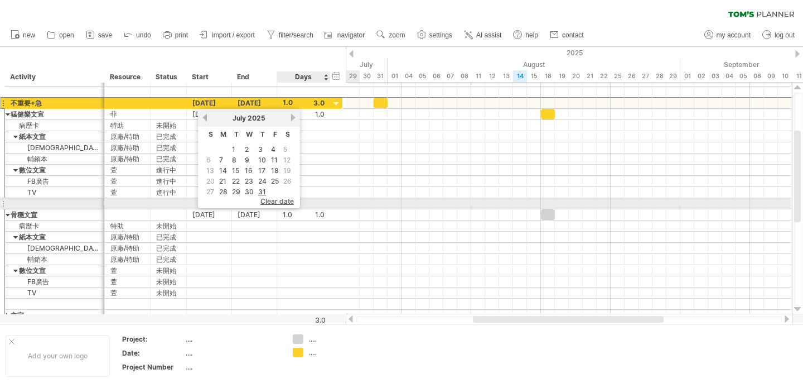
click at [280, 198] on span "clear date" at bounding box center [277, 201] width 33 height 8
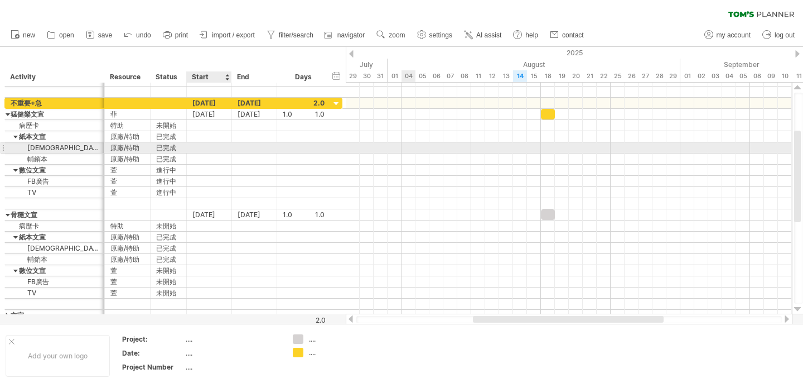
click at [403, 146] on div at bounding box center [569, 147] width 446 height 11
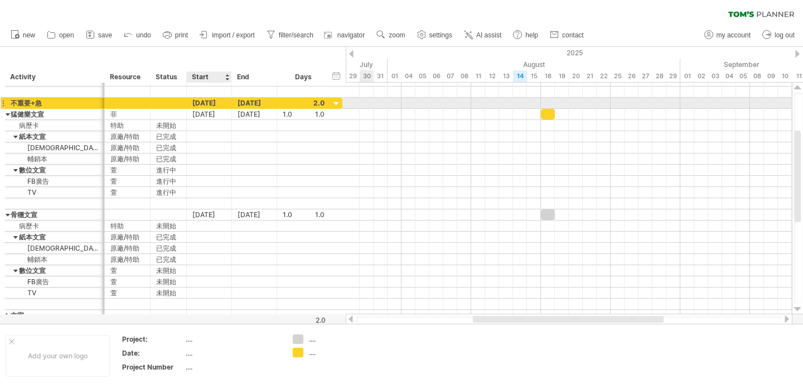
click at [205, 101] on div "[DATE]" at bounding box center [209, 103] width 45 height 11
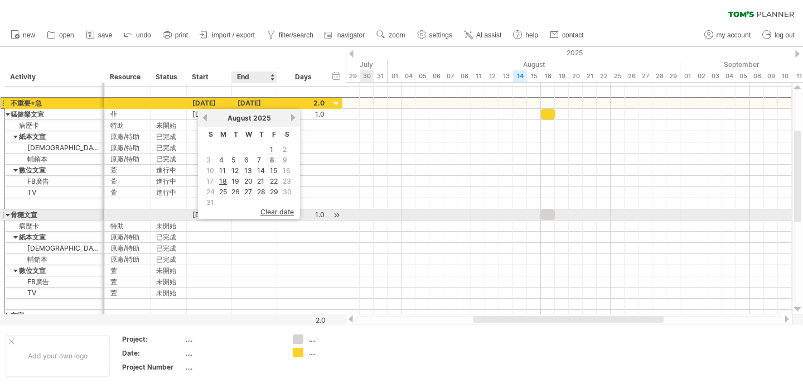
click at [275, 210] on span "clear date" at bounding box center [277, 212] width 33 height 8
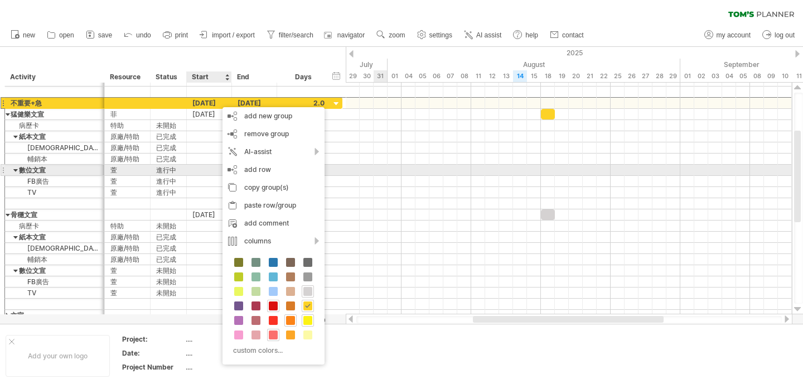
click at [410, 171] on div at bounding box center [569, 170] width 446 height 11
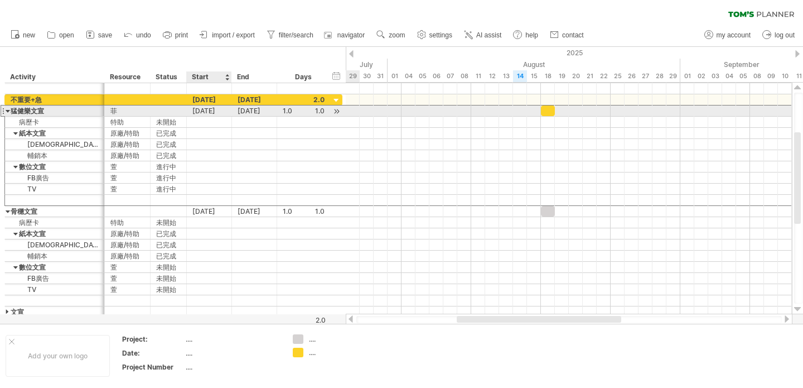
click at [206, 115] on div "***** 不重要+急 18-08-25 18-08-25 2.0 ***** 猛健樂文宣 * 菲 18-08-25 18-08-25 1.0 1.0 ***…" at bounding box center [173, 205] width 338 height 223
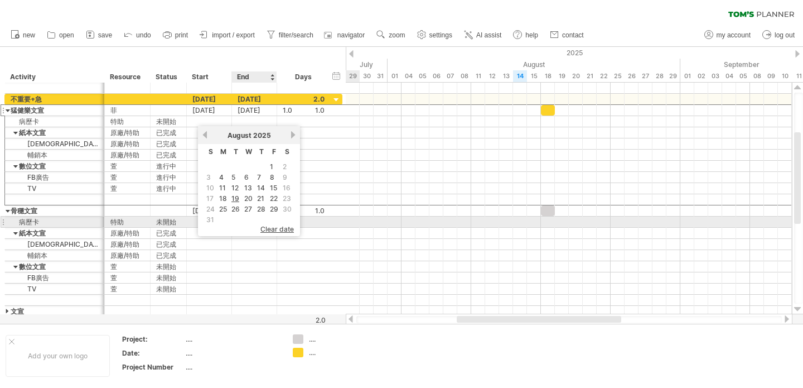
click at [275, 227] on span "clear date" at bounding box center [277, 229] width 33 height 8
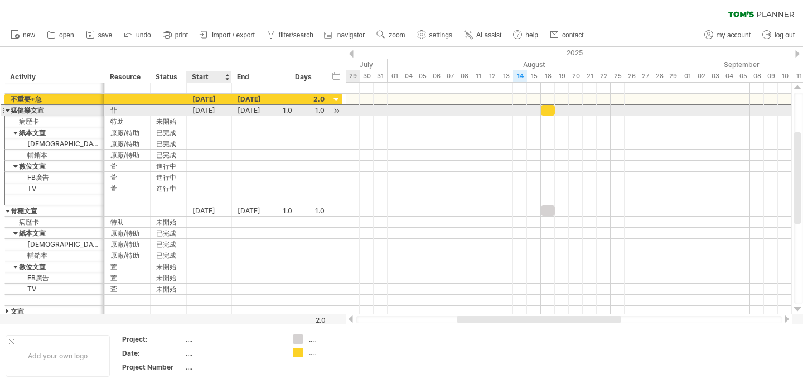
click at [203, 108] on div "[DATE]" at bounding box center [209, 110] width 45 height 11
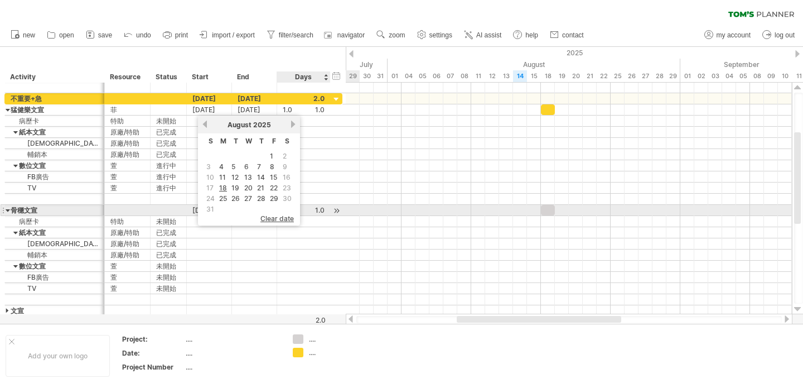
click at [280, 214] on span "clear date" at bounding box center [277, 218] width 33 height 8
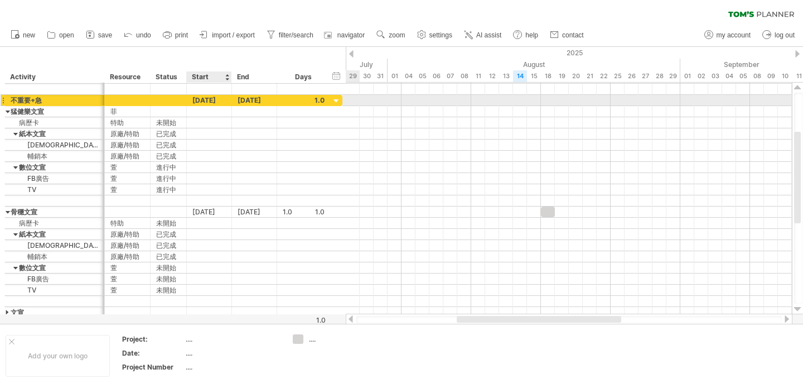
click at [202, 101] on div "[DATE]" at bounding box center [209, 100] width 45 height 11
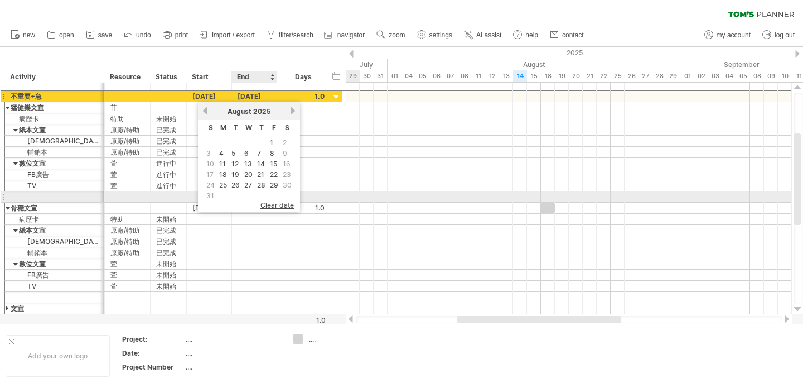
click at [277, 202] on span "clear date" at bounding box center [277, 205] width 33 height 8
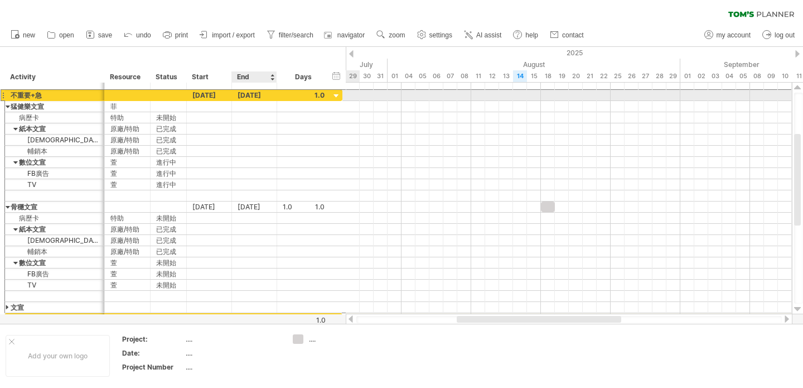
drag, startPoint x: 276, startPoint y: 94, endPoint x: 253, endPoint y: 96, distance: 23.0
click at [274, 94] on div "[DATE]" at bounding box center [254, 95] width 45 height 11
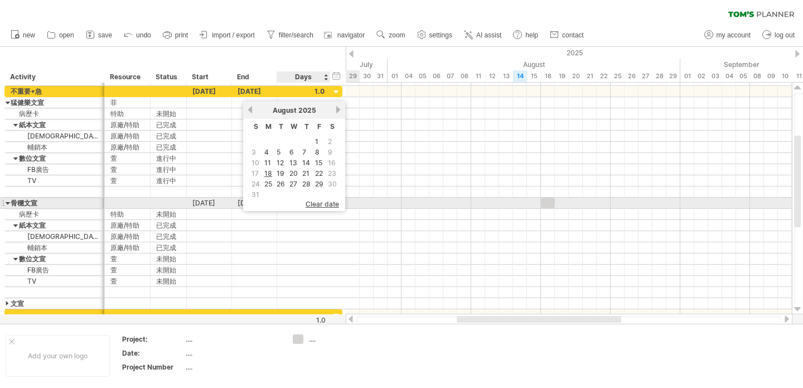
click at [312, 203] on span "clear date" at bounding box center [322, 204] width 33 height 8
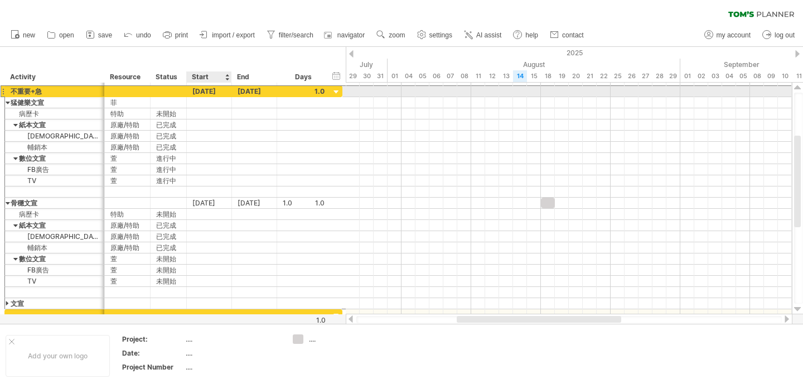
click at [198, 90] on div "[DATE]" at bounding box center [209, 91] width 45 height 11
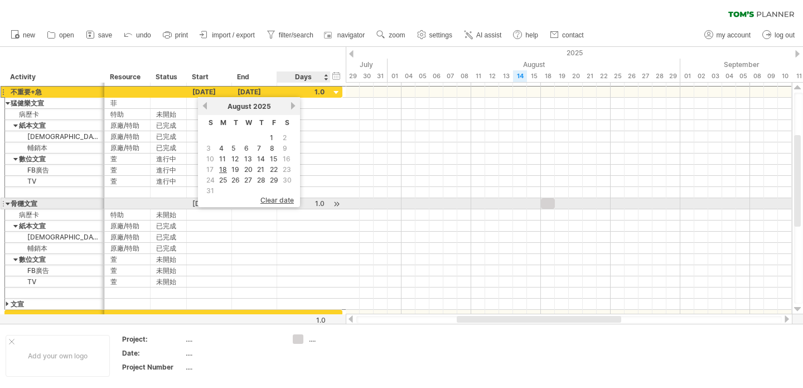
click at [279, 198] on span "clear date" at bounding box center [277, 200] width 33 height 8
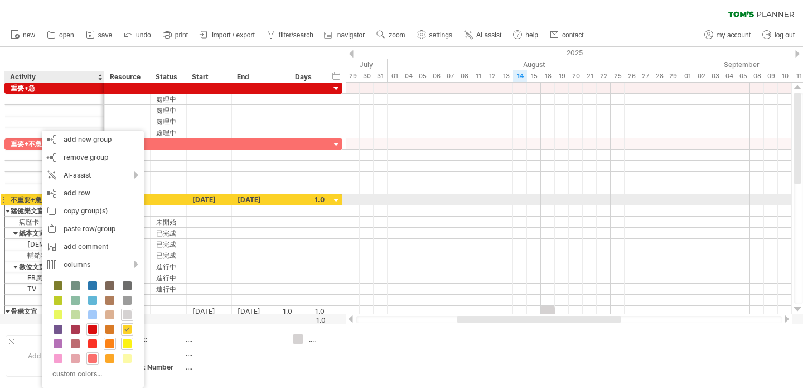
click at [199, 197] on div "[DATE]" at bounding box center [209, 199] width 45 height 11
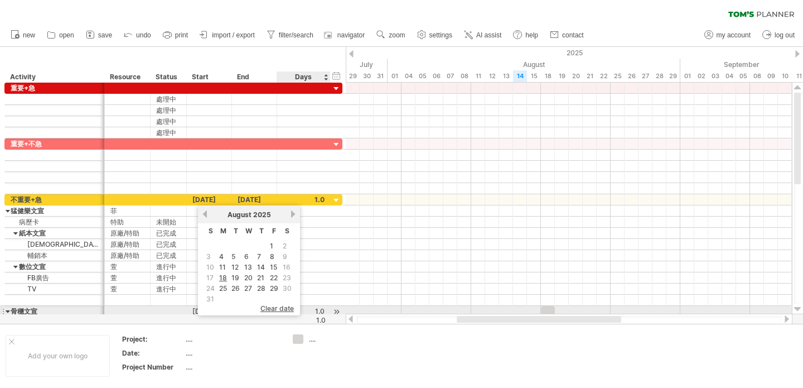
click at [280, 307] on span "clear date" at bounding box center [277, 308] width 33 height 8
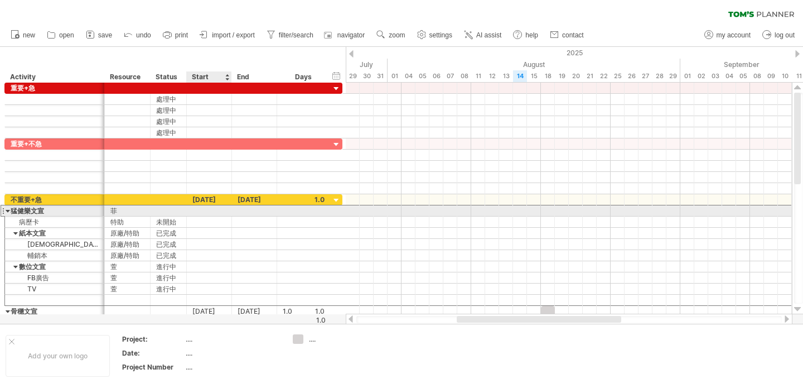
click at [207, 209] on div at bounding box center [209, 210] width 45 height 11
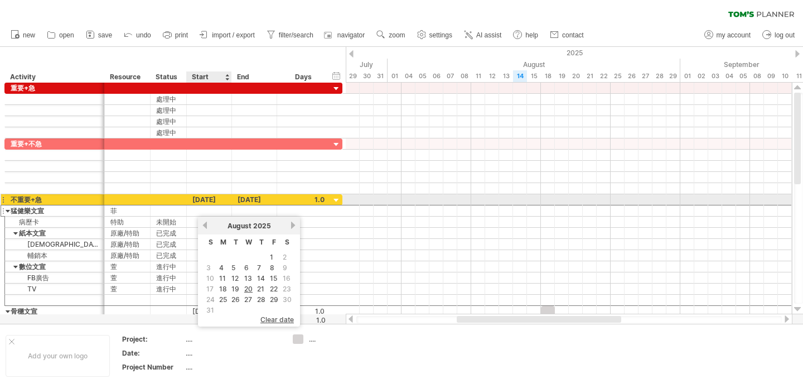
click at [231, 200] on div "[DATE]" at bounding box center [209, 199] width 45 height 11
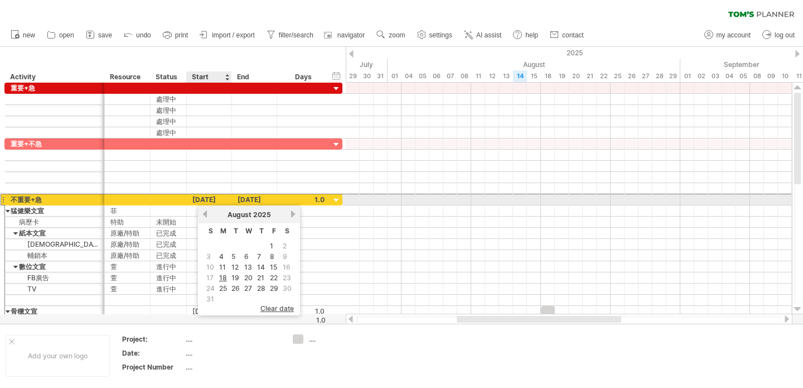
click at [207, 200] on div "[DATE]" at bounding box center [209, 199] width 45 height 11
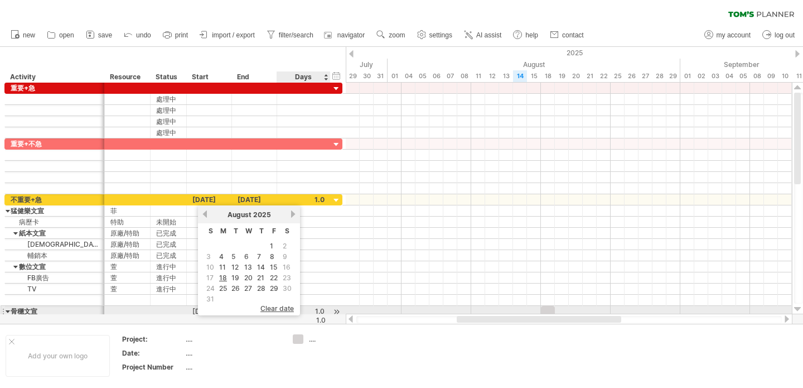
click at [278, 307] on span "clear date" at bounding box center [277, 308] width 33 height 8
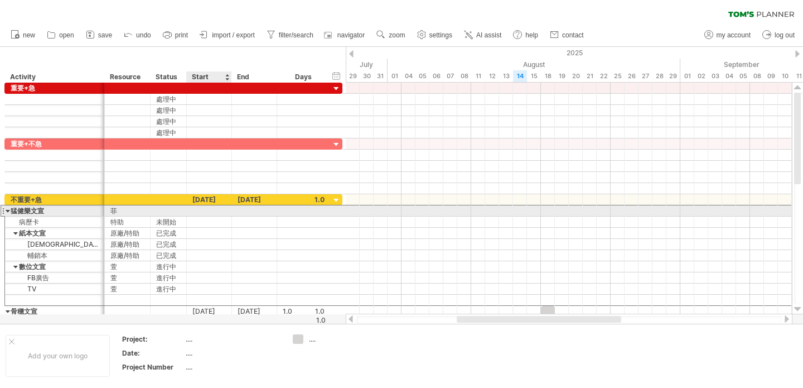
click at [195, 209] on div at bounding box center [209, 210] width 45 height 11
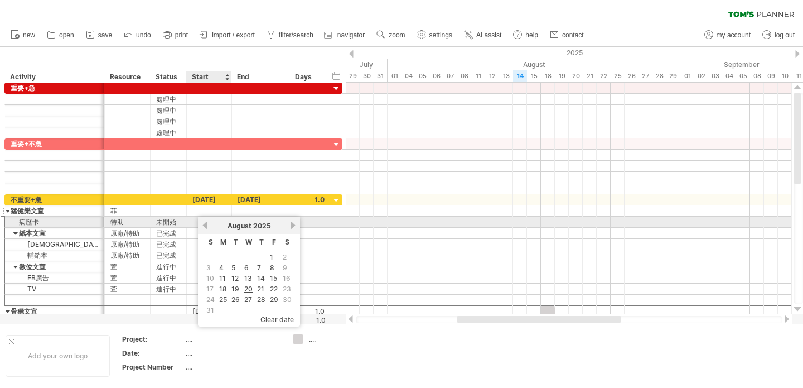
click at [206, 223] on link "previous" at bounding box center [205, 225] width 8 height 8
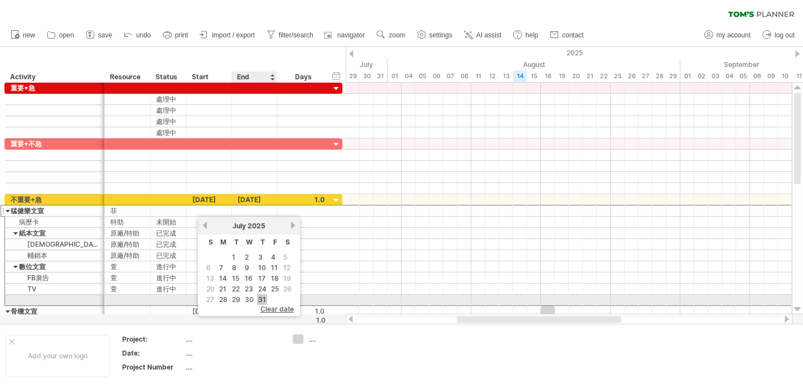
click at [260, 299] on link "31" at bounding box center [262, 299] width 10 height 11
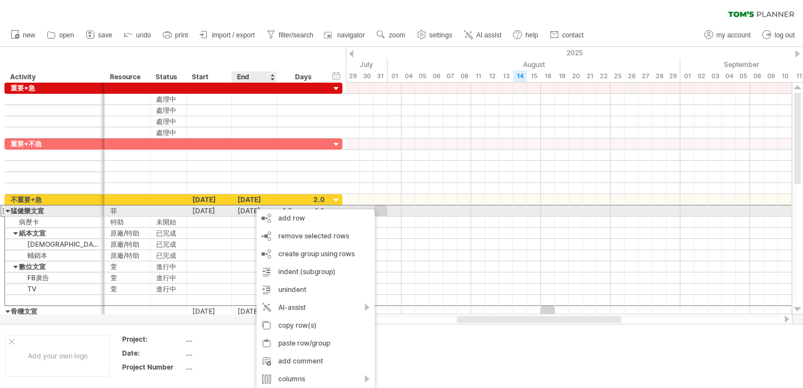
click at [249, 213] on div "[DATE]" at bounding box center [254, 210] width 45 height 11
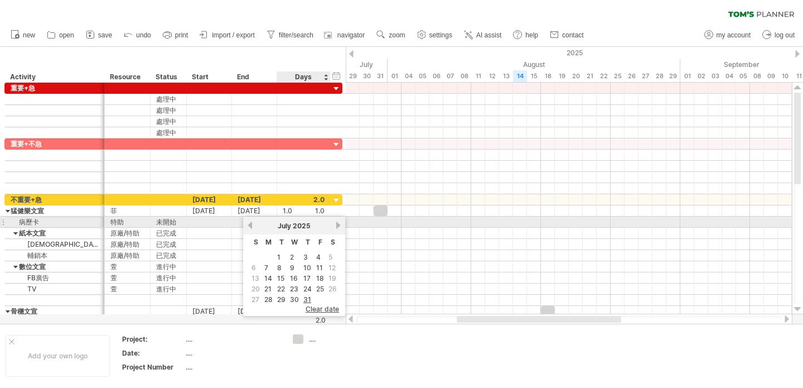
click at [338, 225] on link "next" at bounding box center [338, 225] width 8 height 8
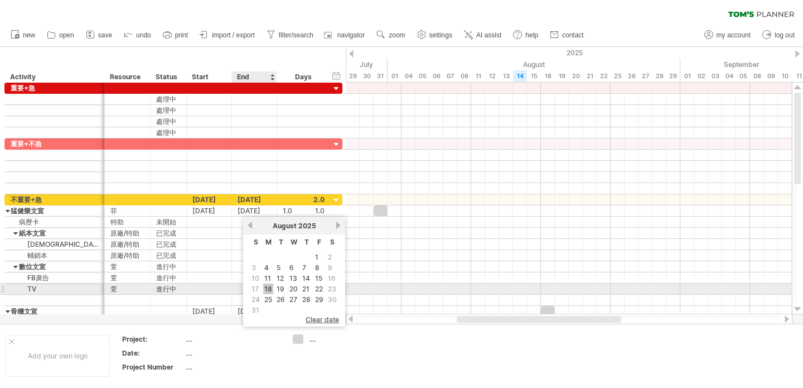
click at [266, 286] on link "18" at bounding box center [268, 288] width 10 height 11
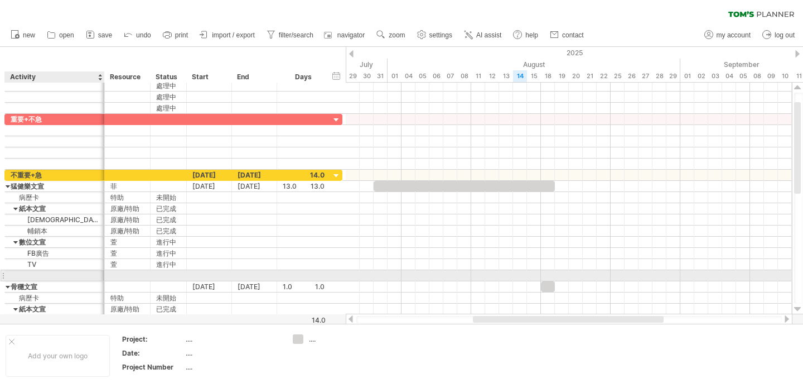
click at [32, 273] on div at bounding box center [55, 275] width 88 height 11
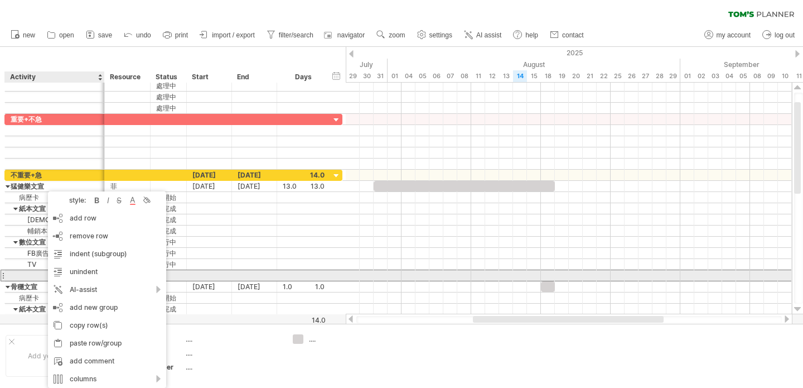
click at [34, 275] on div at bounding box center [55, 275] width 88 height 11
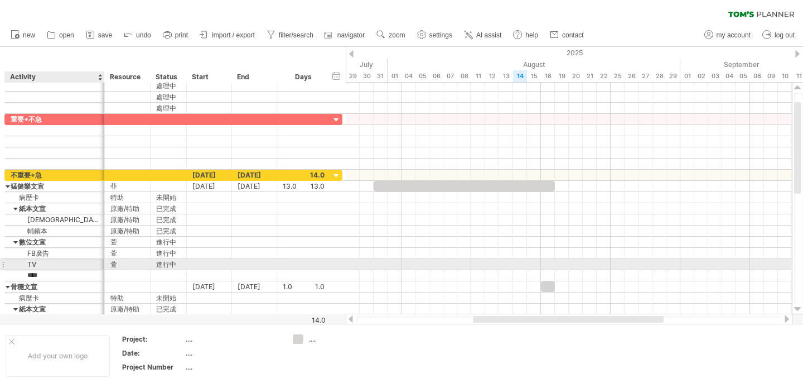
type input "***"
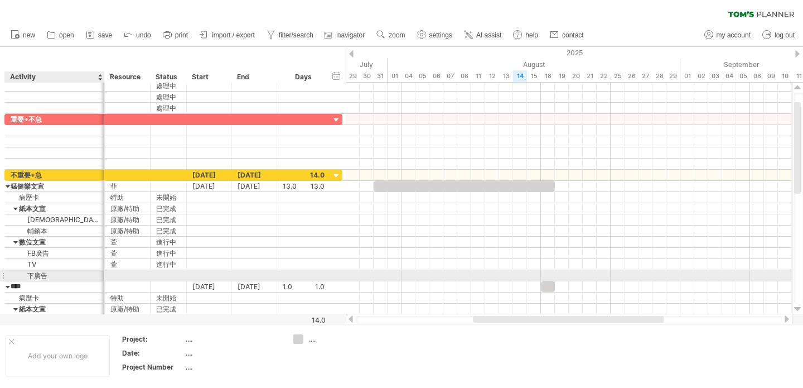
click at [74, 278] on div "下廣告" at bounding box center [55, 275] width 88 height 11
click at [199, 277] on div at bounding box center [209, 275] width 45 height 11
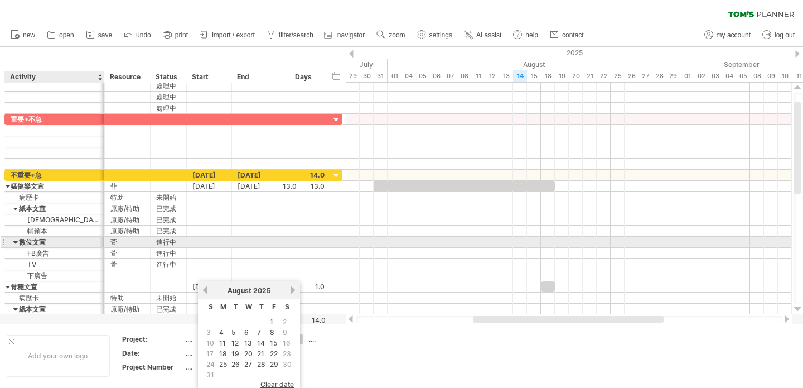
click at [15, 242] on div at bounding box center [15, 242] width 5 height 11
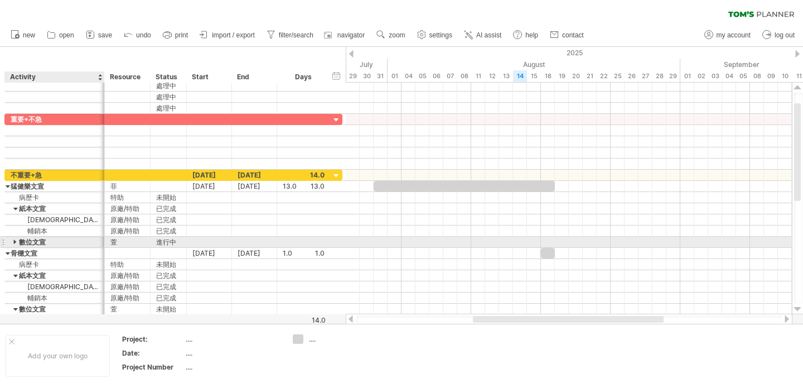
click at [15, 242] on div at bounding box center [15, 242] width 5 height 11
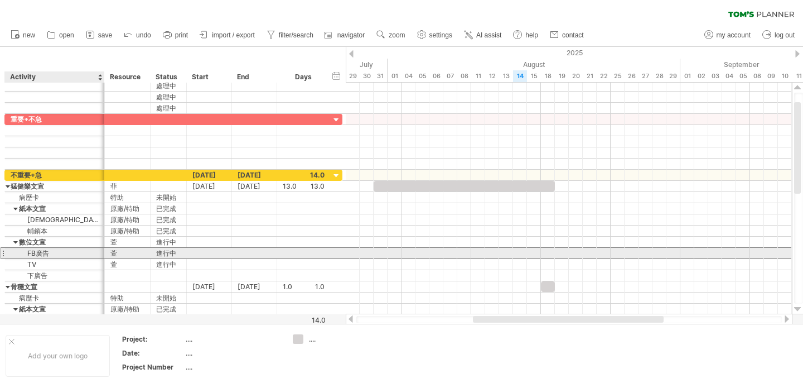
click at [49, 257] on div "FB廣告" at bounding box center [55, 253] width 88 height 11
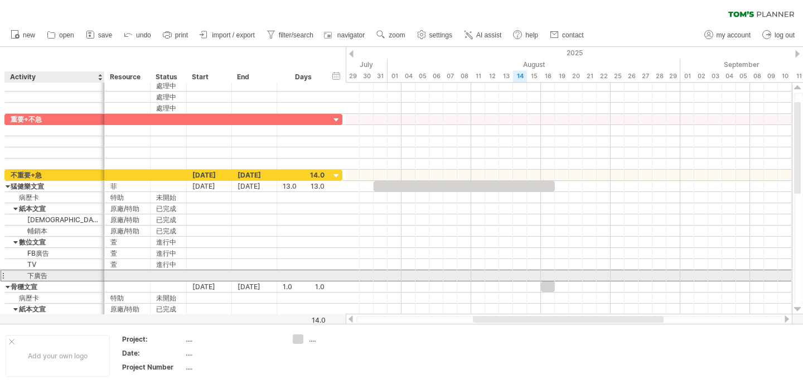
click at [50, 275] on div "下廣告" at bounding box center [55, 275] width 88 height 11
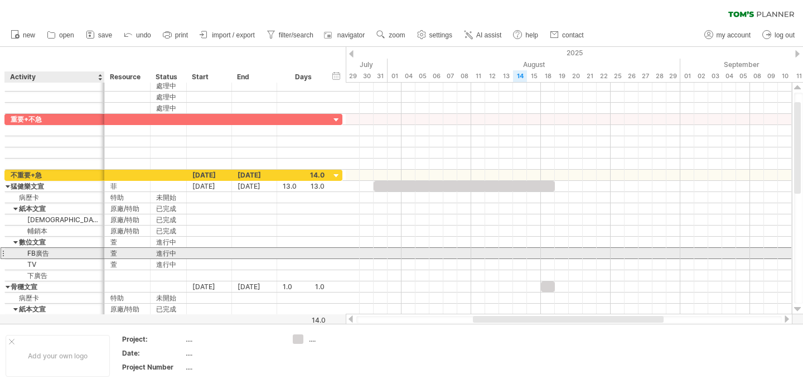
click at [37, 253] on div "FB廣告" at bounding box center [55, 253] width 88 height 11
drag, startPoint x: 37, startPoint y: 255, endPoint x: 47, endPoint y: 255, distance: 10.0
click at [47, 255] on input "****" at bounding box center [55, 253] width 88 height 11
type input "*"
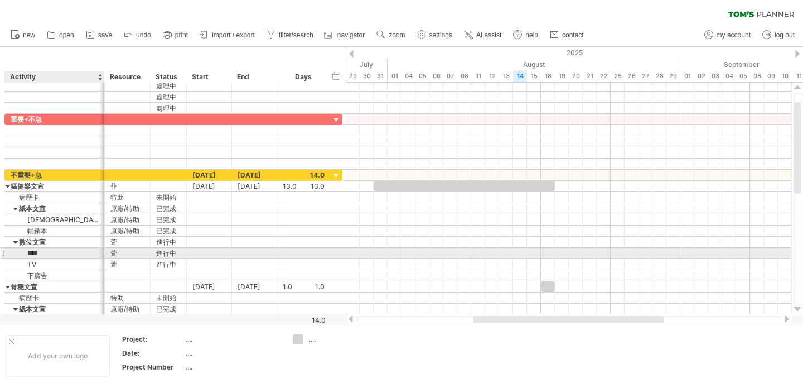
type input "*****"
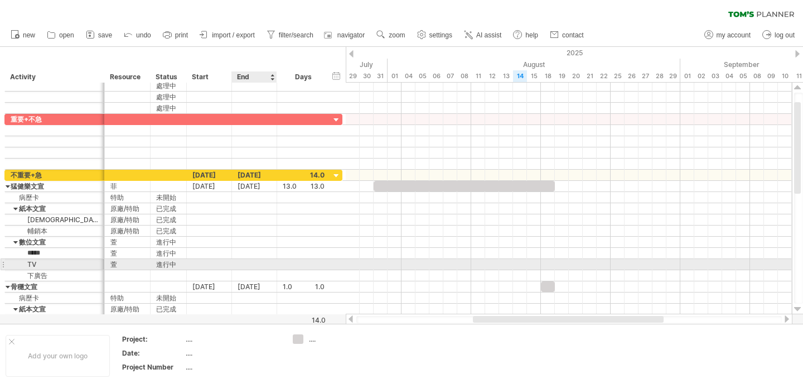
click at [275, 261] on div at bounding box center [254, 264] width 45 height 11
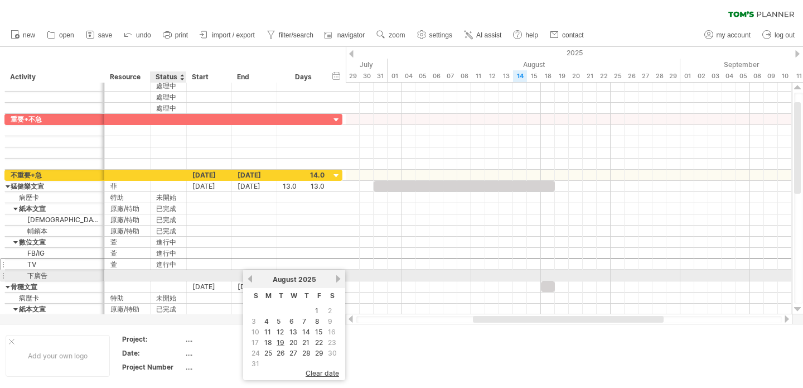
click at [161, 277] on div at bounding box center [168, 275] width 25 height 11
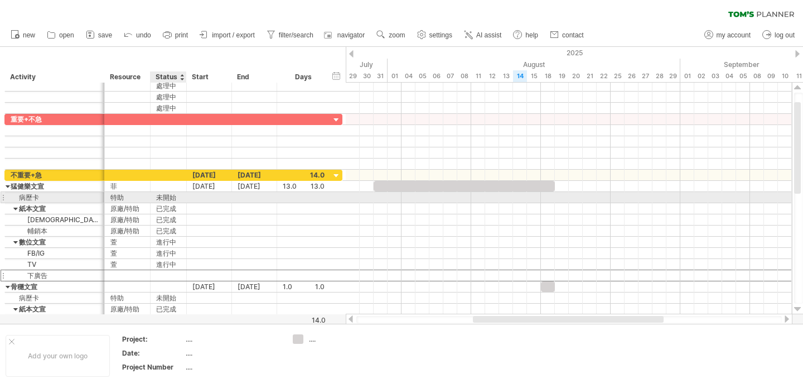
click at [167, 198] on div "未開始" at bounding box center [168, 197] width 25 height 11
drag, startPoint x: 174, startPoint y: 199, endPoint x: 155, endPoint y: 199, distance: 19.5
click at [155, 199] on div "*** 未開始" at bounding box center [169, 197] width 36 height 11
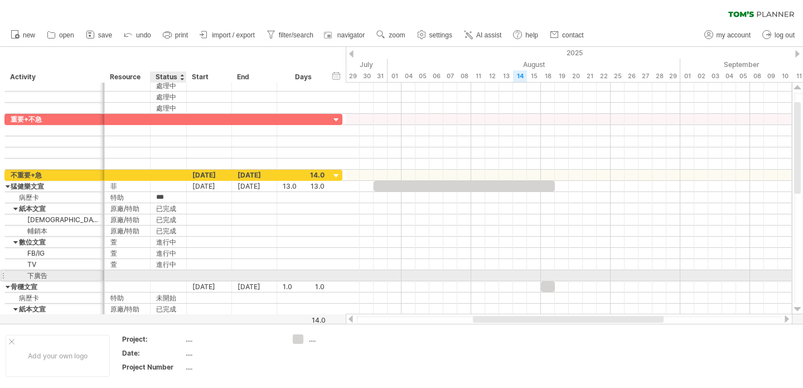
click at [177, 276] on div at bounding box center [168, 275] width 25 height 11
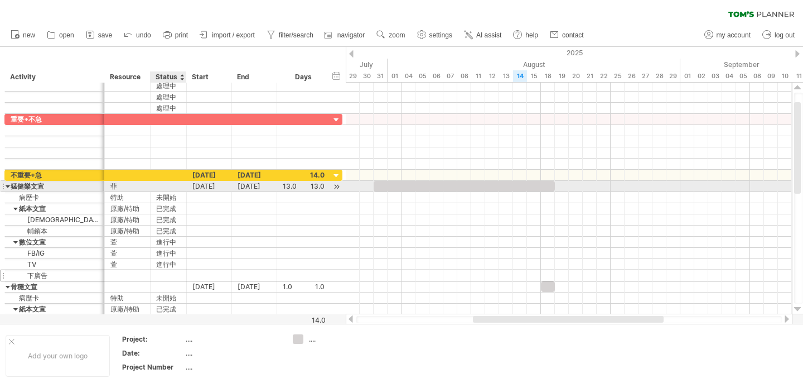
paste input "***"
type input "***"
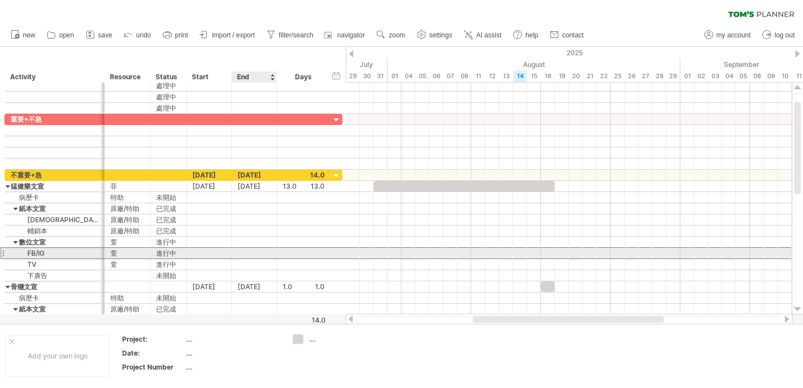
click at [267, 255] on div at bounding box center [254, 253] width 45 height 11
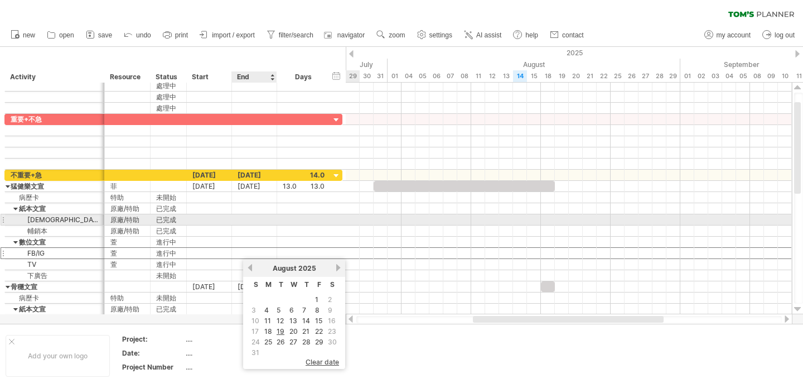
click at [268, 215] on div at bounding box center [254, 219] width 45 height 11
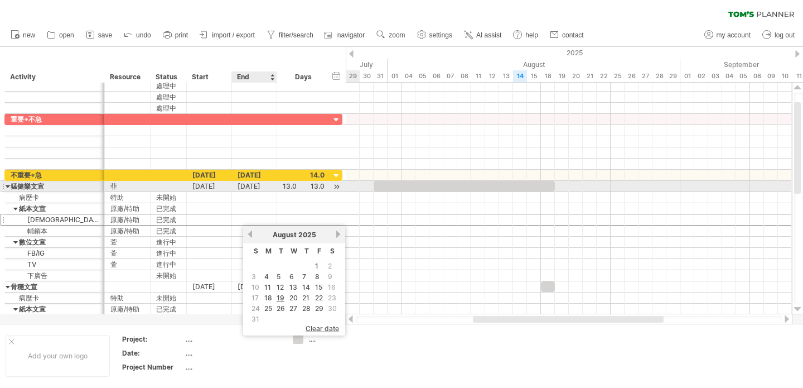
click at [258, 187] on div "[DATE]" at bounding box center [254, 186] width 45 height 11
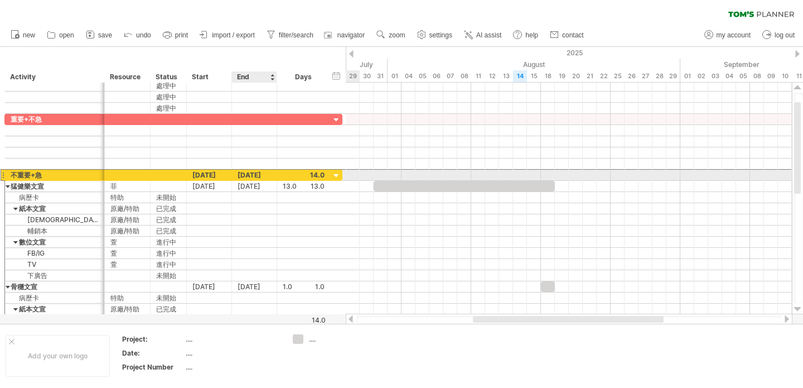
drag, startPoint x: 265, startPoint y: 174, endPoint x: 325, endPoint y: 170, distance: 59.8
click at [266, 174] on div "[DATE]" at bounding box center [254, 175] width 45 height 11
click at [333, 174] on div at bounding box center [336, 176] width 11 height 11
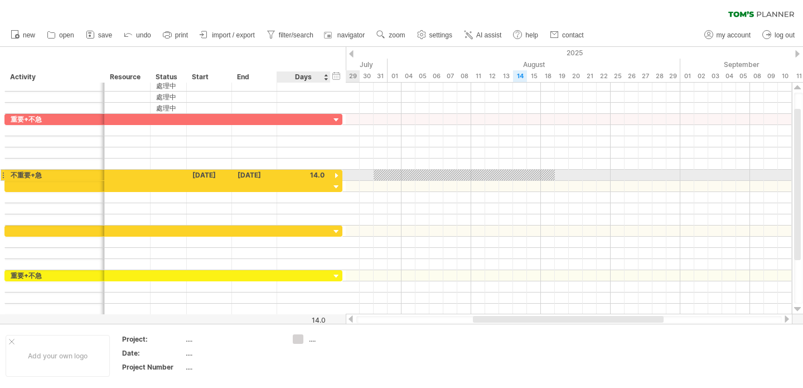
click at [335, 174] on div at bounding box center [336, 176] width 11 height 11
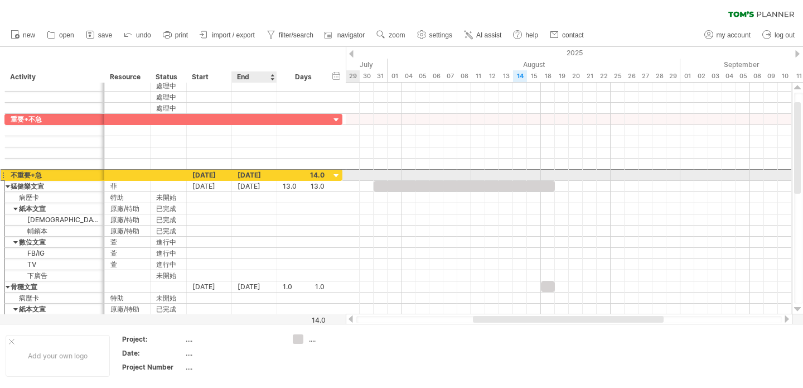
click at [248, 176] on div "[DATE]" at bounding box center [254, 175] width 45 height 11
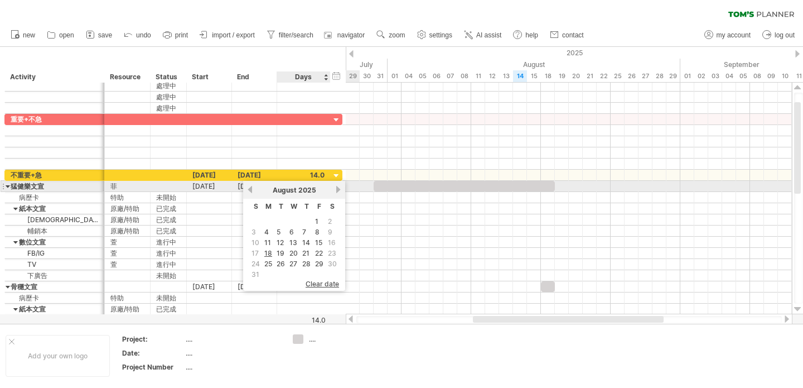
click at [336, 189] on link "next" at bounding box center [338, 189] width 8 height 8
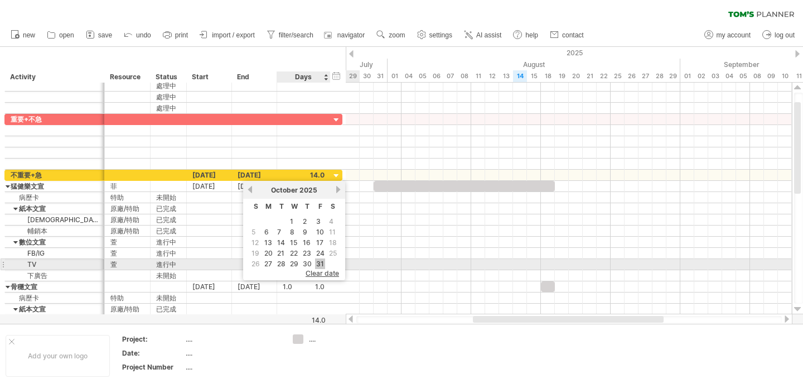
click at [321, 261] on link "31" at bounding box center [320, 263] width 10 height 11
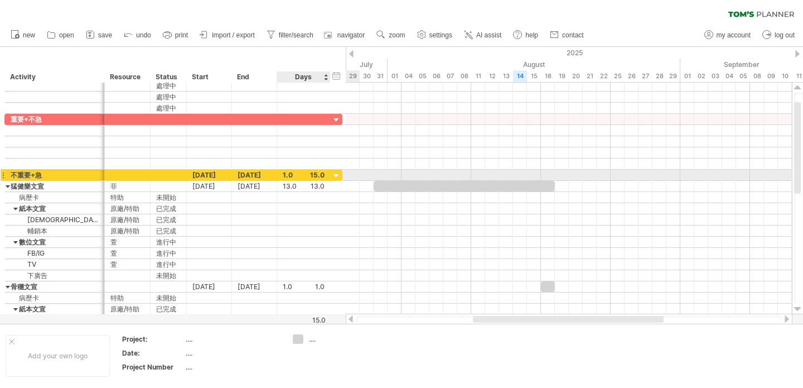
click at [336, 175] on div at bounding box center [336, 176] width 11 height 11
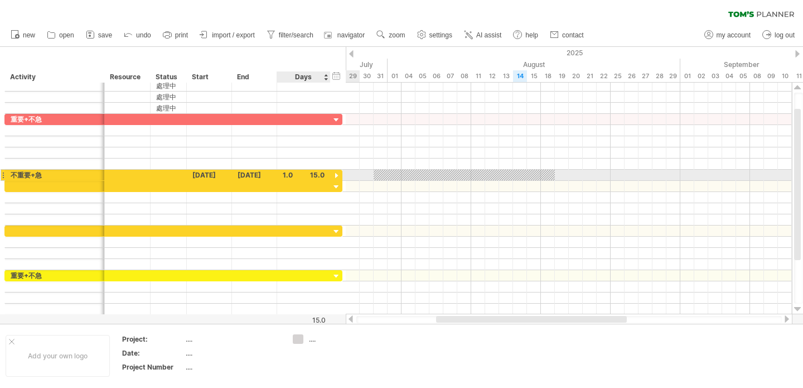
click at [336, 175] on div at bounding box center [336, 176] width 11 height 11
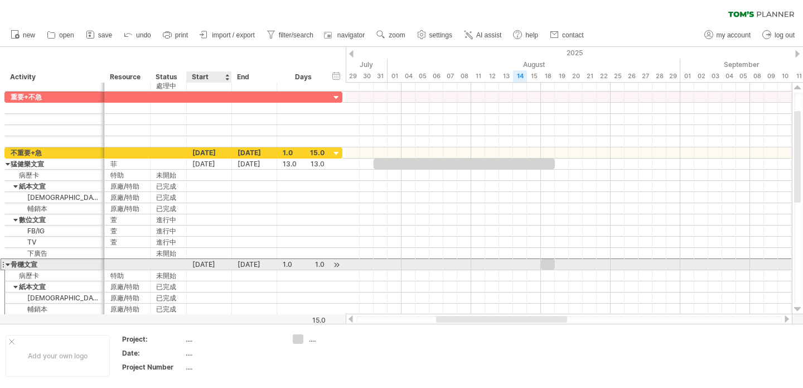
click at [208, 266] on div "[DATE]" at bounding box center [209, 264] width 45 height 11
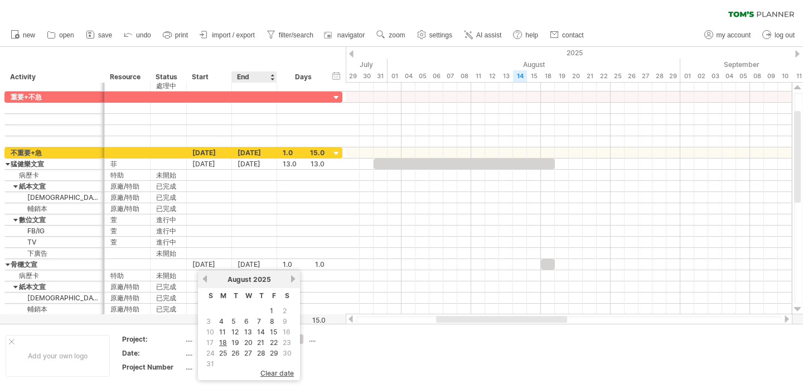
click at [275, 370] on span "clear date" at bounding box center [277, 373] width 33 height 8
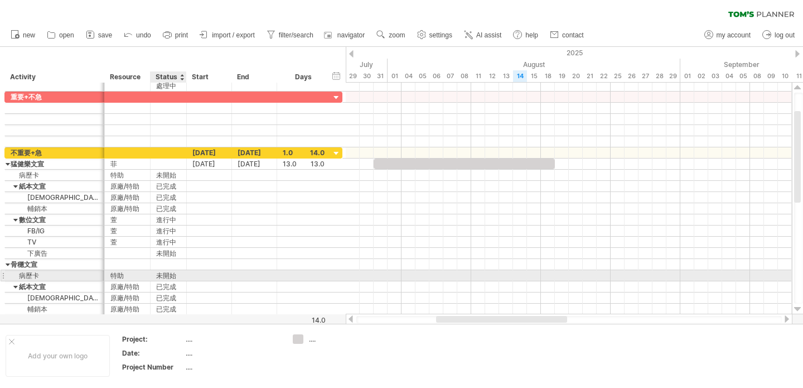
click at [177, 272] on div "未開始" at bounding box center [168, 275] width 25 height 11
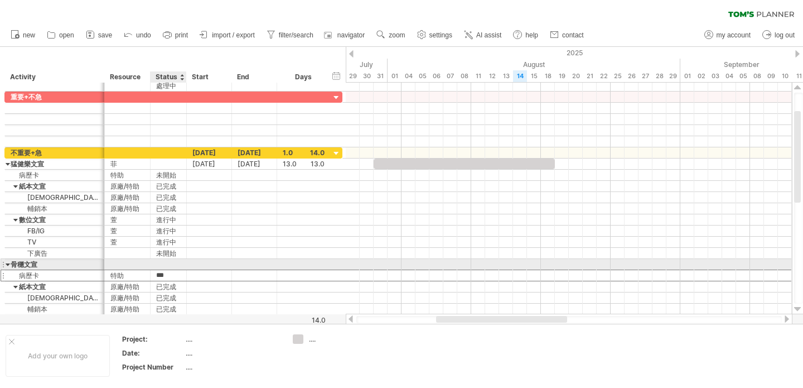
click at [165, 264] on div at bounding box center [168, 264] width 25 height 11
paste input "***"
type input "***"
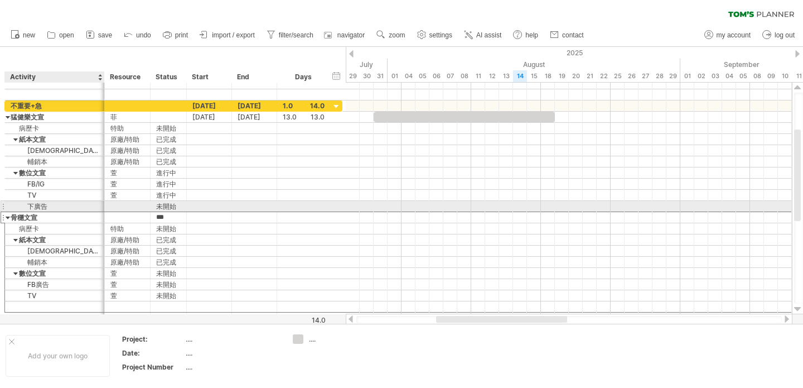
click at [55, 208] on div "下廣告" at bounding box center [55, 206] width 88 height 11
drag, startPoint x: 46, startPoint y: 205, endPoint x: 13, endPoint y: 205, distance: 32.9
click at [13, 205] on input "***" at bounding box center [55, 206] width 88 height 11
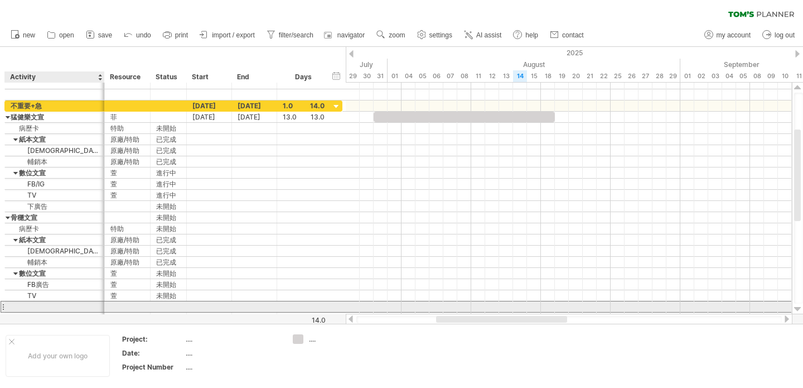
click at [50, 309] on div at bounding box center [55, 306] width 88 height 11
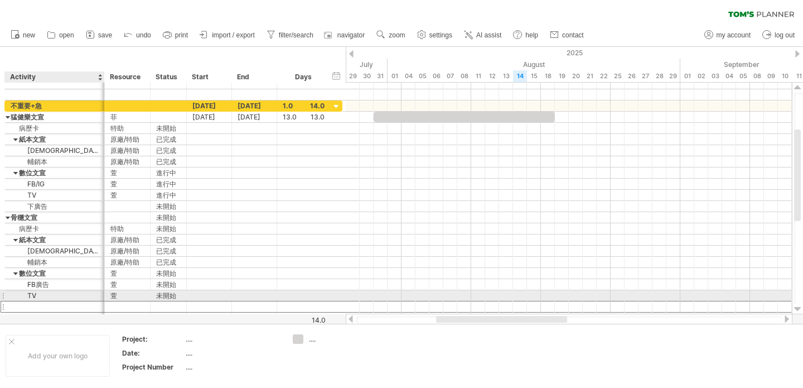
paste input "***"
type input "***"
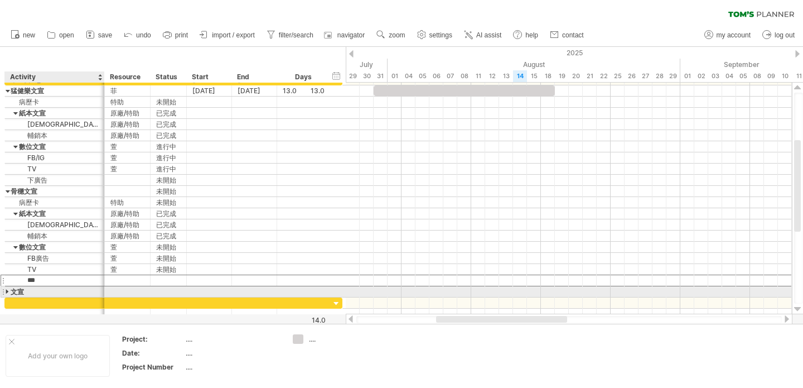
click at [18, 291] on div "文宣" at bounding box center [55, 291] width 88 height 11
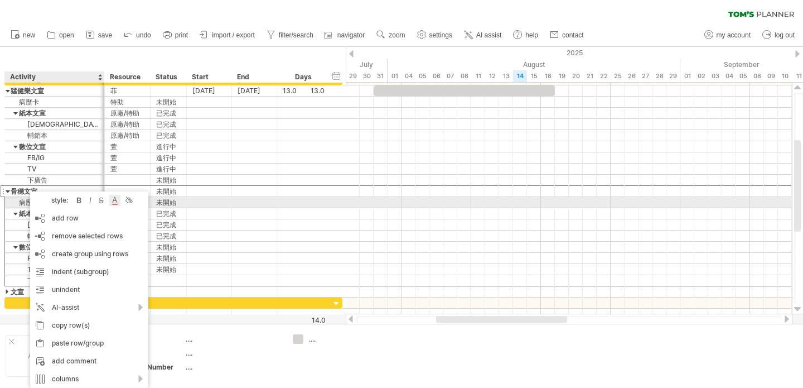
click at [114, 199] on div at bounding box center [114, 200] width 11 height 11
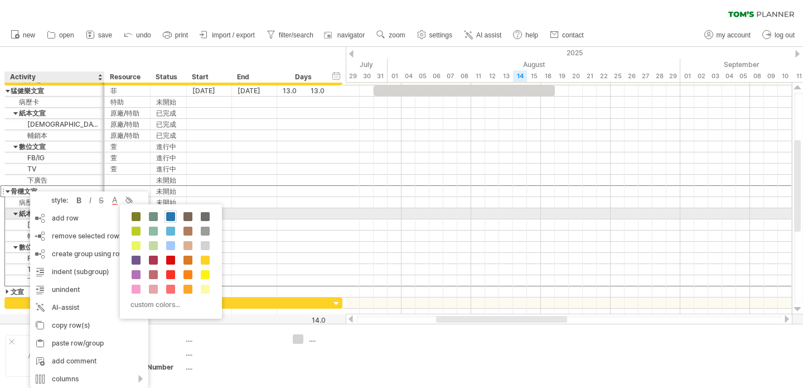
click at [171, 216] on span at bounding box center [170, 216] width 9 height 9
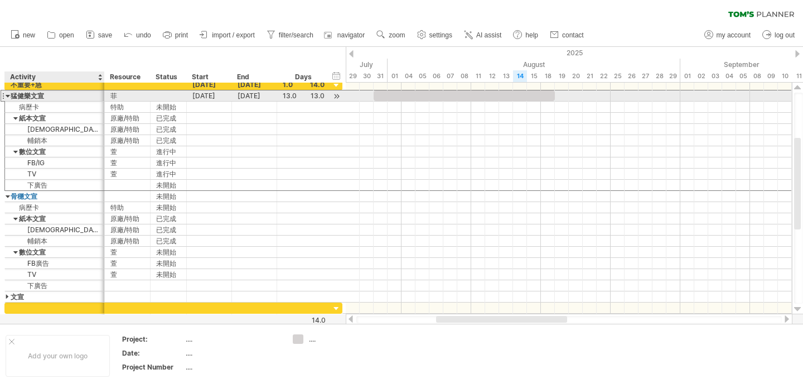
click at [52, 94] on div "猛健樂文宣" at bounding box center [55, 95] width 88 height 11
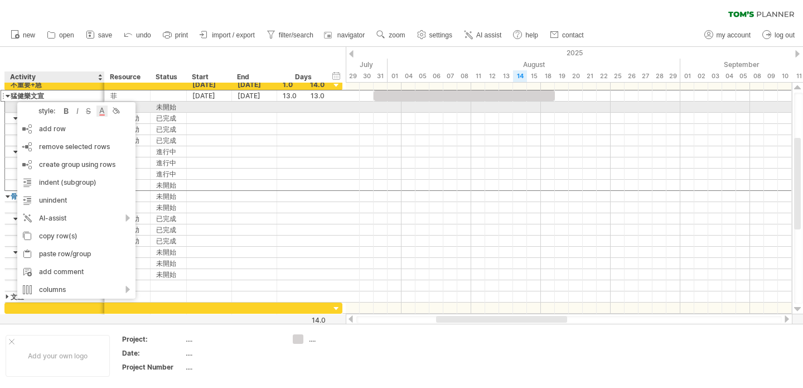
click at [105, 109] on div at bounding box center [102, 110] width 11 height 11
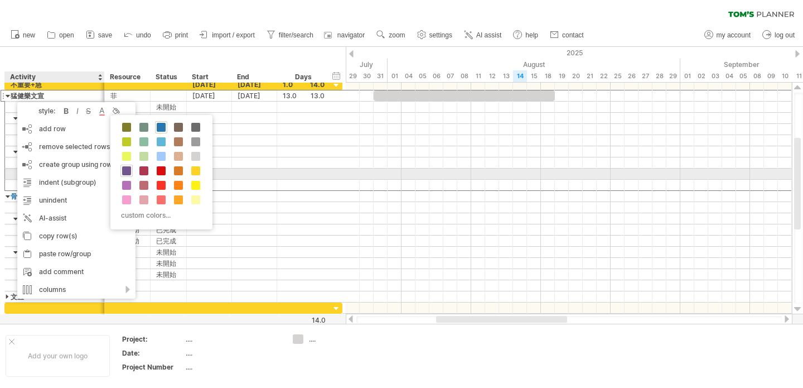
click at [129, 173] on span at bounding box center [126, 170] width 9 height 9
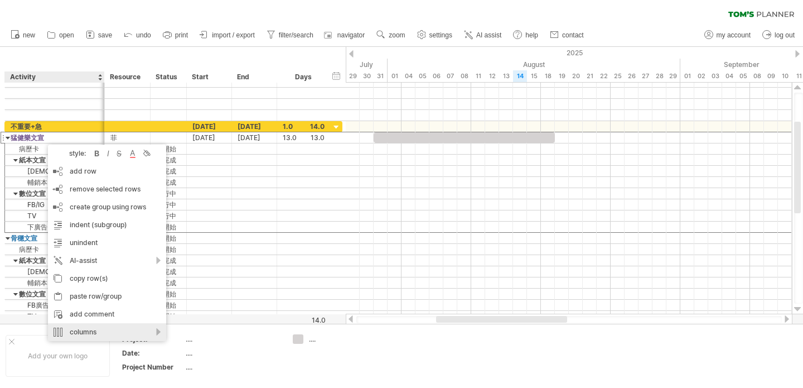
click at [160, 330] on div "columns" at bounding box center [107, 332] width 118 height 18
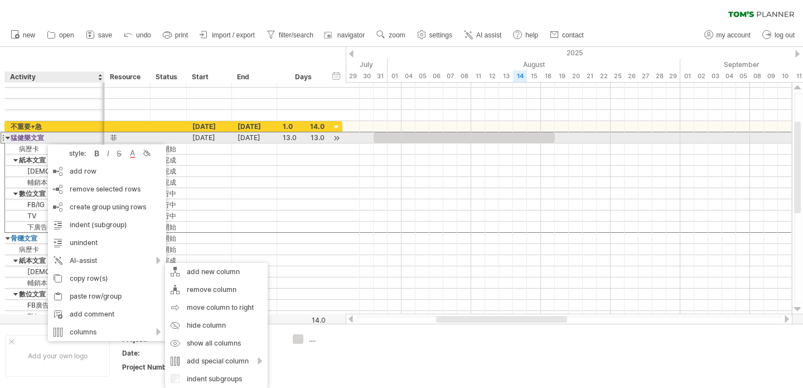
click at [71, 135] on div "猛健樂文宣" at bounding box center [55, 137] width 88 height 11
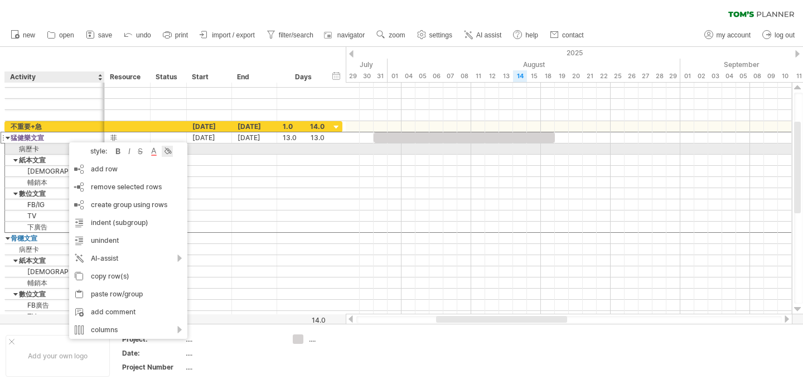
click at [169, 150] on div at bounding box center [167, 151] width 11 height 11
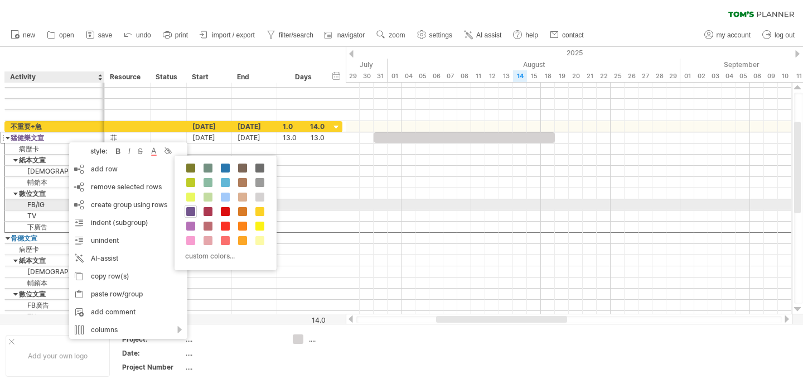
click at [188, 208] on span at bounding box center [190, 211] width 9 height 9
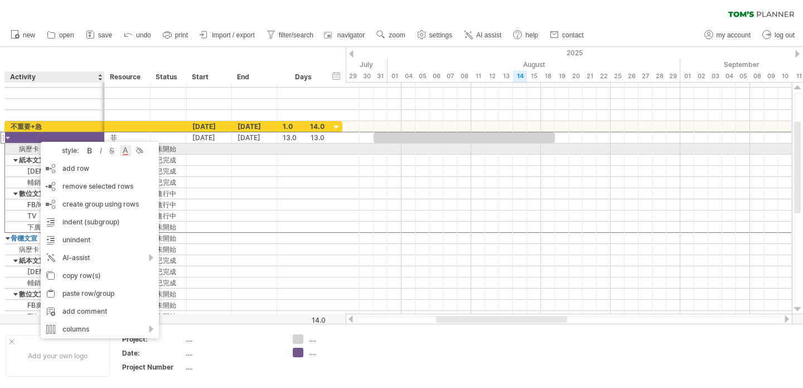
click at [123, 148] on div at bounding box center [125, 150] width 11 height 11
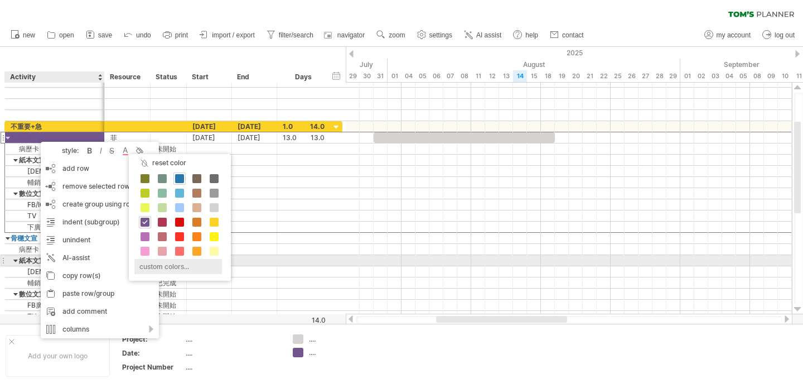
click at [218, 261] on div "custom colors..." at bounding box center [178, 266] width 88 height 15
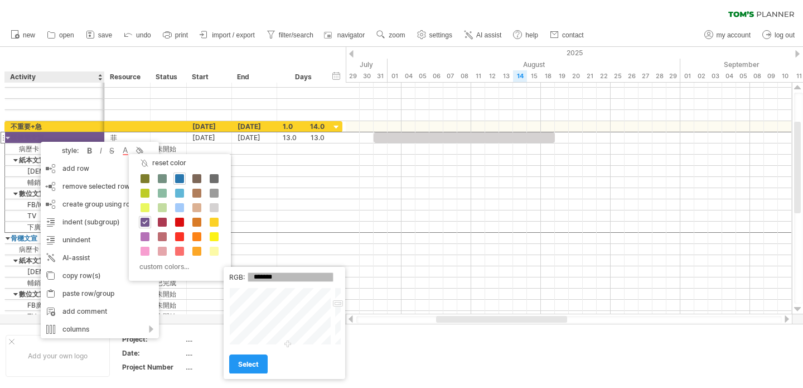
drag, startPoint x: 288, startPoint y: 316, endPoint x: 290, endPoint y: 346, distance: 30.2
click at [288, 348] on div "RGB: ******* Close select" at bounding box center [285, 323] width 122 height 112
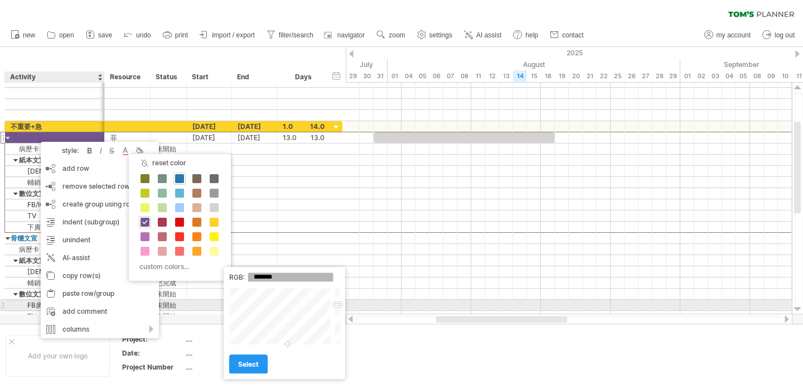
type input "*******"
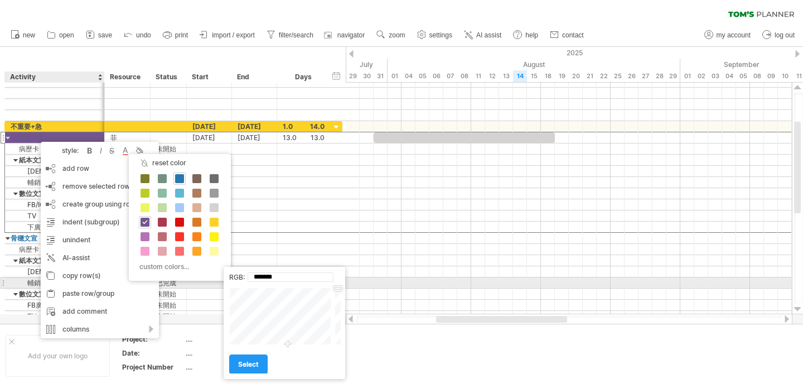
drag, startPoint x: 338, startPoint y: 305, endPoint x: 339, endPoint y: 284, distance: 20.7
click at [339, 284] on div "RGB: ******* Close select" at bounding box center [285, 323] width 122 height 112
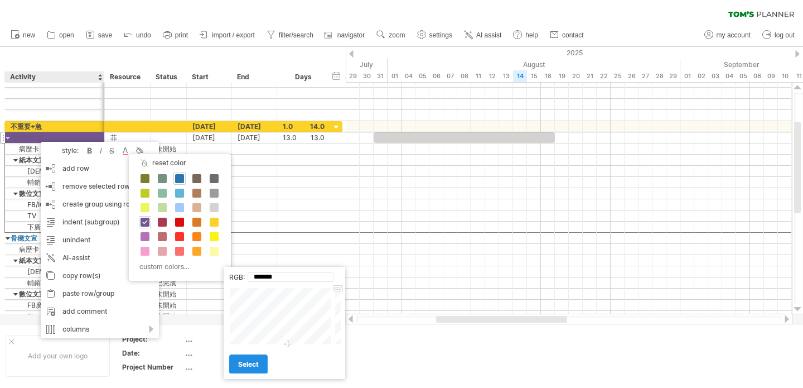
click at [253, 363] on span "select" at bounding box center [248, 364] width 21 height 8
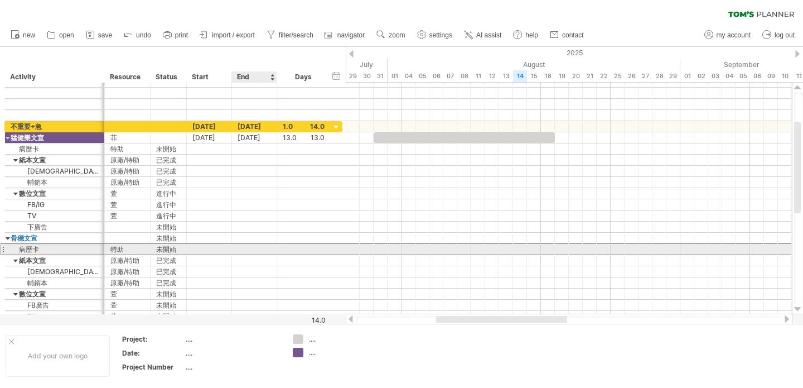
click at [264, 245] on div at bounding box center [254, 249] width 45 height 11
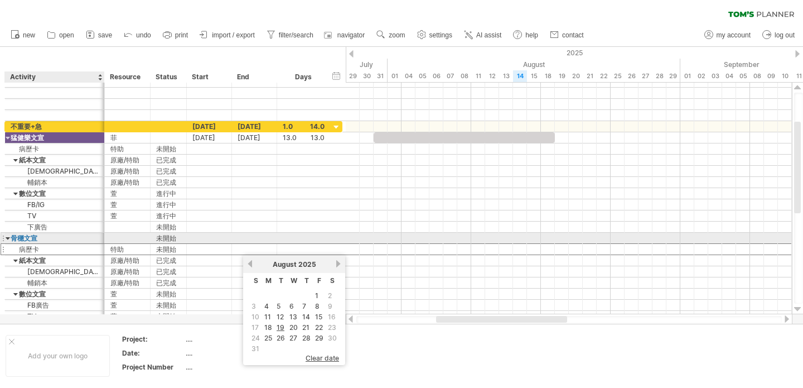
click at [37, 237] on div "骨穩文宣" at bounding box center [55, 238] width 88 height 11
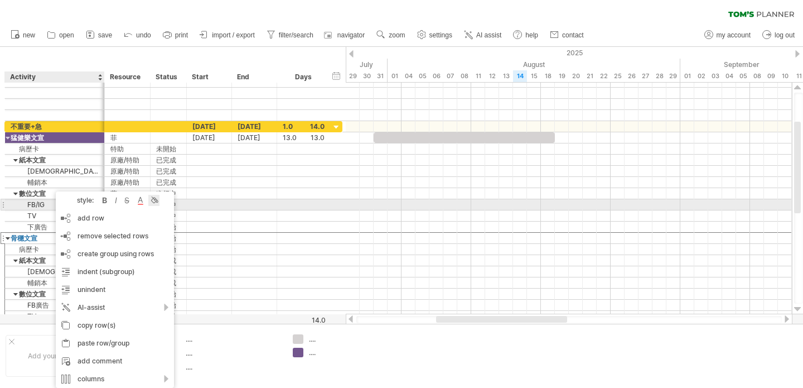
click at [158, 203] on div at bounding box center [153, 200] width 11 height 11
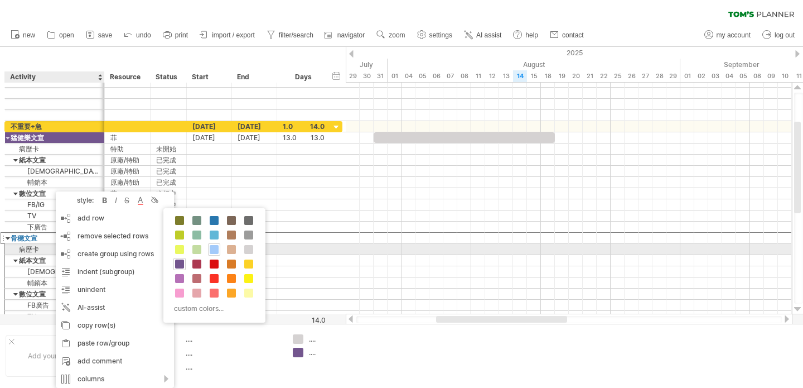
click at [214, 248] on span at bounding box center [214, 249] width 9 height 9
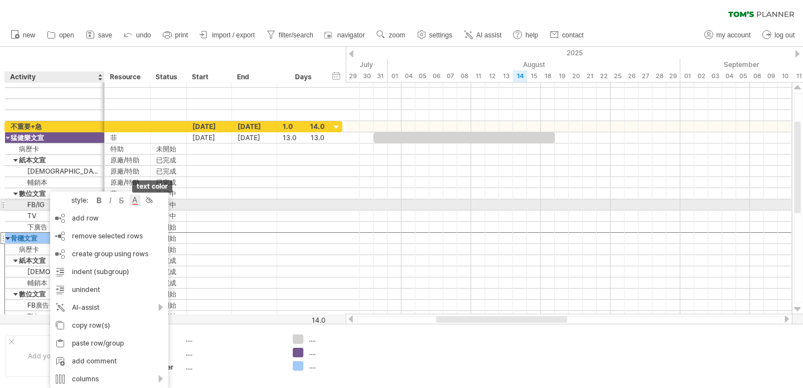
click at [133, 201] on div at bounding box center [134, 200] width 11 height 11
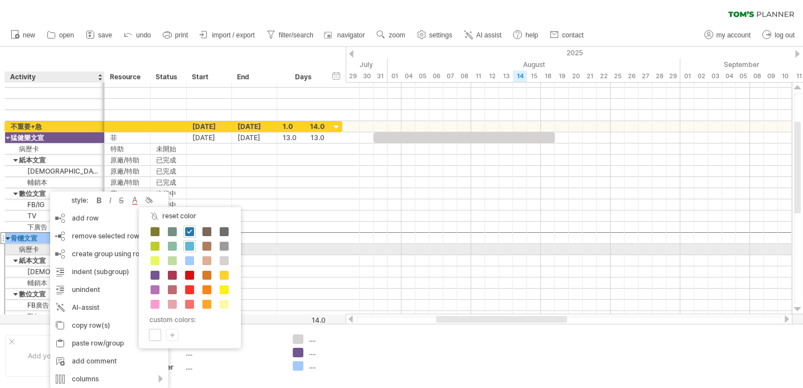
click at [191, 246] on span at bounding box center [189, 246] width 9 height 9
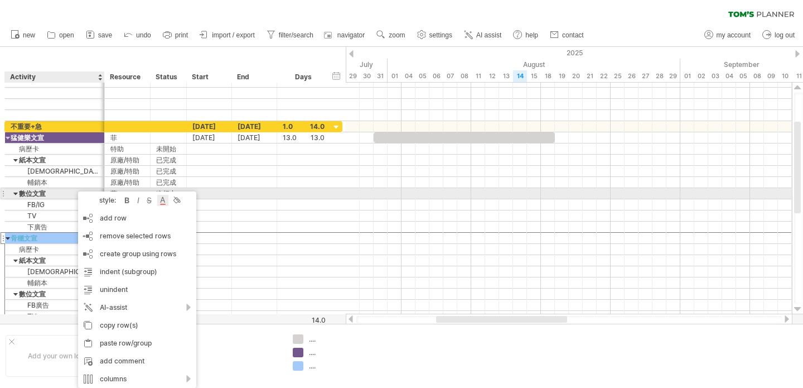
click at [166, 199] on div at bounding box center [162, 200] width 11 height 11
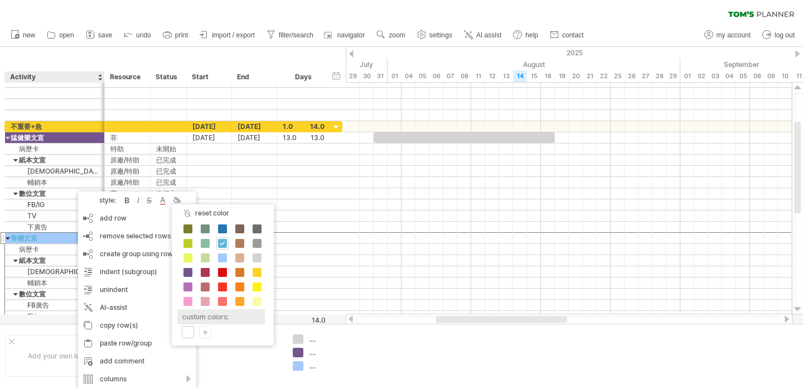
click at [219, 317] on div "custom colors:" at bounding box center [221, 316] width 88 height 15
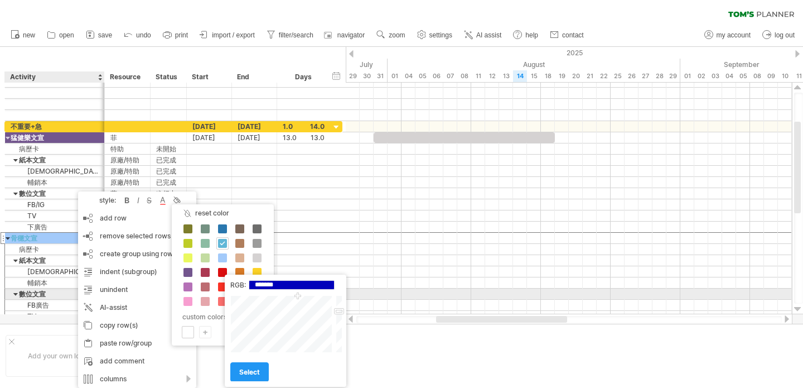
drag, startPoint x: 293, startPoint y: 319, endPoint x: 298, endPoint y: 296, distance: 23.3
click at [298, 296] on div at bounding box center [282, 323] width 104 height 57
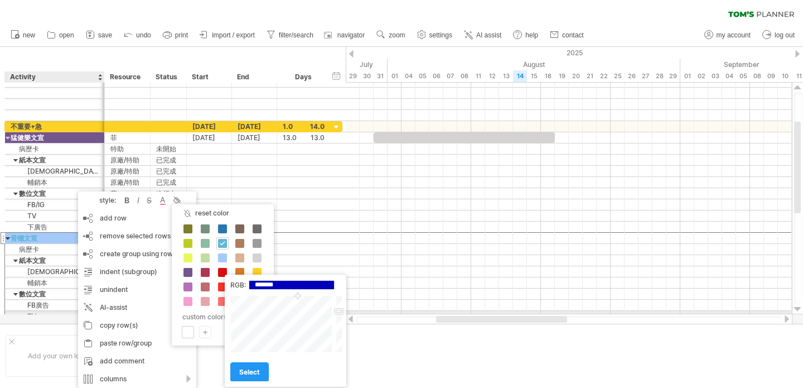
type input "*******"
click at [338, 311] on div at bounding box center [338, 323] width 8 height 57
click at [255, 370] on span "select" at bounding box center [249, 372] width 21 height 8
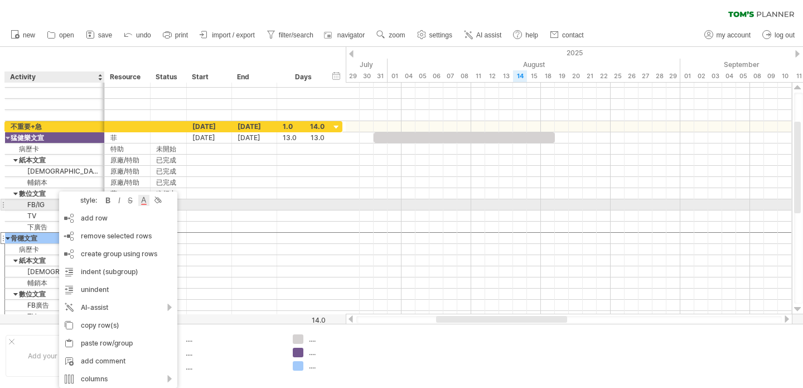
click at [147, 203] on div at bounding box center [143, 200] width 11 height 11
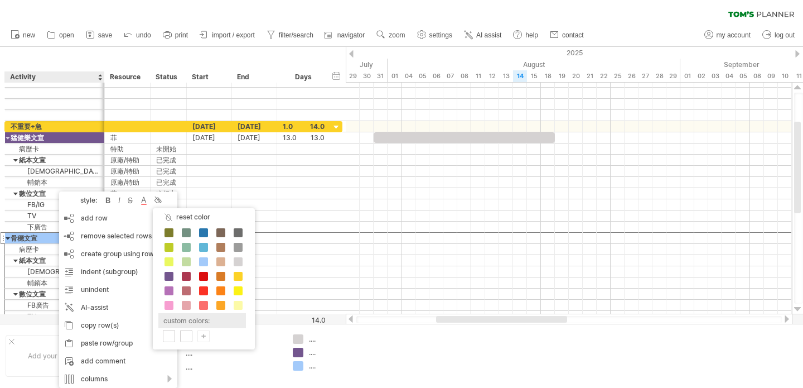
click at [223, 319] on div "custom colors:" at bounding box center [202, 320] width 88 height 15
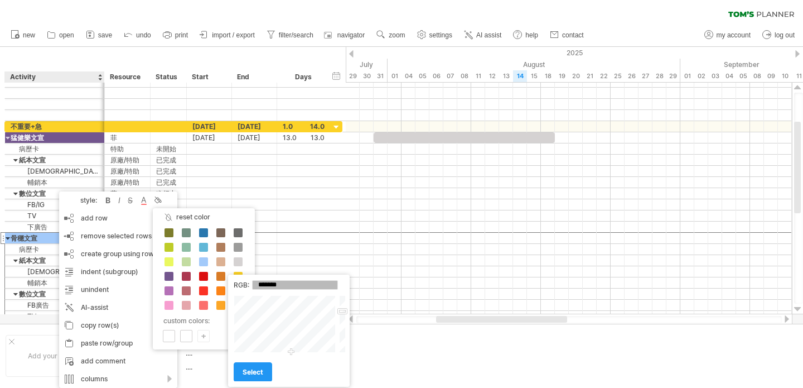
drag, startPoint x: 292, startPoint y: 339, endPoint x: 333, endPoint y: 323, distance: 43.8
click at [291, 359] on div "RGB: ******* Close select" at bounding box center [289, 331] width 122 height 112
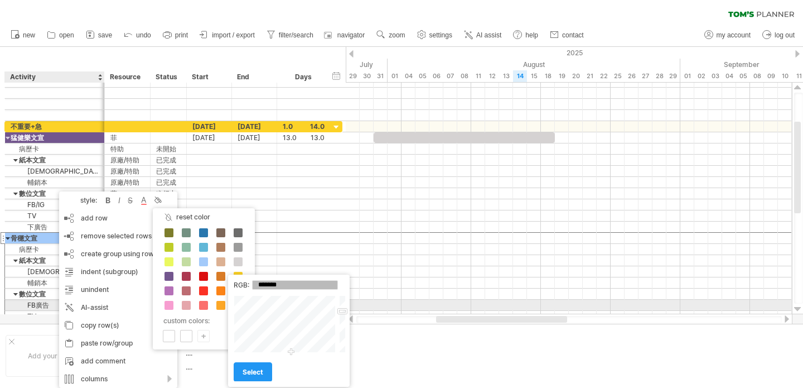
type input "*******"
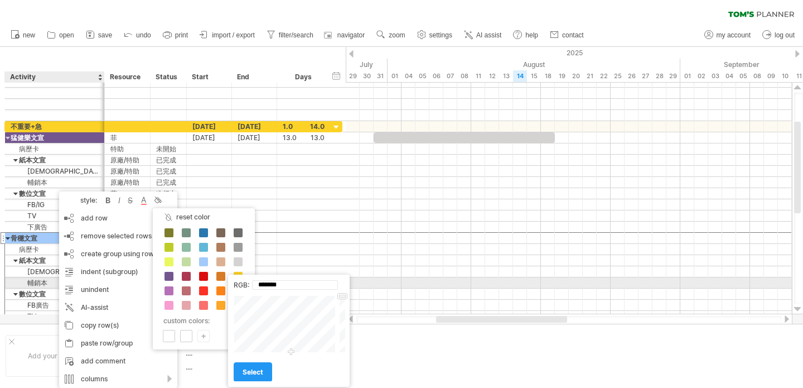
drag, startPoint x: 343, startPoint y: 306, endPoint x: 335, endPoint y: 295, distance: 13.9
click at [342, 287] on div "RGB: ******* Close select" at bounding box center [289, 331] width 122 height 112
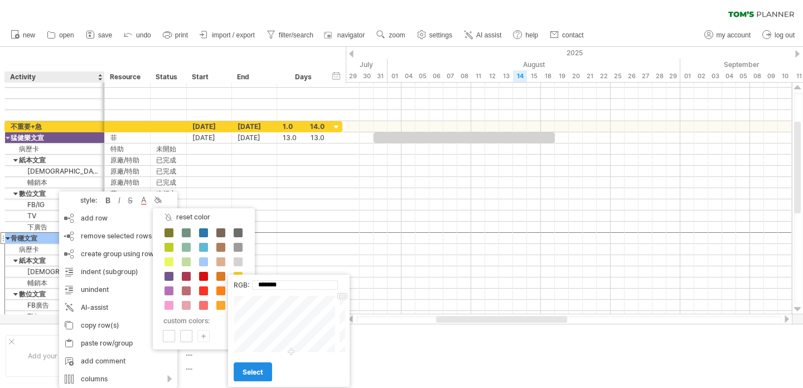
click at [253, 373] on span "select" at bounding box center [253, 372] width 21 height 8
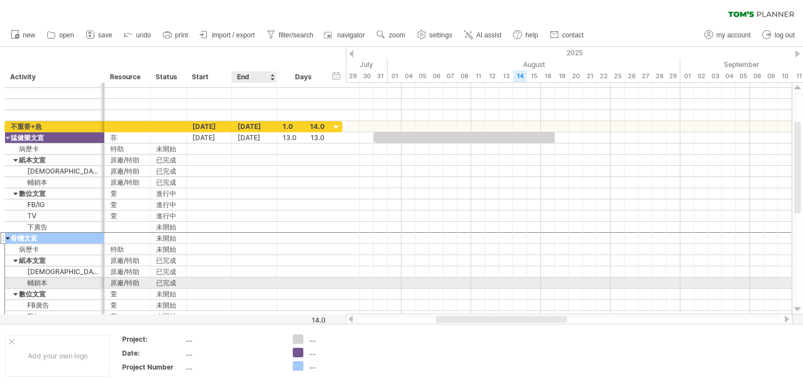
click at [264, 288] on div "**** 數位文宣 * 萱 *** 未開始" at bounding box center [173, 294] width 338 height 12
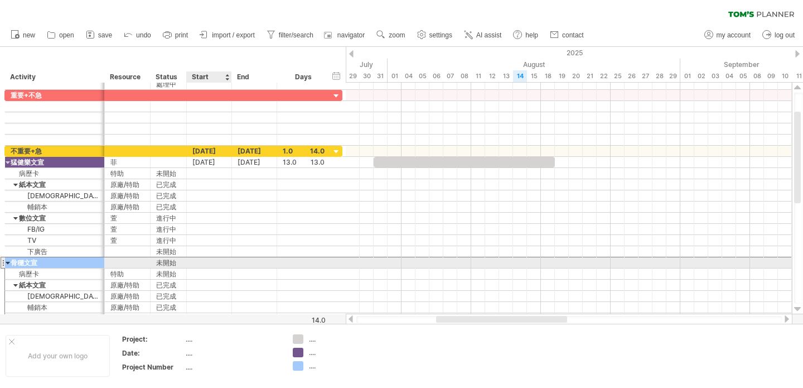
click at [197, 264] on div at bounding box center [209, 262] width 45 height 11
click at [245, 263] on div at bounding box center [254, 262] width 45 height 11
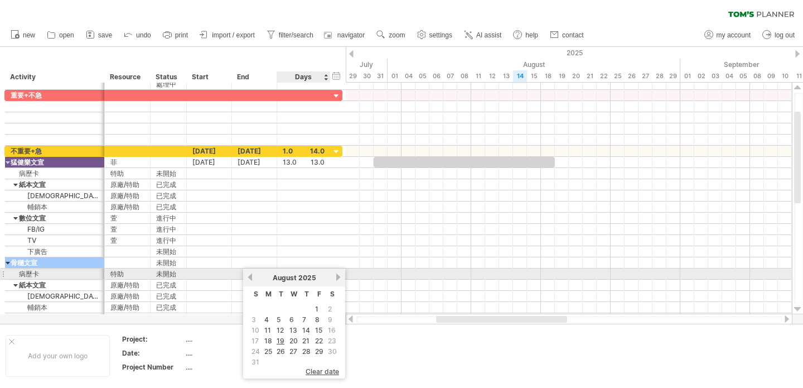
click at [336, 276] on link "next" at bounding box center [338, 277] width 8 height 8
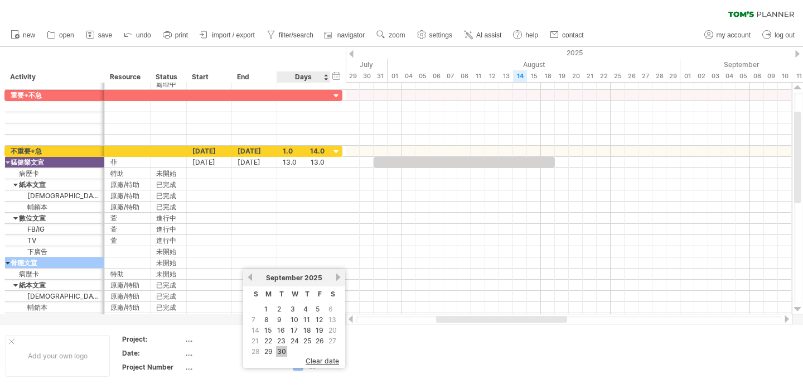
click at [282, 350] on link "30" at bounding box center [281, 351] width 11 height 11
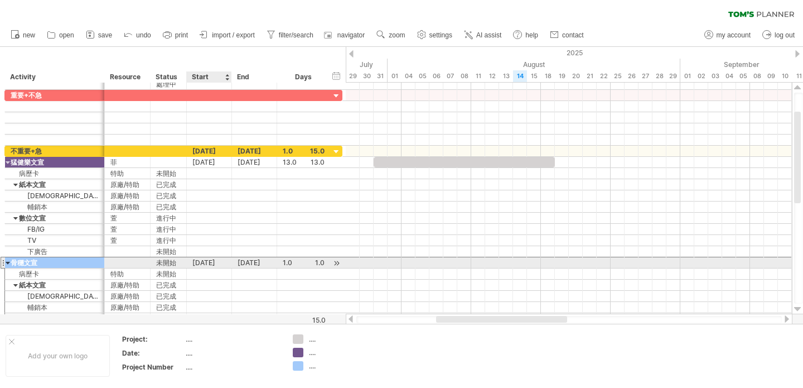
click at [213, 262] on div "30-09-25" at bounding box center [209, 262] width 45 height 11
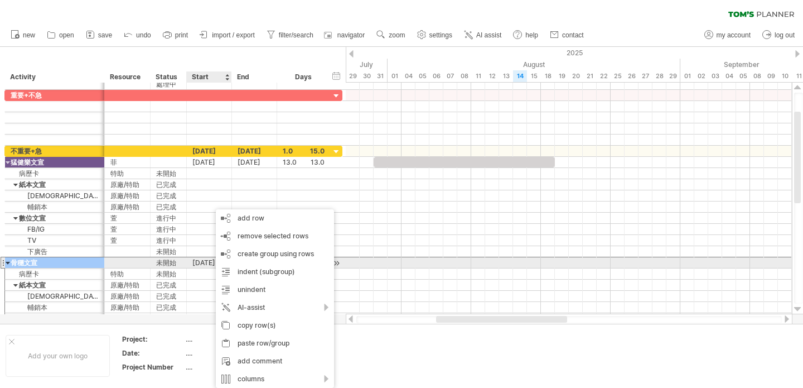
click at [199, 263] on div "30-09-25" at bounding box center [209, 262] width 45 height 11
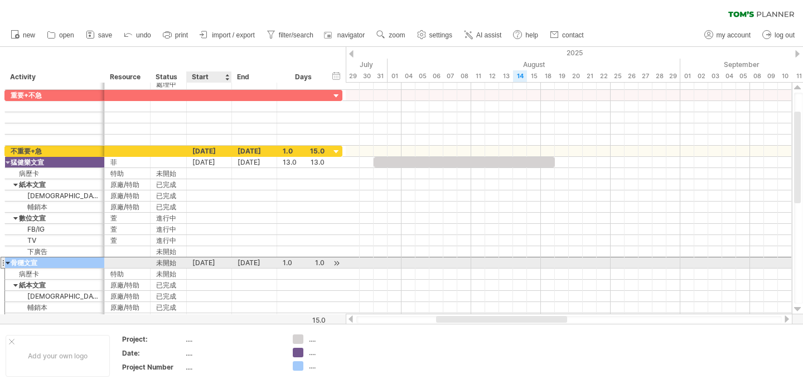
click at [207, 264] on div "30-09-25" at bounding box center [209, 262] width 45 height 11
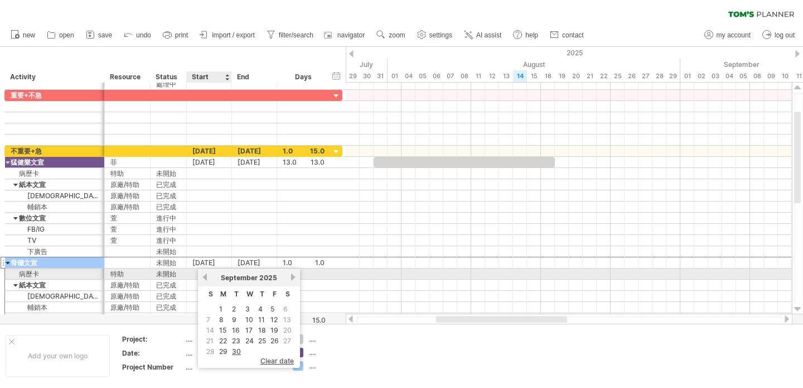
click at [203, 275] on link "previous" at bounding box center [205, 277] width 8 height 8
click at [292, 277] on link "next" at bounding box center [293, 277] width 8 height 8
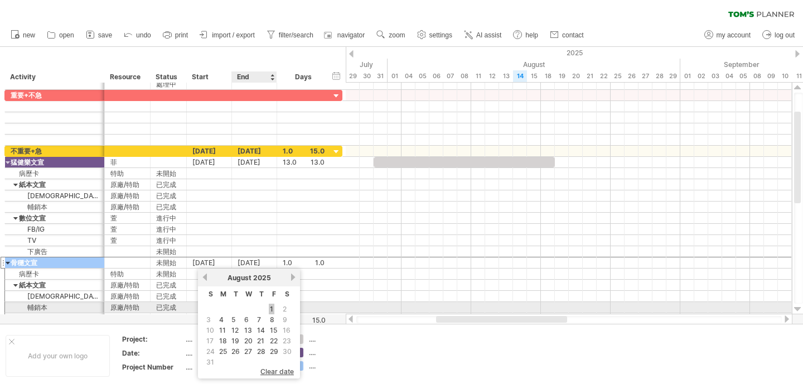
click at [270, 309] on link "1" at bounding box center [272, 309] width 6 height 11
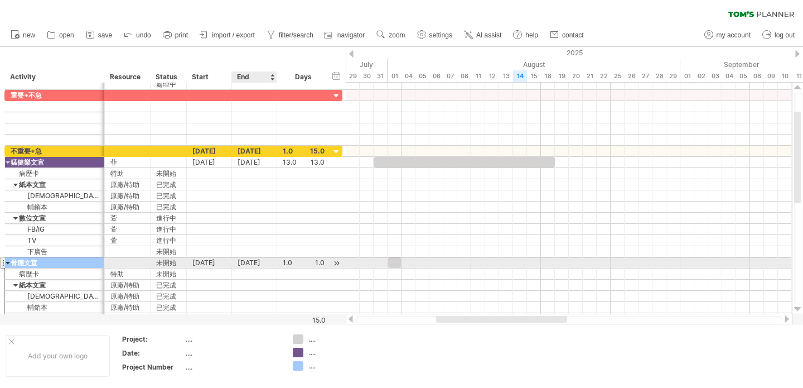
click at [260, 263] on div "[DATE]" at bounding box center [254, 262] width 45 height 11
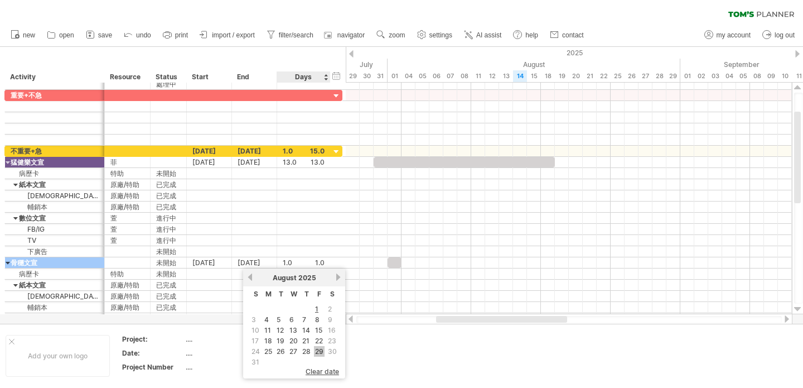
click at [320, 350] on link "29" at bounding box center [319, 351] width 11 height 11
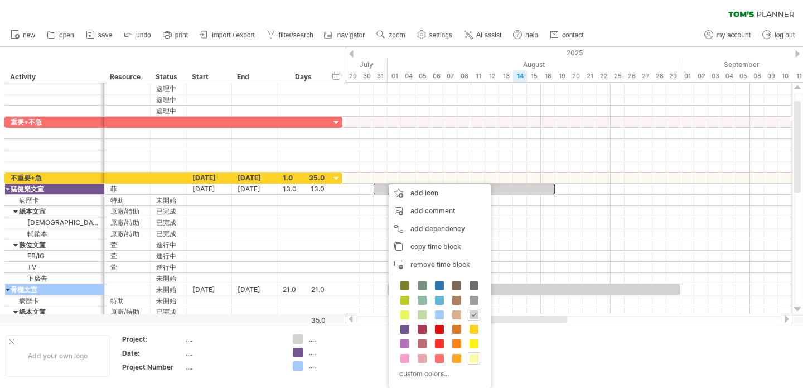
click at [476, 360] on span at bounding box center [474, 358] width 9 height 9
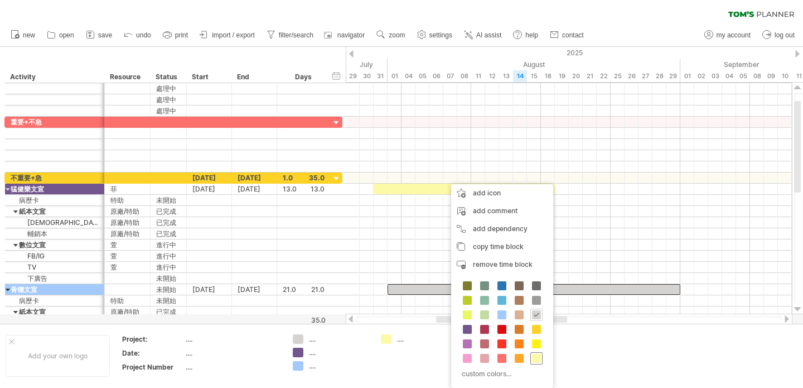
click at [540, 361] on span at bounding box center [536, 358] width 9 height 9
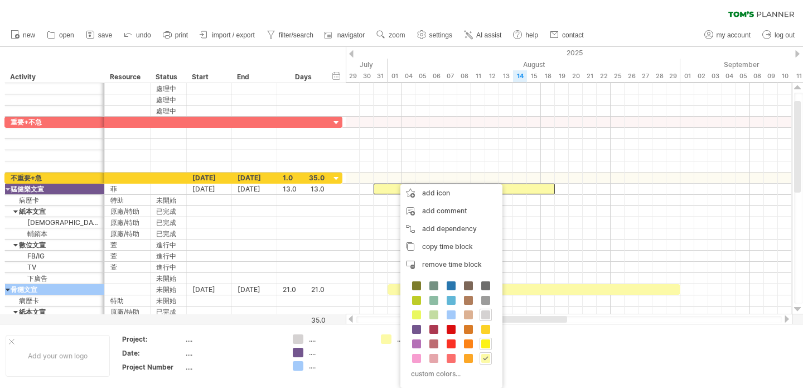
click at [489, 343] on span at bounding box center [486, 343] width 9 height 9
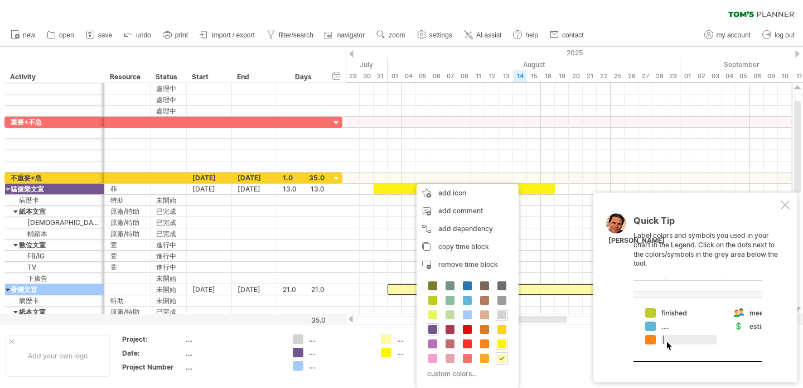
click at [434, 327] on span at bounding box center [433, 329] width 9 height 9
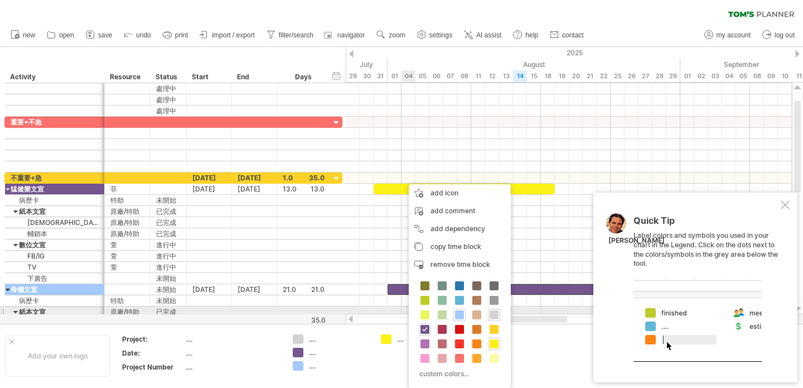
click at [461, 314] on span at bounding box center [459, 314] width 9 height 9
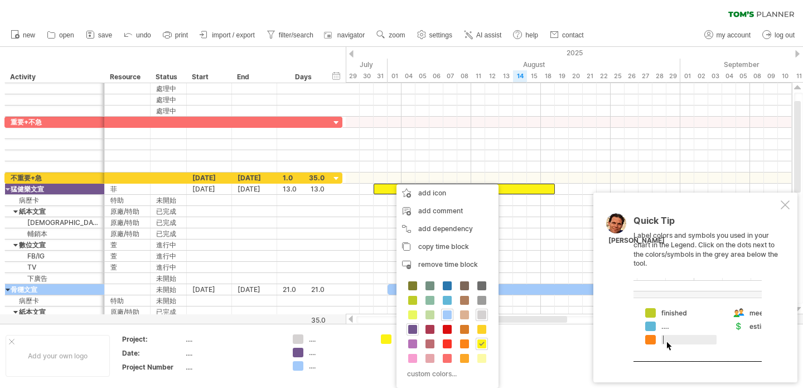
click at [407, 326] on div at bounding box center [413, 329] width 12 height 12
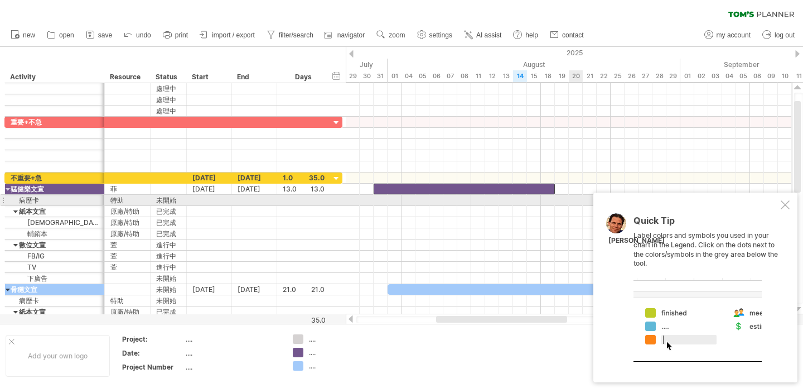
drag, startPoint x: 788, startPoint y: 204, endPoint x: 779, endPoint y: 206, distance: 9.2
click at [788, 204] on div at bounding box center [785, 204] width 9 height 9
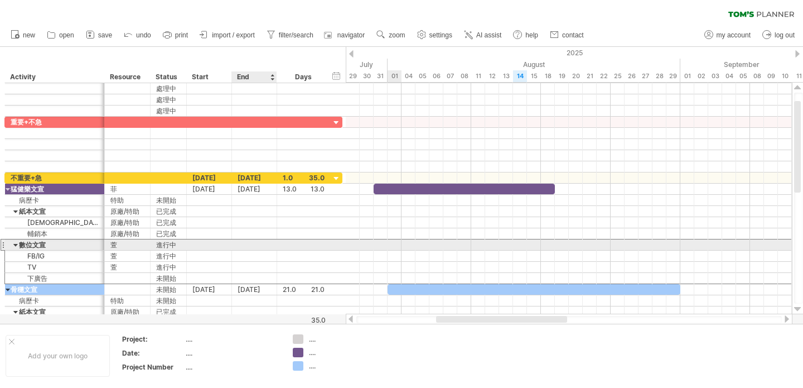
click at [257, 245] on div at bounding box center [254, 244] width 45 height 11
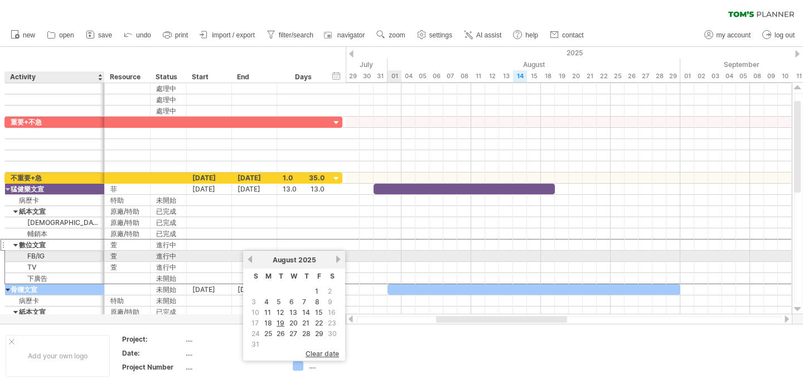
click at [55, 254] on div "FB/IG" at bounding box center [55, 256] width 88 height 11
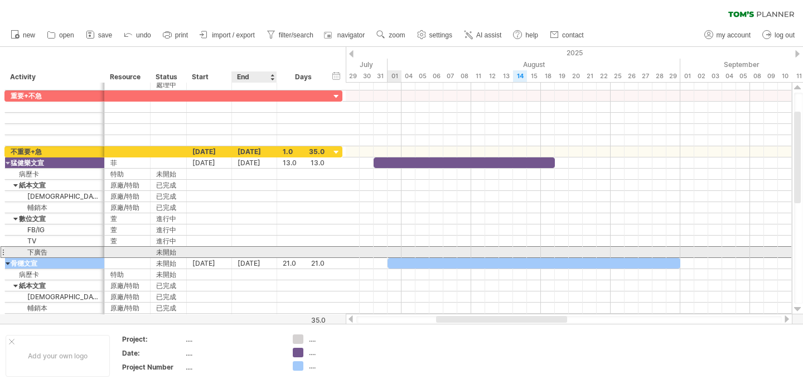
click at [251, 252] on div at bounding box center [254, 252] width 45 height 11
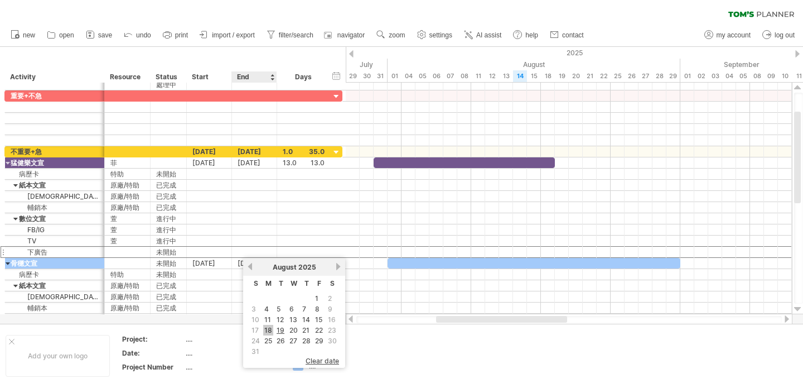
click at [271, 328] on link "18" at bounding box center [268, 330] width 10 height 11
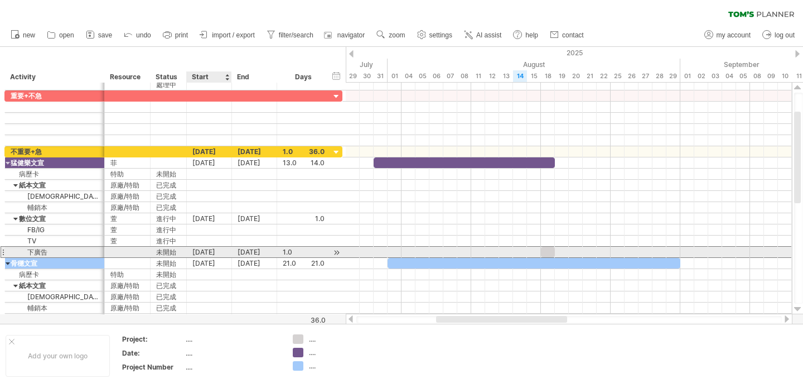
click at [207, 252] on div "16-08-25" at bounding box center [209, 252] width 45 height 11
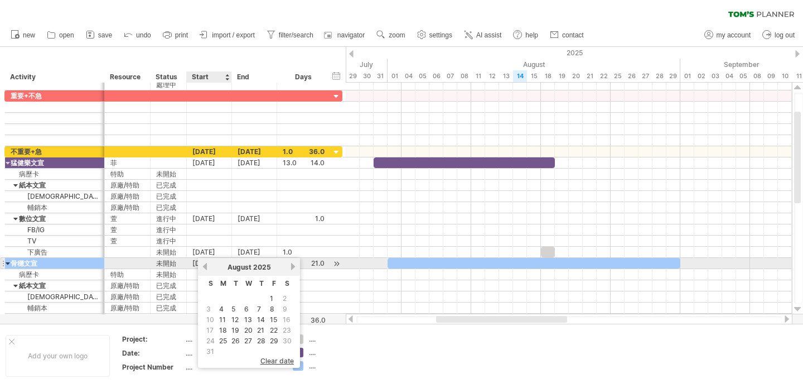
click at [206, 267] on link "previous" at bounding box center [205, 266] width 8 height 8
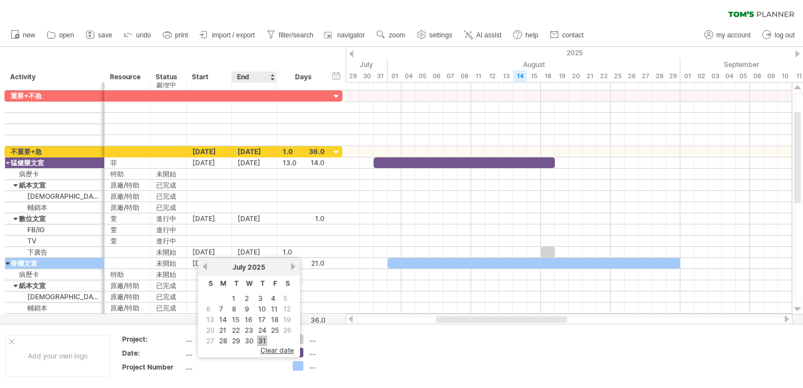
click at [261, 336] on link "31" at bounding box center [262, 340] width 10 height 11
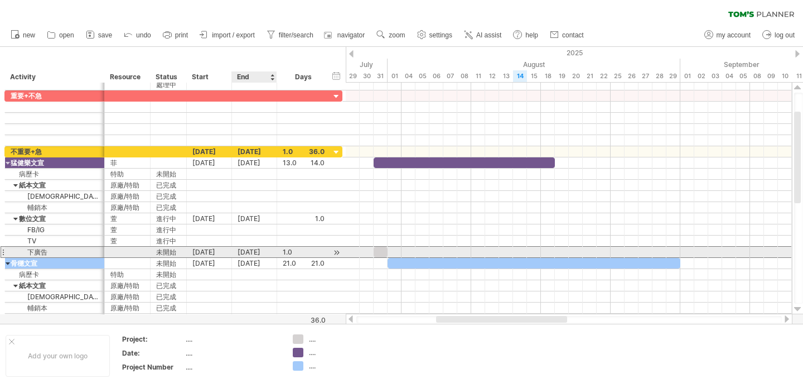
click at [251, 251] on div "[DATE]" at bounding box center [254, 252] width 45 height 11
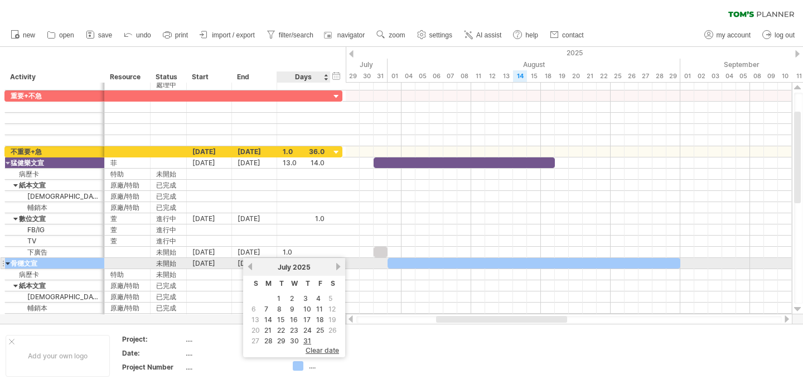
click at [336, 267] on link "next" at bounding box center [338, 266] width 8 height 8
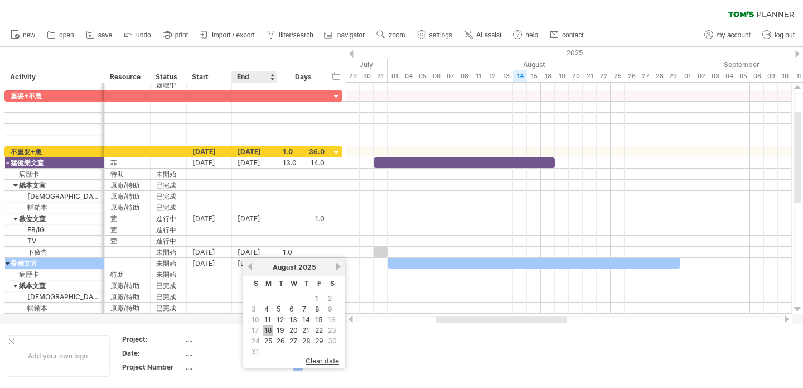
click at [267, 328] on link "18" at bounding box center [268, 330] width 10 height 11
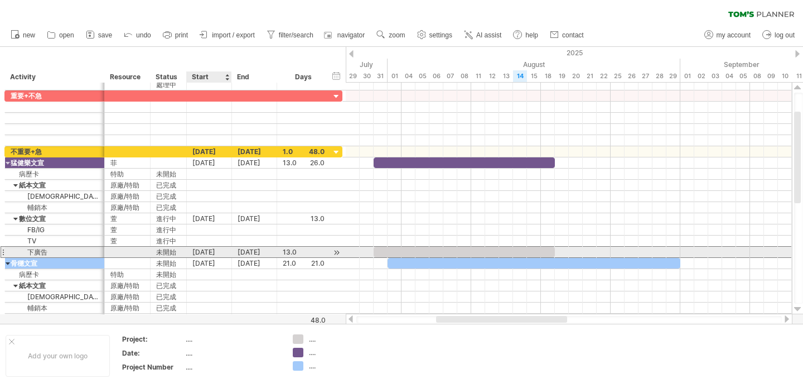
click at [218, 250] on div "[DATE]" at bounding box center [209, 252] width 45 height 11
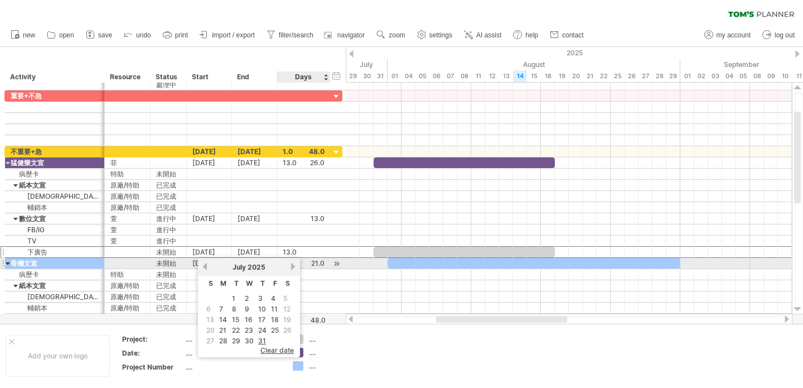
click at [291, 266] on link "next" at bounding box center [293, 266] width 8 height 8
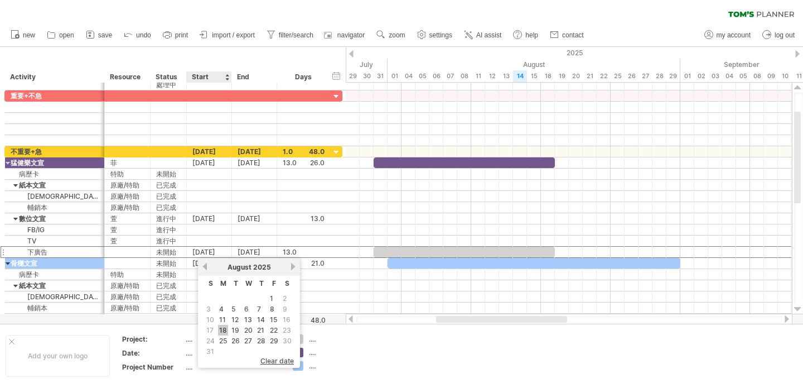
click at [223, 329] on link "18" at bounding box center [223, 330] width 10 height 11
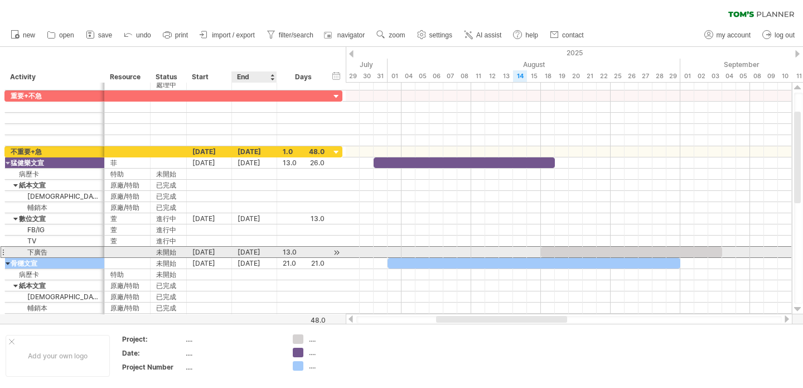
click at [241, 249] on div "03-09-25" at bounding box center [254, 252] width 45 height 11
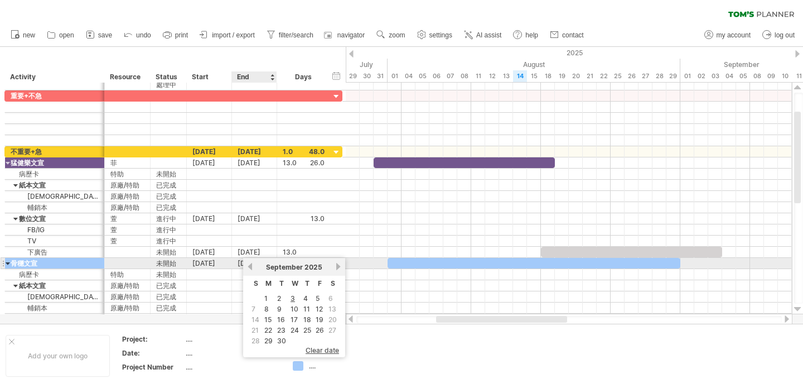
click at [252, 265] on link "previous" at bounding box center [250, 266] width 8 height 8
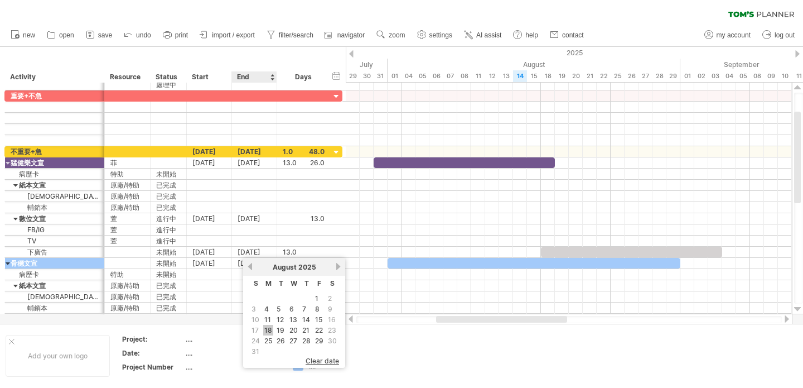
click at [268, 327] on link "18" at bounding box center [268, 330] width 10 height 11
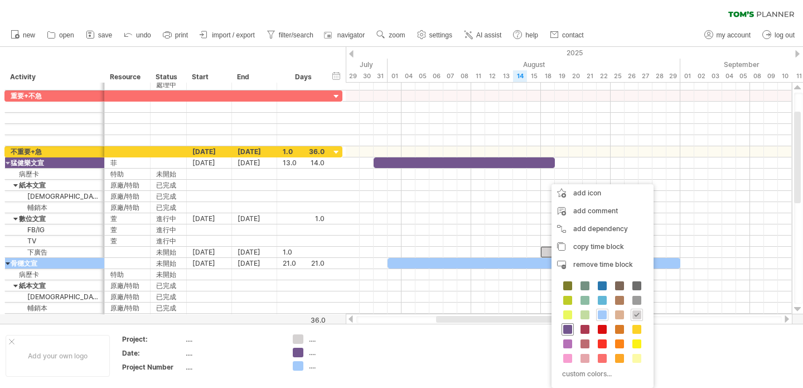
click at [566, 328] on span at bounding box center [568, 329] width 9 height 9
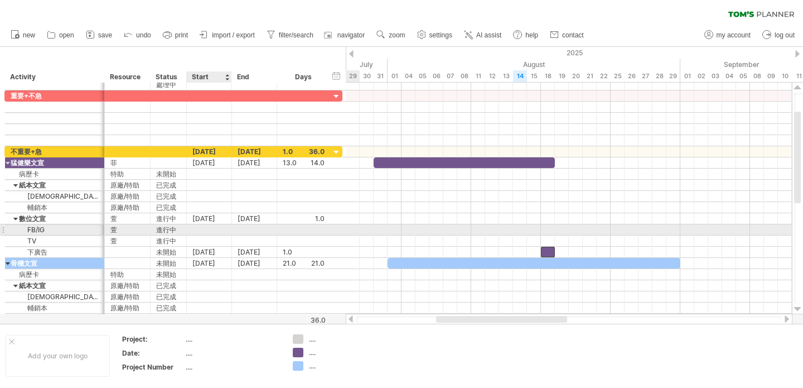
click at [214, 230] on div at bounding box center [209, 229] width 45 height 11
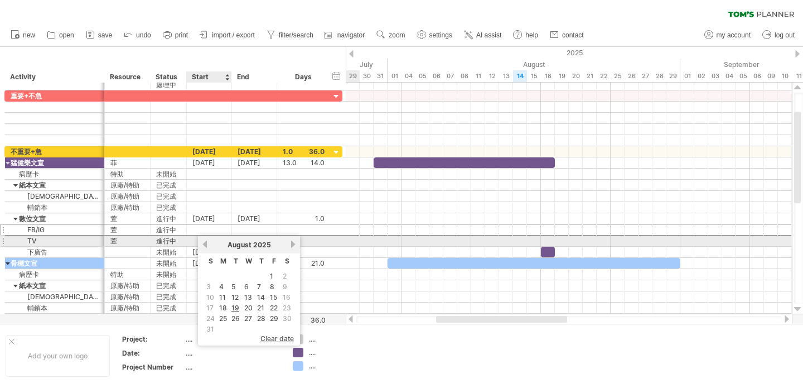
click at [209, 242] on div "August 2025" at bounding box center [249, 244] width 81 height 8
click at [207, 243] on link "previous" at bounding box center [205, 244] width 8 height 8
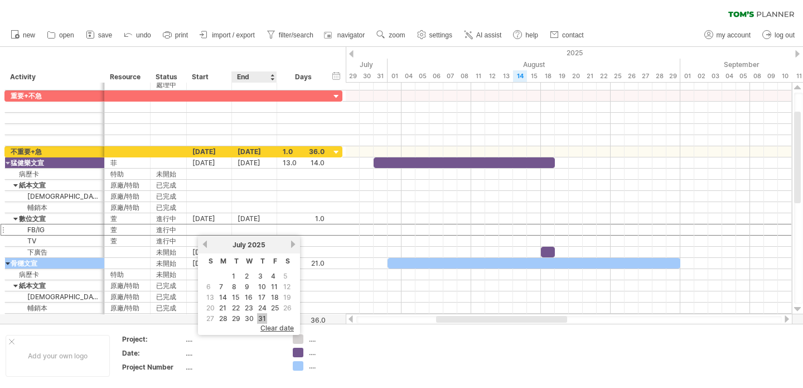
click at [263, 318] on link "31" at bounding box center [262, 318] width 10 height 11
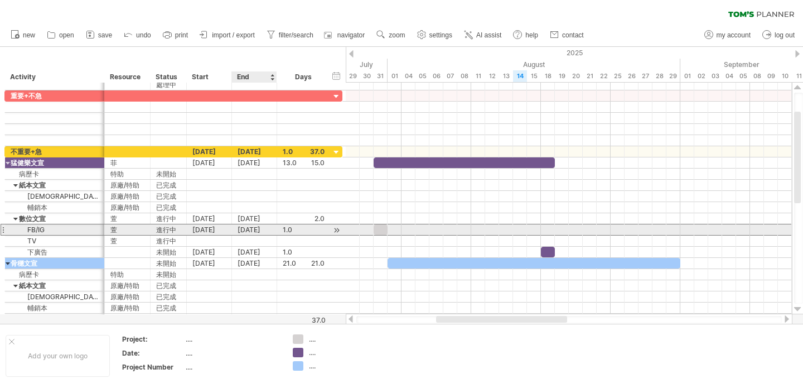
click at [249, 229] on div "[DATE]" at bounding box center [254, 229] width 45 height 11
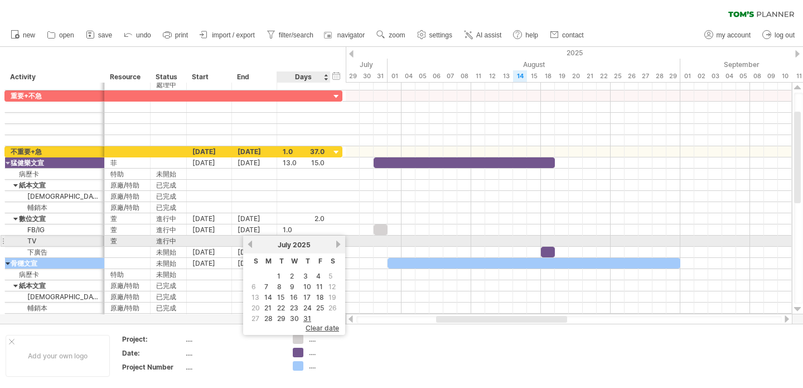
click at [336, 244] on link "next" at bounding box center [338, 244] width 8 height 8
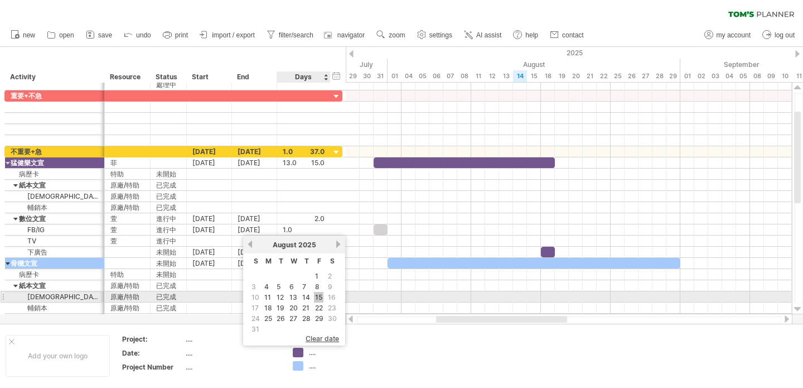
click at [320, 293] on link "15" at bounding box center [318, 297] width 9 height 11
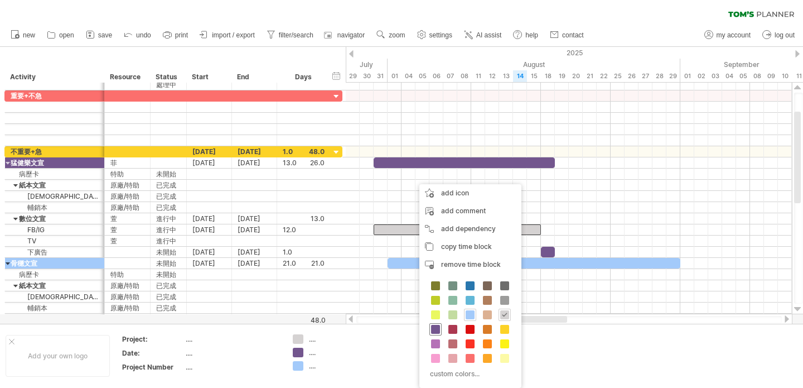
click at [434, 329] on span at bounding box center [435, 329] width 9 height 9
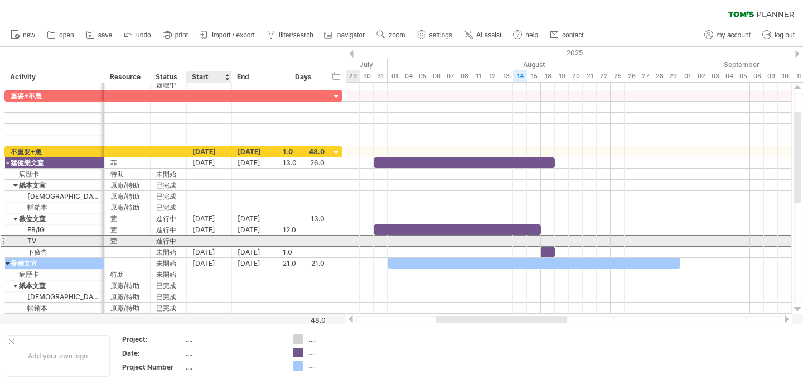
click at [206, 242] on div at bounding box center [209, 240] width 45 height 11
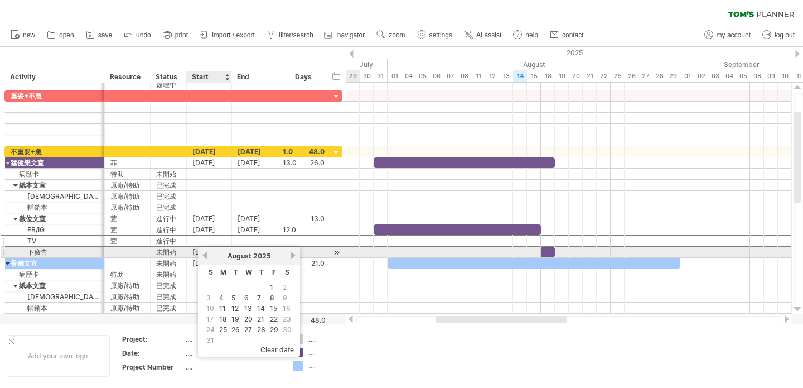
click at [203, 254] on link "previous" at bounding box center [205, 255] width 8 height 8
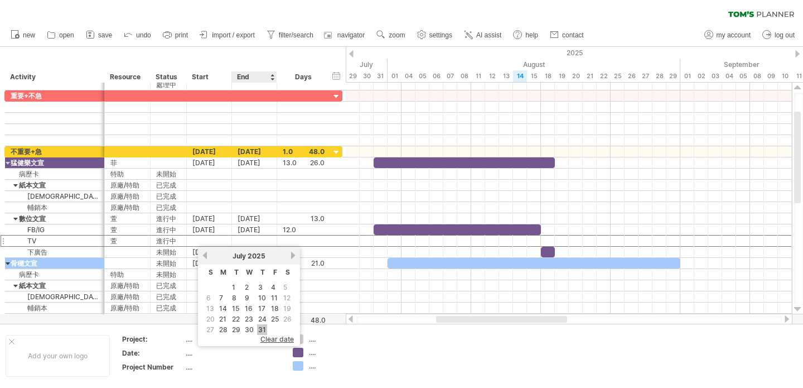
click at [261, 326] on link "31" at bounding box center [262, 329] width 10 height 11
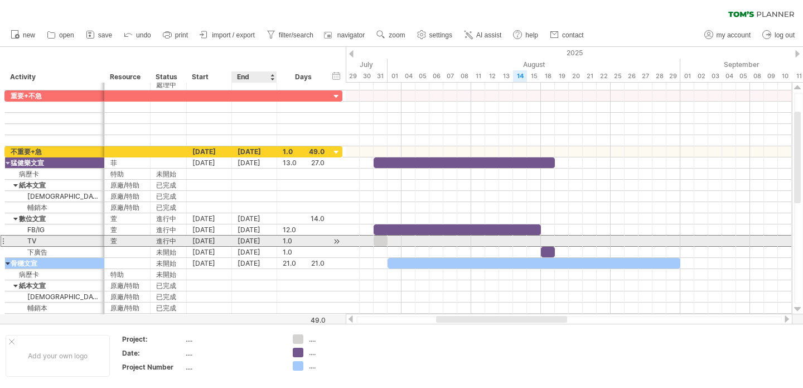
click at [250, 240] on div "[DATE]" at bounding box center [254, 240] width 45 height 11
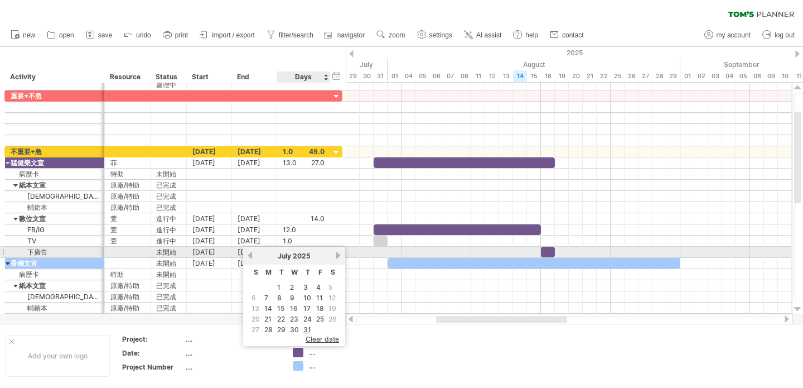
click at [338, 252] on link "next" at bounding box center [338, 255] width 8 height 8
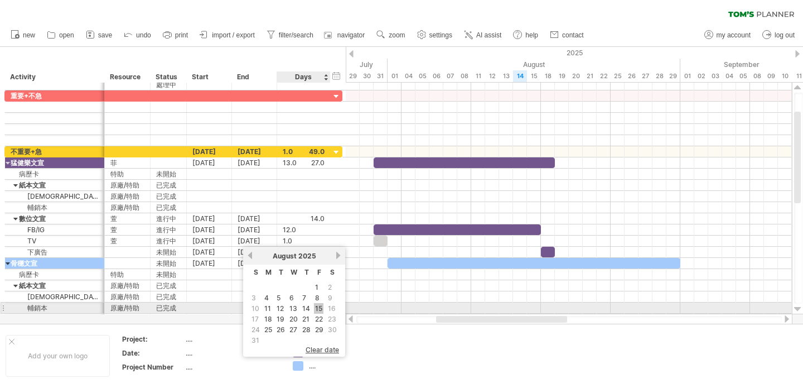
click at [318, 306] on link "15" at bounding box center [318, 308] width 9 height 11
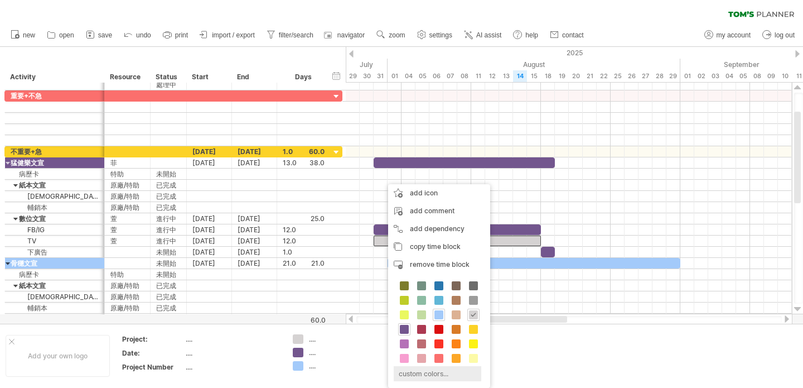
click at [435, 375] on div "custom colors..." at bounding box center [438, 373] width 88 height 15
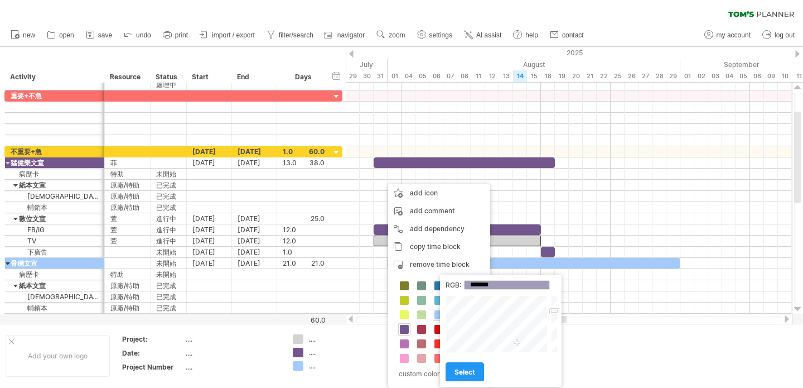
drag, startPoint x: 509, startPoint y: 325, endPoint x: 527, endPoint y: 331, distance: 18.7
click at [517, 344] on div at bounding box center [498, 323] width 104 height 57
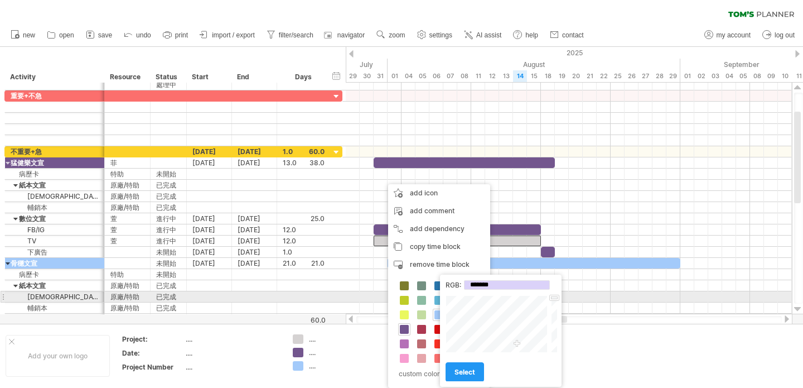
type input "*******"
drag, startPoint x: 555, startPoint y: 310, endPoint x: 506, endPoint y: 352, distance: 63.7
click at [555, 301] on div at bounding box center [554, 323] width 8 height 57
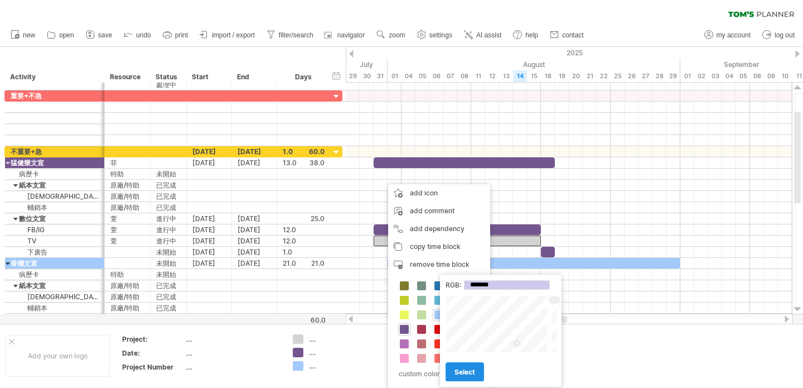
click at [470, 372] on span "select" at bounding box center [465, 372] width 21 height 8
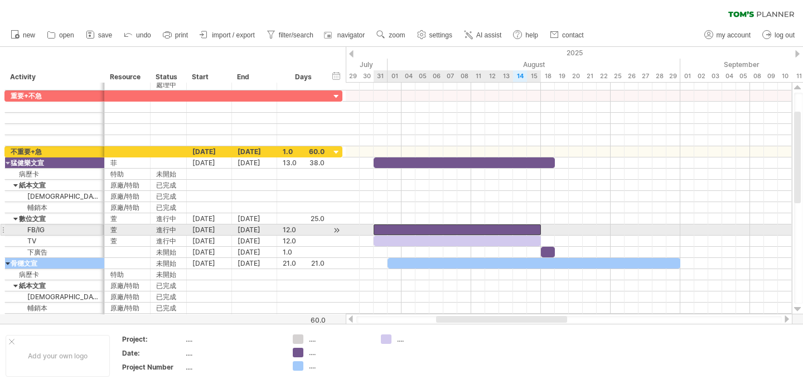
click at [388, 228] on div at bounding box center [457, 229] width 167 height 11
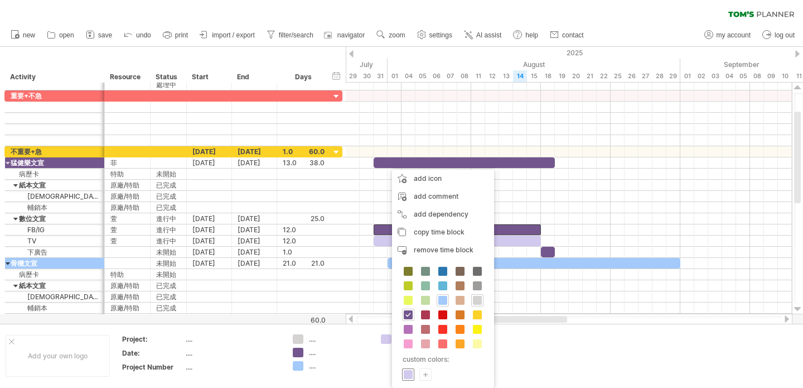
click at [405, 376] on span at bounding box center [408, 374] width 9 height 9
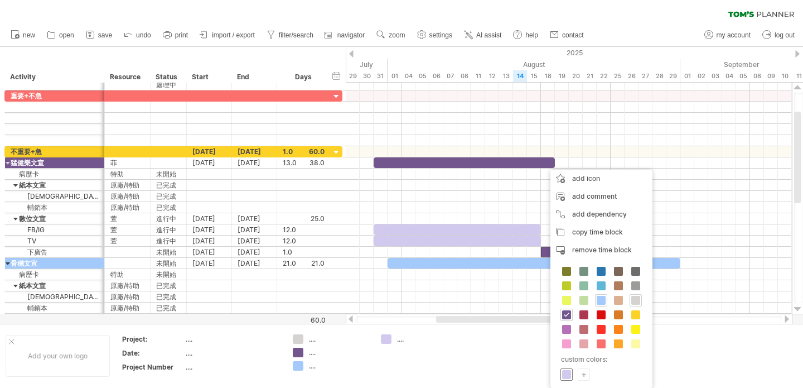
drag, startPoint x: 567, startPoint y: 373, endPoint x: 514, endPoint y: 306, distance: 85.8
click at [567, 373] on span at bounding box center [566, 374] width 9 height 9
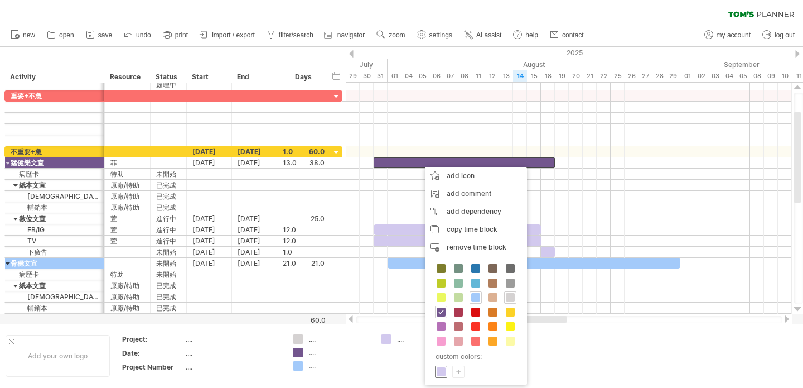
click at [437, 368] on span at bounding box center [441, 371] width 9 height 9
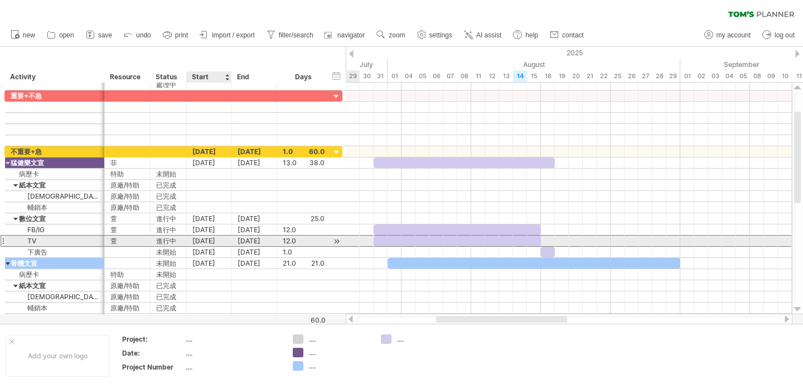
click at [215, 242] on div "[DATE]" at bounding box center [209, 240] width 45 height 11
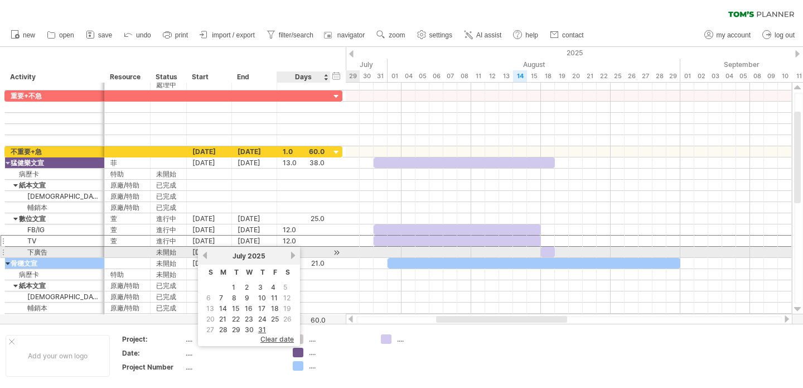
click at [292, 254] on link "next" at bounding box center [293, 255] width 8 height 8
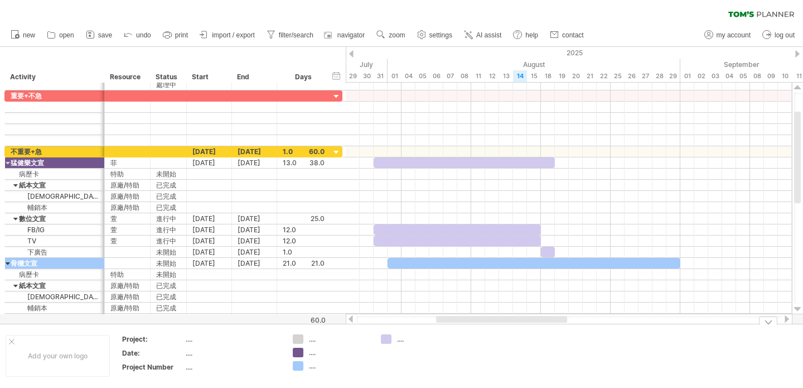
click at [482, 364] on td at bounding box center [508, 355] width 88 height 43
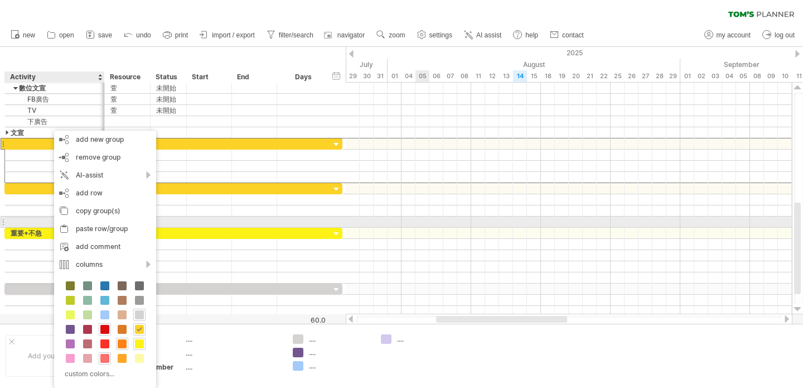
click at [426, 224] on div at bounding box center [569, 221] width 446 height 11
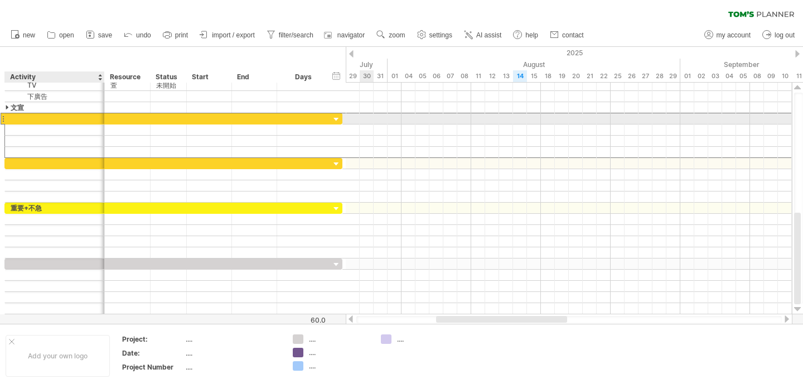
click at [12, 119] on div at bounding box center [55, 118] width 88 height 11
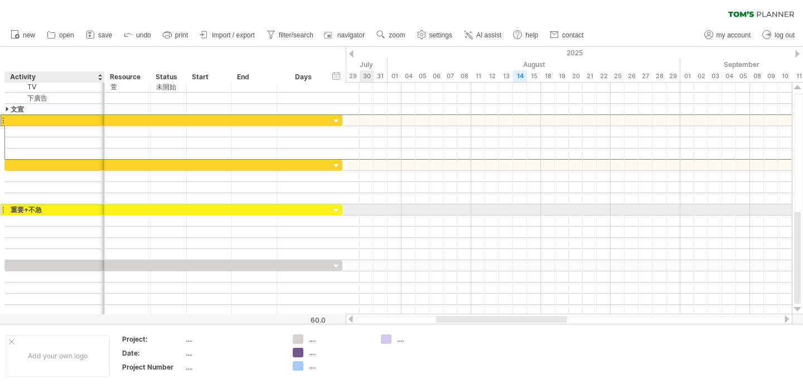
click at [35, 210] on div "重要+不急" at bounding box center [55, 209] width 88 height 11
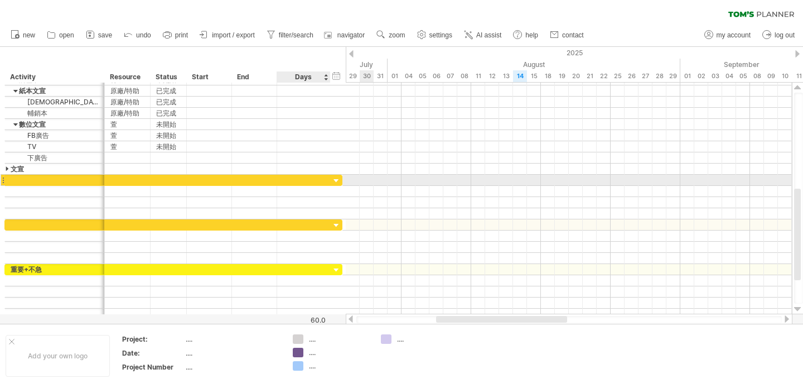
click at [335, 180] on div at bounding box center [336, 181] width 11 height 11
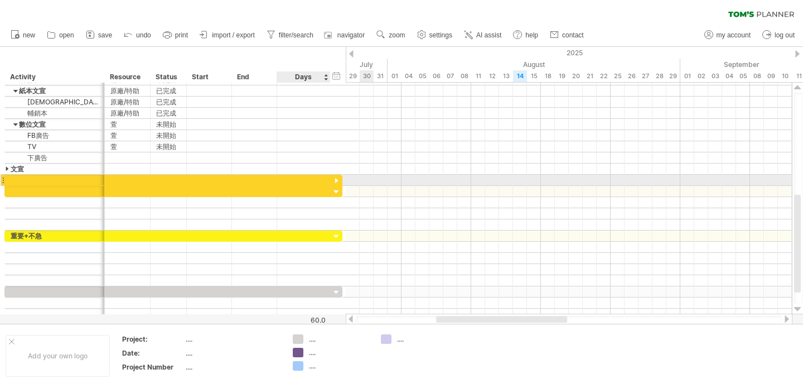
click at [335, 180] on div at bounding box center [336, 181] width 11 height 11
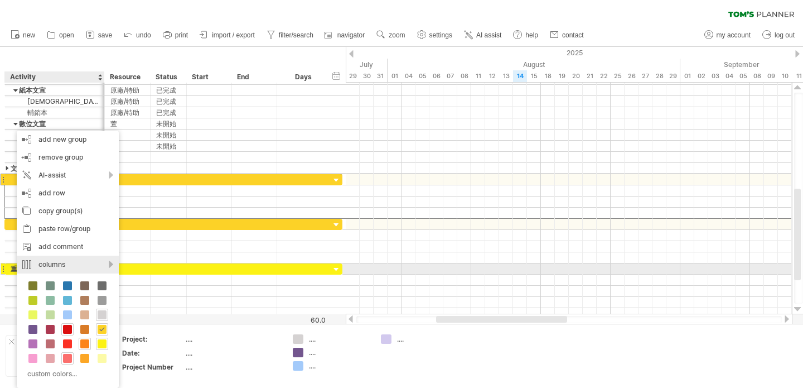
click at [112, 264] on div "columns" at bounding box center [68, 265] width 102 height 18
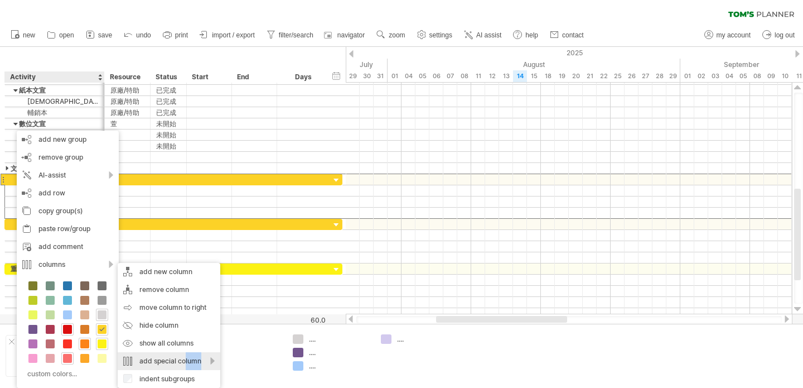
drag, startPoint x: 213, startPoint y: 359, endPoint x: 185, endPoint y: 357, distance: 27.4
click at [185, 357] on div "add special column" at bounding box center [169, 361] width 103 height 18
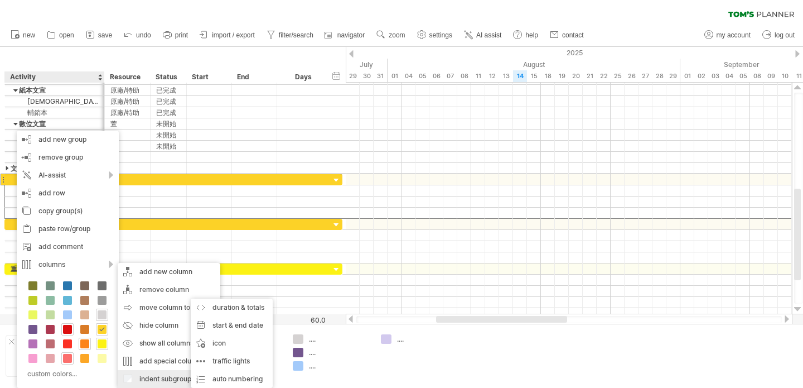
click at [127, 377] on div "indent subgroups" at bounding box center [169, 379] width 103 height 18
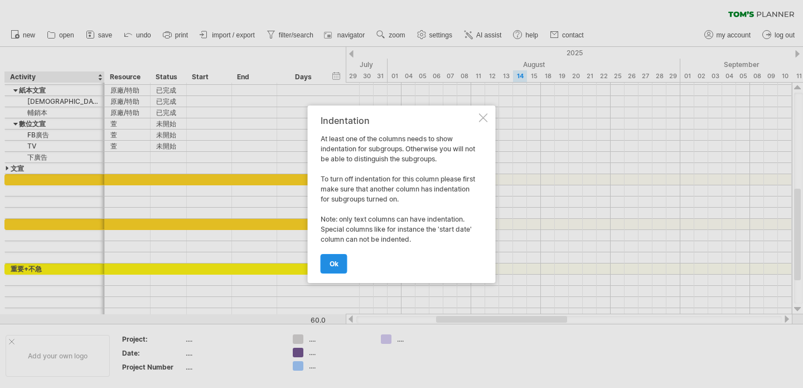
click at [330, 263] on span "ok" at bounding box center [334, 263] width 9 height 8
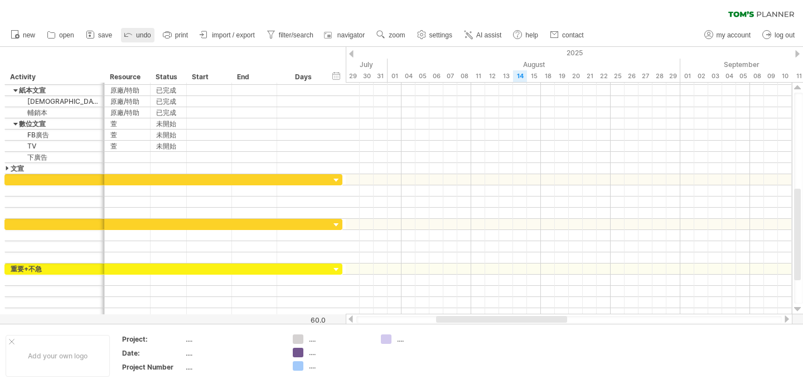
click at [136, 36] on link "undo" at bounding box center [137, 35] width 33 height 15
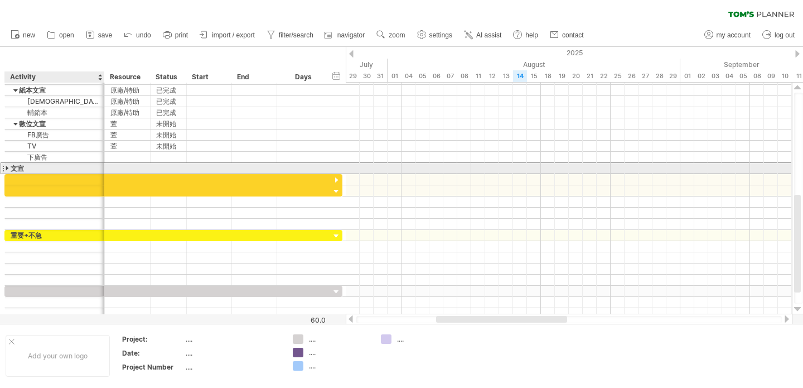
click at [11, 174] on div "** 文宣" at bounding box center [173, 168] width 338 height 12
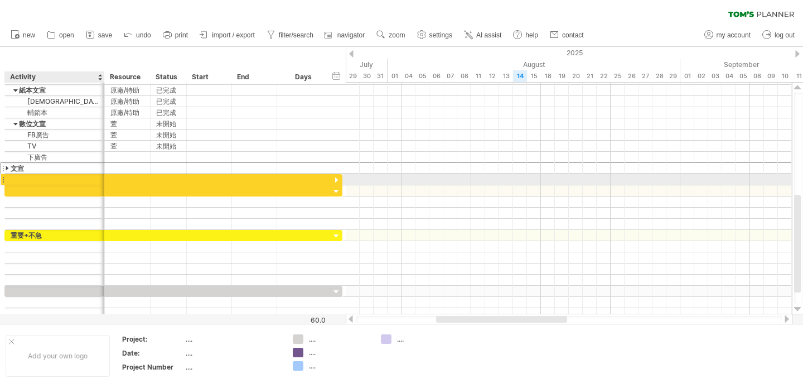
click at [7, 178] on div at bounding box center [55, 179] width 100 height 11
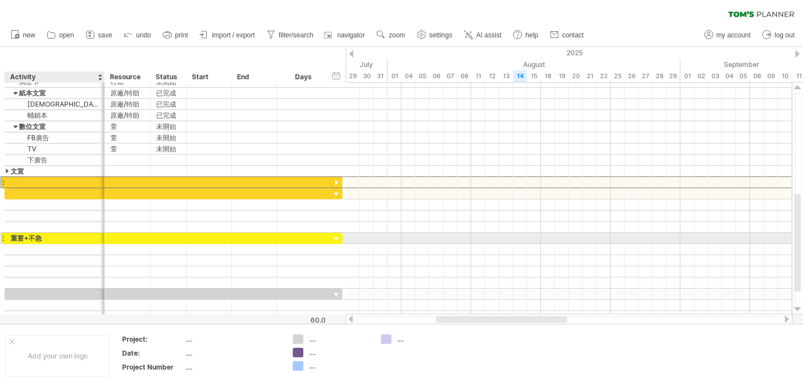
click at [52, 243] on div "***** 重要+不急" at bounding box center [173, 238] width 338 height 11
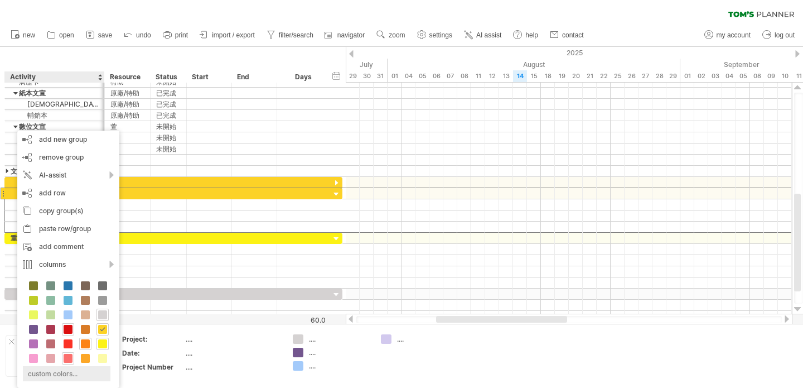
click at [79, 373] on div "custom colors..." at bounding box center [67, 373] width 88 height 15
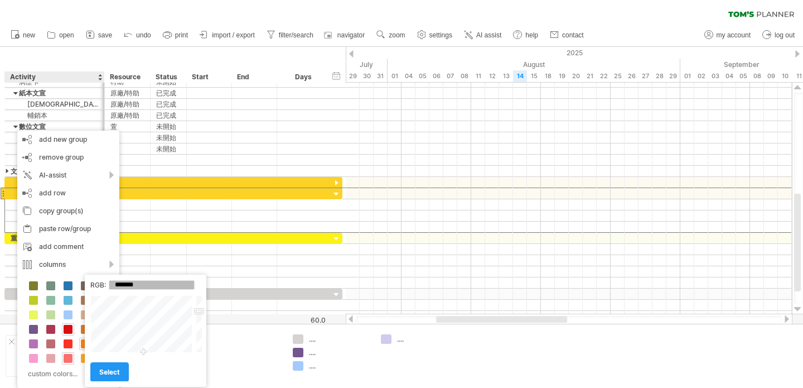
drag, startPoint x: 151, startPoint y: 321, endPoint x: 145, endPoint y: 358, distance: 38.0
click at [143, 360] on div "RGB: ******* Close select" at bounding box center [146, 331] width 122 height 112
type input "*******"
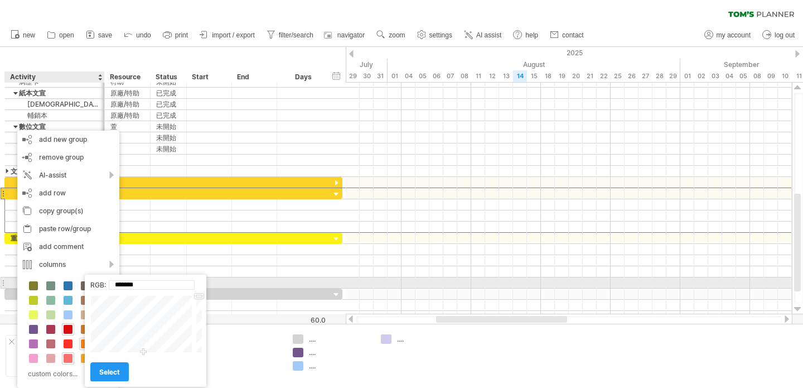
drag, startPoint x: 200, startPoint y: 311, endPoint x: 203, endPoint y: 287, distance: 24.7
click at [203, 287] on div "RGB: ******* Close select" at bounding box center [146, 331] width 122 height 112
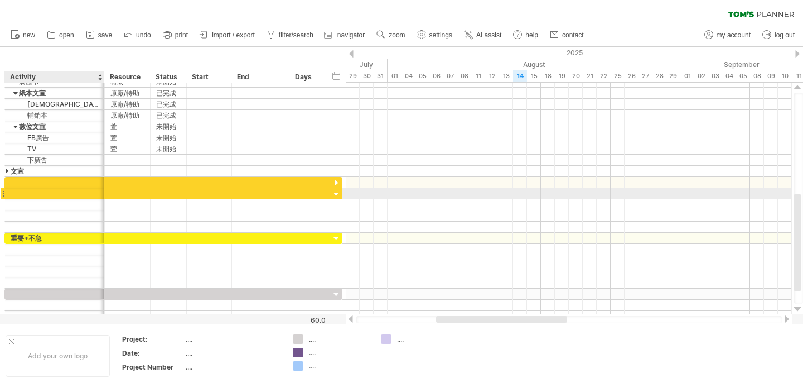
click at [27, 193] on div at bounding box center [55, 193] width 88 height 11
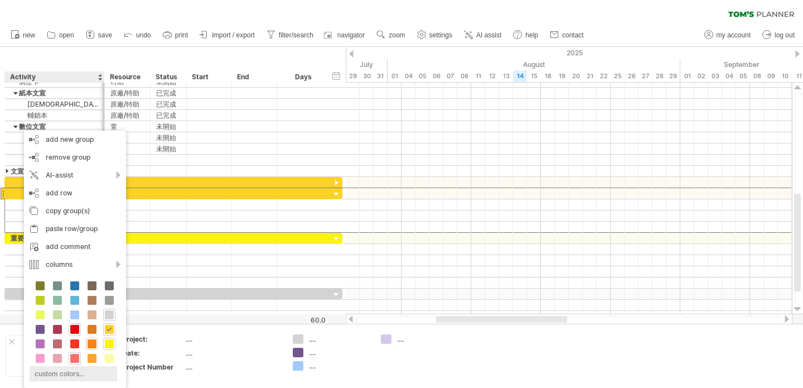
click at [96, 372] on div "custom colors..." at bounding box center [74, 373] width 88 height 15
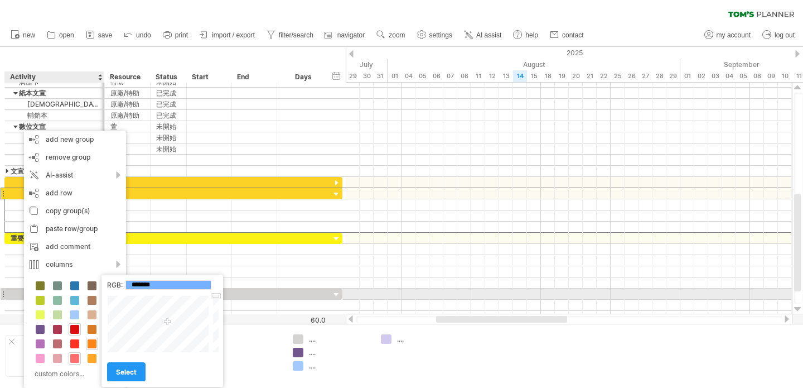
drag, startPoint x: 215, startPoint y: 314, endPoint x: 182, endPoint y: 312, distance: 32.9
click at [216, 290] on div "RGB: ******* Close select" at bounding box center [163, 331] width 122 height 112
type input "*******"
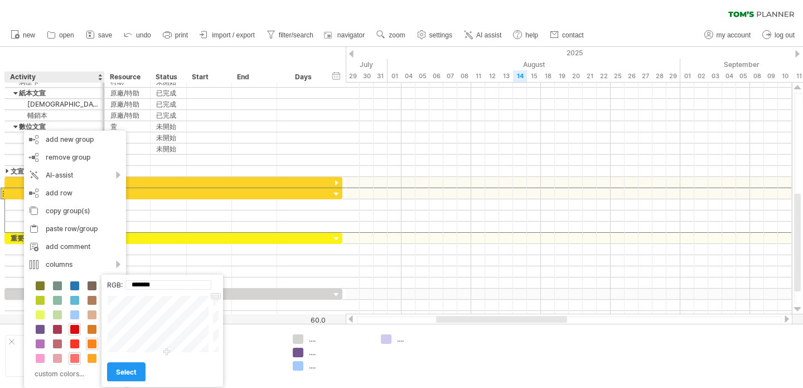
drag, startPoint x: 167, startPoint y: 327, endPoint x: 167, endPoint y: 357, distance: 30.1
click at [167, 357] on div "RGB: ******* Close select" at bounding box center [163, 331] width 122 height 112
click at [132, 370] on span "select" at bounding box center [126, 372] width 21 height 8
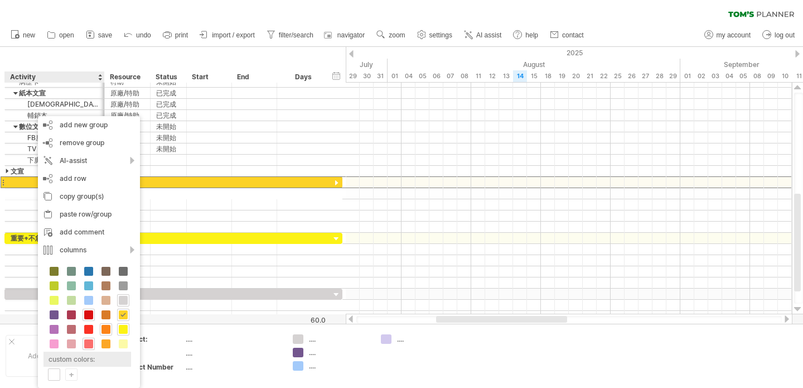
click at [112, 363] on div "custom colors:" at bounding box center [88, 359] width 88 height 15
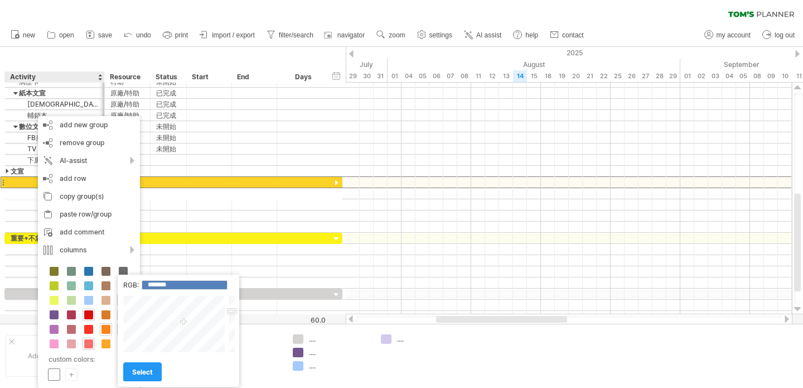
click at [55, 373] on span at bounding box center [54, 374] width 9 height 9
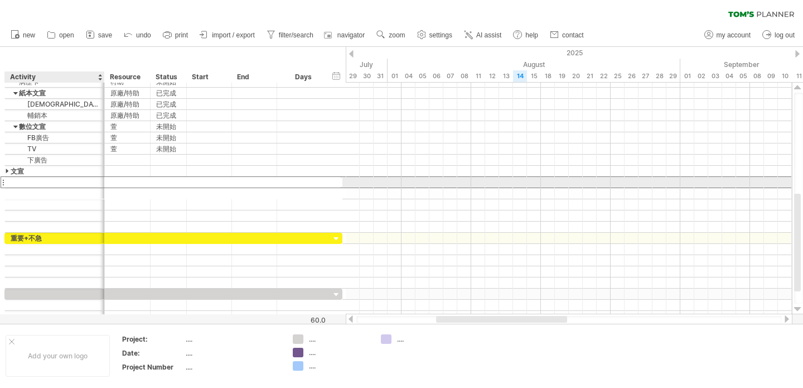
click at [16, 184] on div at bounding box center [55, 182] width 88 height 11
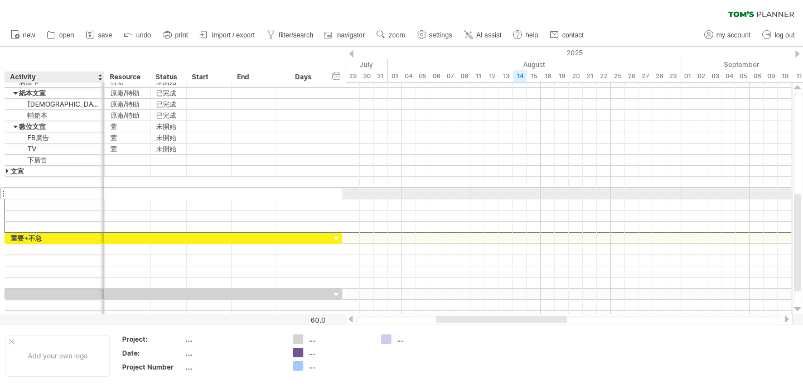
click at [23, 196] on div at bounding box center [55, 193] width 88 height 11
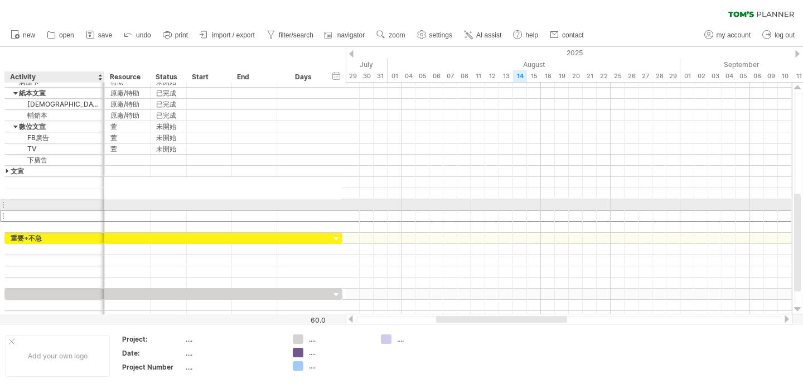
click at [17, 210] on div at bounding box center [55, 215] width 88 height 11
click at [2, 203] on div at bounding box center [3, 205] width 4 height 12
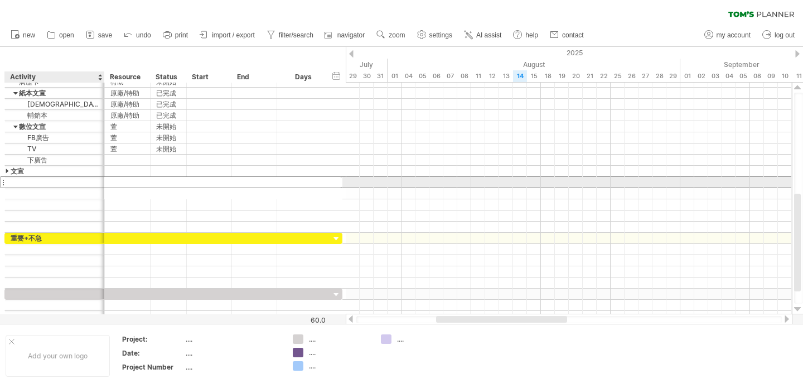
click at [19, 185] on div at bounding box center [55, 182] width 88 height 11
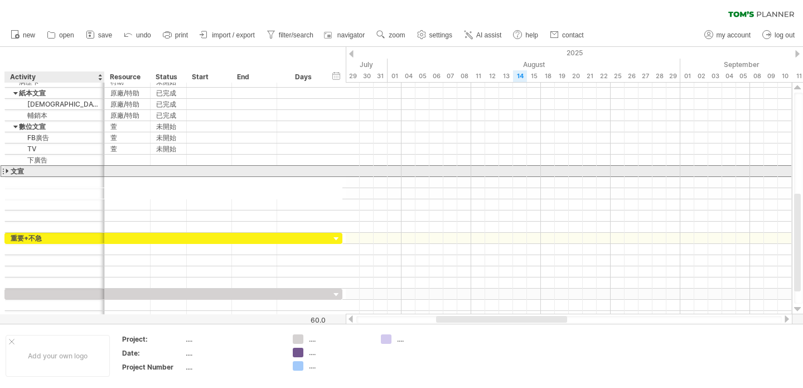
click at [13, 174] on div "文宣" at bounding box center [55, 171] width 88 height 11
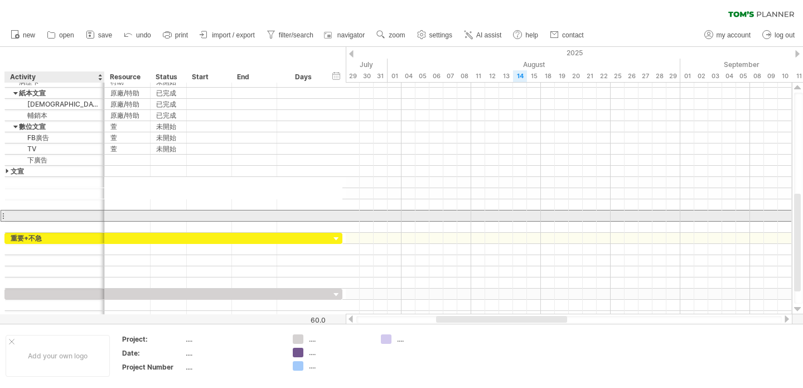
click at [15, 214] on div at bounding box center [55, 215] width 88 height 11
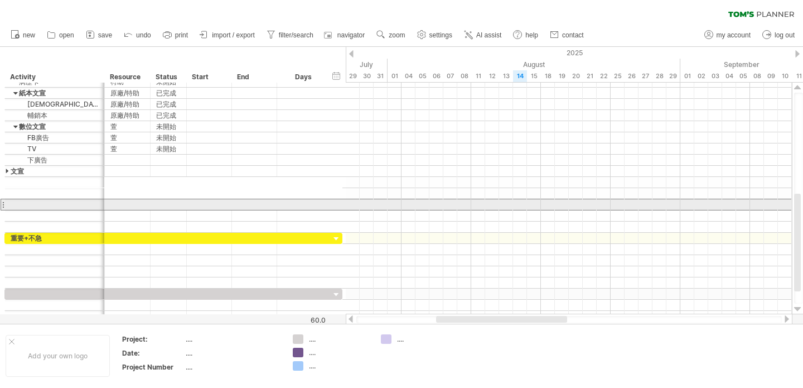
click at [3, 205] on div at bounding box center [3, 205] width 4 height 12
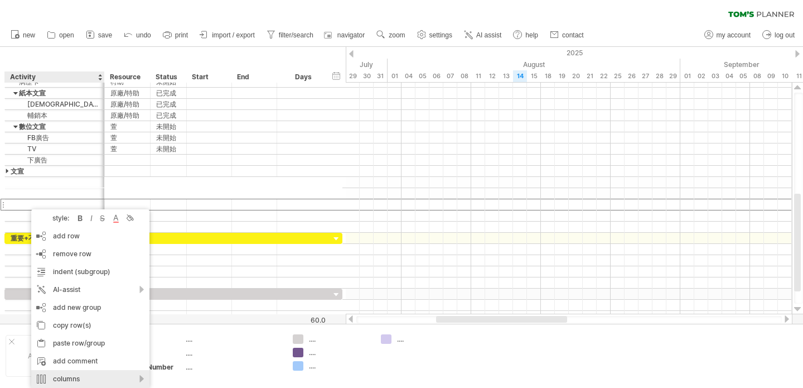
click at [141, 379] on div "columns" at bounding box center [90, 379] width 118 height 18
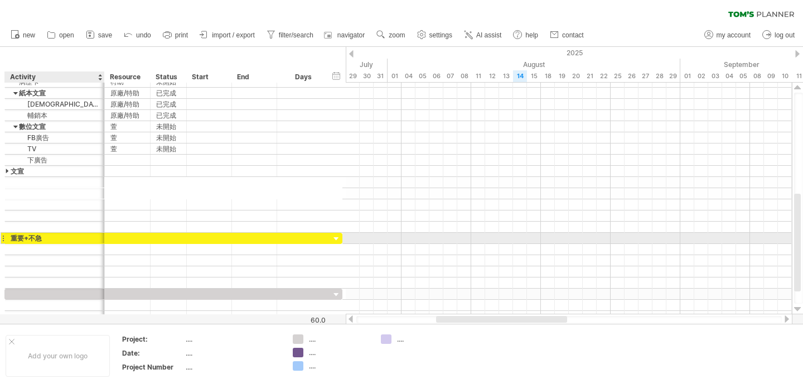
click at [31, 237] on div "重要+不急" at bounding box center [55, 238] width 88 height 11
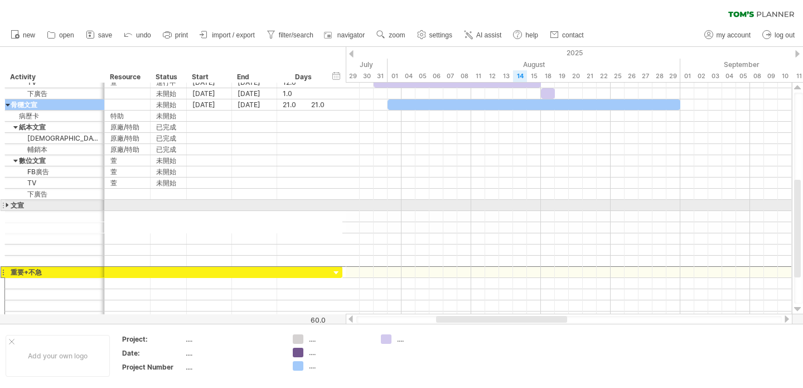
click at [6, 203] on div at bounding box center [8, 205] width 5 height 11
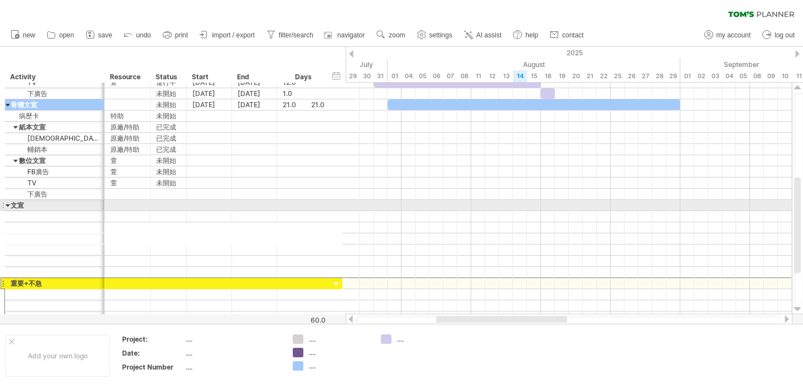
click at [6, 203] on div at bounding box center [8, 205] width 5 height 11
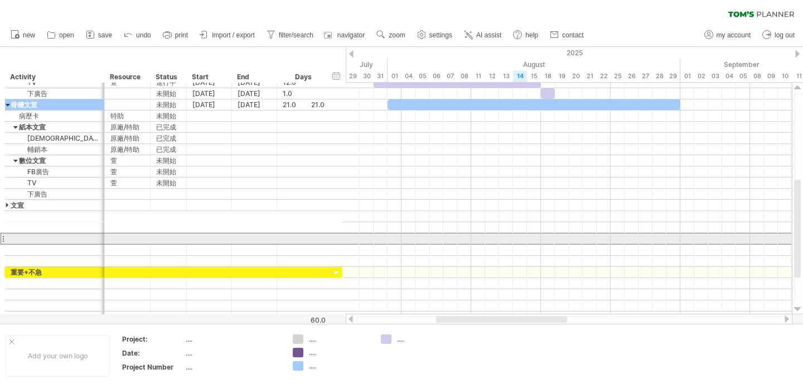
click at [7, 238] on div at bounding box center [55, 238] width 100 height 11
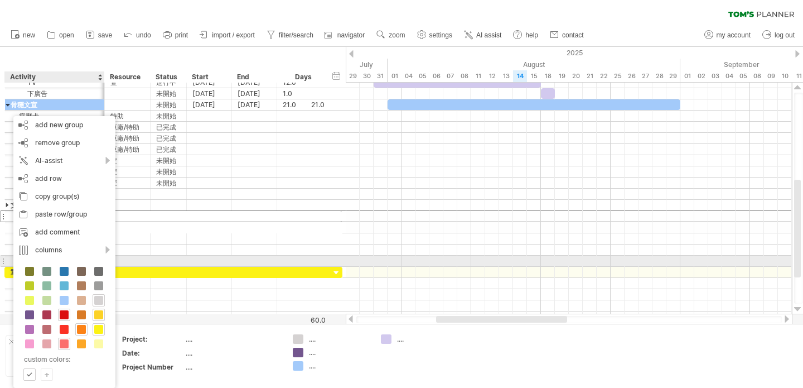
click at [216, 263] on div at bounding box center [209, 261] width 45 height 11
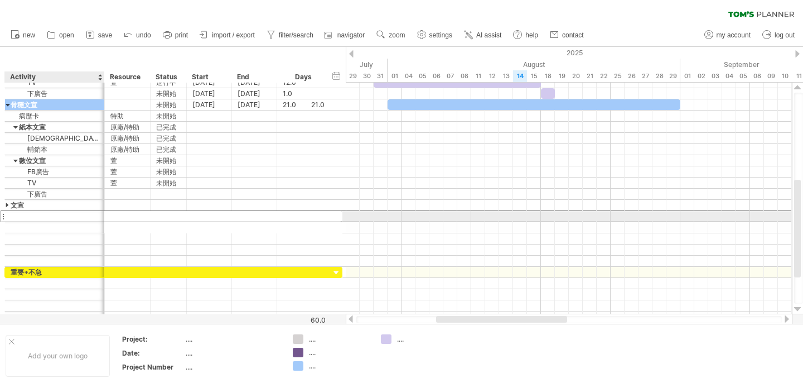
click at [75, 217] on div at bounding box center [55, 216] width 88 height 11
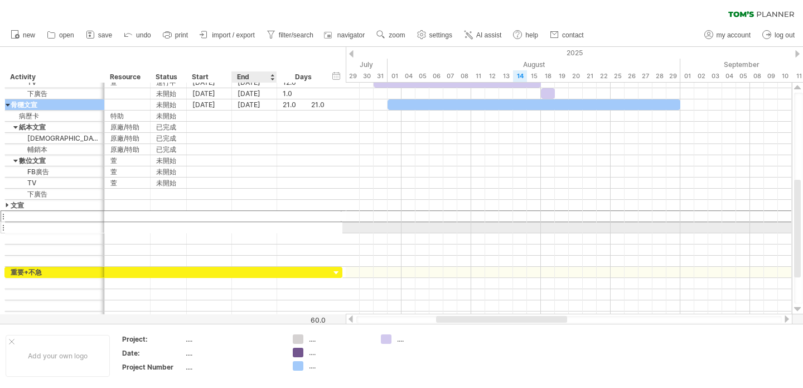
click at [241, 232] on div at bounding box center [254, 227] width 45 height 11
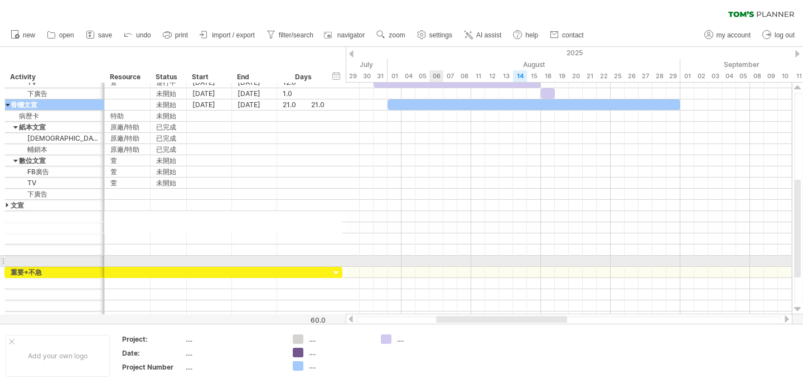
click at [430, 257] on div at bounding box center [569, 261] width 446 height 11
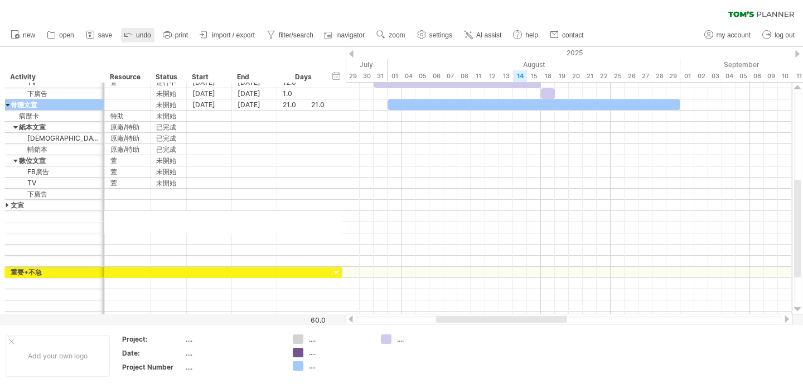
click at [142, 35] on span "undo" at bounding box center [143, 35] width 15 height 8
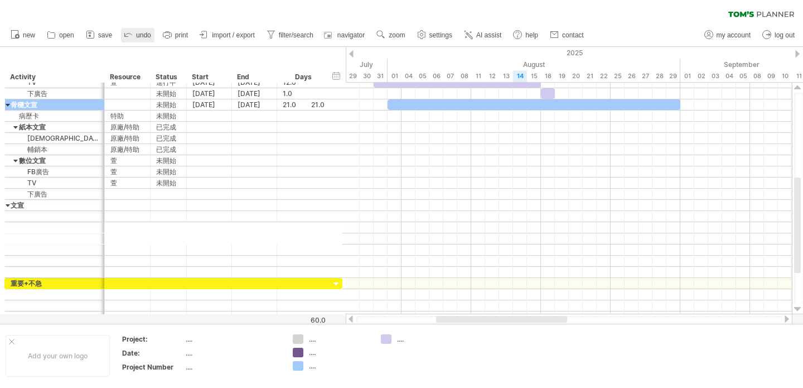
click at [142, 35] on span "undo" at bounding box center [143, 35] width 15 height 8
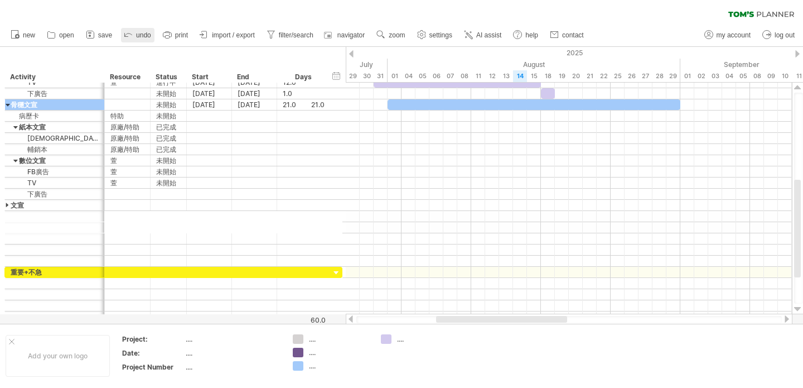
click at [142, 35] on span "undo" at bounding box center [143, 35] width 15 height 8
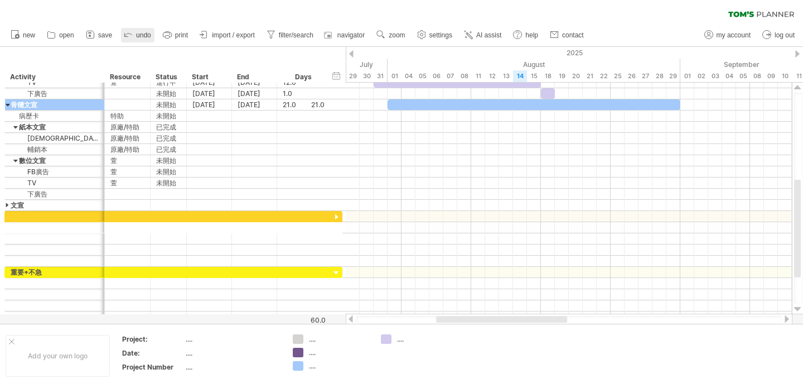
click at [135, 35] on link "undo" at bounding box center [137, 35] width 33 height 15
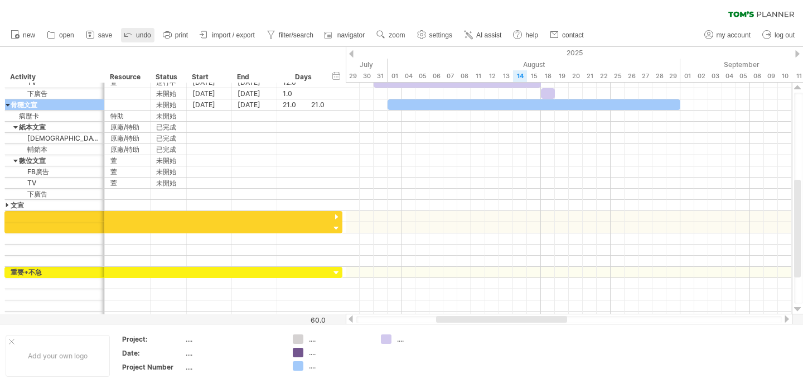
click at [135, 35] on link "undo" at bounding box center [137, 35] width 33 height 15
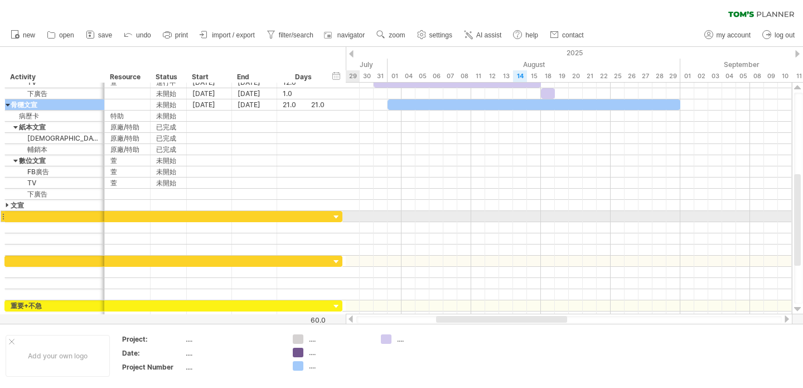
click at [335, 215] on div at bounding box center [336, 217] width 11 height 11
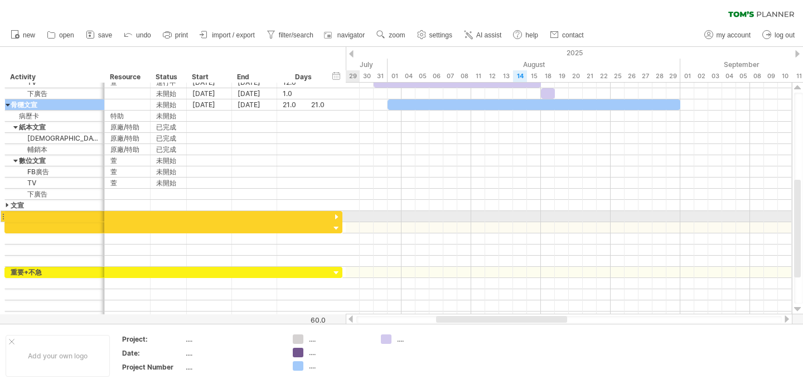
click at [335, 215] on div at bounding box center [336, 217] width 11 height 11
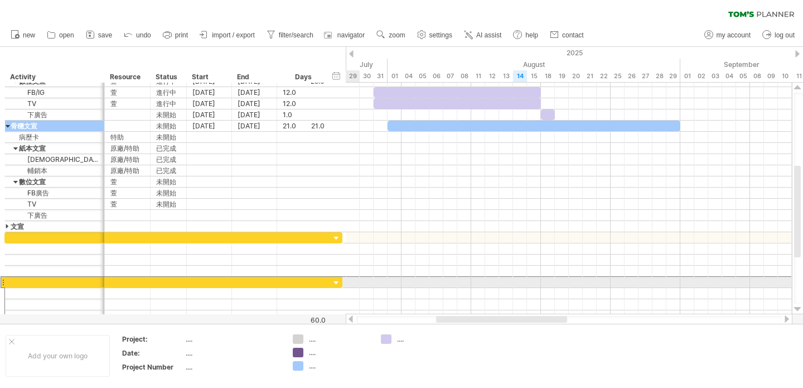
click at [3, 283] on div at bounding box center [3, 282] width 4 height 12
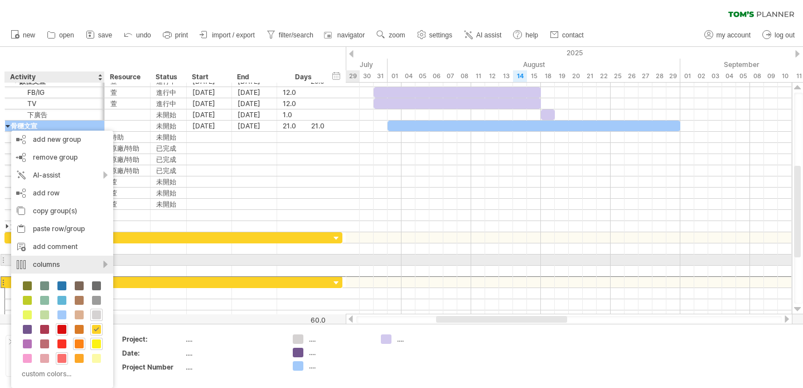
click at [106, 265] on div "columns" at bounding box center [62, 265] width 102 height 18
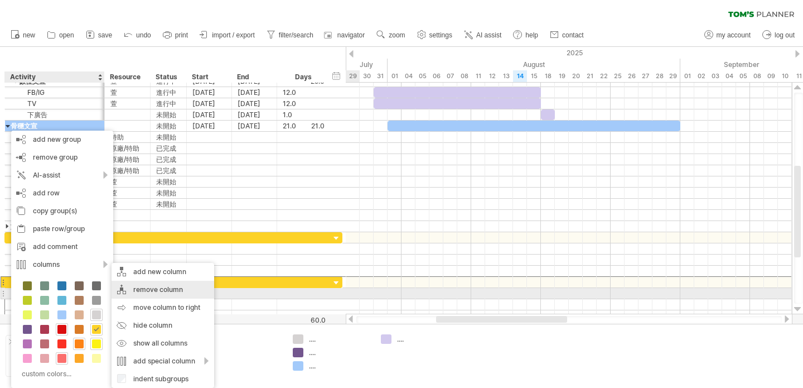
click at [146, 291] on div "remove column" at bounding box center [163, 290] width 103 height 18
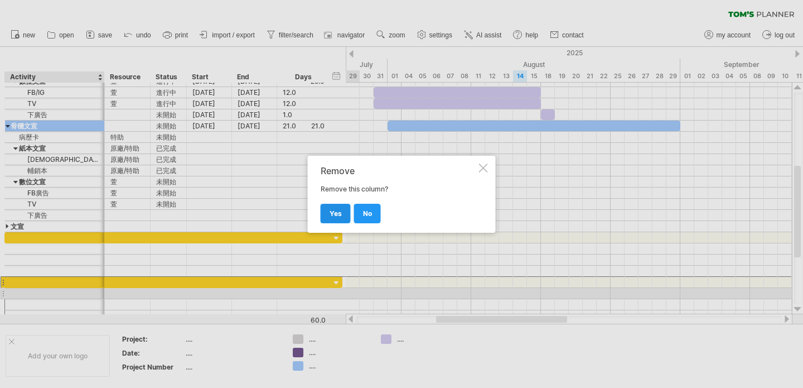
click at [347, 211] on link "yes" at bounding box center [336, 214] width 30 height 20
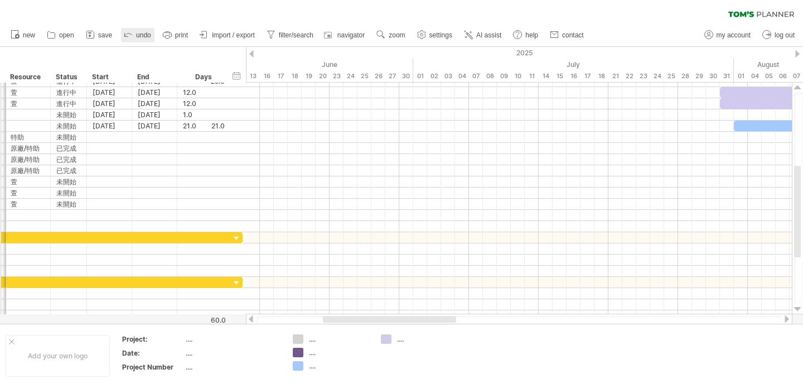
click at [143, 32] on span "undo" at bounding box center [143, 35] width 15 height 8
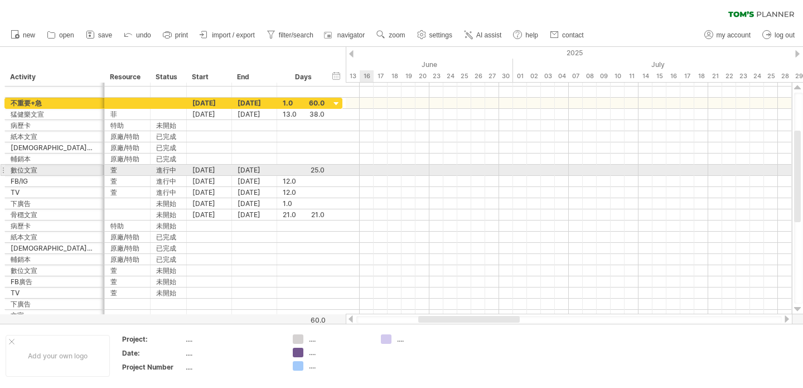
click at [363, 168] on div at bounding box center [569, 170] width 446 height 11
